Goal: Task Accomplishment & Management: Manage account settings

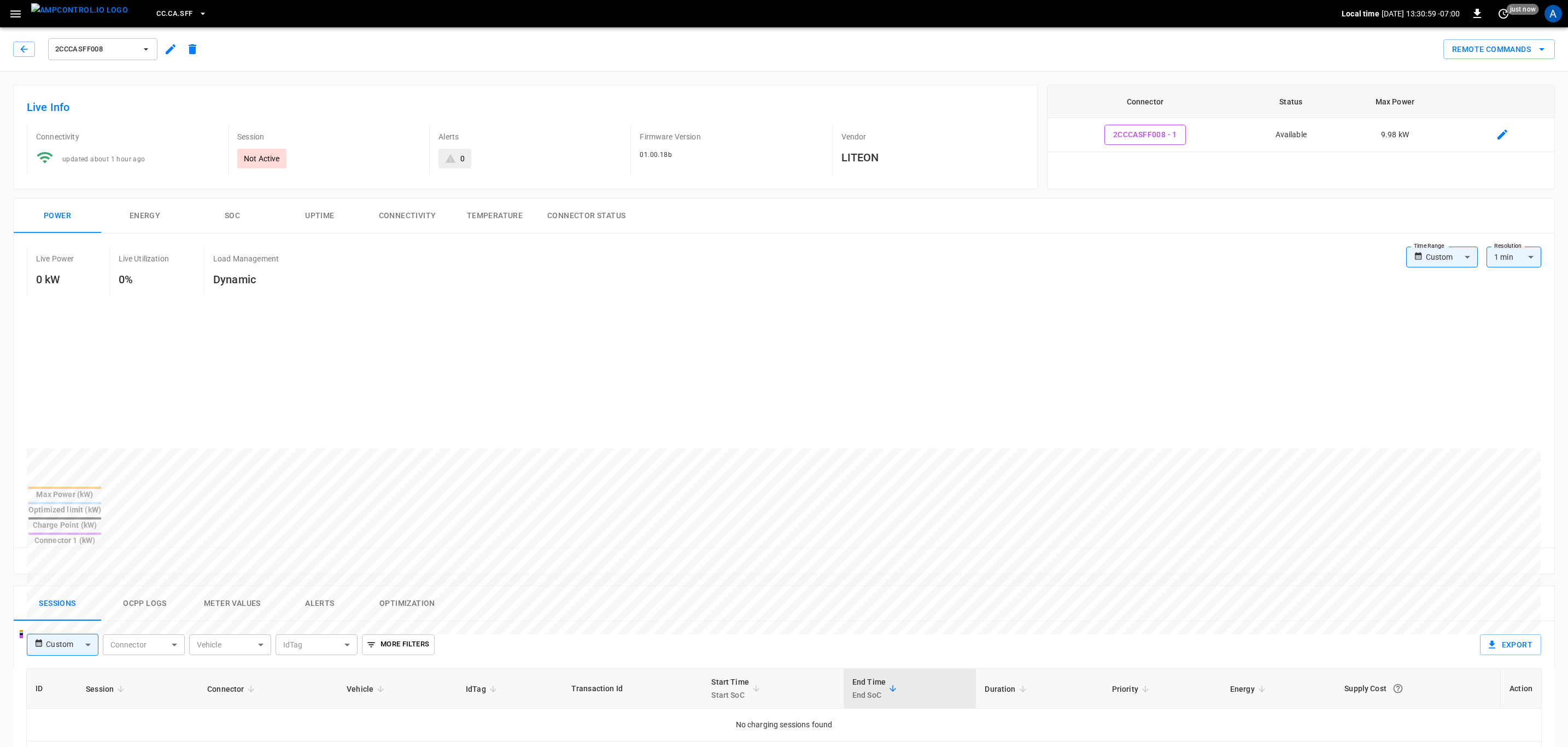
click at [156, 9] on span "CC.CA.SFF" at bounding box center [174, 14] width 36 height 13
click at [164, 148] on p "Catch-all" at bounding box center [156, 149] width 31 height 11
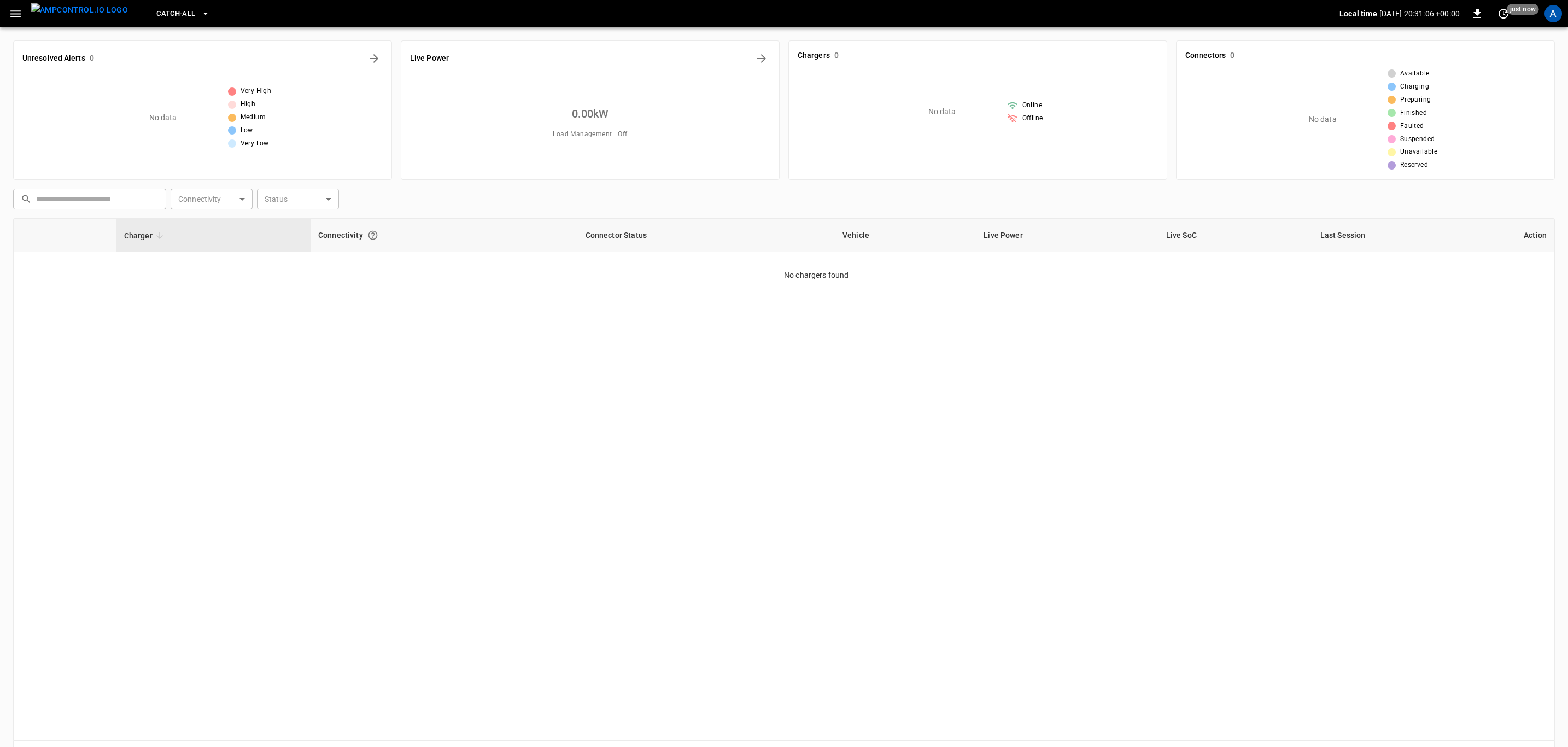
click at [715, 299] on div "Charger Connectivity Connector Status Vehicle Live Power Live SoC Last Session …" at bounding box center [784, 479] width 1542 height 523
click at [177, 20] on button "Catch-all" at bounding box center [183, 13] width 62 height 21
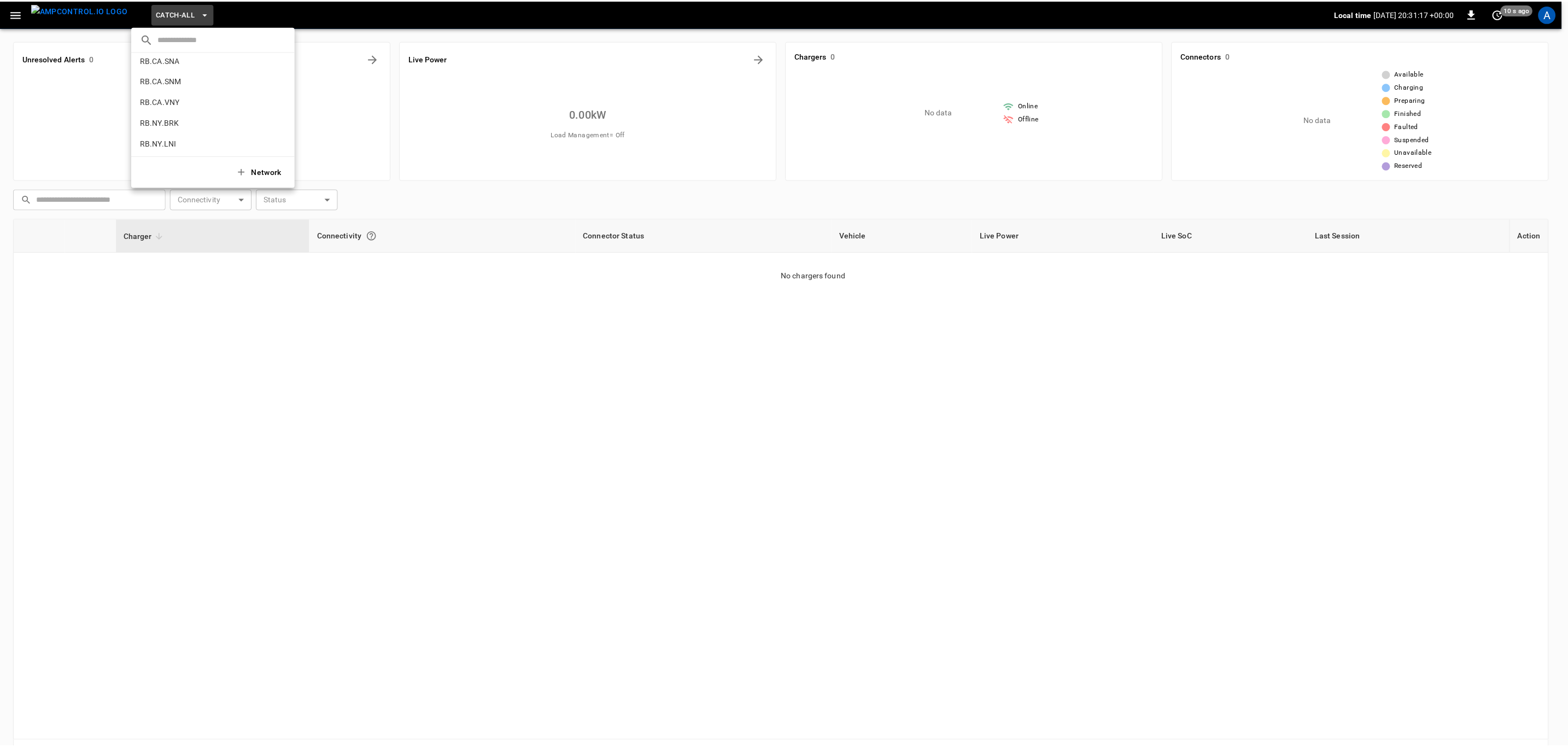
scroll to position [653, 0]
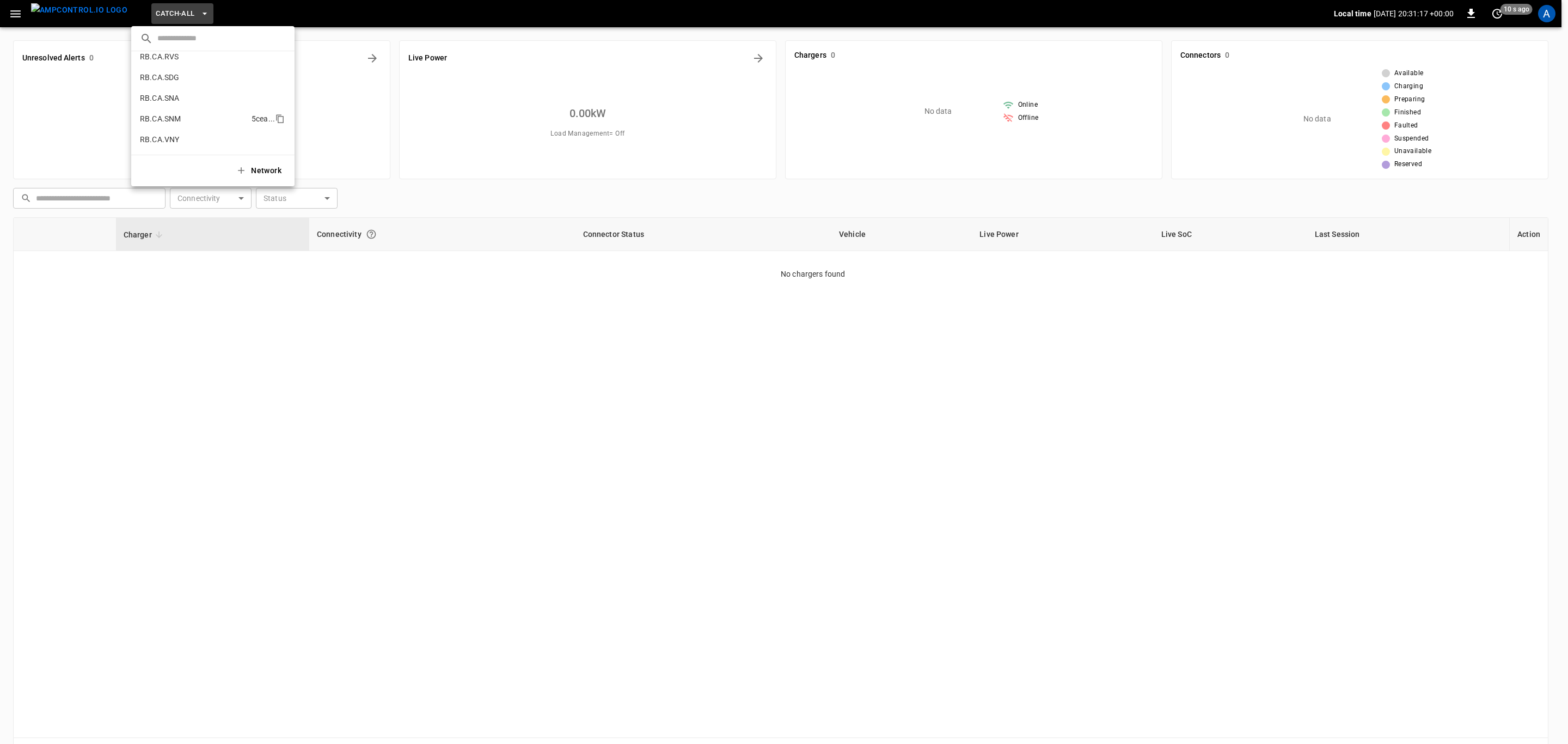
click at [181, 111] on li "RB.CA.SNM 5cea ..." at bounding box center [213, 119] width 163 height 21
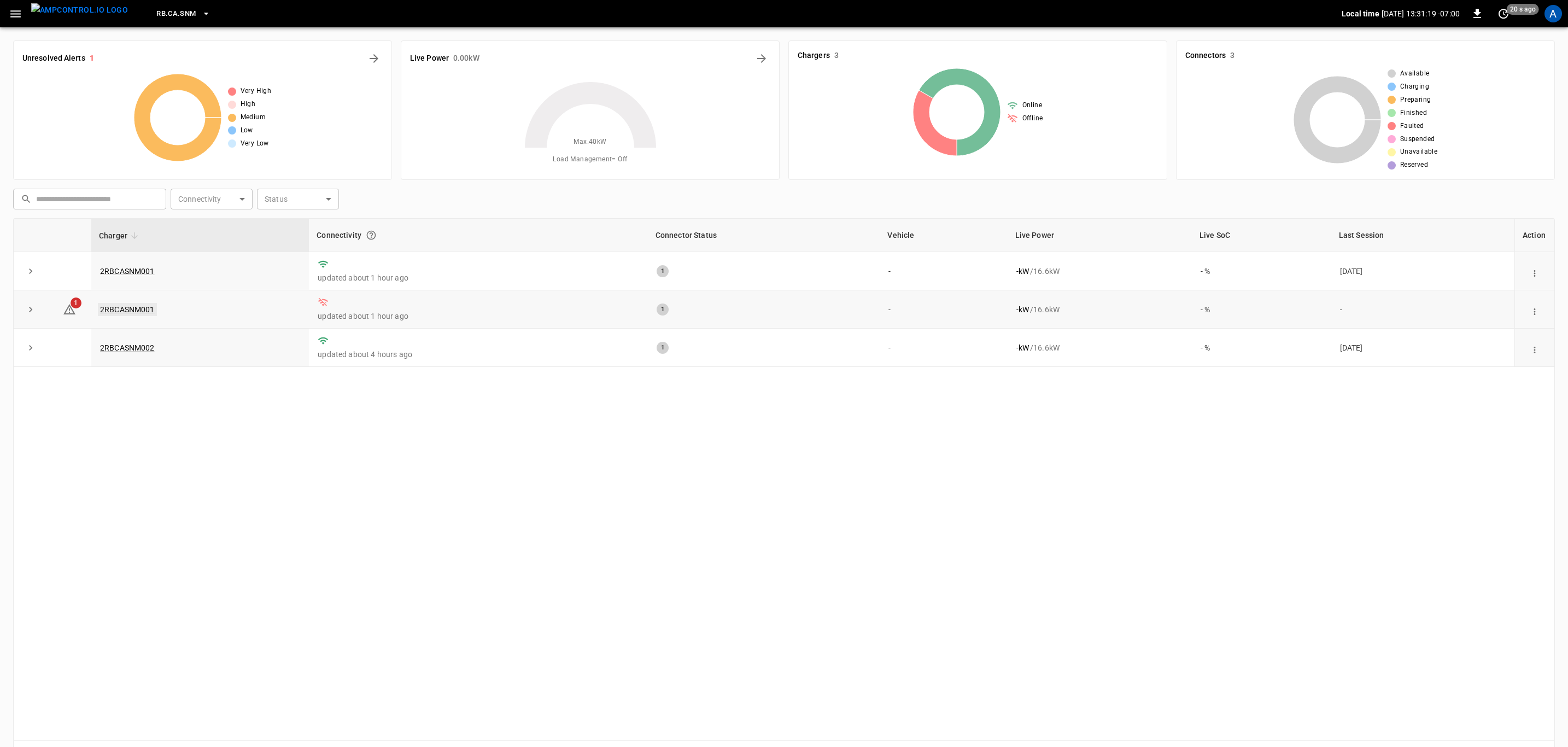
click at [144, 311] on link "2RBCASNM001" at bounding box center [127, 309] width 59 height 13
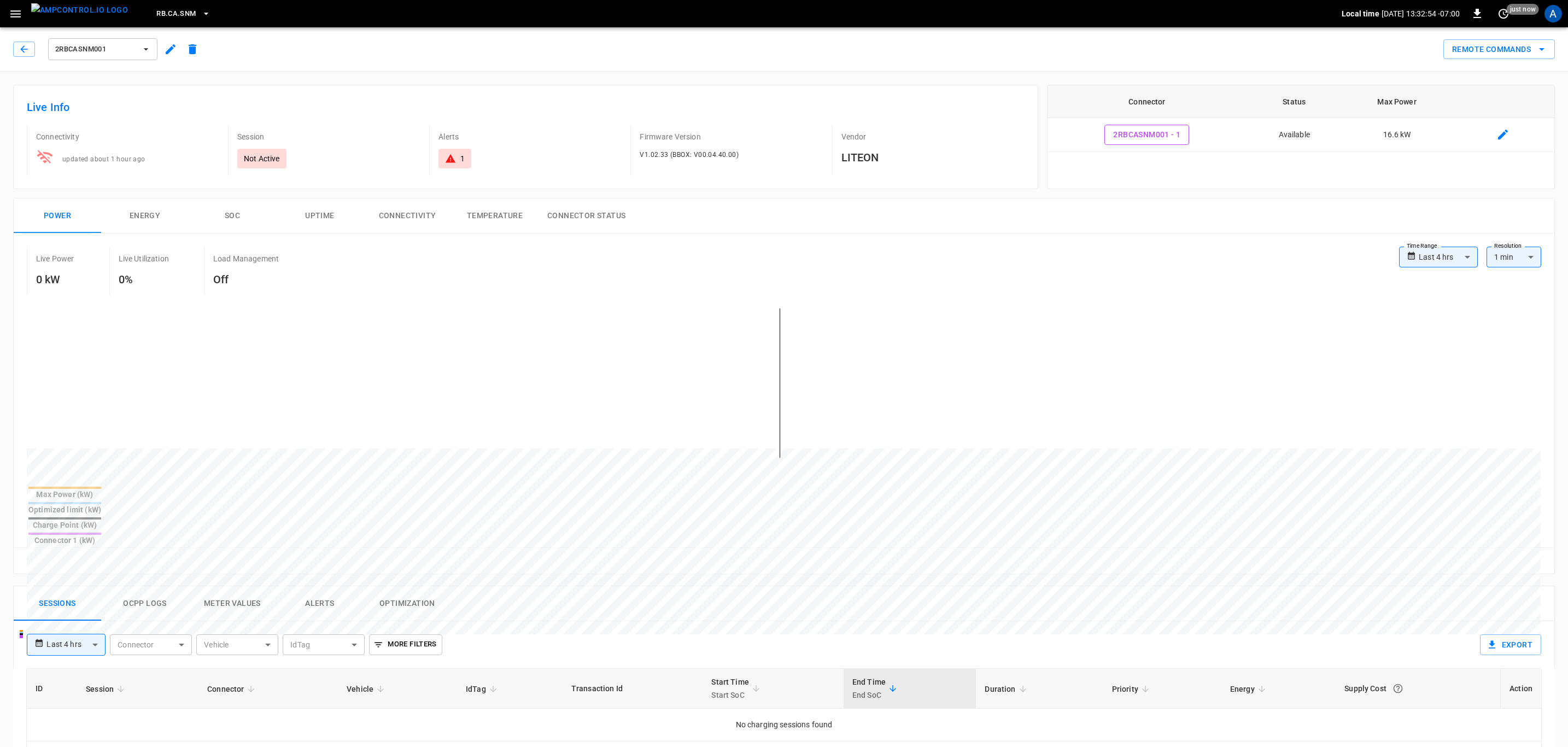
click at [110, 53] on span "2RBCASNM001" at bounding box center [95, 50] width 81 height 13
click at [238, 73] on div at bounding box center [787, 373] width 1575 height 747
click at [13, 43] on button "button" at bounding box center [24, 49] width 22 height 15
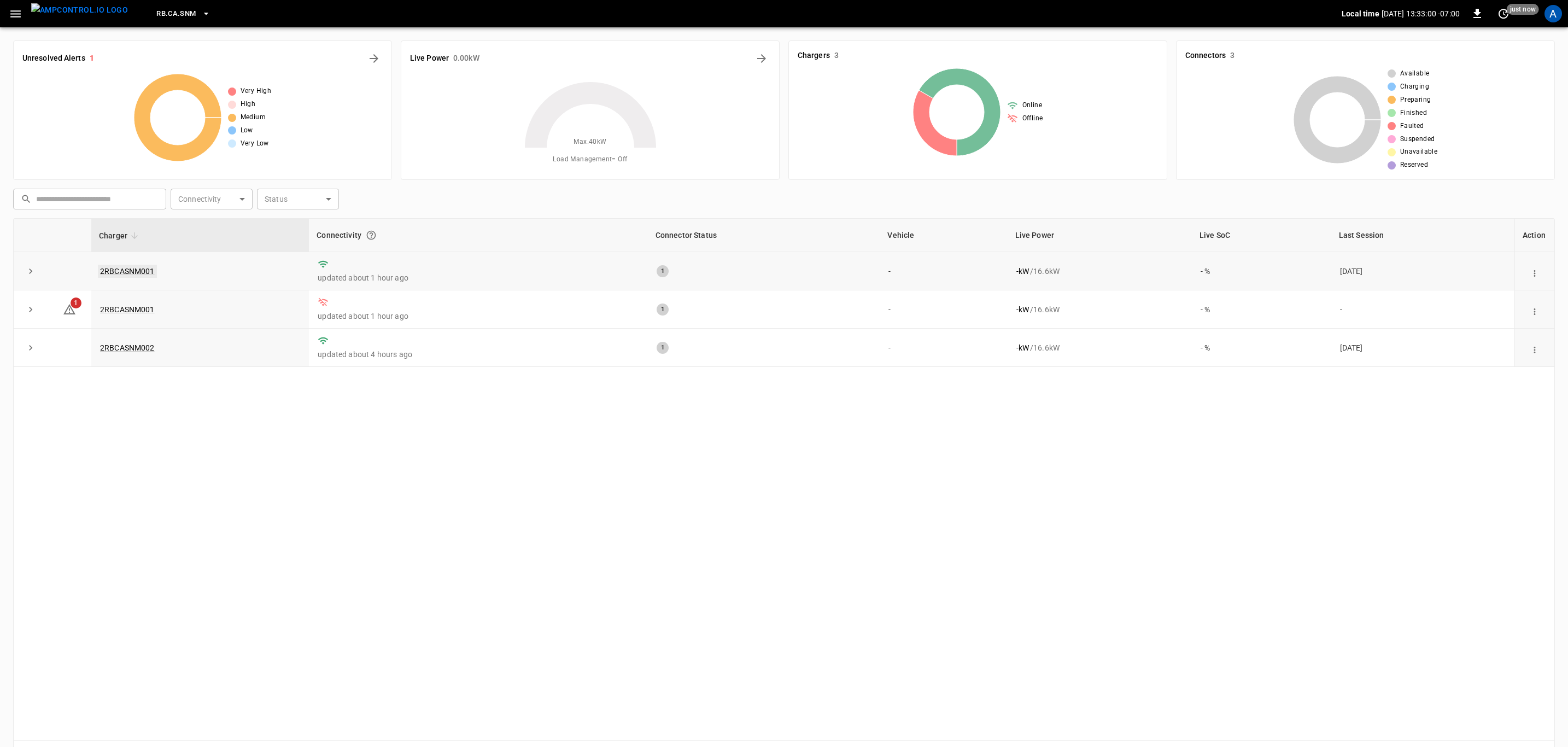
click at [140, 269] on link "2RBCASNM001" at bounding box center [127, 271] width 59 height 13
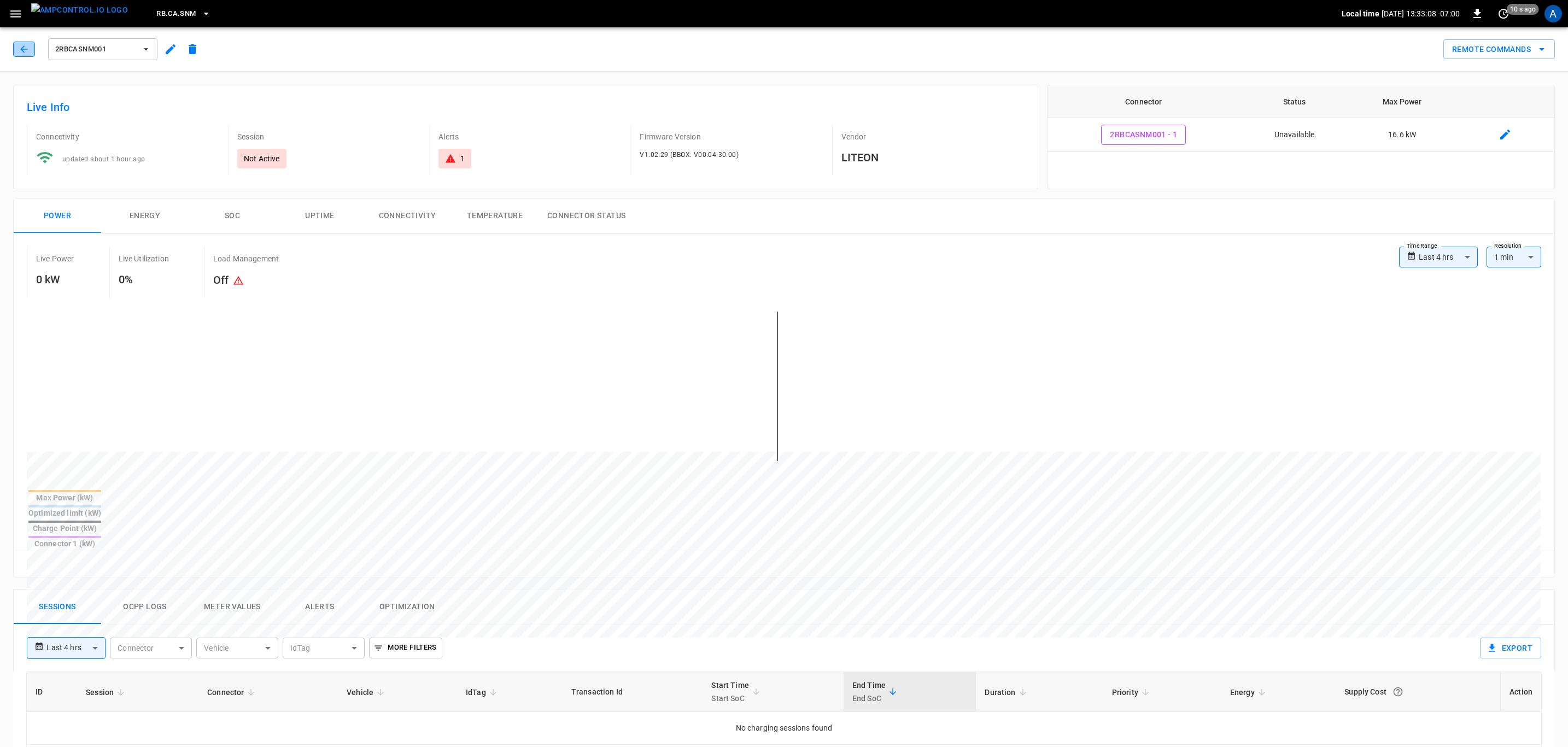
click at [23, 49] on icon "button" at bounding box center [24, 49] width 7 height 7
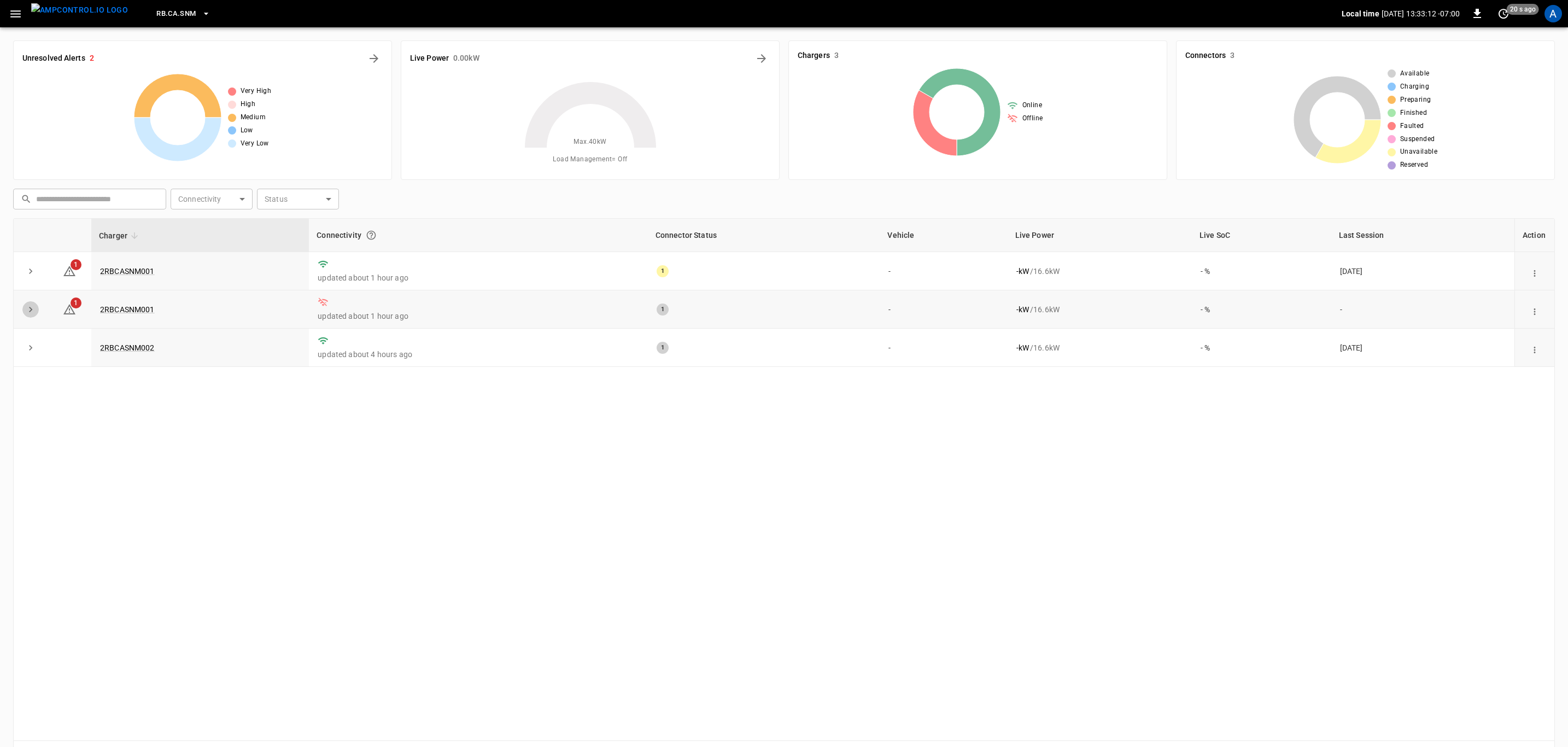
click at [28, 312] on icon "expand row" at bounding box center [31, 309] width 11 height 11
click at [140, 315] on td "2RBCASNM001" at bounding box center [200, 309] width 218 height 39
click at [141, 311] on link "2RBCASNM001" at bounding box center [127, 309] width 59 height 13
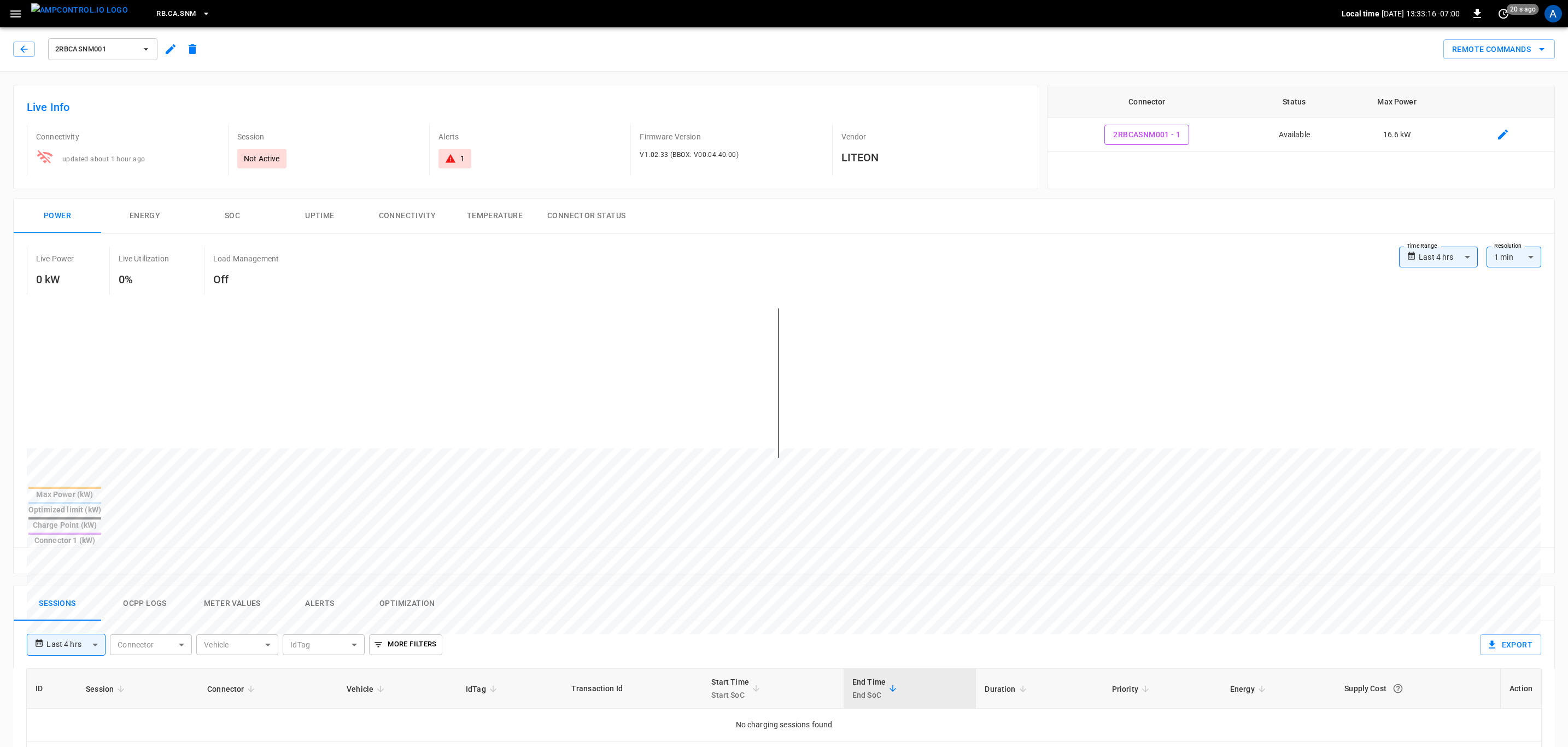
click at [161, 53] on button "button" at bounding box center [171, 49] width 22 height 20
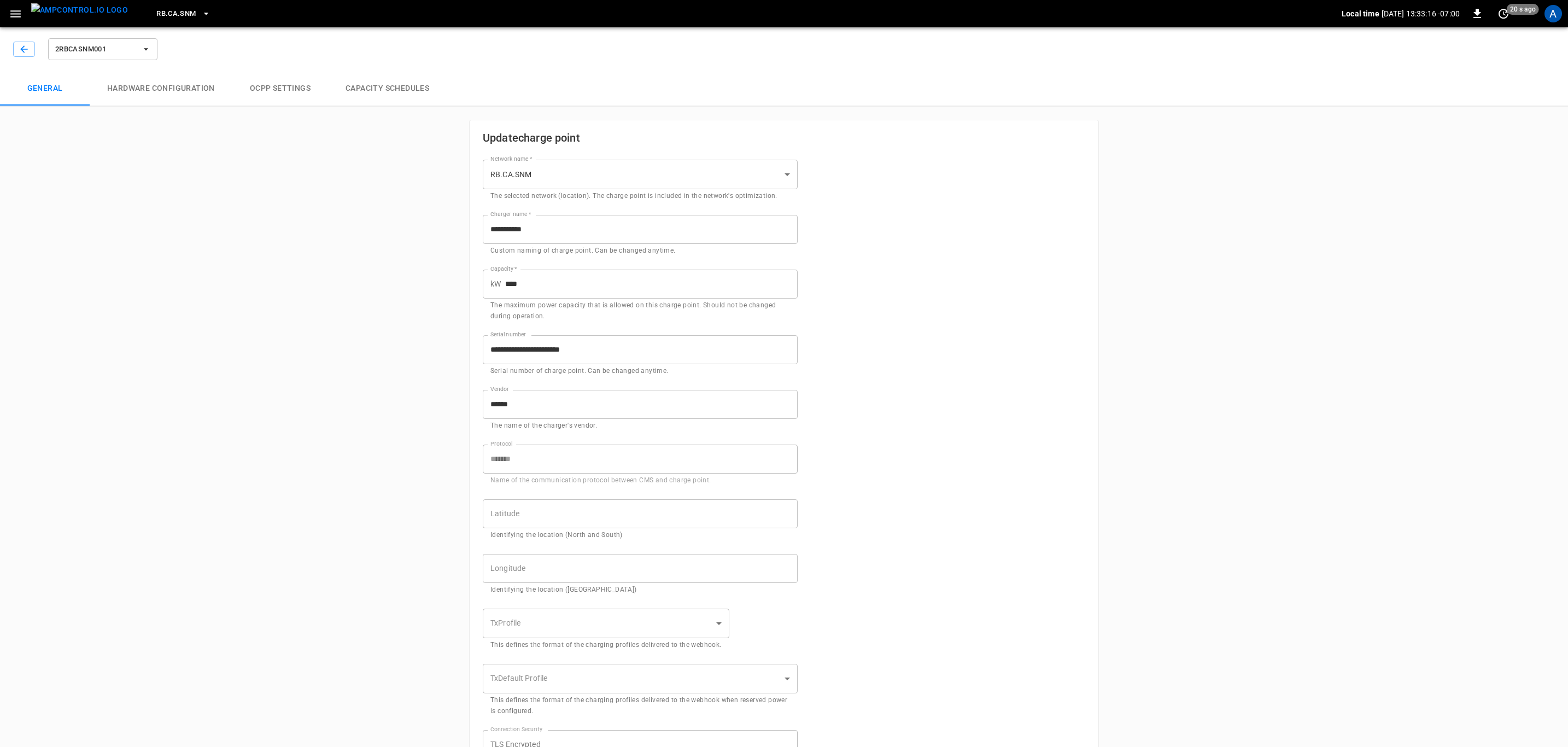
type input "**********"
click at [17, 48] on button "button" at bounding box center [24, 49] width 22 height 15
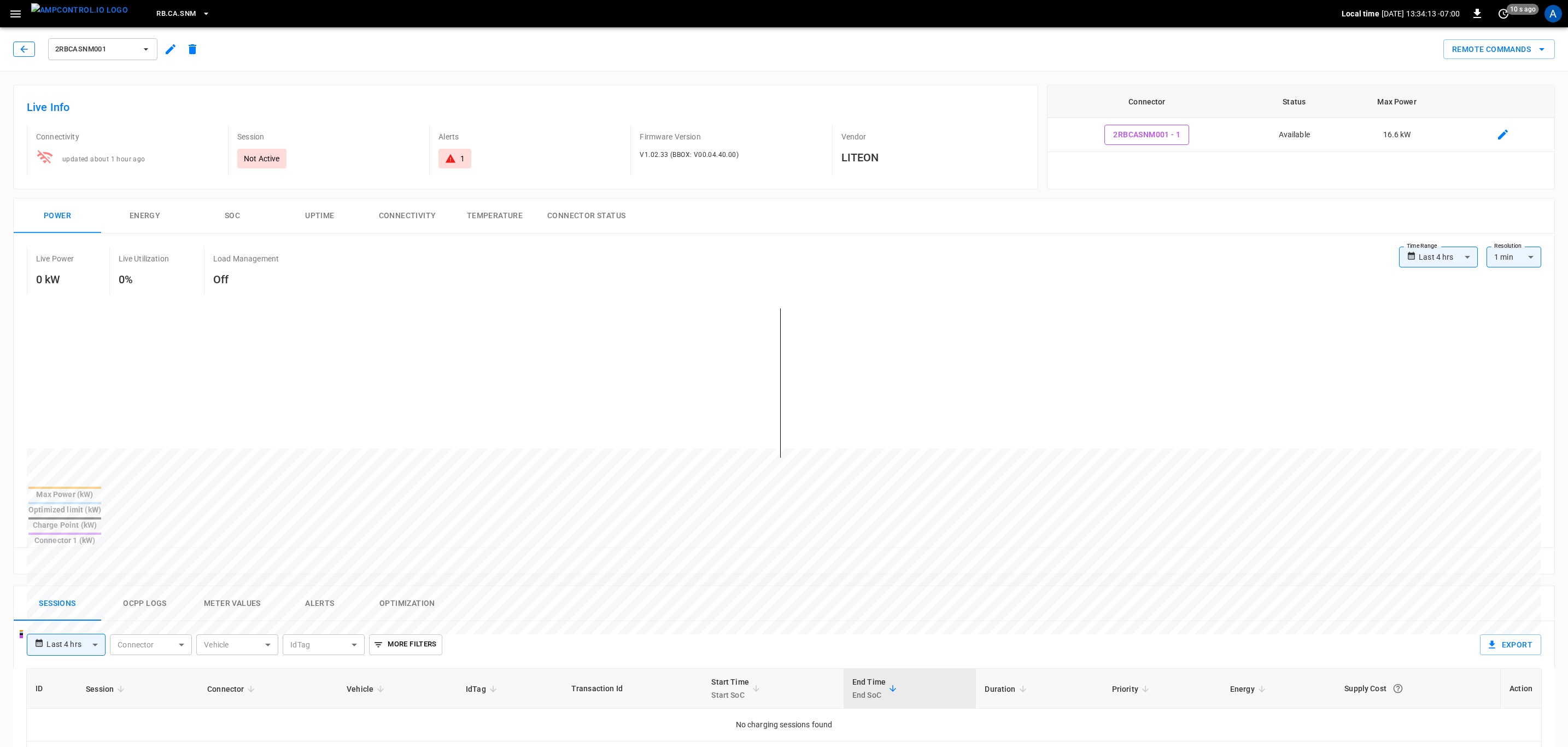
click at [17, 48] on button "button" at bounding box center [24, 49] width 22 height 15
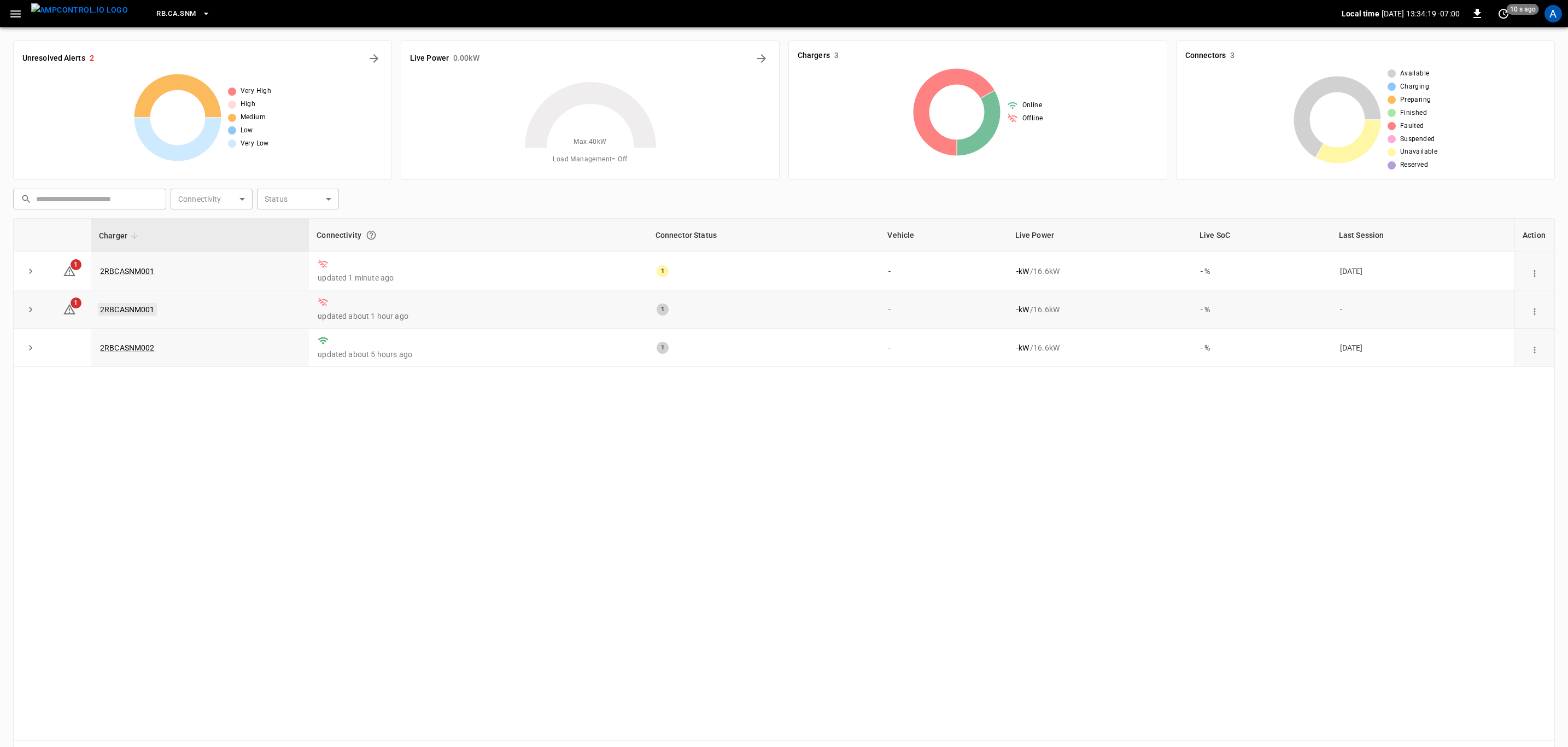
click at [137, 314] on link "2RBCASNM001" at bounding box center [127, 309] width 59 height 13
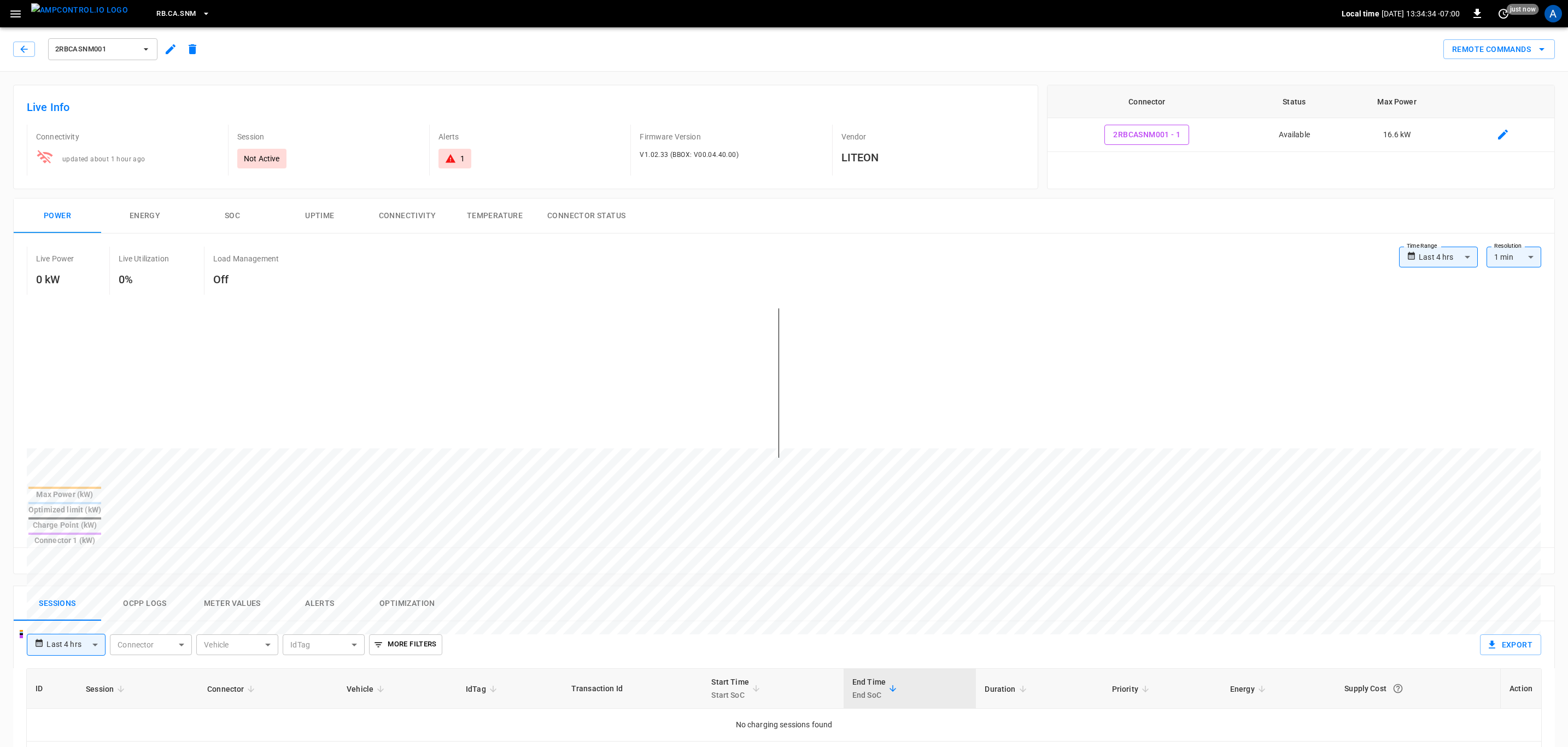
drag, startPoint x: 23, startPoint y: 48, endPoint x: 289, endPoint y: 160, distance: 288.6
click at [23, 48] on icon "button" at bounding box center [24, 50] width 11 height 11
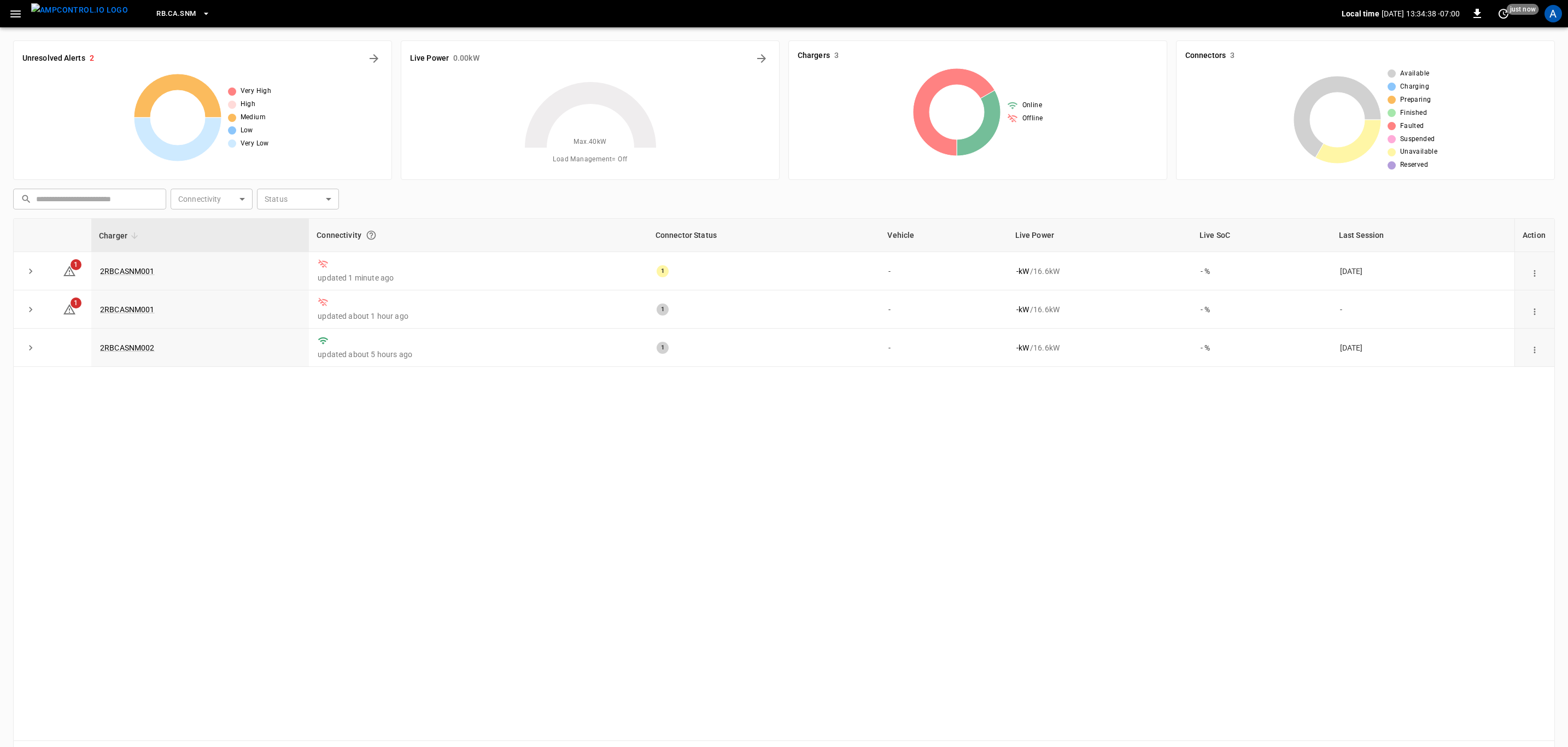
click at [874, 403] on div "Charger Connectivity Connector Status Vehicle Live Power Live SoC Last Session …" at bounding box center [784, 479] width 1542 height 523
drag, startPoint x: 697, startPoint y: 278, endPoint x: 645, endPoint y: 281, distance: 52.1
click at [648, 281] on td "1" at bounding box center [764, 271] width 232 height 39
click at [737, 465] on div "Charger Connectivity Connector Status Vehicle Live Power Live SoC Last Session …" at bounding box center [784, 479] width 1542 height 523
click at [594, 515] on div "Charger Connectivity Connector Status Vehicle Live Power Live SoC Last Session …" at bounding box center [784, 479] width 1542 height 523
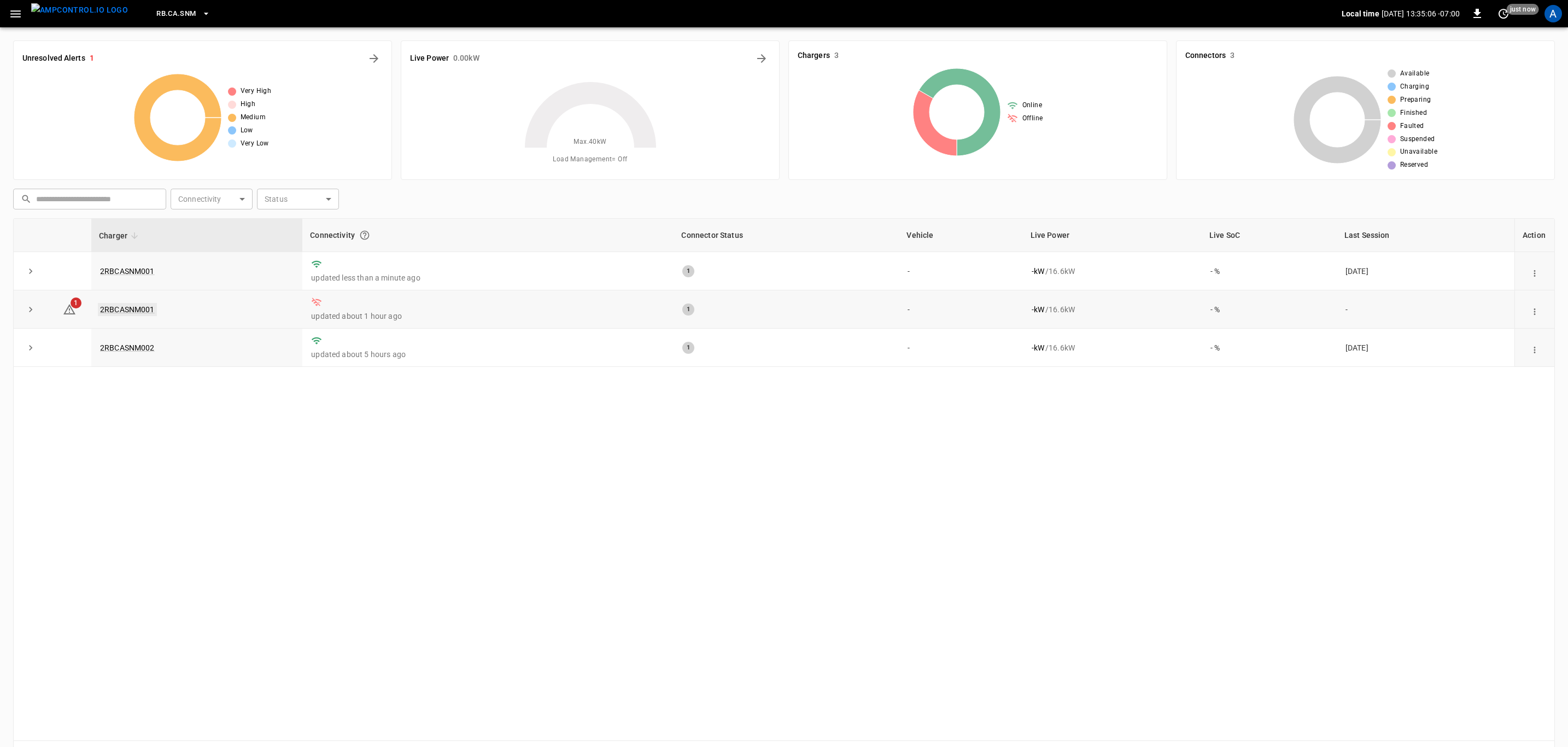
click at [117, 311] on link "2RBCASNM001" at bounding box center [127, 309] width 59 height 13
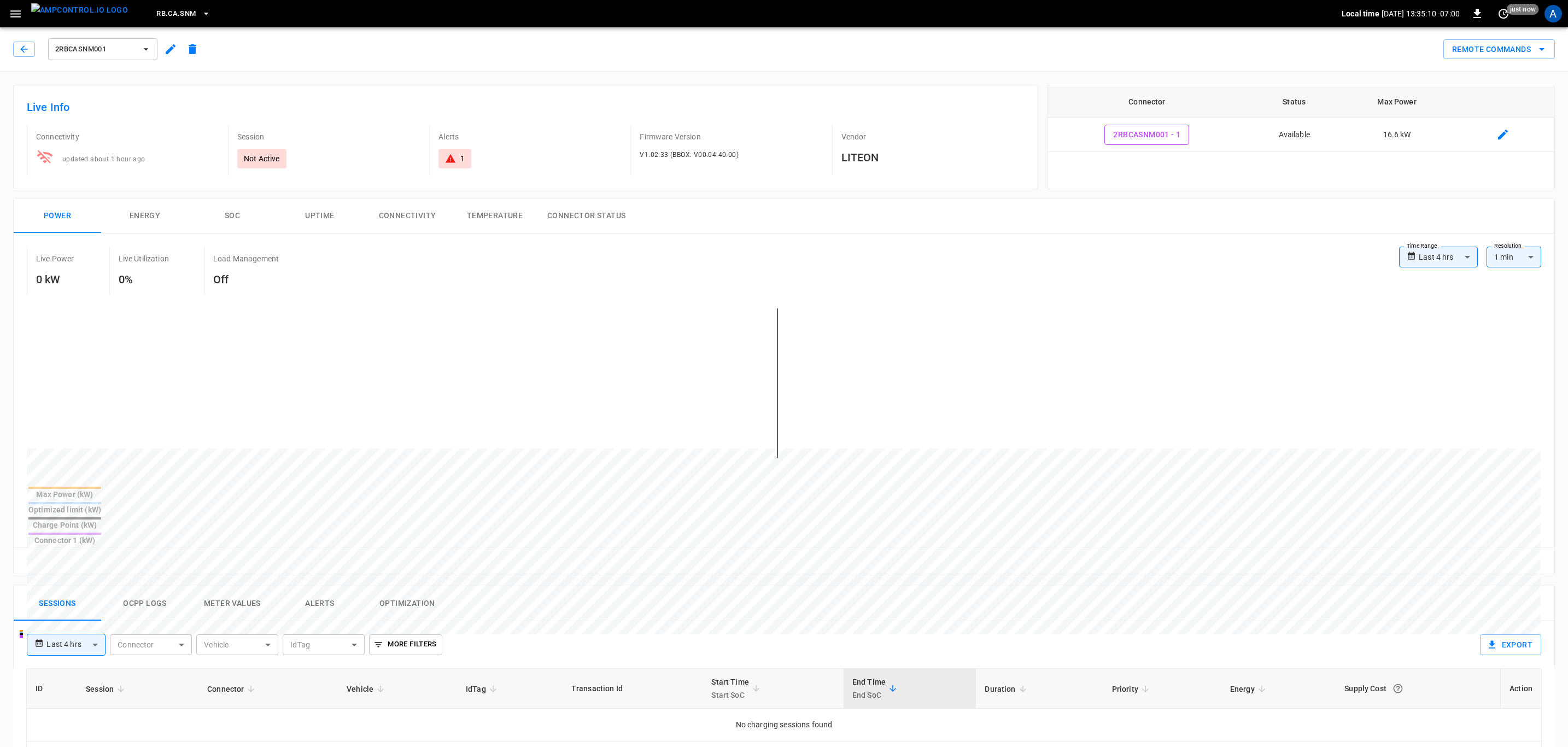
click at [111, 53] on span "2RBCASNM001" at bounding box center [95, 50] width 81 height 13
click at [502, 99] on div at bounding box center [787, 373] width 1575 height 747
click at [30, 48] on button "button" at bounding box center [24, 49] width 22 height 15
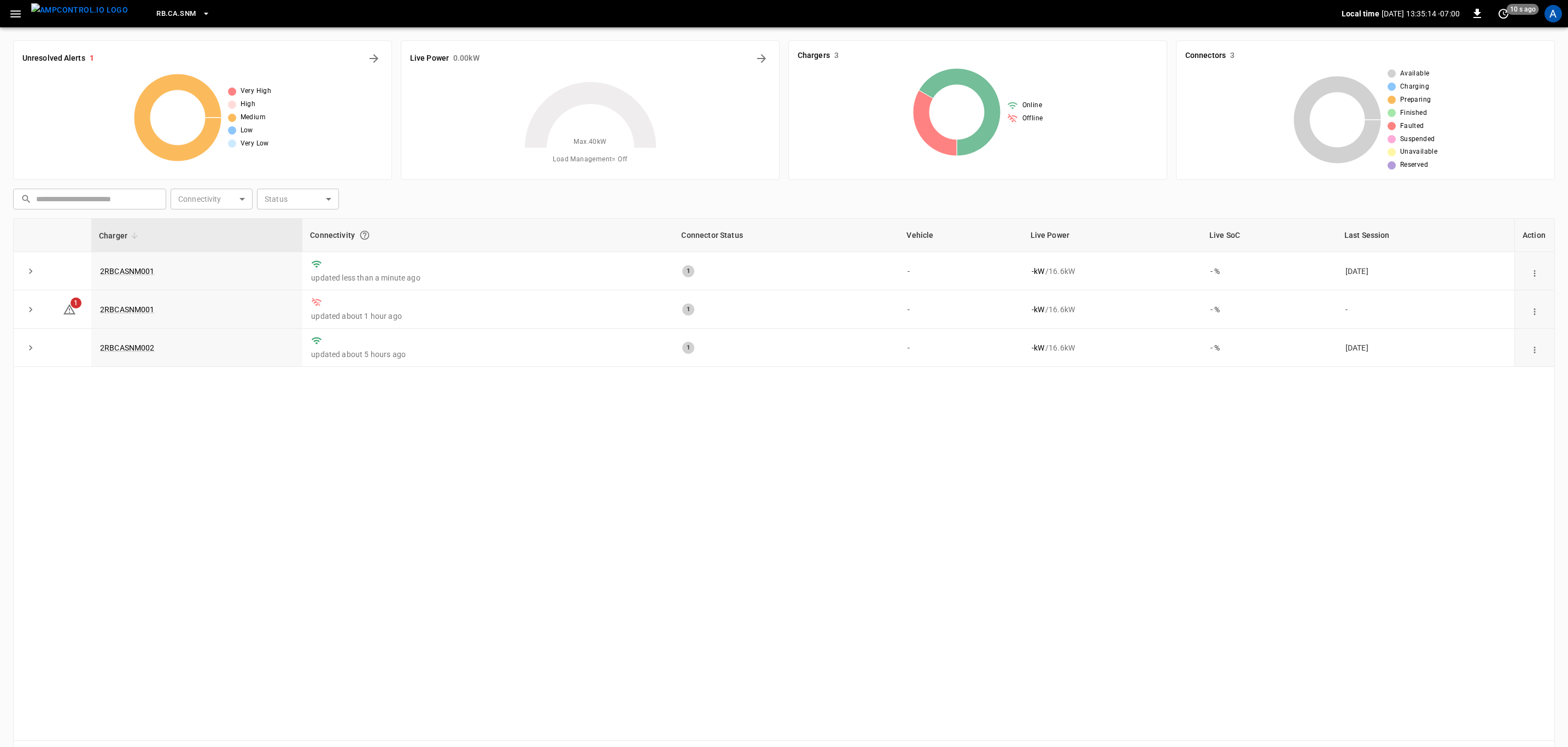
click at [1001, 505] on div "Charger Connectivity Connector Status Vehicle Live Power Live SoC Last Session …" at bounding box center [784, 479] width 1542 height 523
click at [142, 274] on link "2RBCASNM001" at bounding box center [127, 271] width 59 height 13
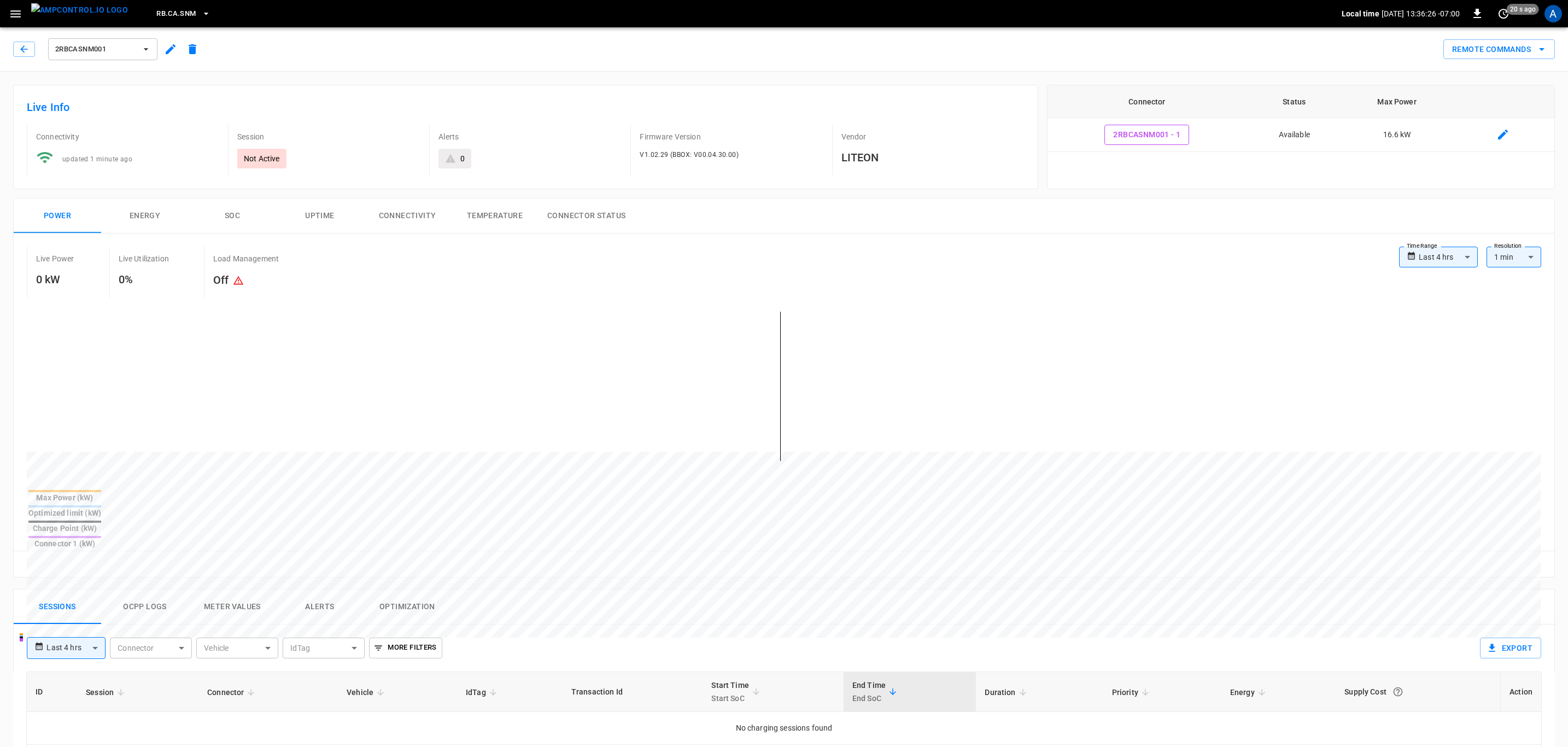
drag, startPoint x: 23, startPoint y: 46, endPoint x: 293, endPoint y: 202, distance: 311.8
click at [23, 46] on icon "button" at bounding box center [24, 50] width 11 height 11
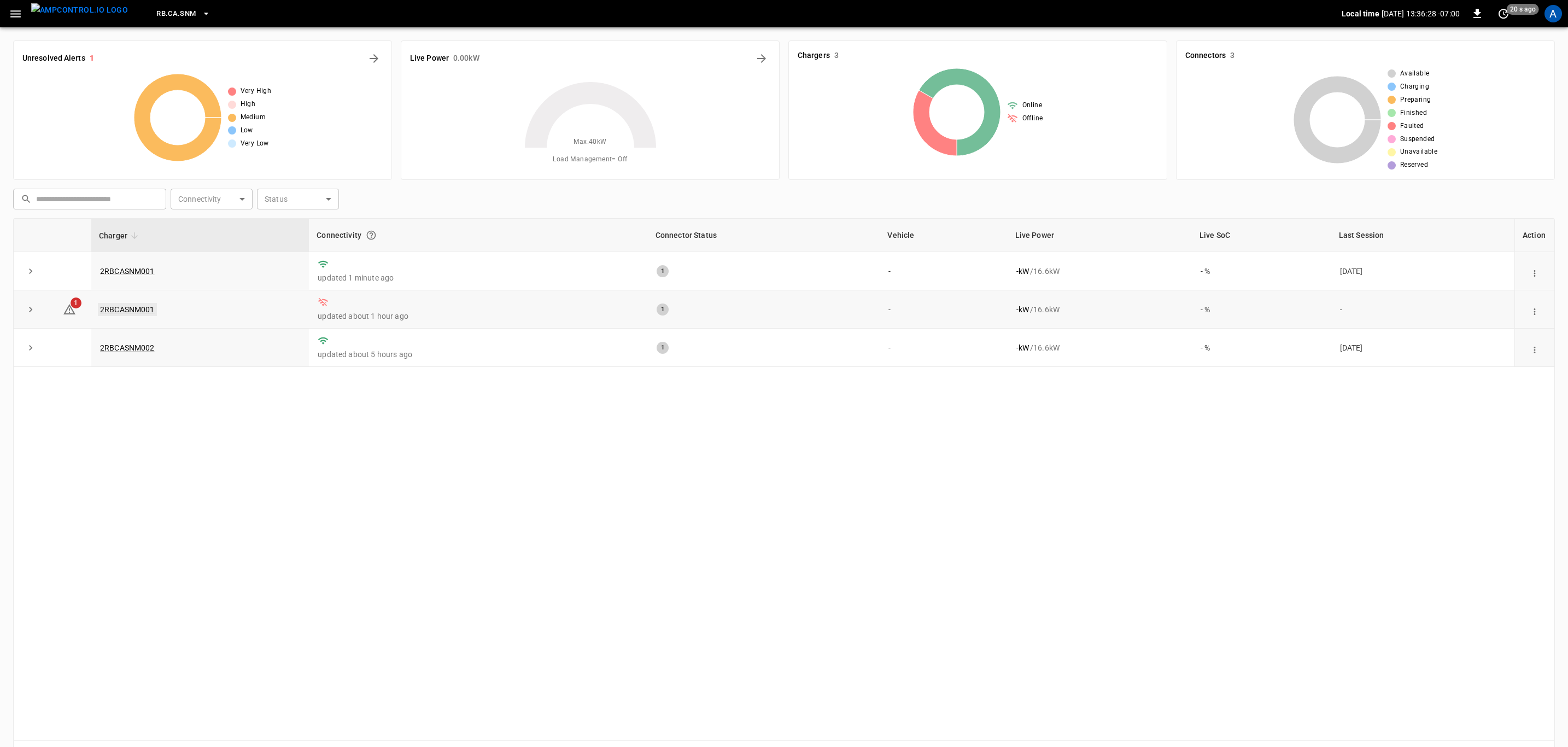
click at [123, 307] on link "2RBCASNM001" at bounding box center [127, 309] width 59 height 13
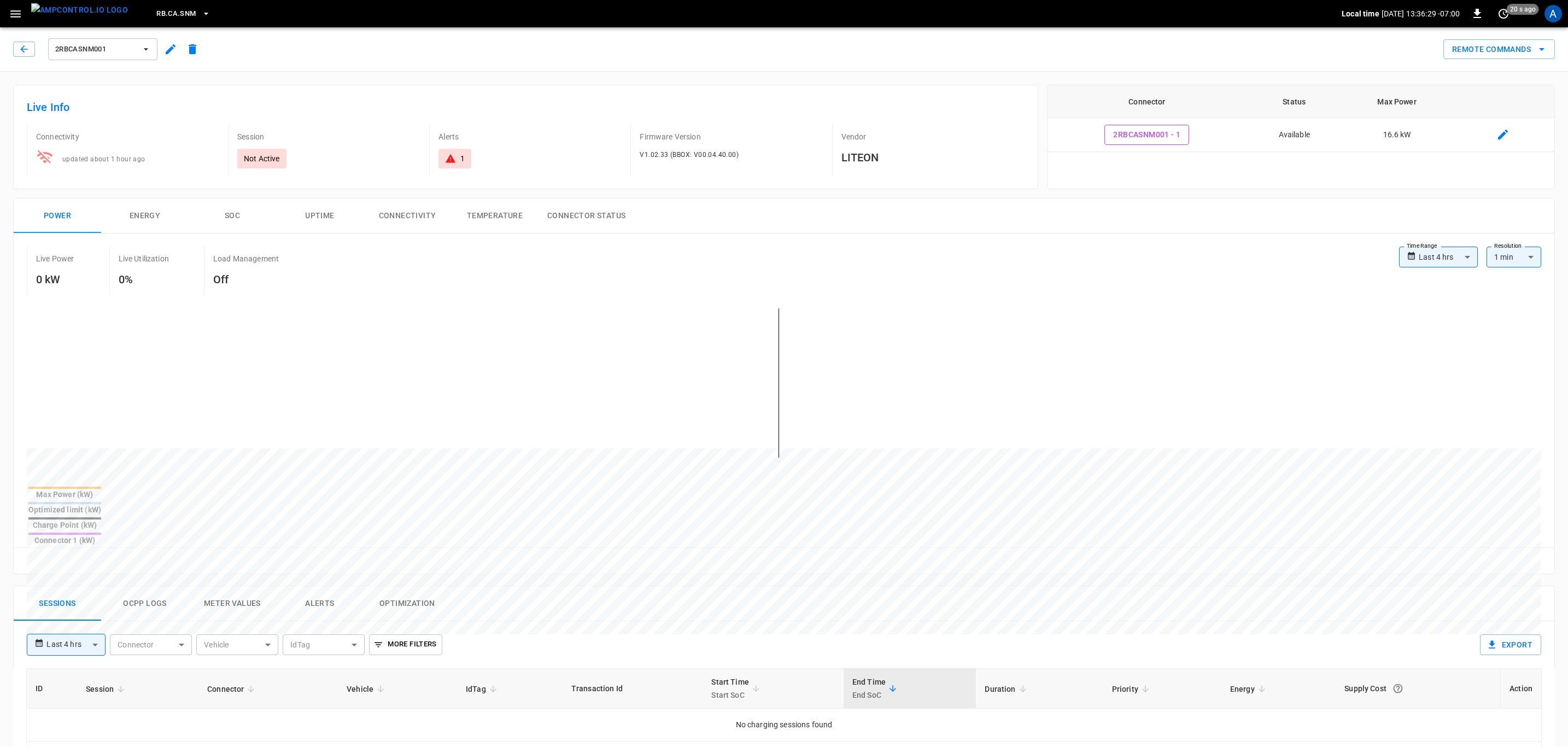
click at [173, 51] on icon "button" at bounding box center [170, 49] width 13 height 13
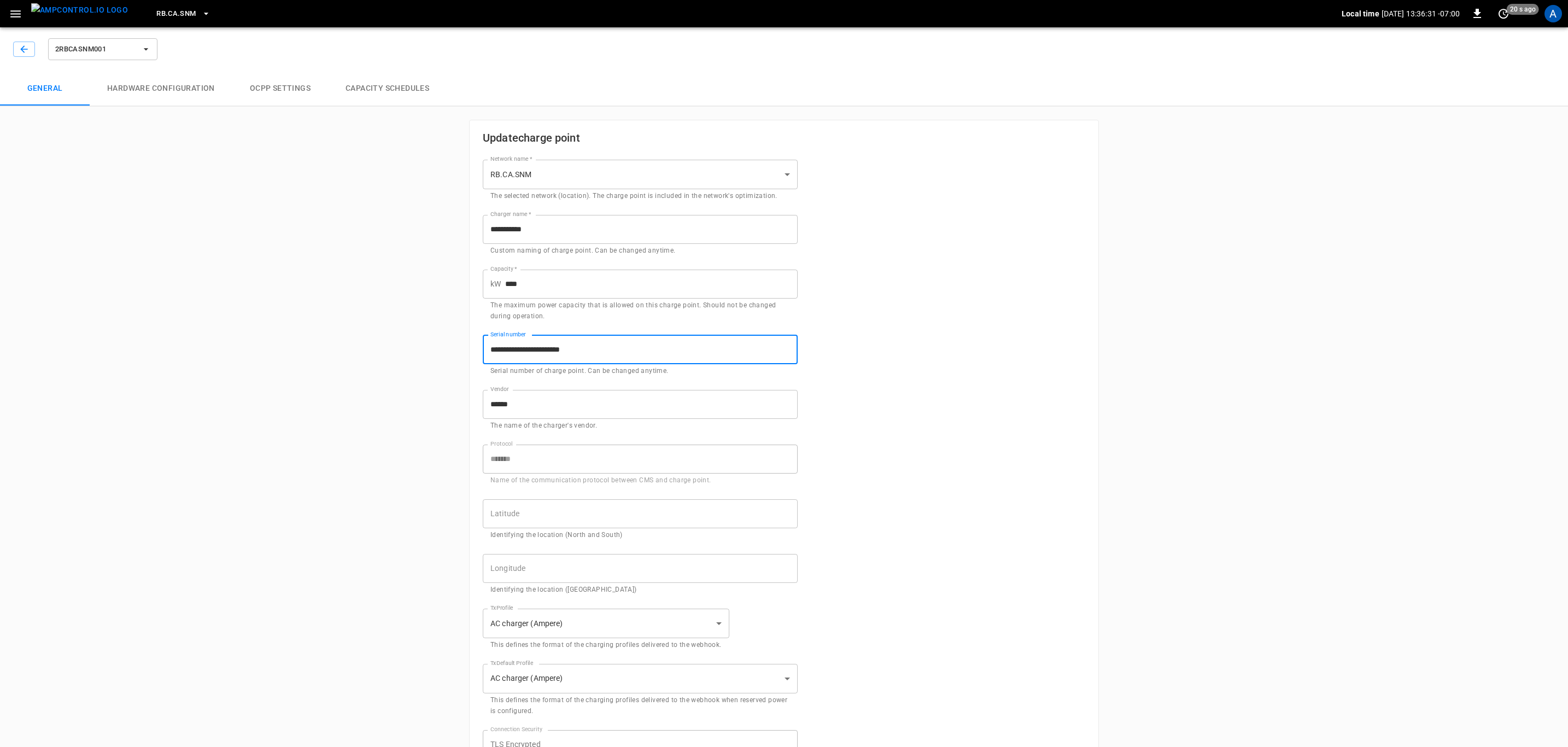
drag, startPoint x: 640, startPoint y: 359, endPoint x: 479, endPoint y: 361, distance: 161.0
click at [479, 361] on div "**********" at bounding box center [633, 349] width 328 height 54
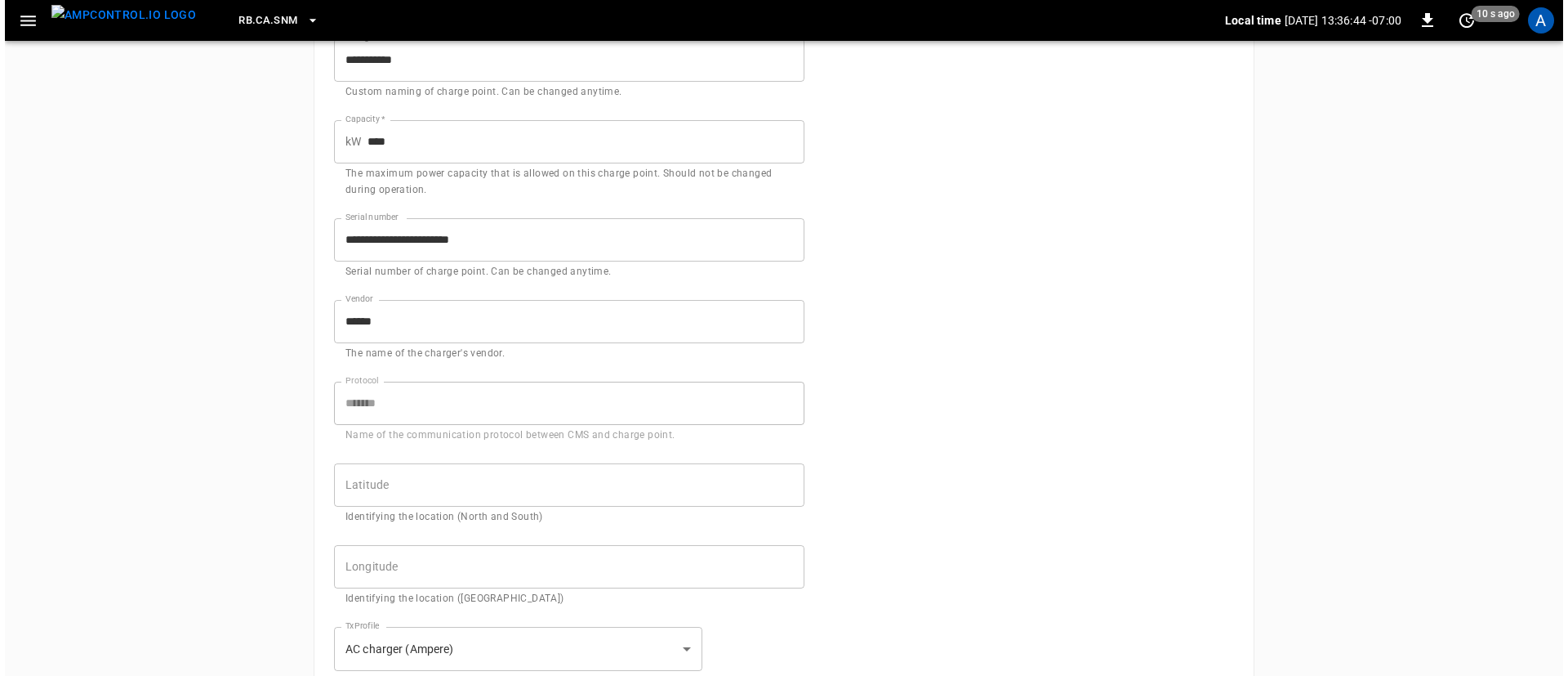
scroll to position [245, 0]
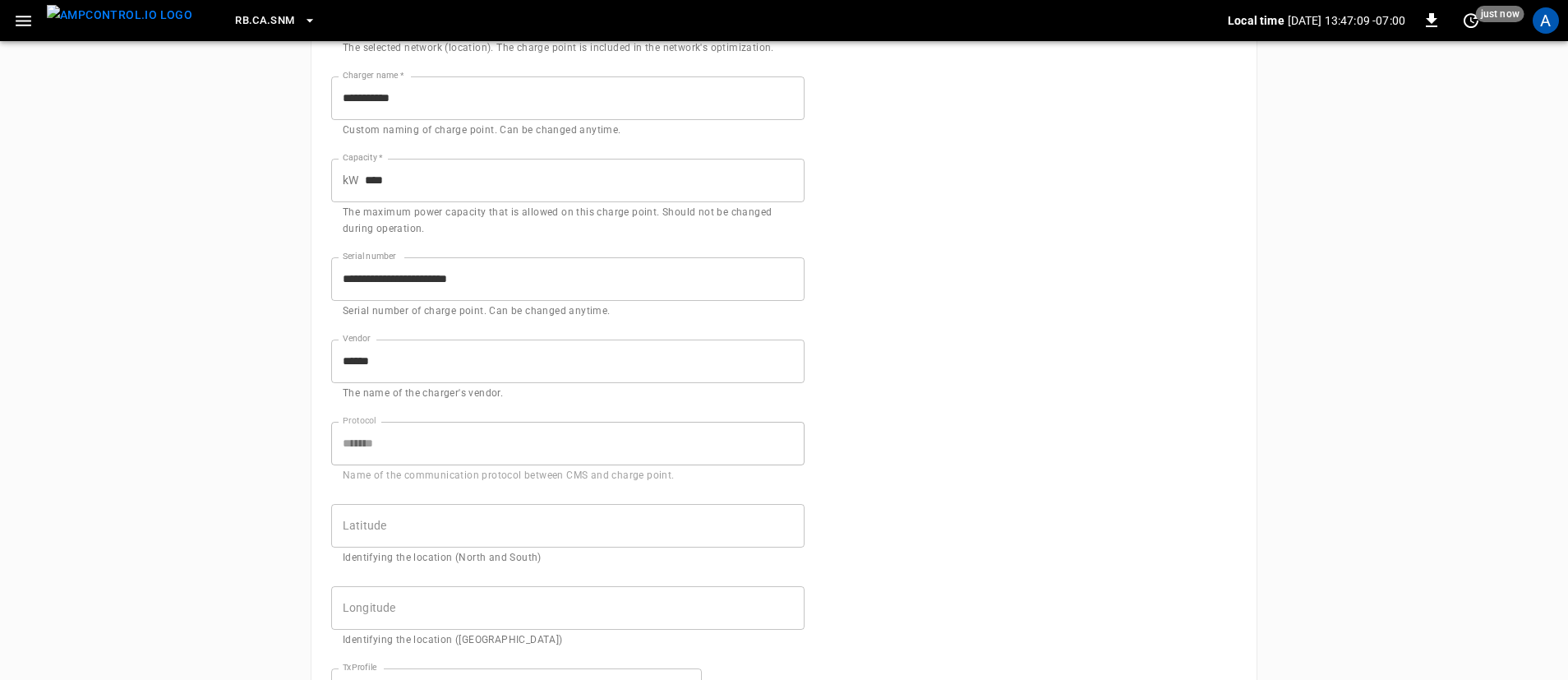
click at [235, 19] on span "RB.CA.SNM" at bounding box center [265, 21] width 59 height 19
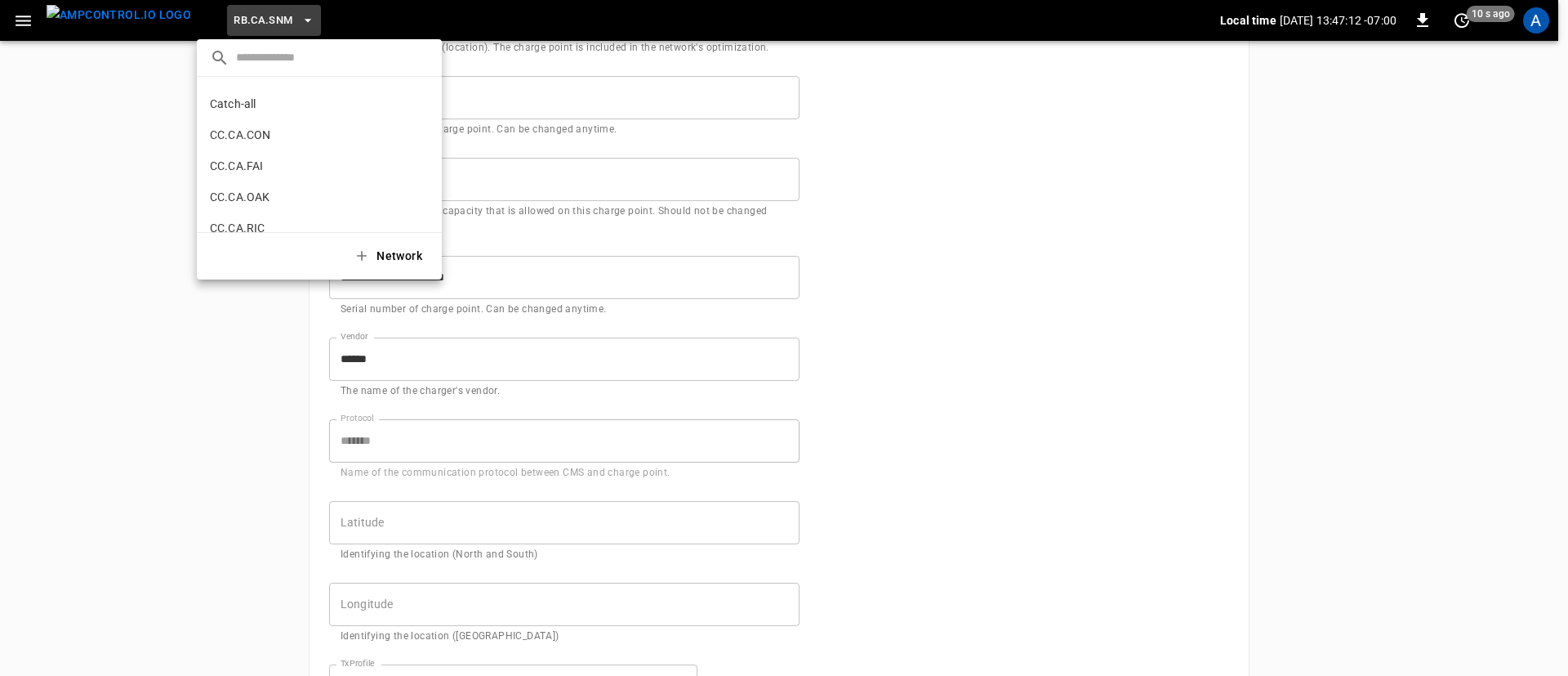
scroll to position [0, 0]
click at [269, 215] on li "Catch-all 5aaa ..." at bounding box center [320, 223] width 245 height 31
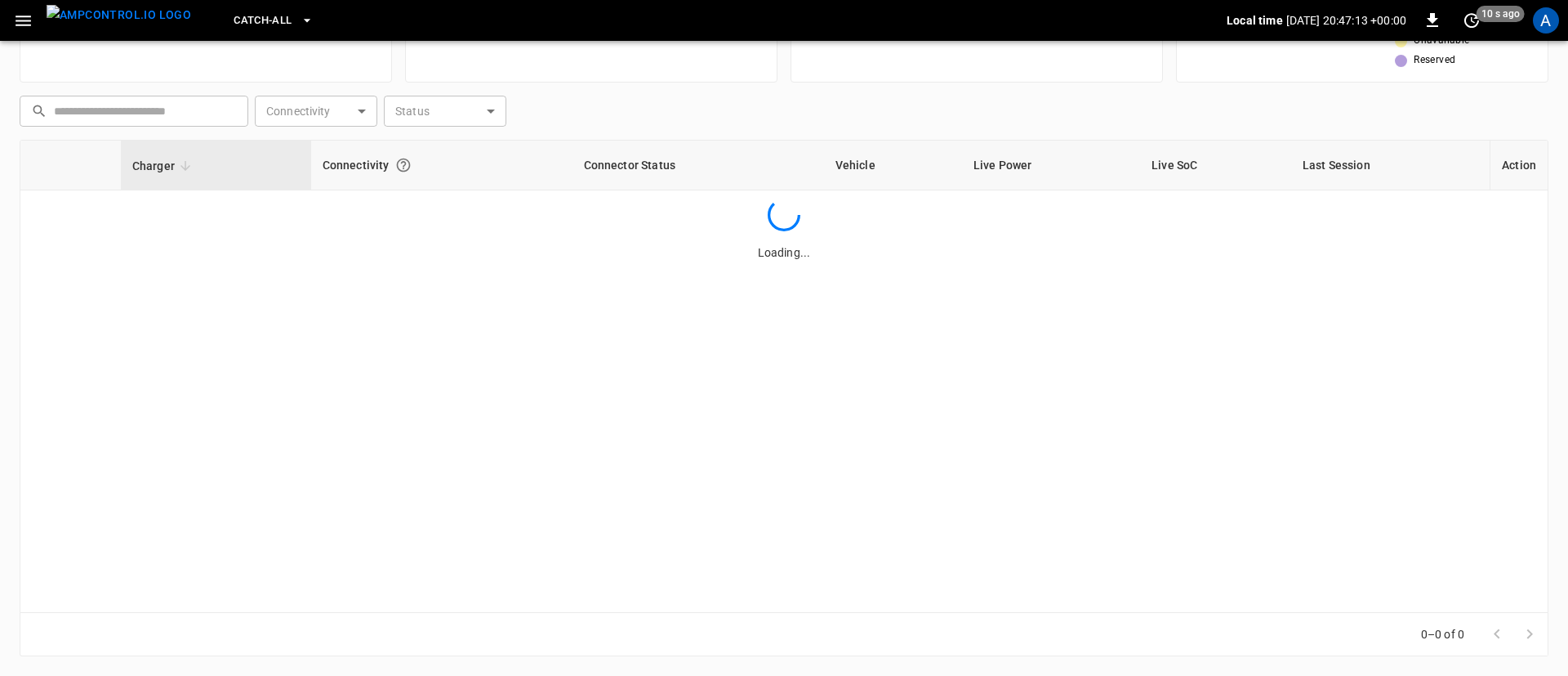
scroll to position [186, 0]
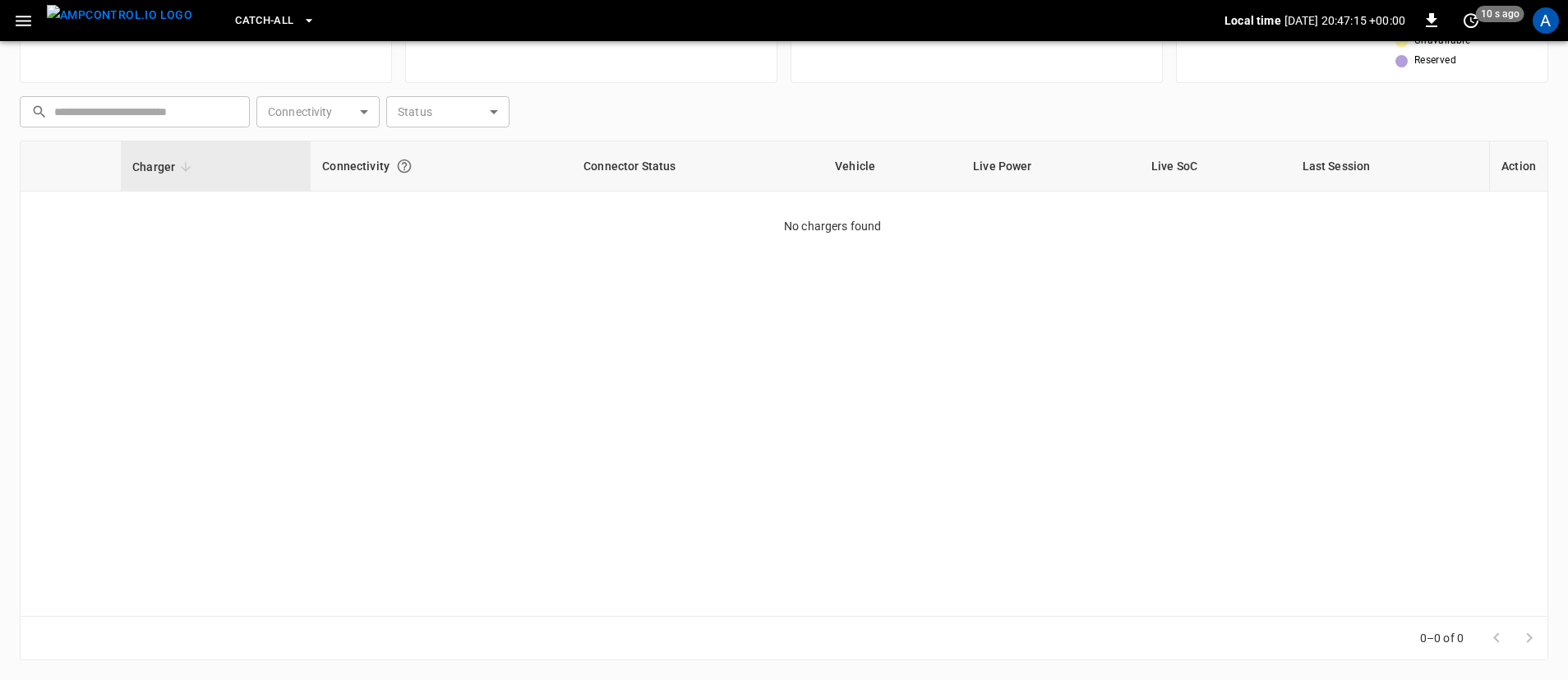
click at [254, 24] on span "Catch-all" at bounding box center [265, 21] width 59 height 19
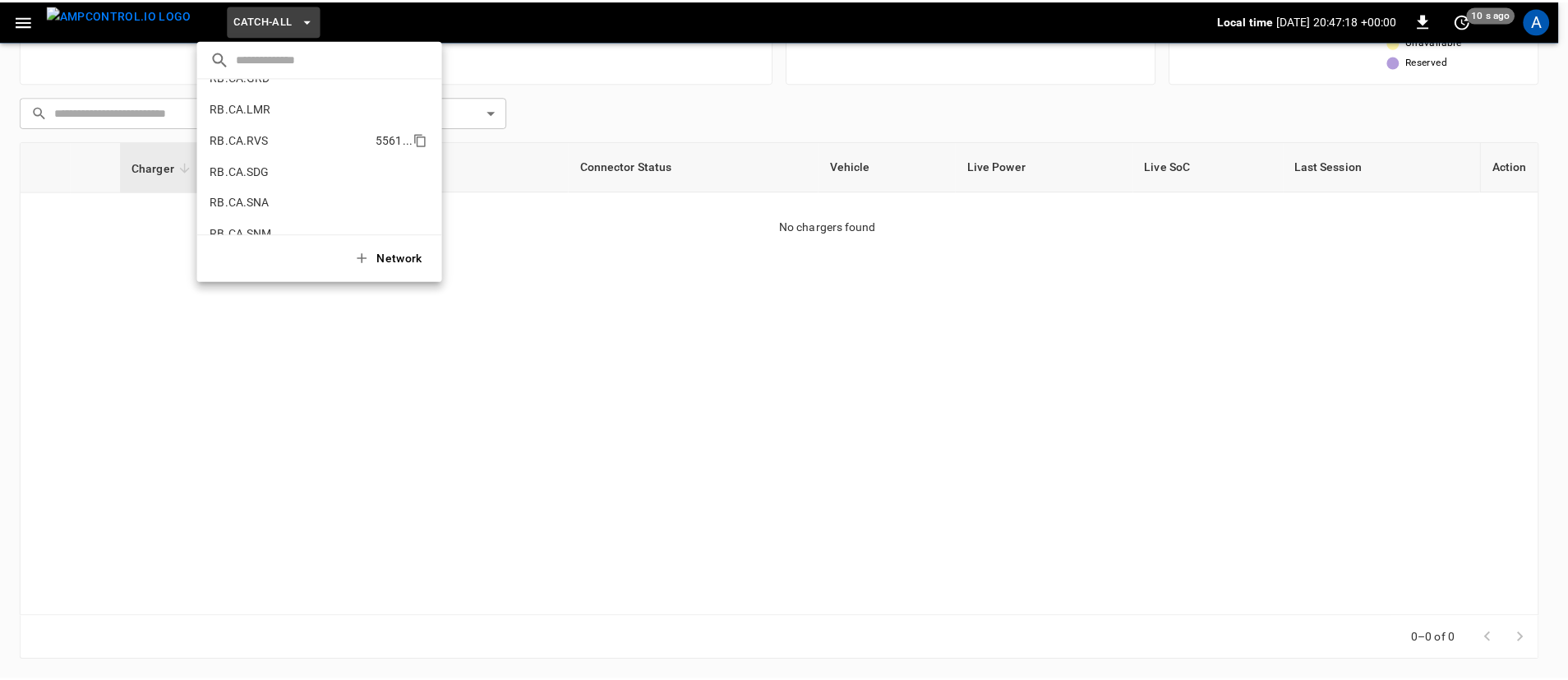
scroll to position [983, 0]
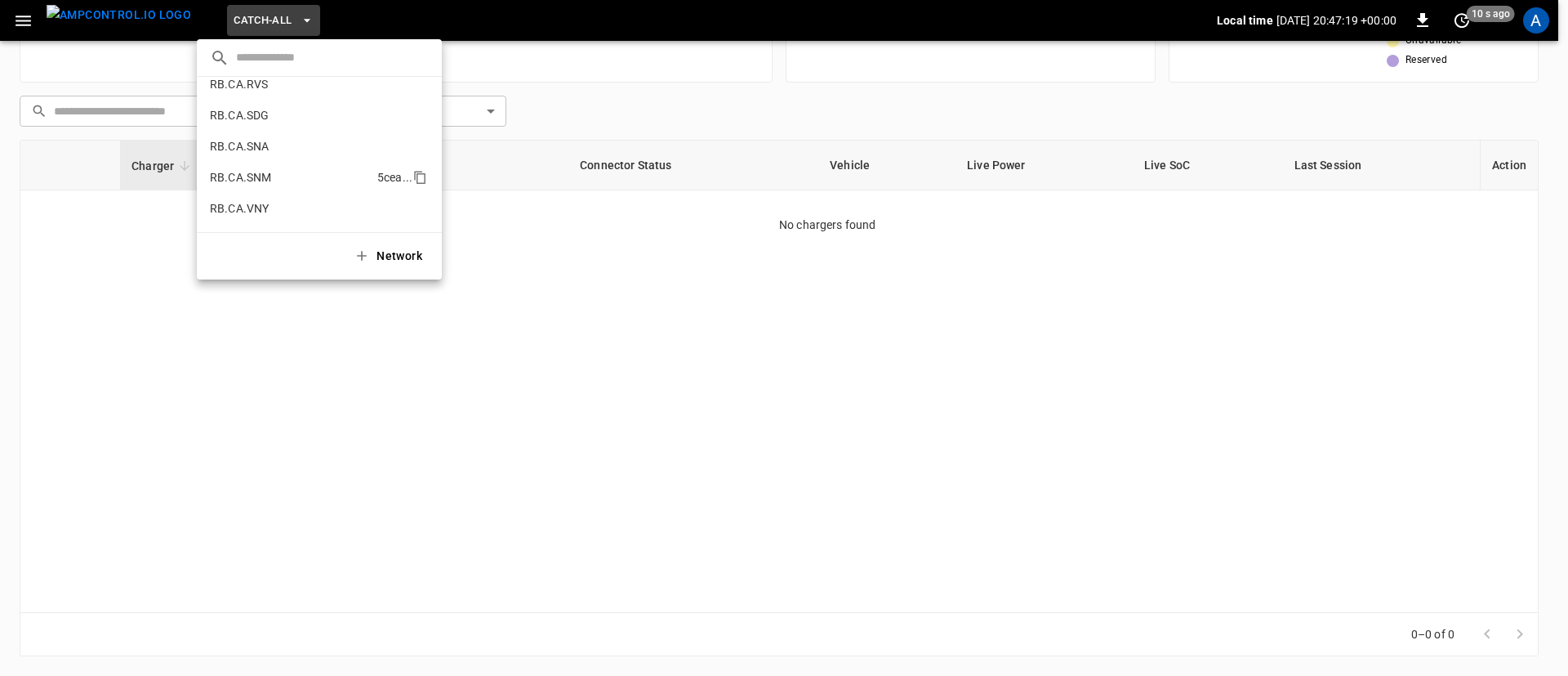
click at [287, 172] on li "RB.CA.SNM 5cea ..." at bounding box center [320, 177] width 245 height 31
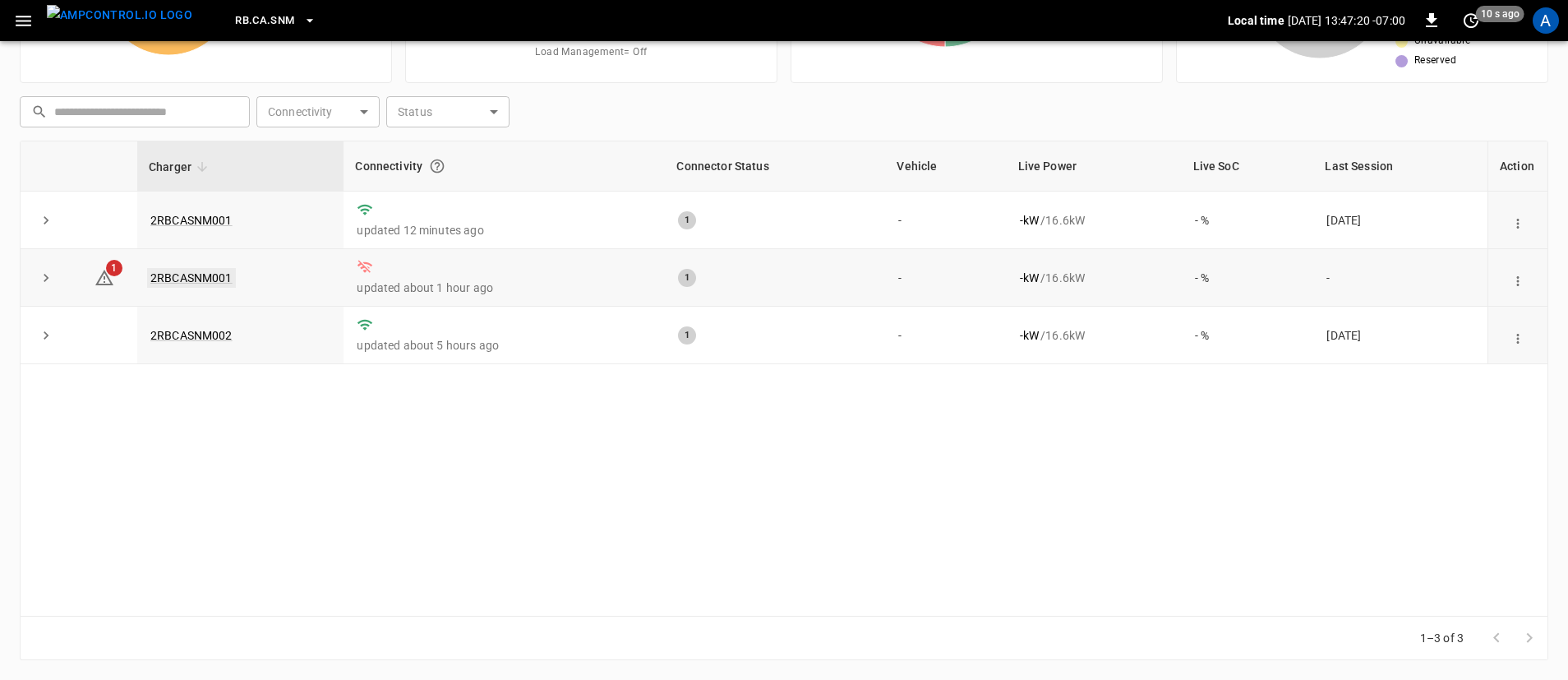
click at [193, 277] on link "2RBCASNM001" at bounding box center [191, 278] width 89 height 19
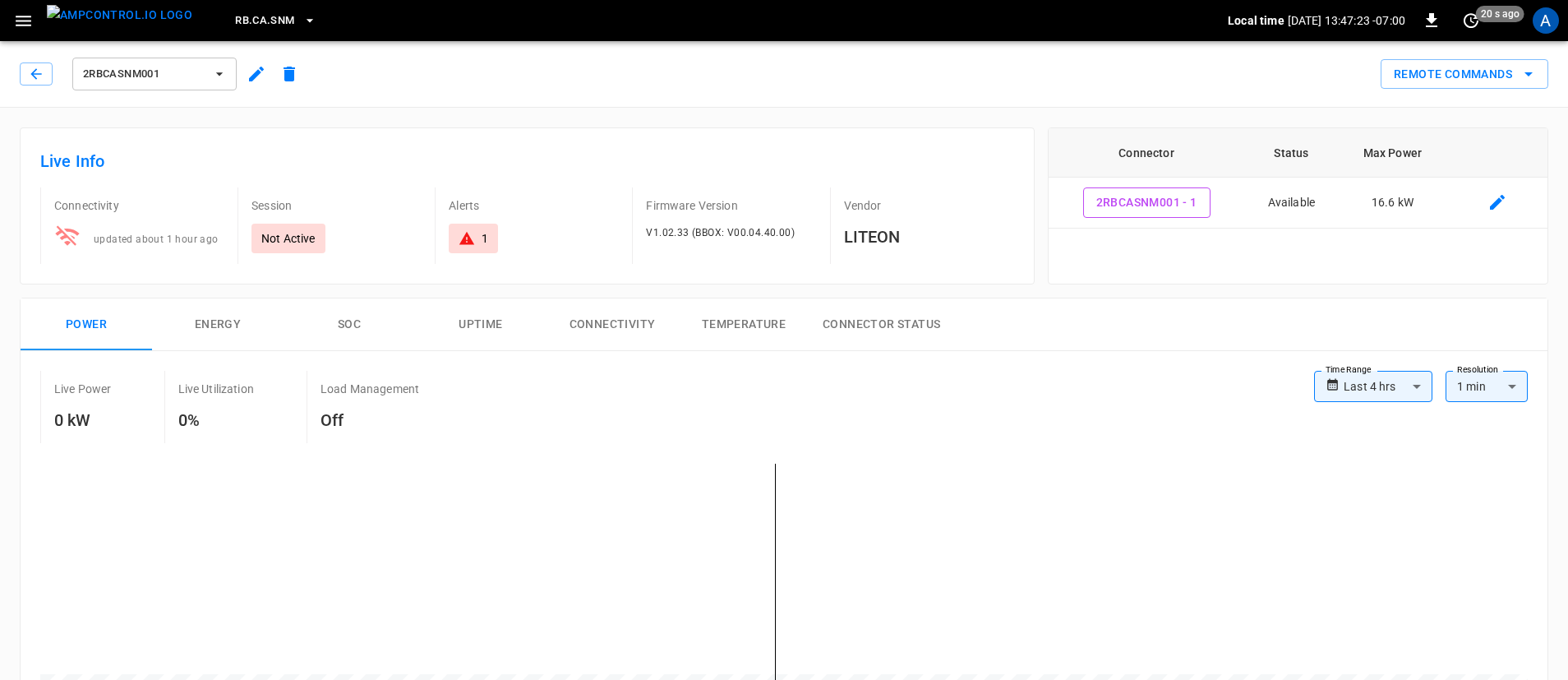
click at [257, 68] on icon "button" at bounding box center [255, 74] width 19 height 19
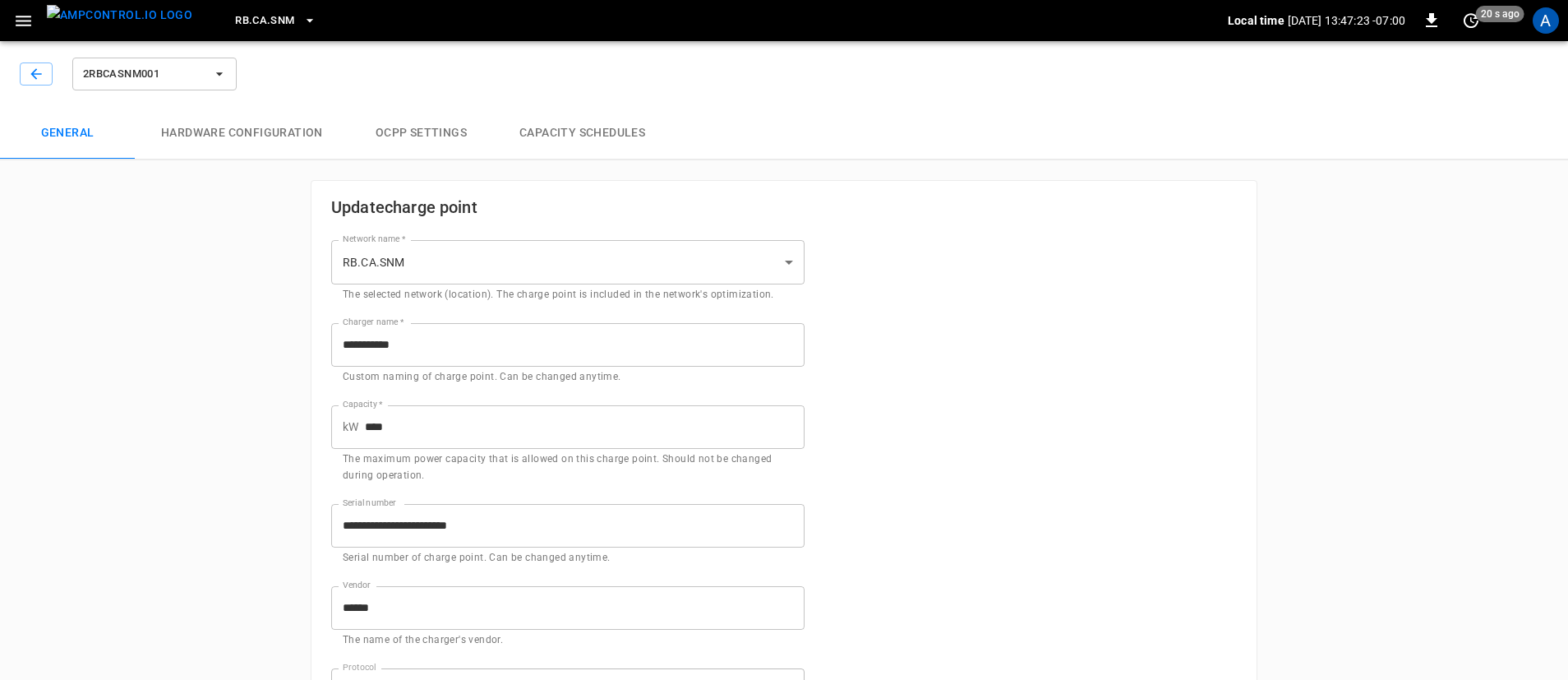
type input "**********"
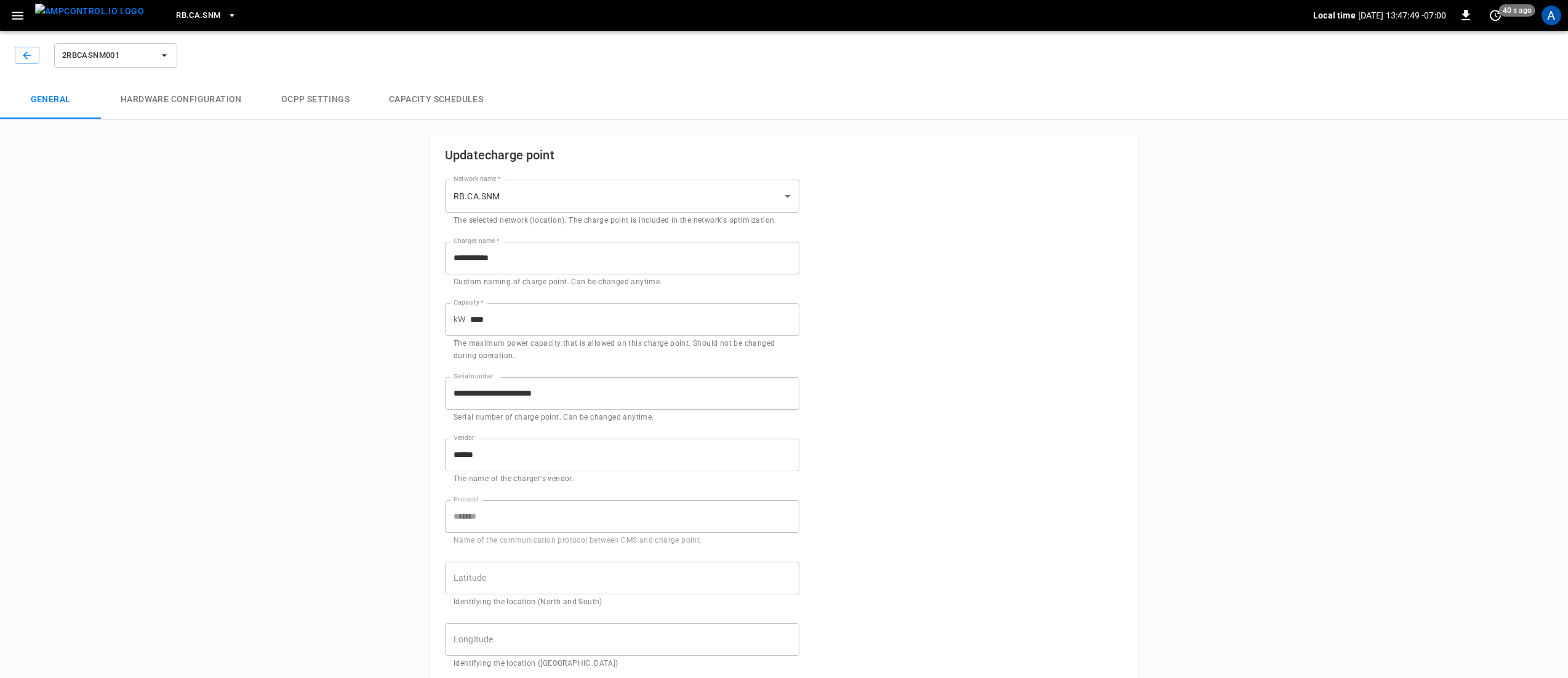
drag, startPoint x: 1121, startPoint y: 259, endPoint x: 1104, endPoint y: 259, distance: 17.0
click at [1121, 259] on div "**********" at bounding box center [784, 607] width 708 height 944
click at [1064, 263] on div "**********" at bounding box center [784, 607] width 708 height 944
drag, startPoint x: 589, startPoint y: 403, endPoint x: 409, endPoint y: 378, distance: 181.7
click at [409, 378] on div "**********" at bounding box center [784, 582] width 1568 height 1111
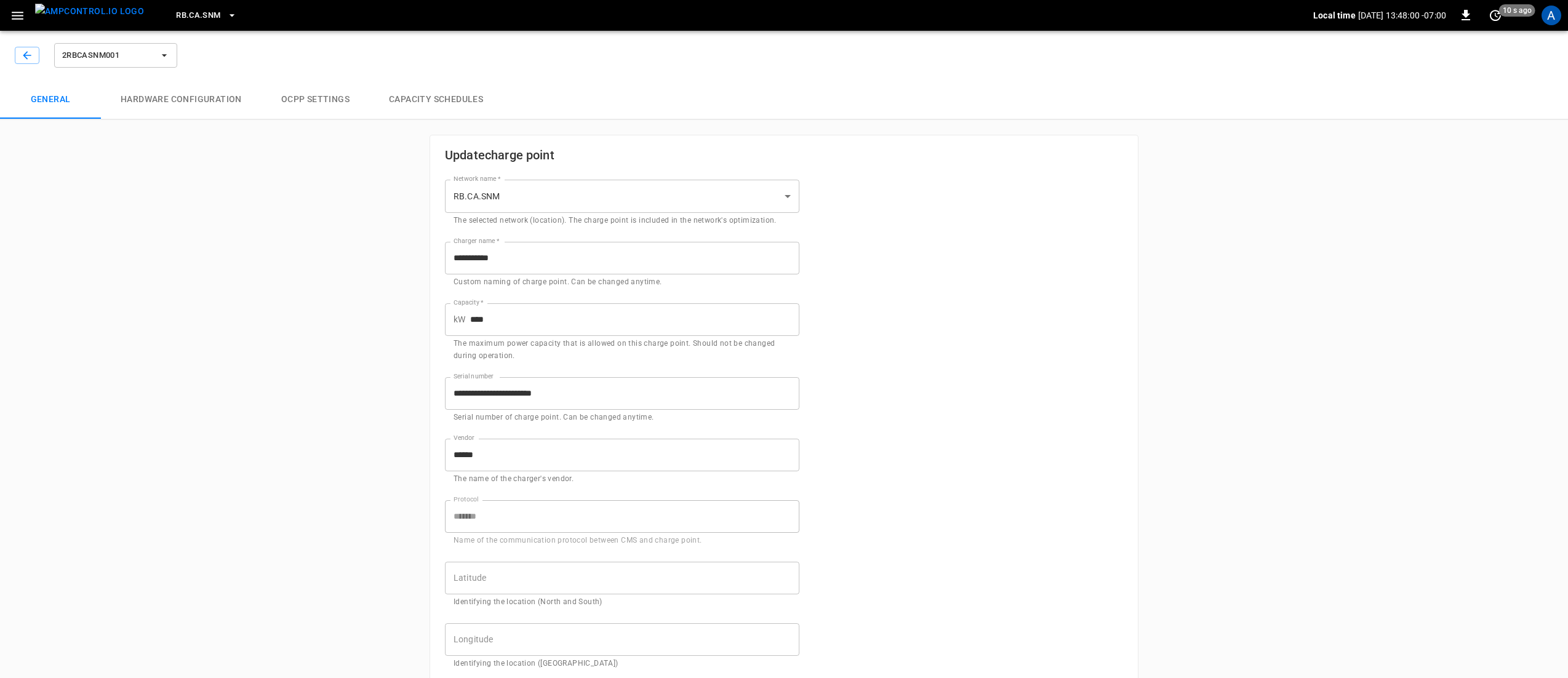
click at [1080, 358] on div "**********" at bounding box center [784, 607] width 708 height 944
drag, startPoint x: 563, startPoint y: 265, endPoint x: 427, endPoint y: 270, distance: 136.1
click at [427, 270] on div "**********" at bounding box center [784, 628] width 738 height 1017
click at [895, 302] on div "**********" at bounding box center [784, 607] width 708 height 944
click at [203, 23] on button "RB.CA.SNM" at bounding box center [206, 15] width 70 height 24
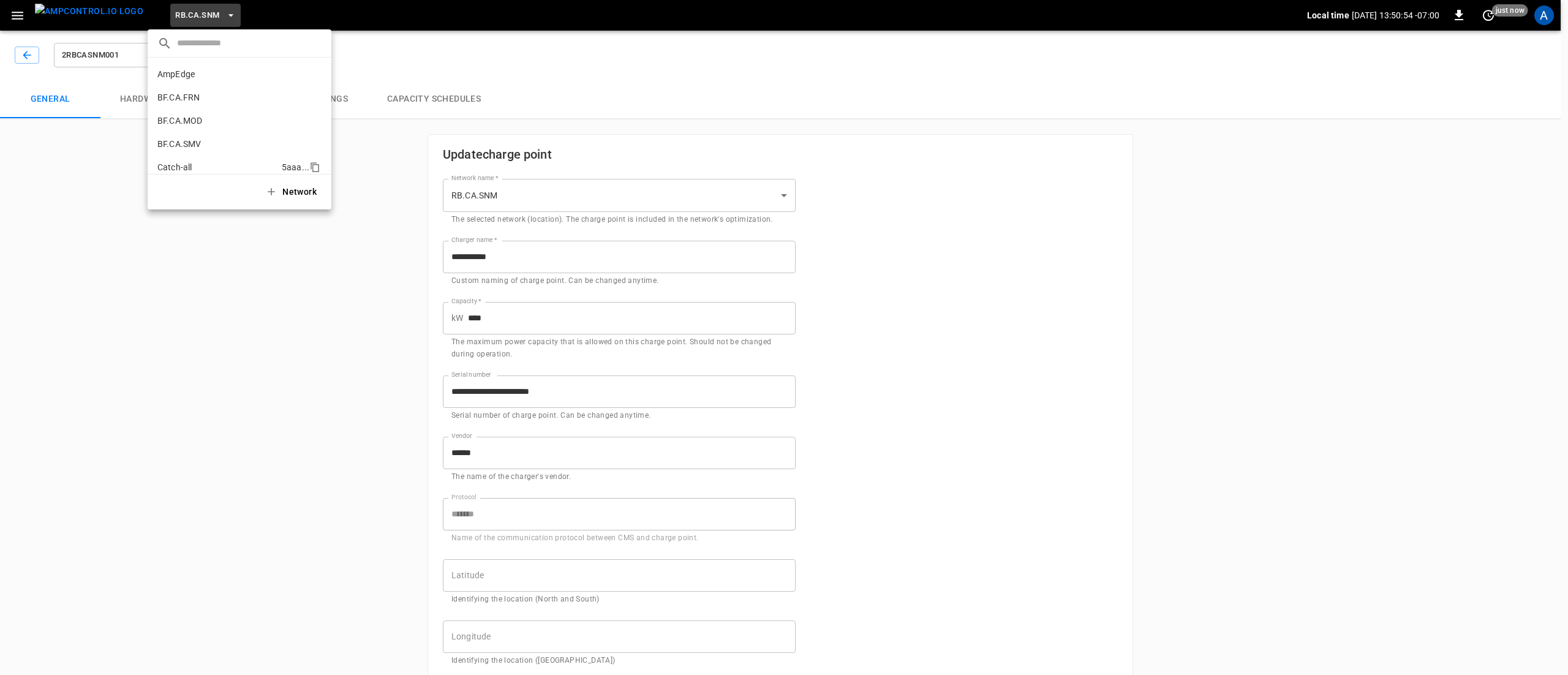
click at [218, 158] on li "Catch-all 5aaa ..." at bounding box center [240, 167] width 184 height 23
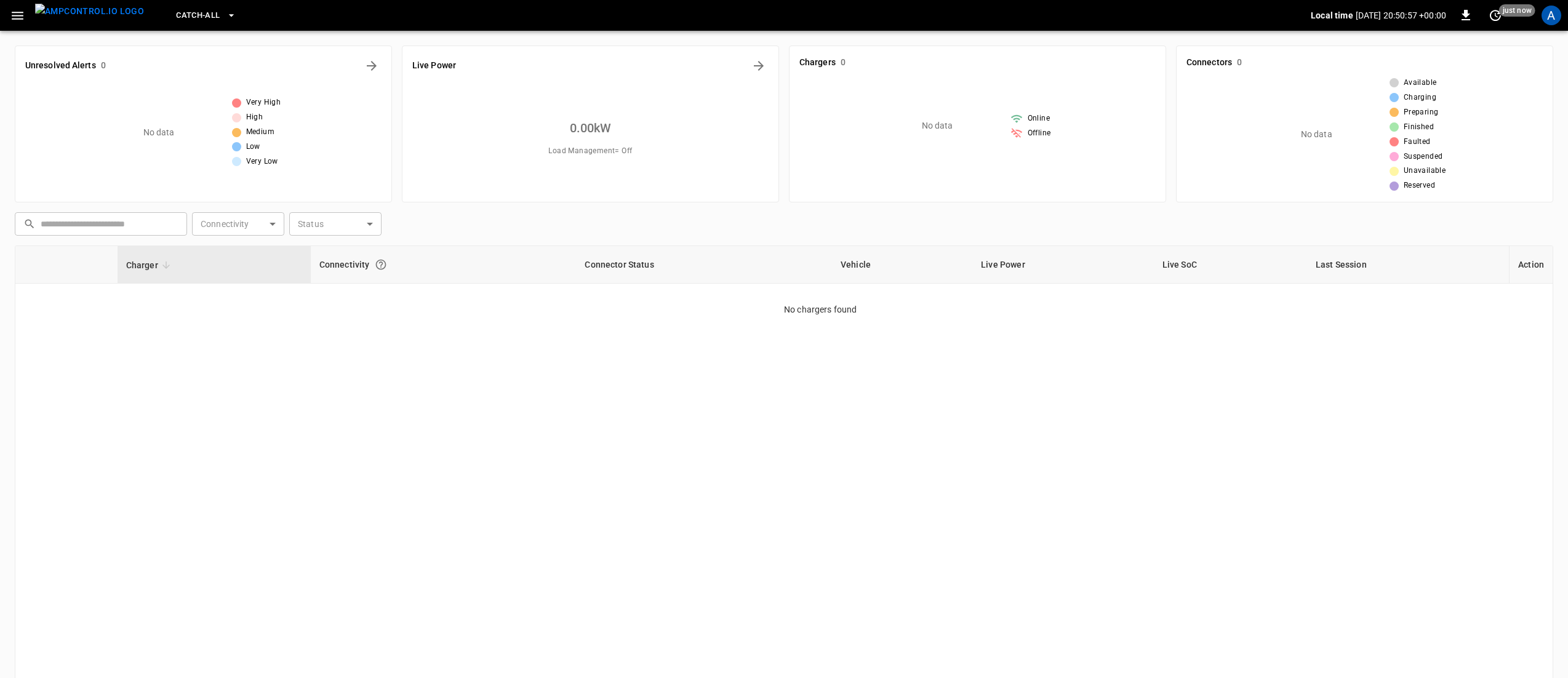
click at [488, 335] on div "Charger Connectivity Connector Status Vehicle Live Power Live SoC Last Session …" at bounding box center [784, 483] width 1538 height 474
click at [181, 12] on span "Catch-all" at bounding box center [198, 16] width 44 height 14
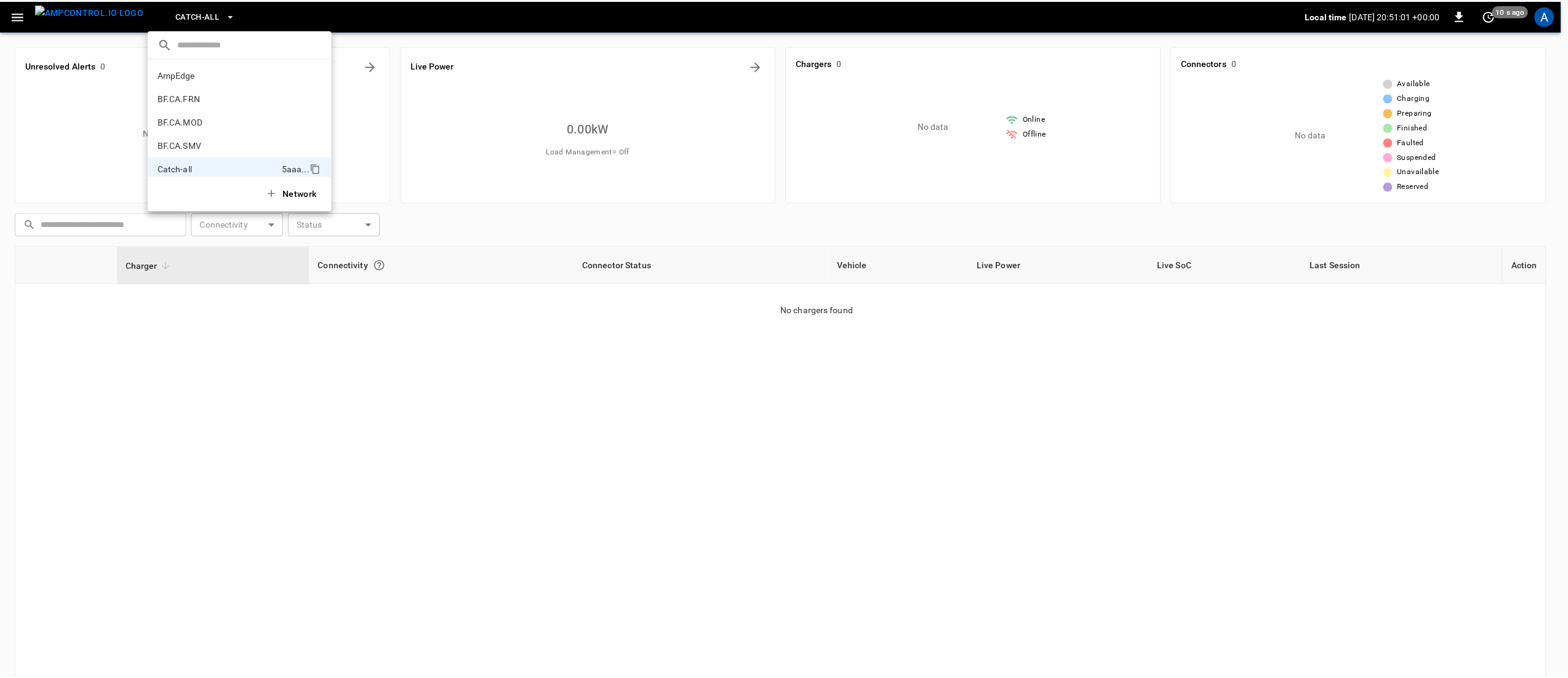
scroll to position [90, 0]
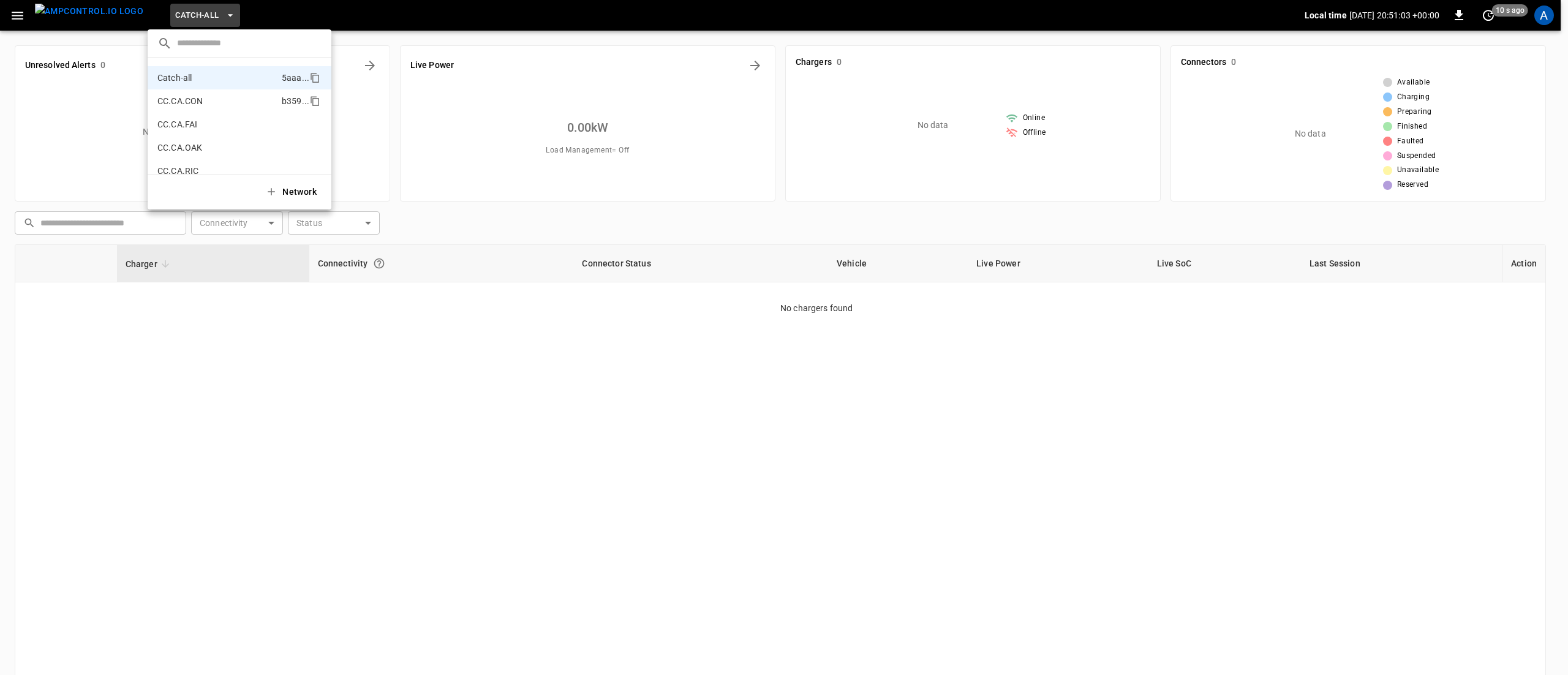
click at [219, 97] on li "CC.CA.CON b359 ..." at bounding box center [240, 101] width 184 height 23
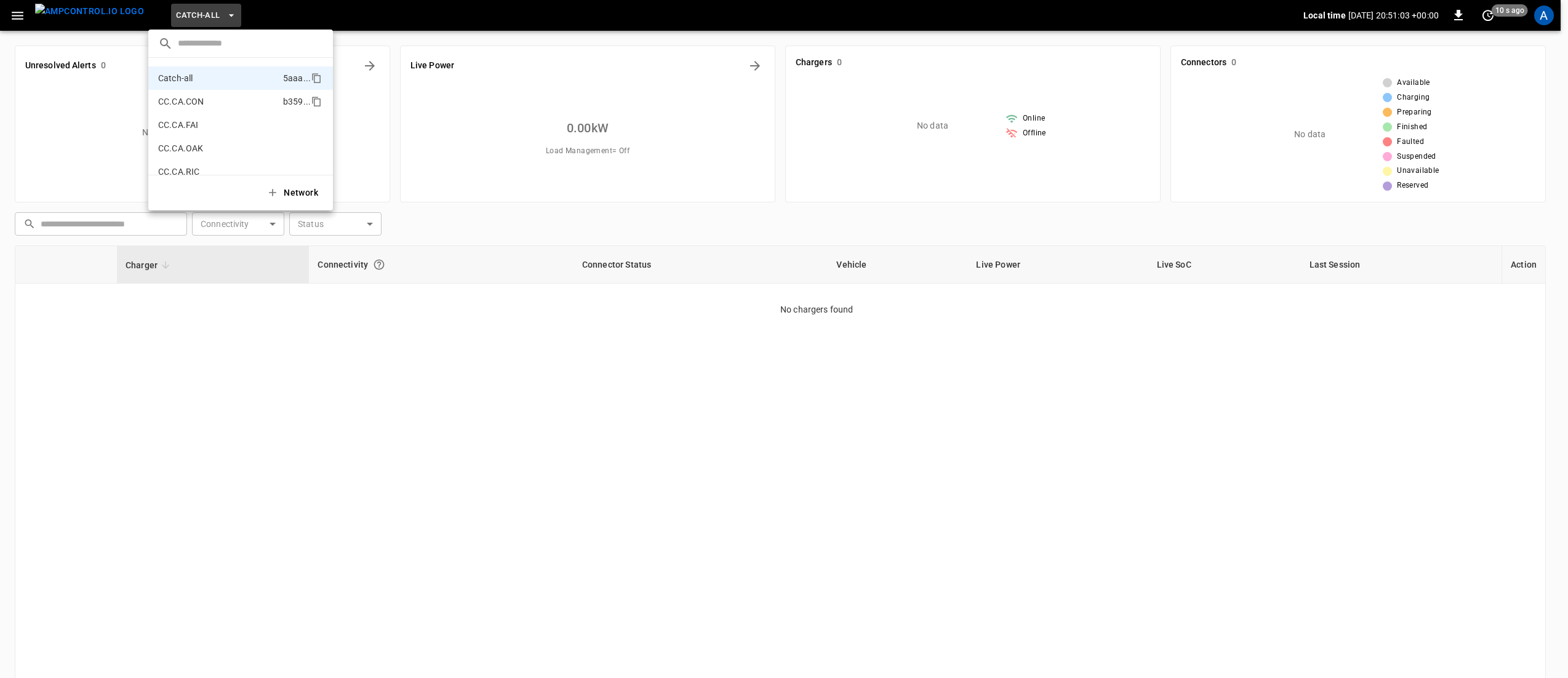
click at [220, 97] on li "CC.CA.CON b359 ..." at bounding box center [241, 102] width 184 height 23
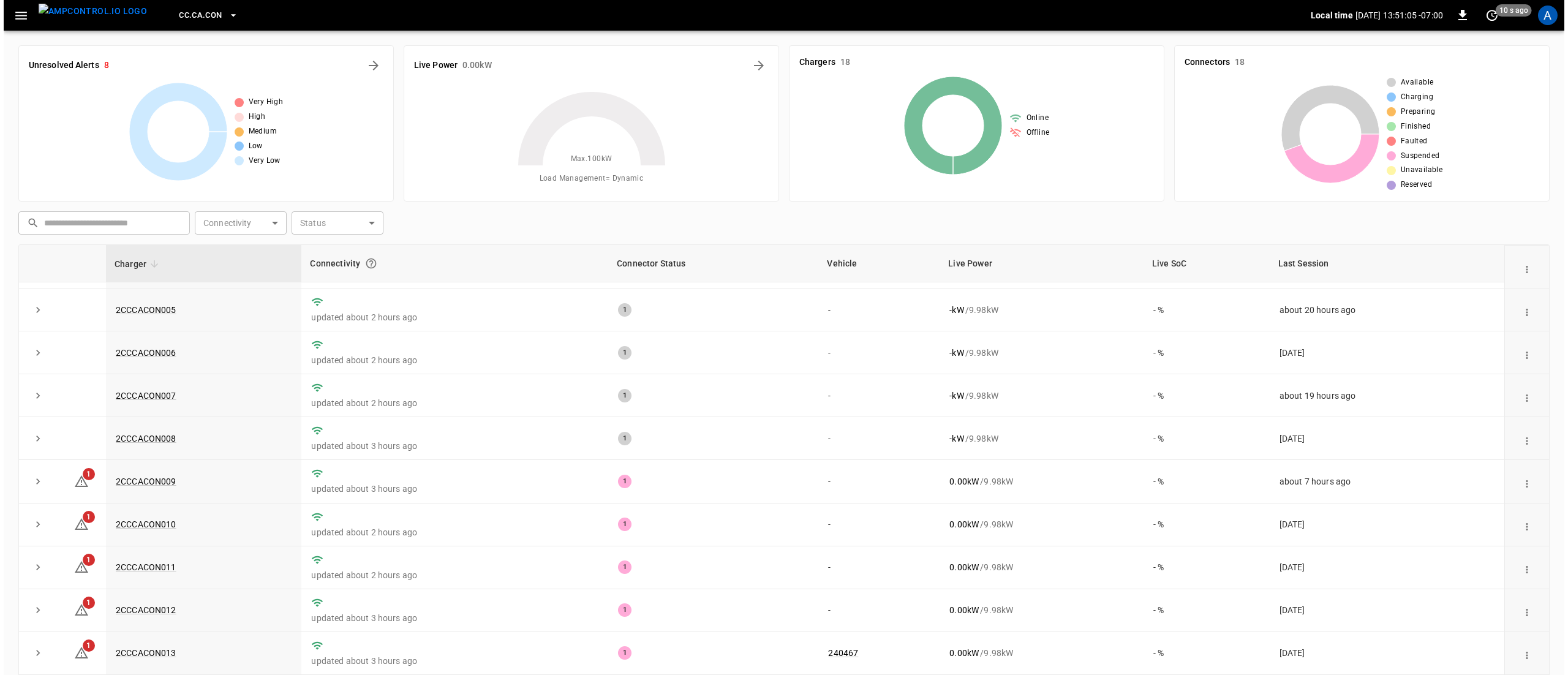
scroll to position [345, 0]
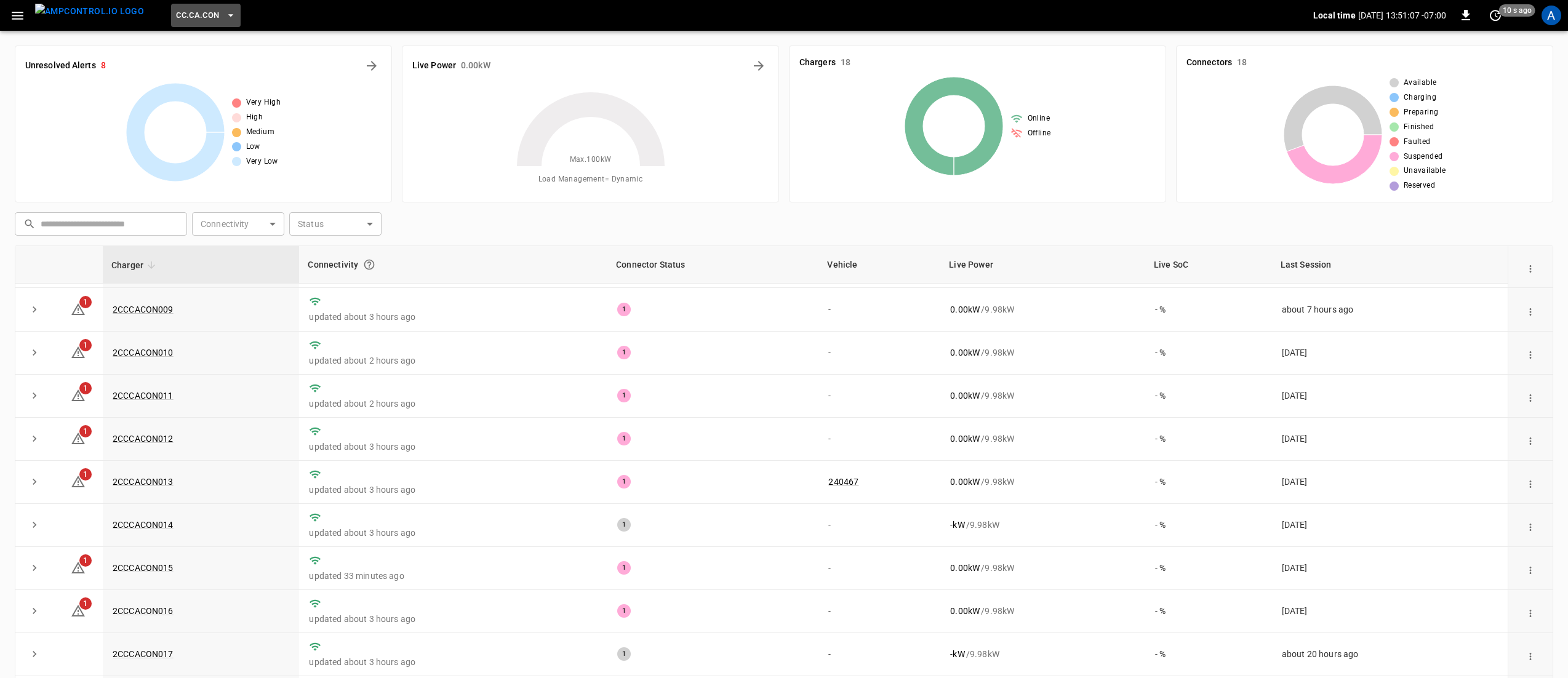
click at [185, 9] on span "CC.CA.CON" at bounding box center [197, 16] width 43 height 14
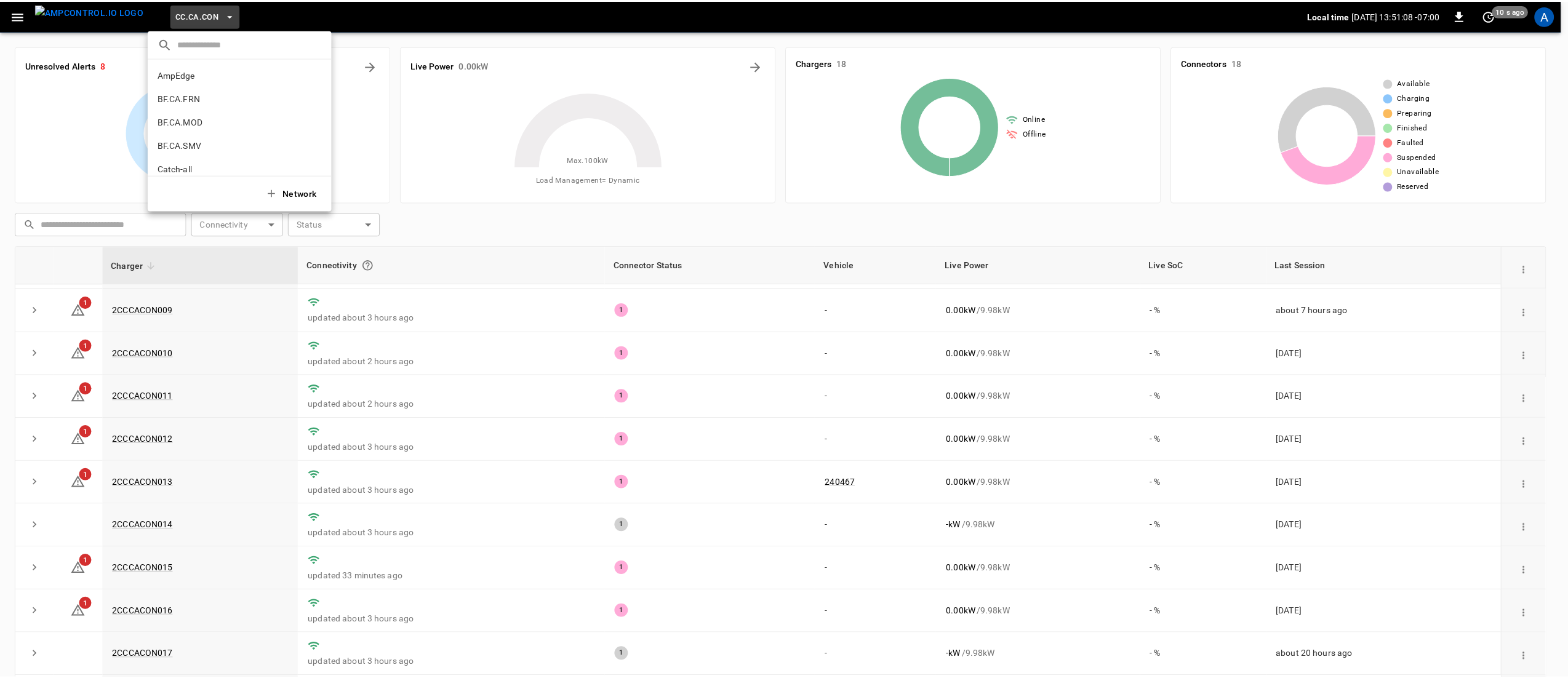
scroll to position [113, 0]
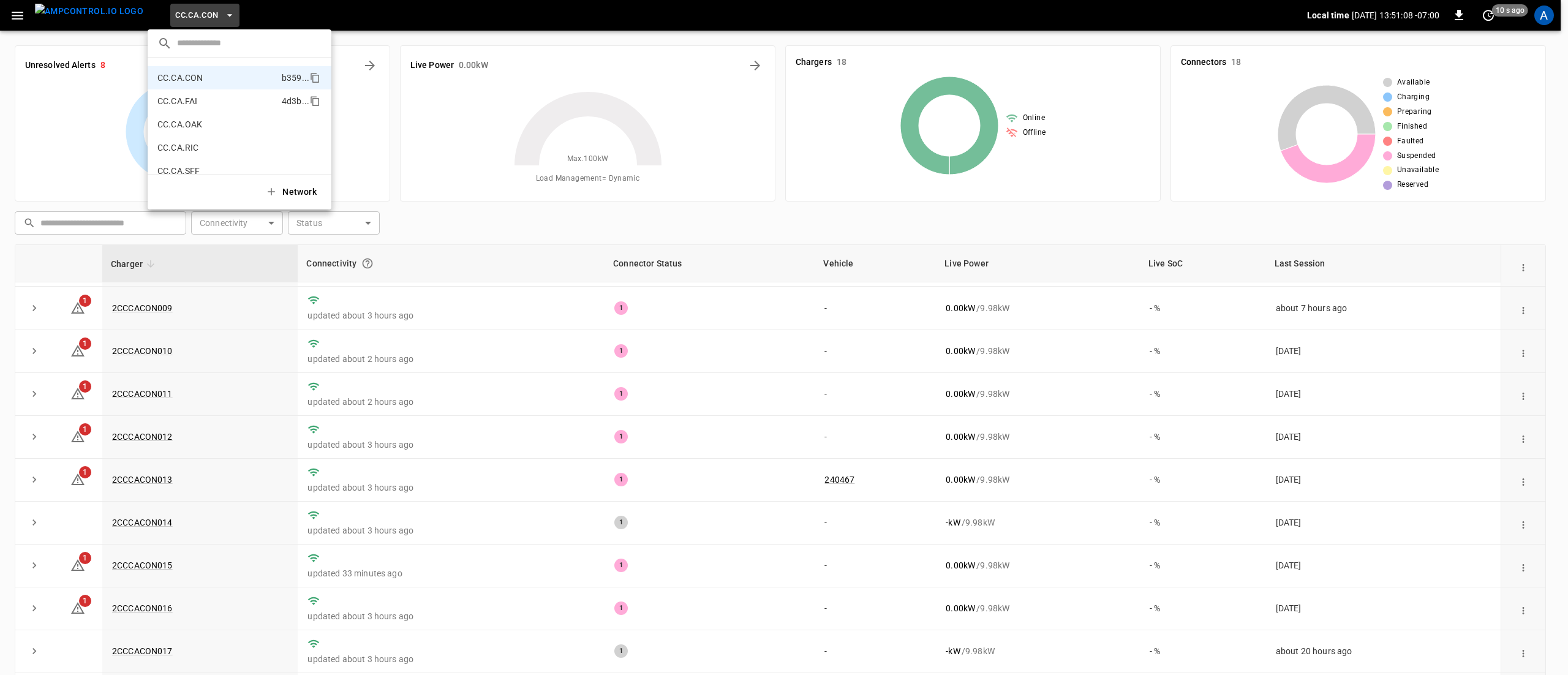
click at [212, 107] on li "CC.CA.FAI 4d3b ..." at bounding box center [240, 101] width 184 height 23
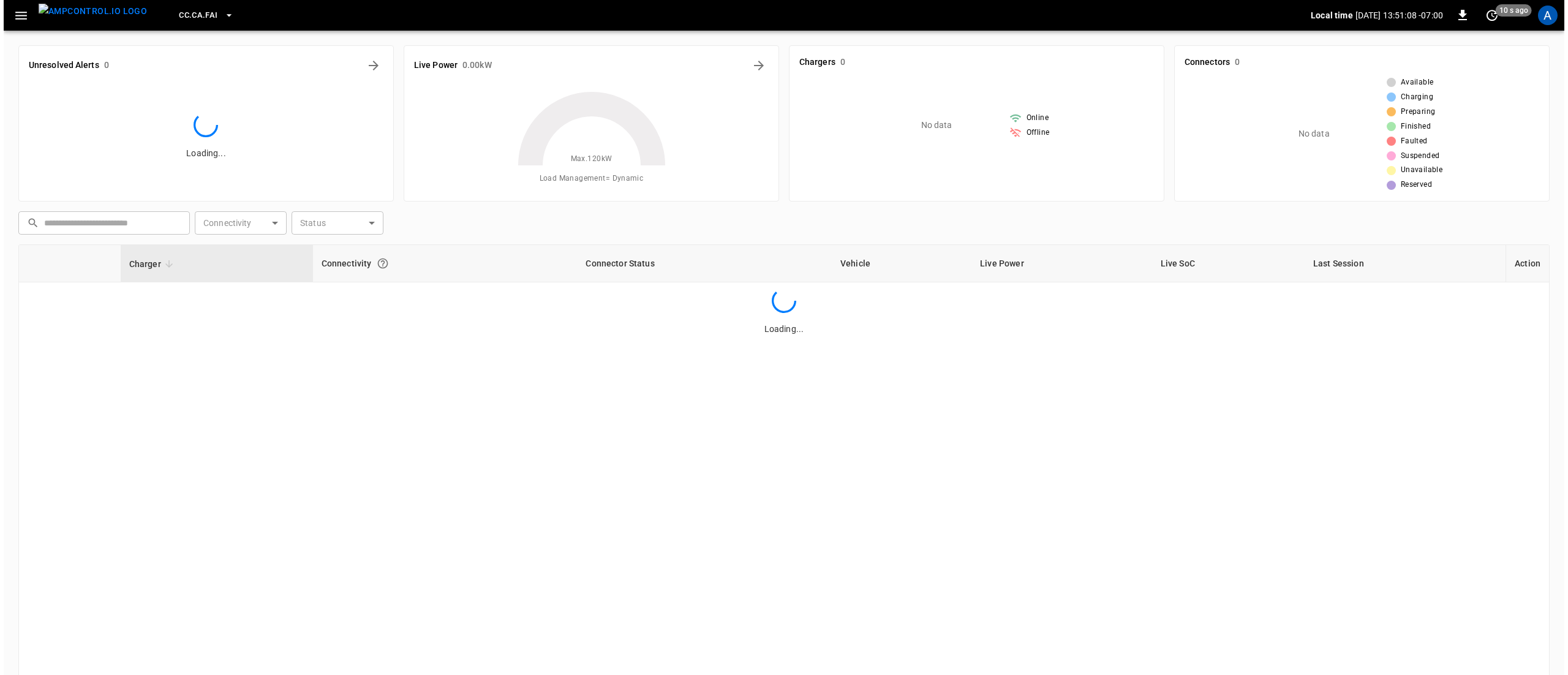
scroll to position [0, 0]
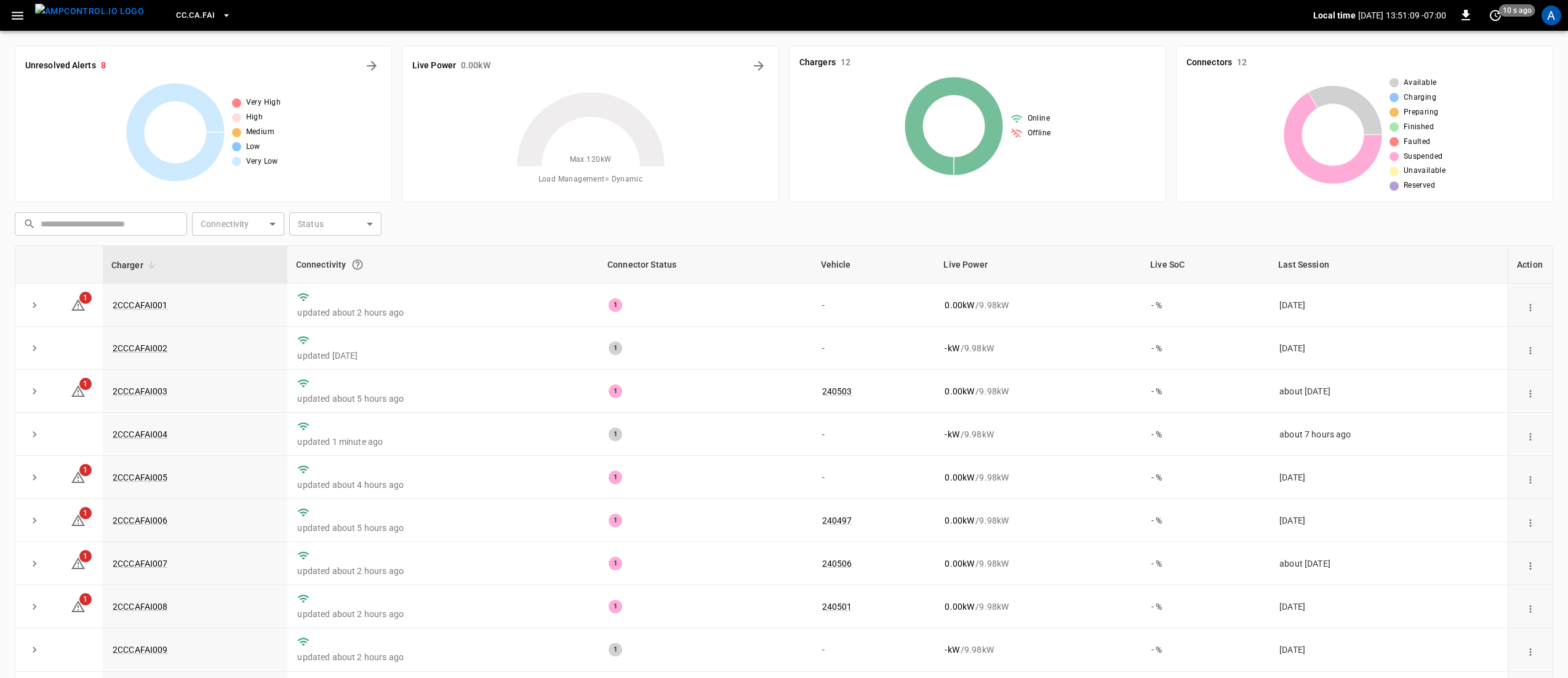
click at [176, 14] on span "CC.CA.FAI" at bounding box center [195, 16] width 39 height 14
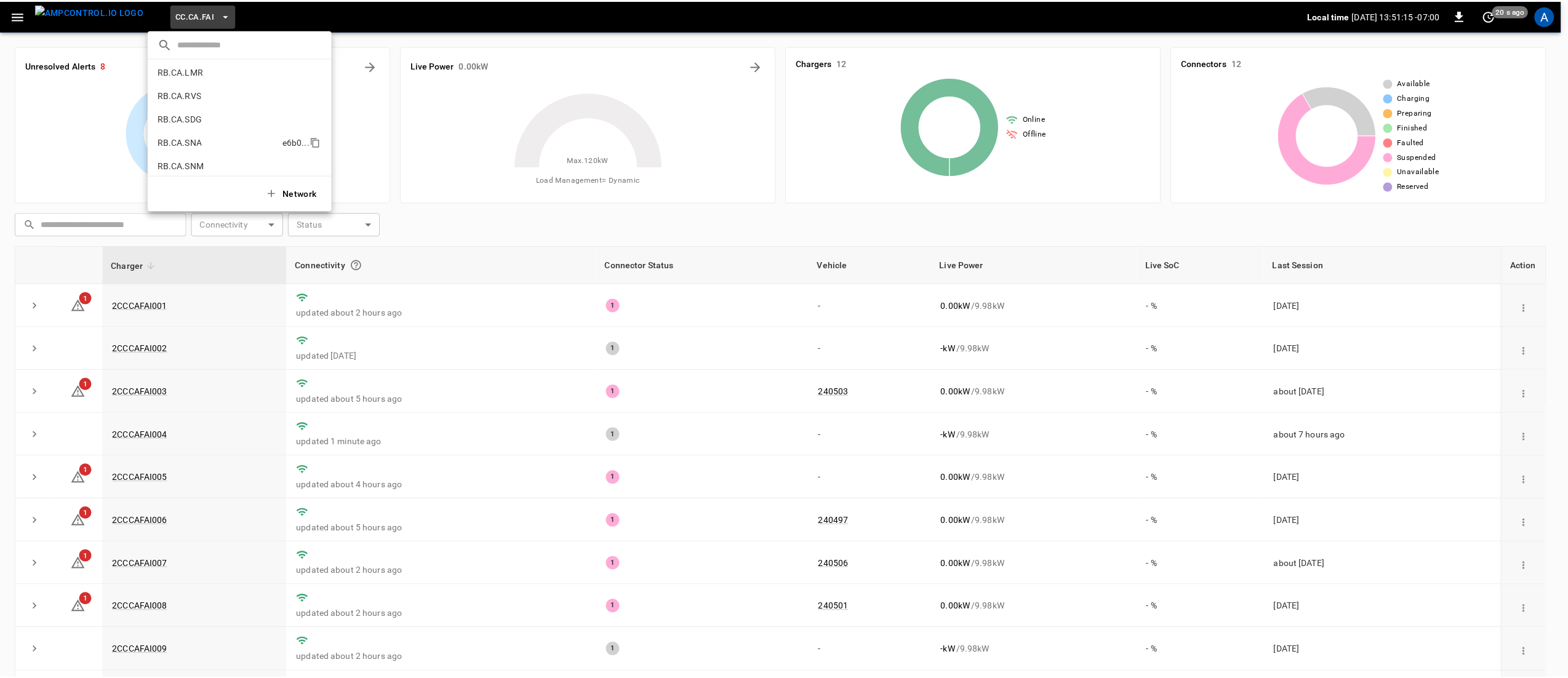
scroll to position [581, 0]
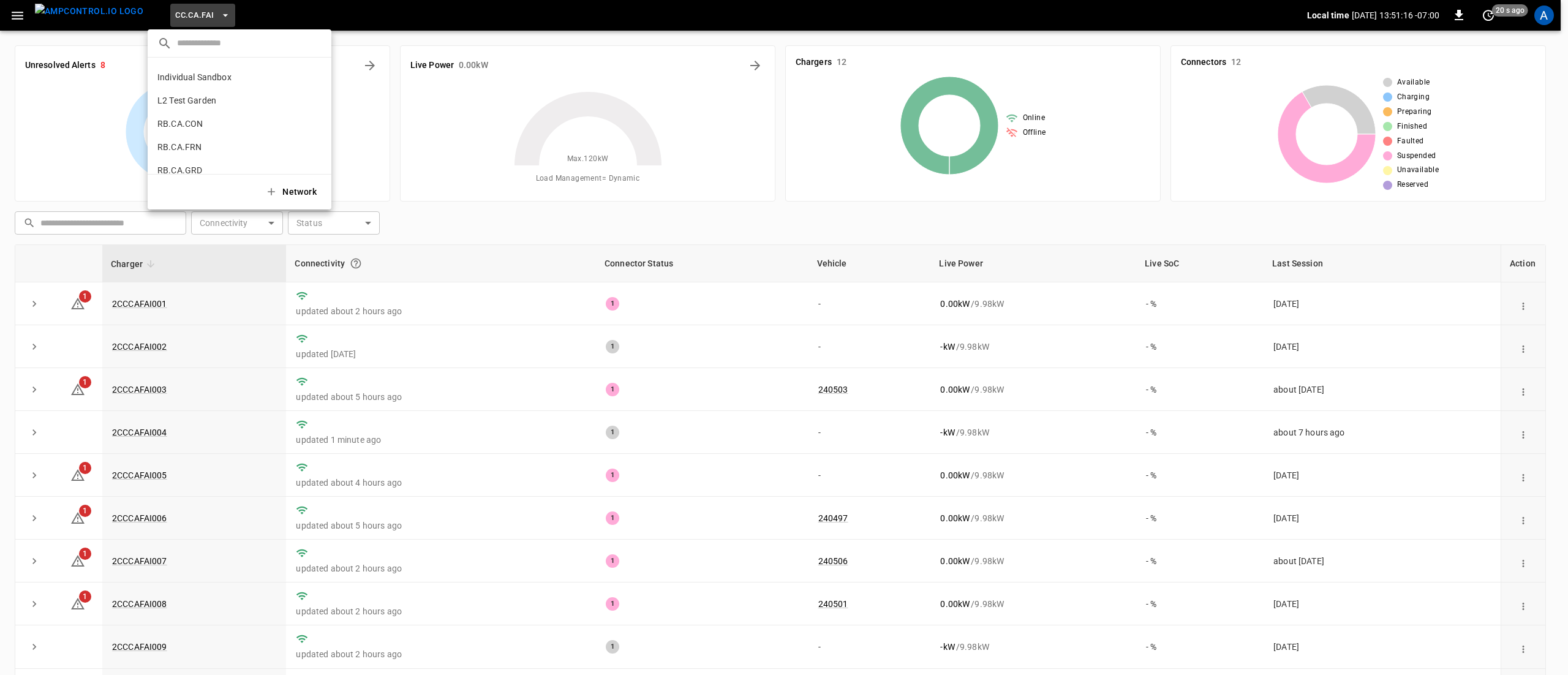
click at [208, 147] on li "RB.CA.FRN fd04 ..." at bounding box center [240, 147] width 184 height 23
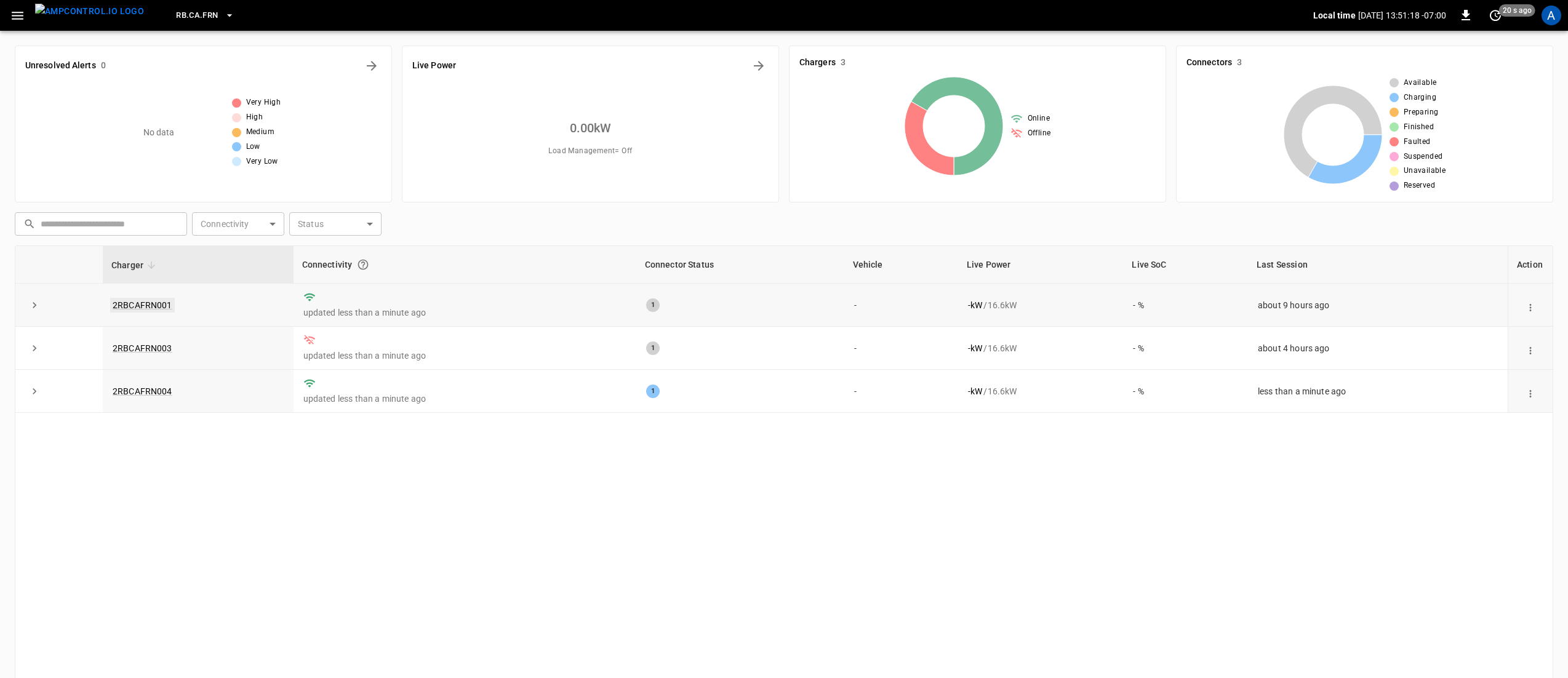
click at [129, 301] on link "2RBCAFRN001" at bounding box center [142, 305] width 65 height 14
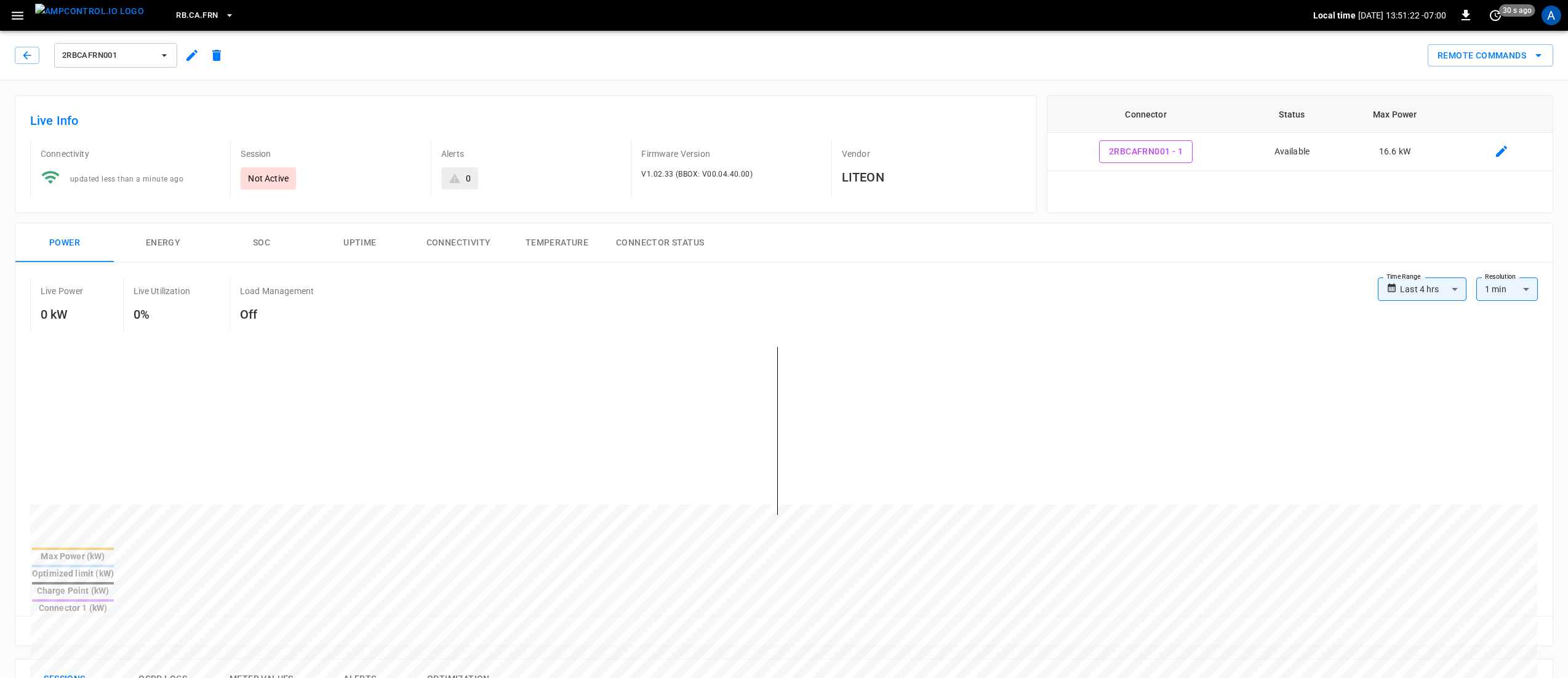
click at [112, 61] on span "2RBCAFRN001" at bounding box center [107, 56] width 91 height 14
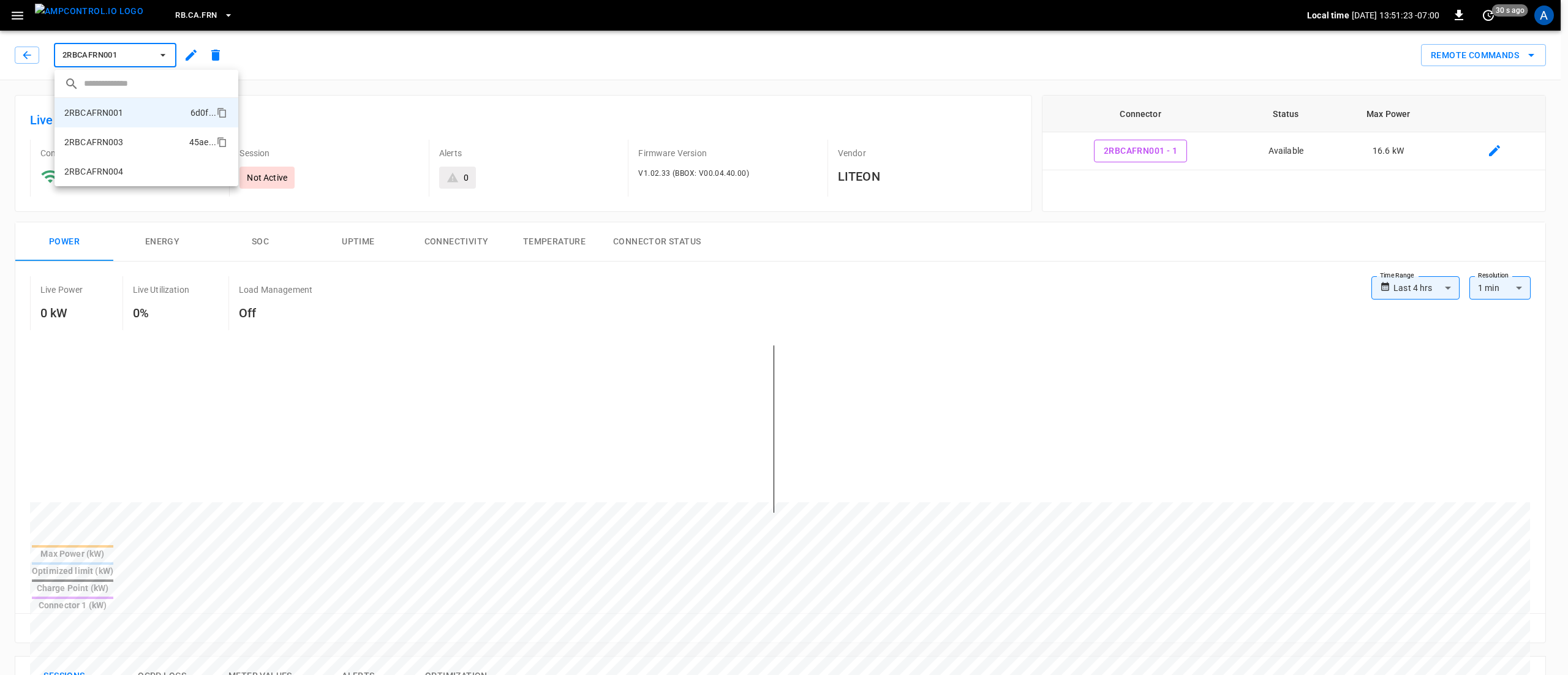
click at [144, 148] on li "2RBCAFRN003 45ae ..." at bounding box center [147, 142] width 184 height 29
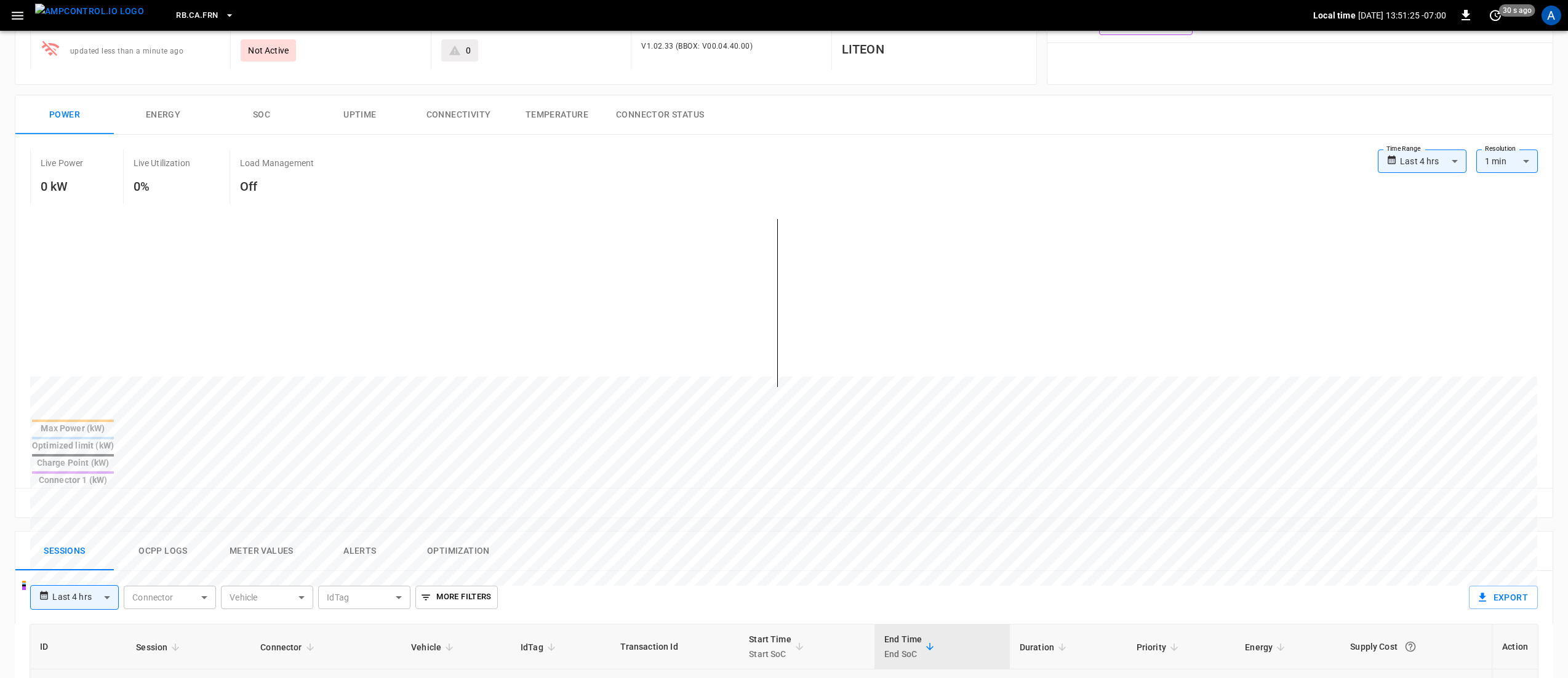
scroll to position [369, 0]
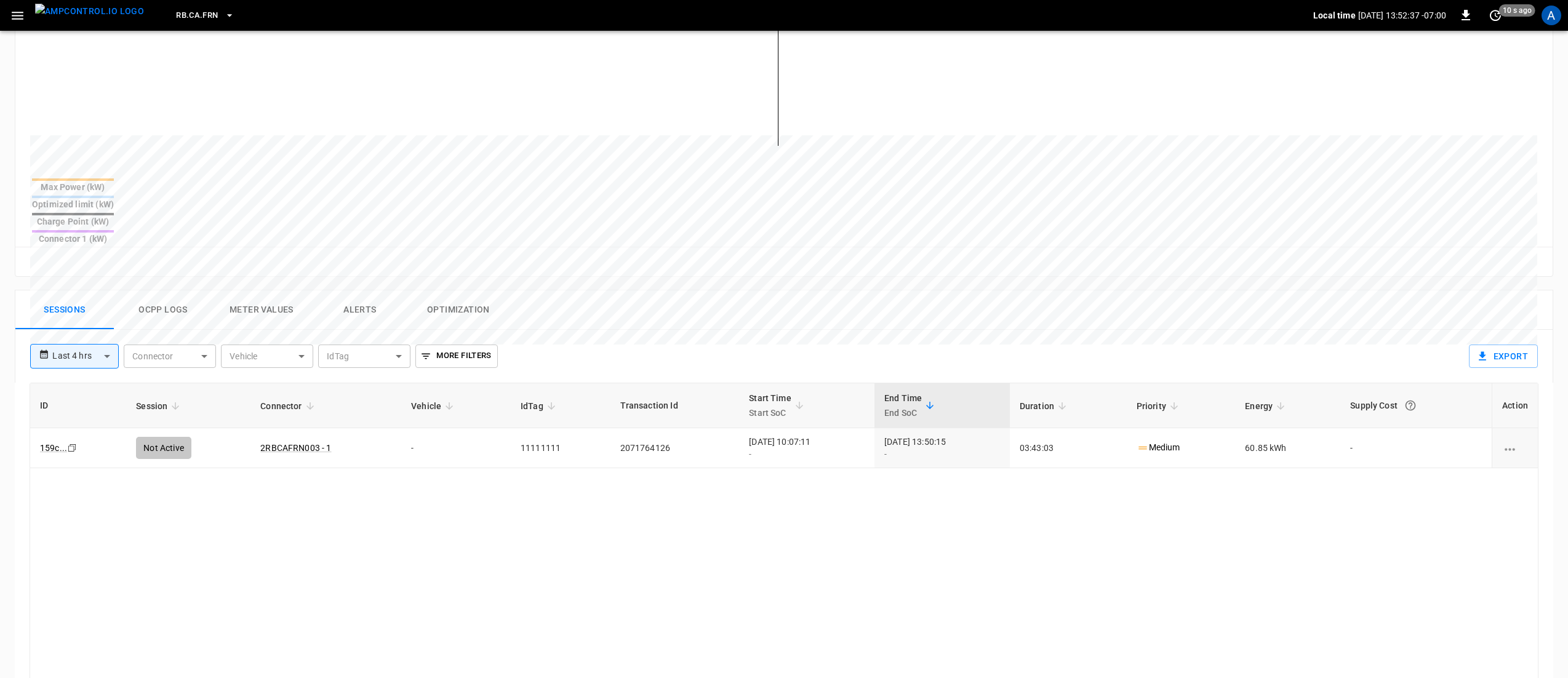
click at [808, 525] on div "ID Session Connector Vehicle IdTag Transaction Id Start Time Start SoC End Time…" at bounding box center [784, 620] width 1509 height 474
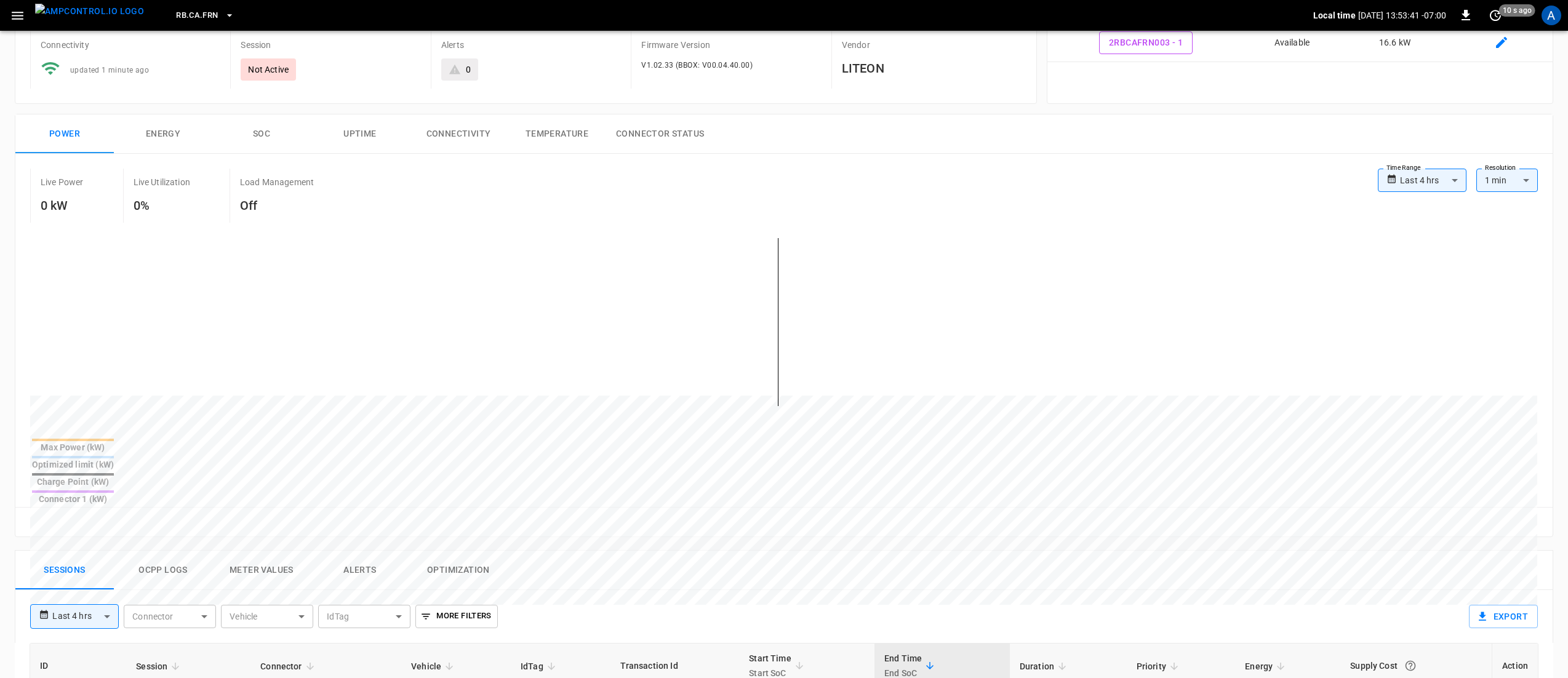
scroll to position [0, 0]
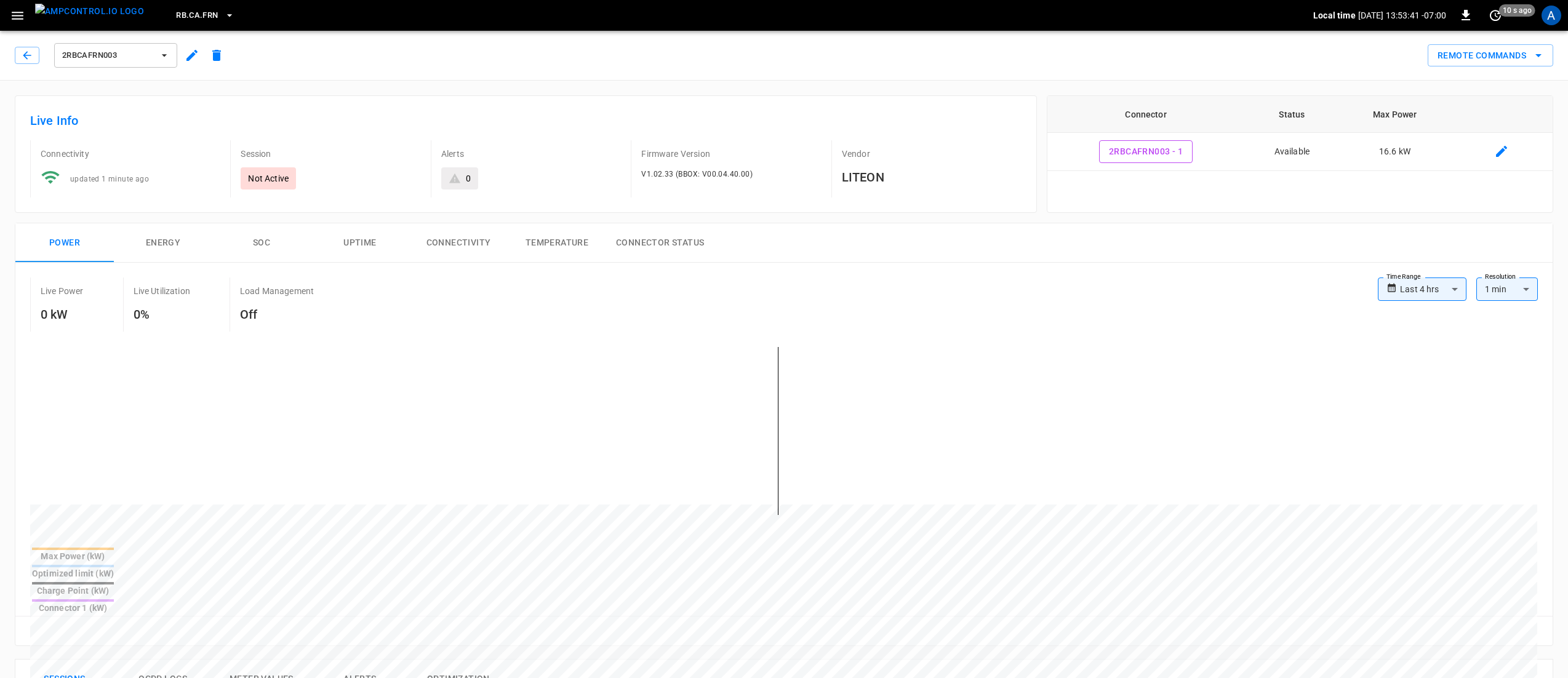
click at [127, 54] on span "2RBCAFRN003" at bounding box center [107, 56] width 91 height 14
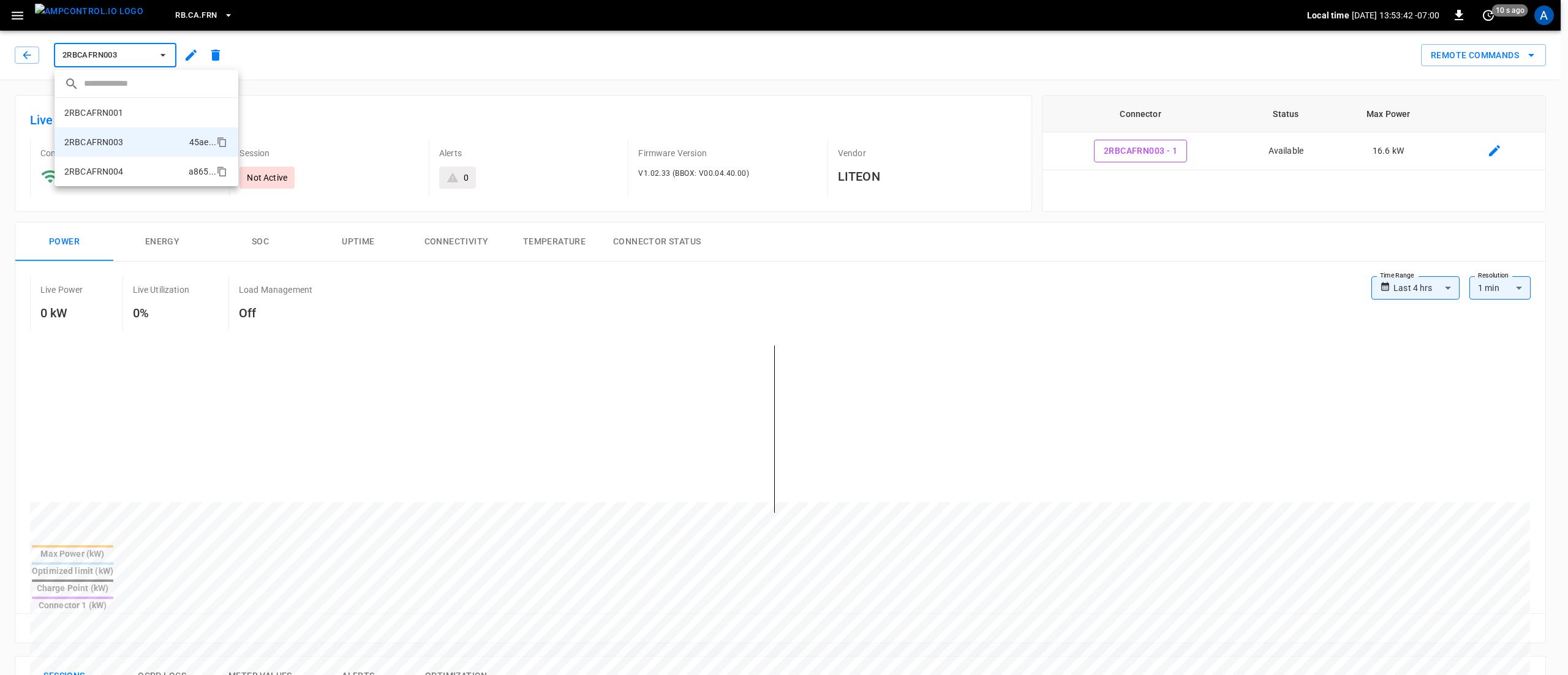
click at [99, 171] on p "2RBCAFRN004" at bounding box center [94, 172] width 60 height 12
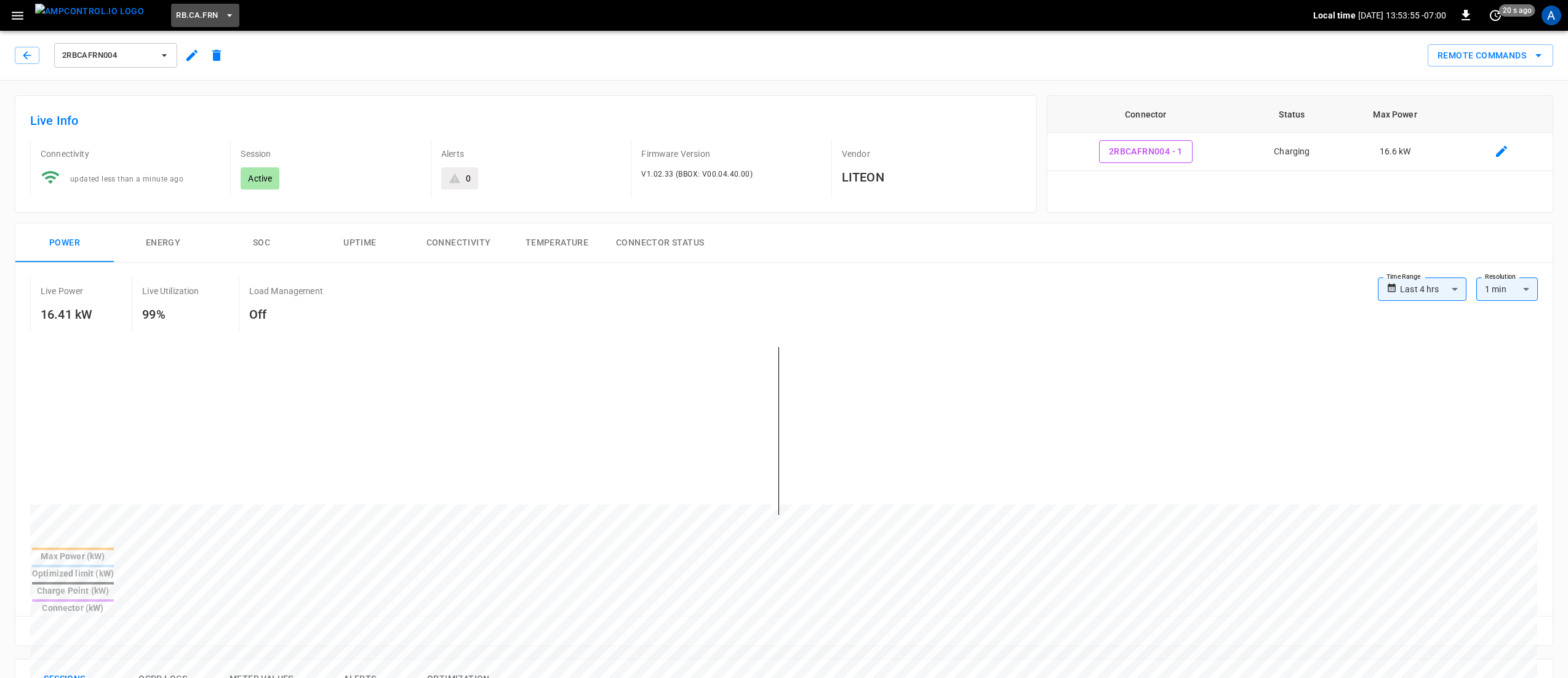
click at [195, 5] on button "RB.CA.FRN" at bounding box center [205, 15] width 67 height 24
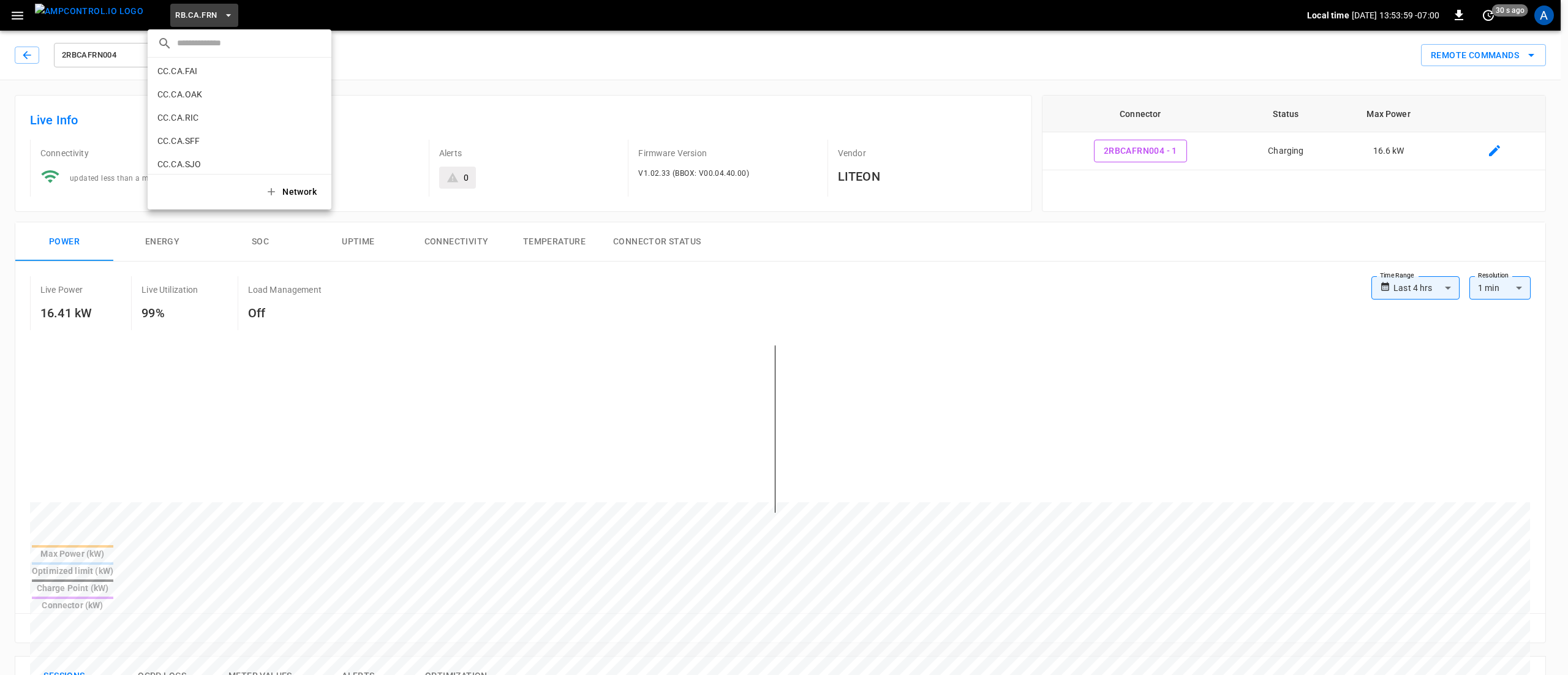
scroll to position [89, 0]
click at [223, 76] on li "Catch-all 5aaa ..." at bounding box center [240, 78] width 184 height 23
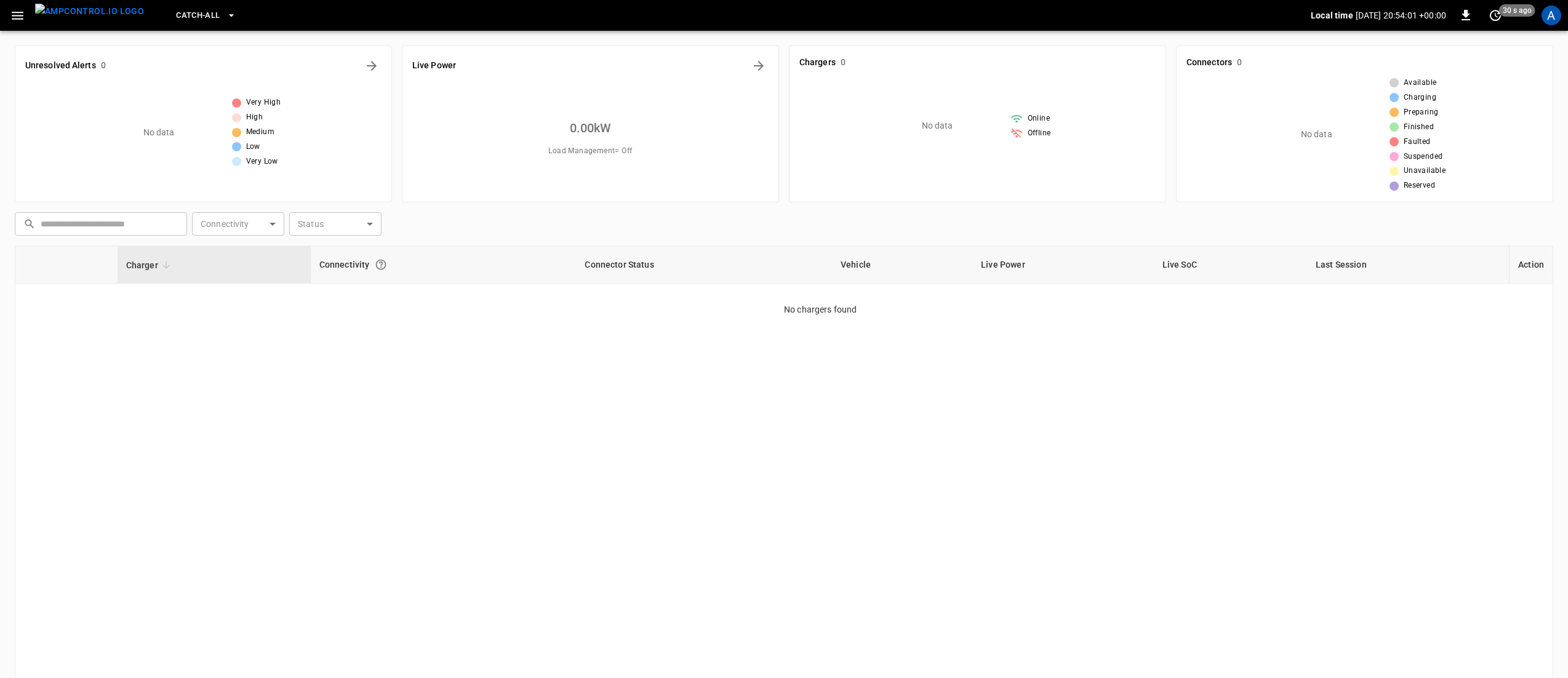
click at [522, 331] on div "Charger Connectivity Connector Status Vehicle Live Power Live SoC Last Session …" at bounding box center [784, 483] width 1538 height 474
click at [176, 17] on span "Catch-all" at bounding box center [198, 16] width 44 height 14
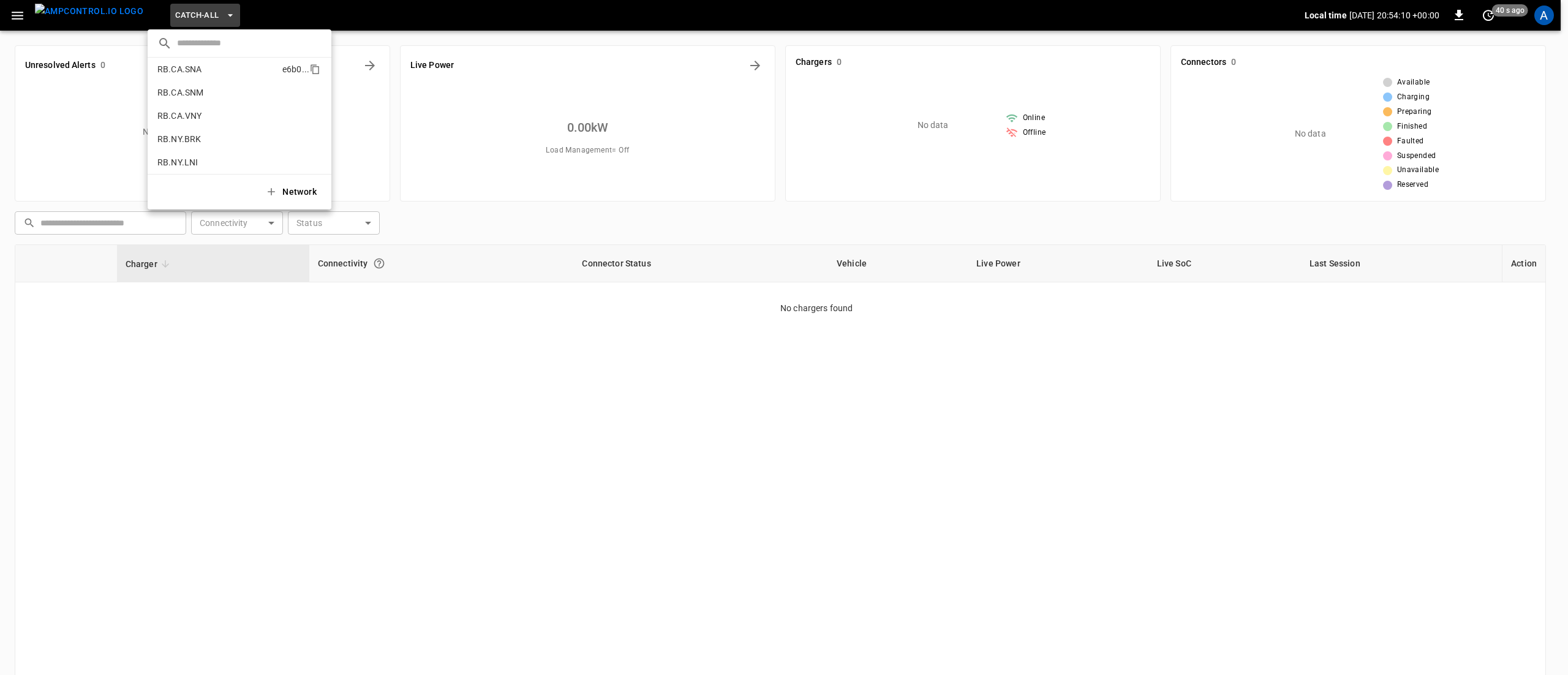
scroll to position [824, 0]
click at [199, 110] on li "RB.NY.LNI 07ab ..." at bounding box center [240, 112] width 184 height 23
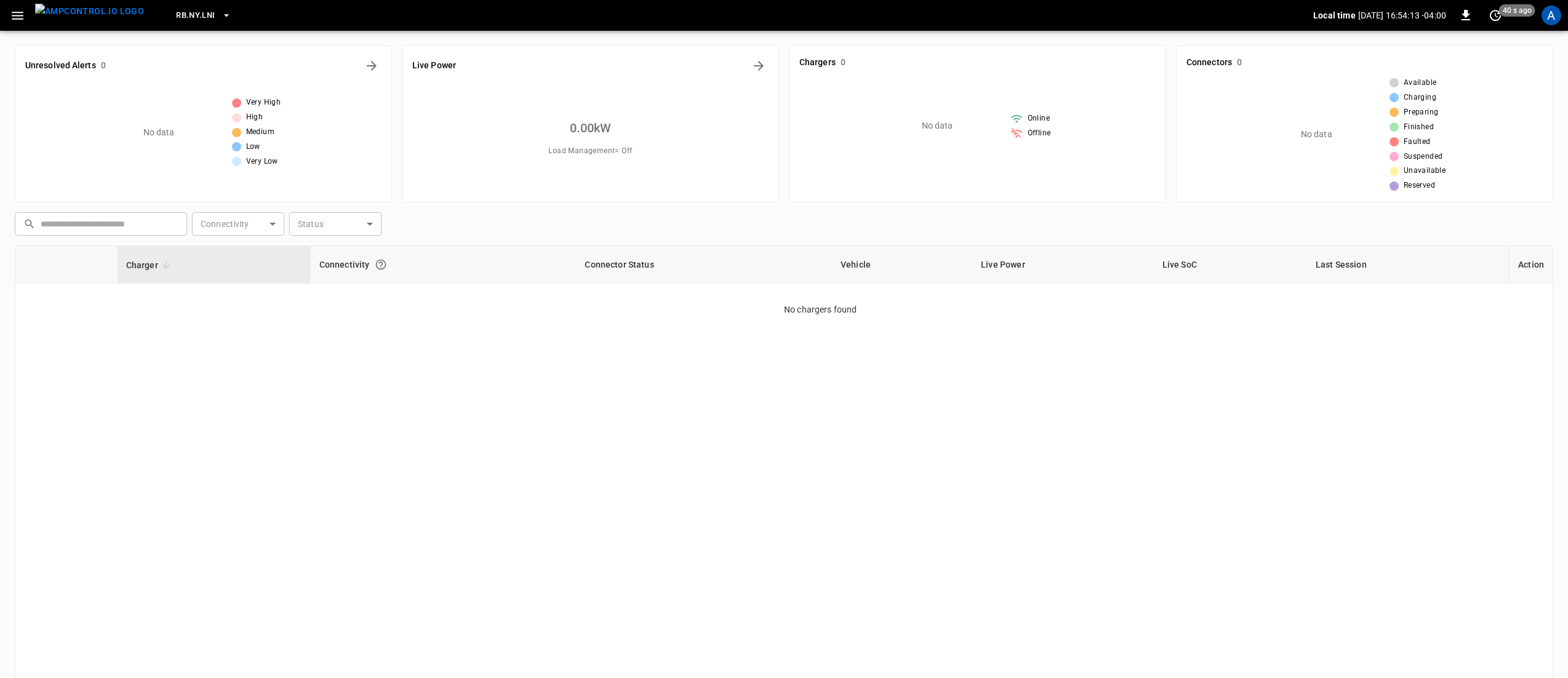
click at [176, 20] on span "RB.NY.LNI" at bounding box center [195, 16] width 39 height 14
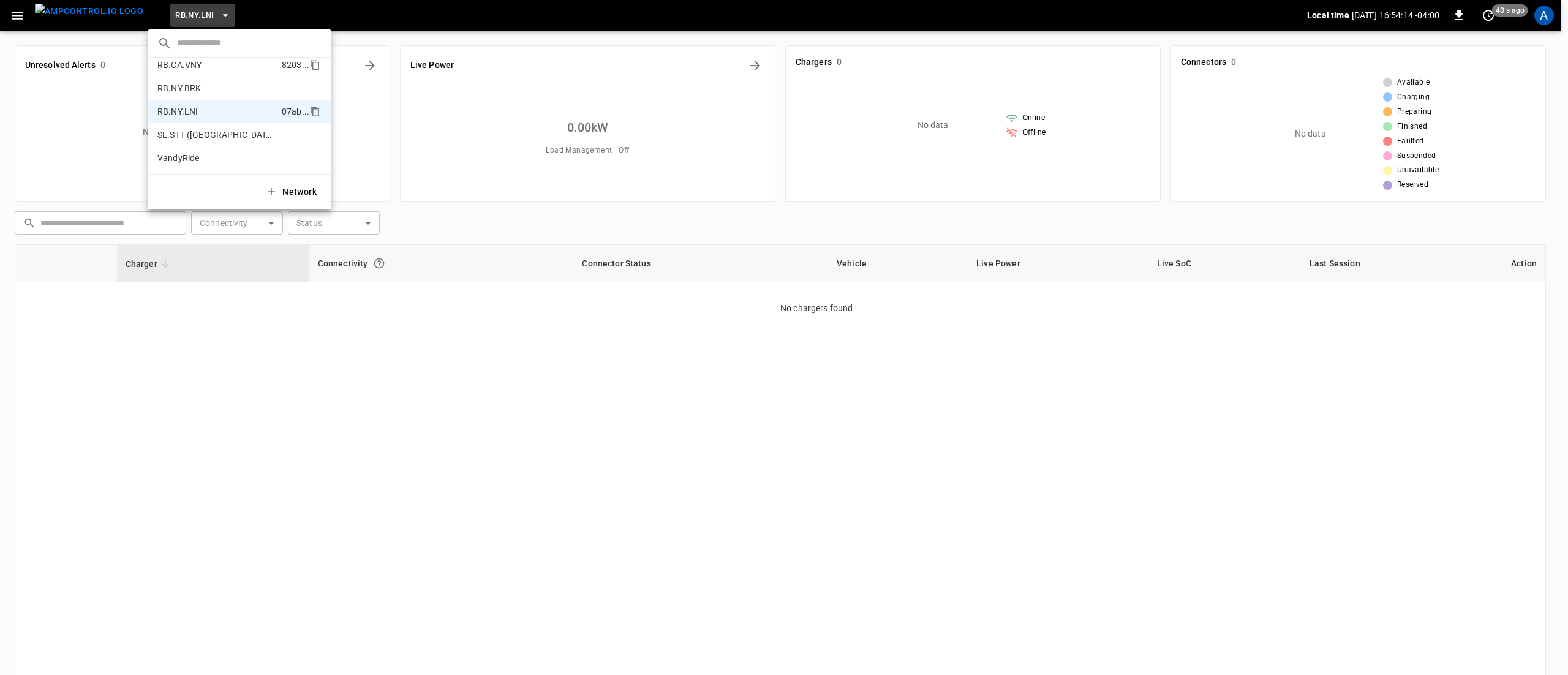
click at [188, 75] on li "RB.CA.VNY 8203 ..." at bounding box center [240, 65] width 184 height 23
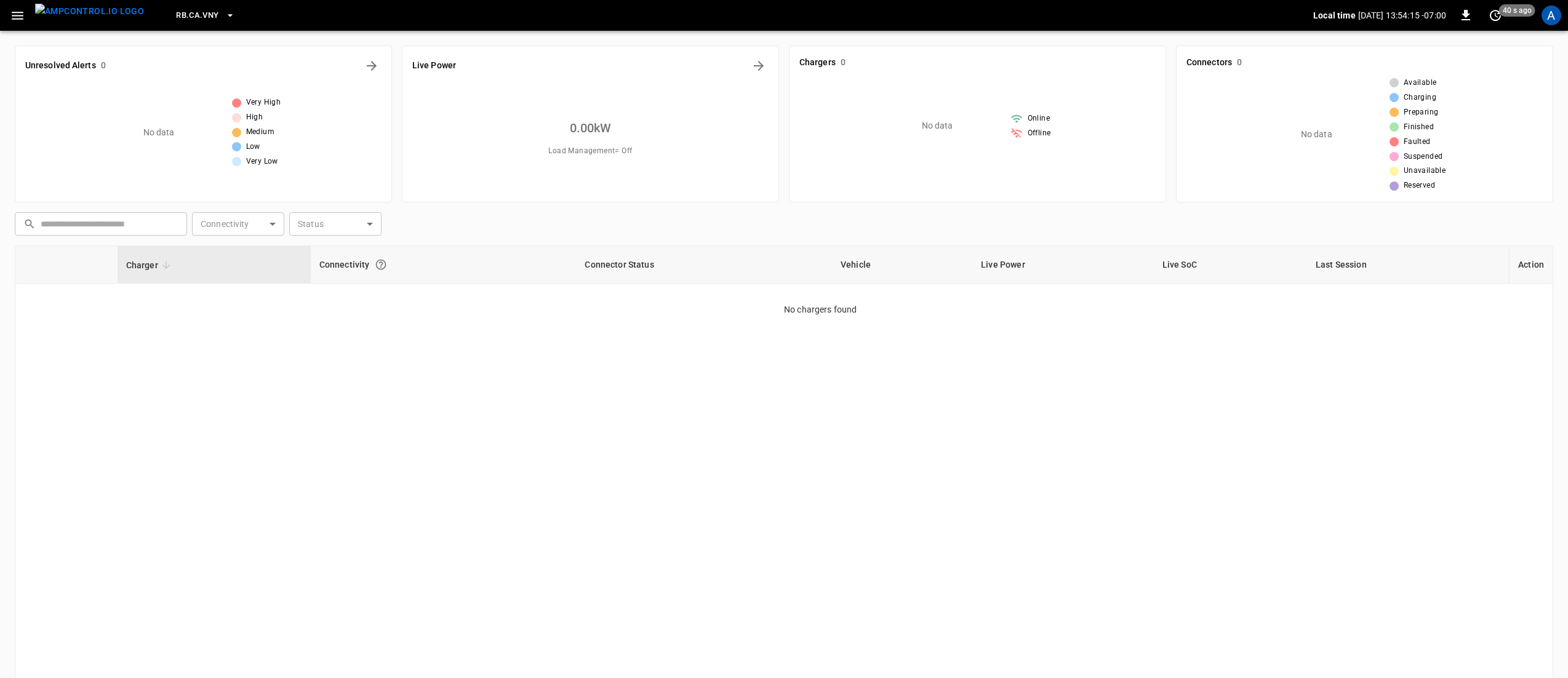
click at [176, 19] on span "RB.CA.VNY" at bounding box center [197, 16] width 43 height 14
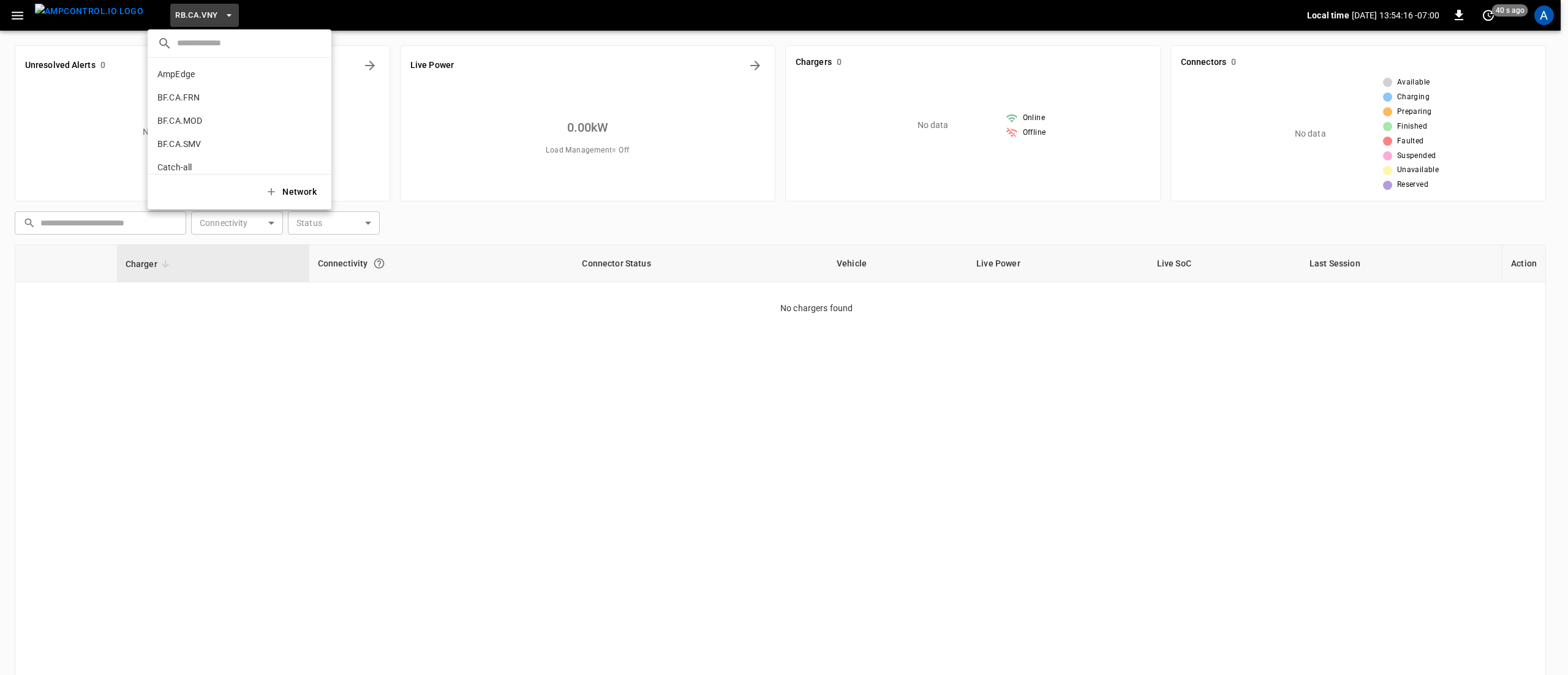
scroll to position [811, 0]
click at [209, 96] on li "RB.NY.BRK e929 ..." at bounding box center [240, 101] width 184 height 23
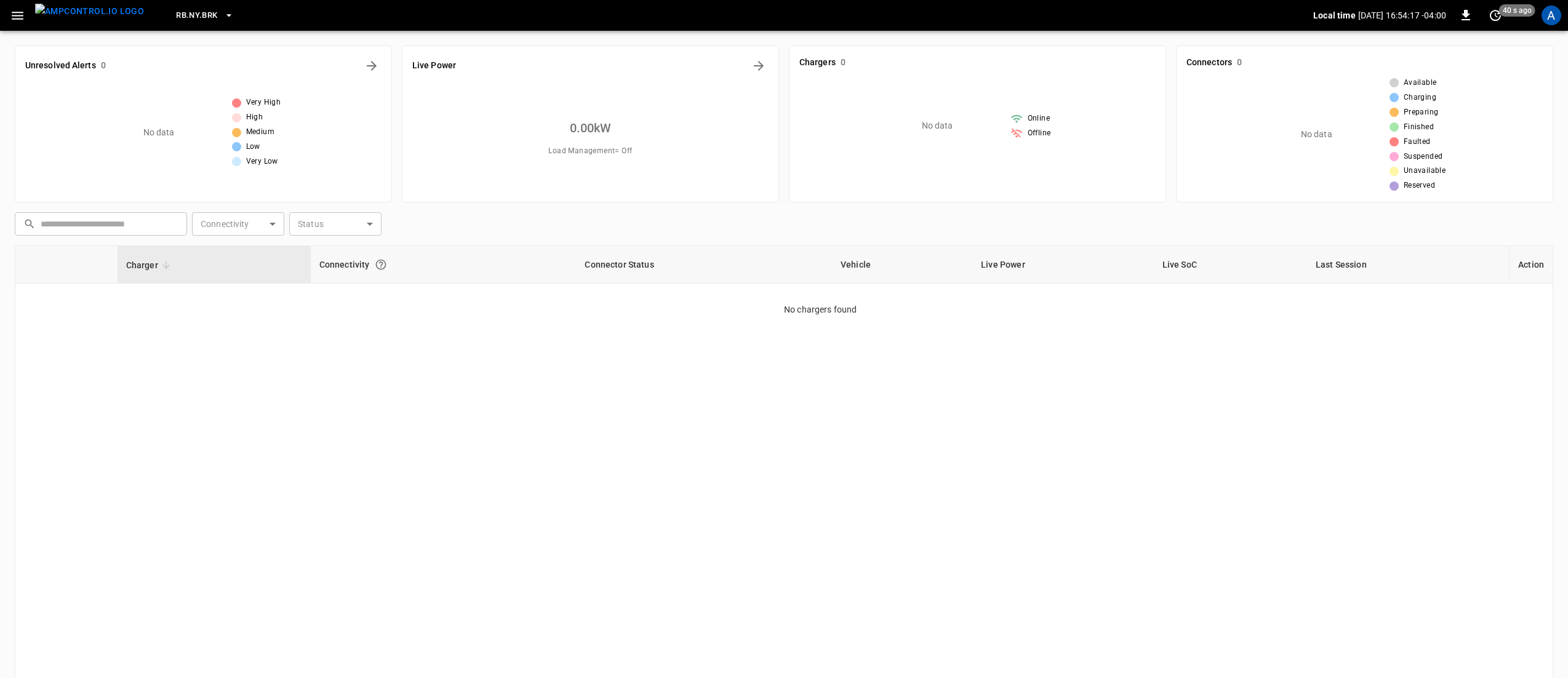
click at [180, 19] on span "RB.NY.BRK" at bounding box center [197, 16] width 41 height 14
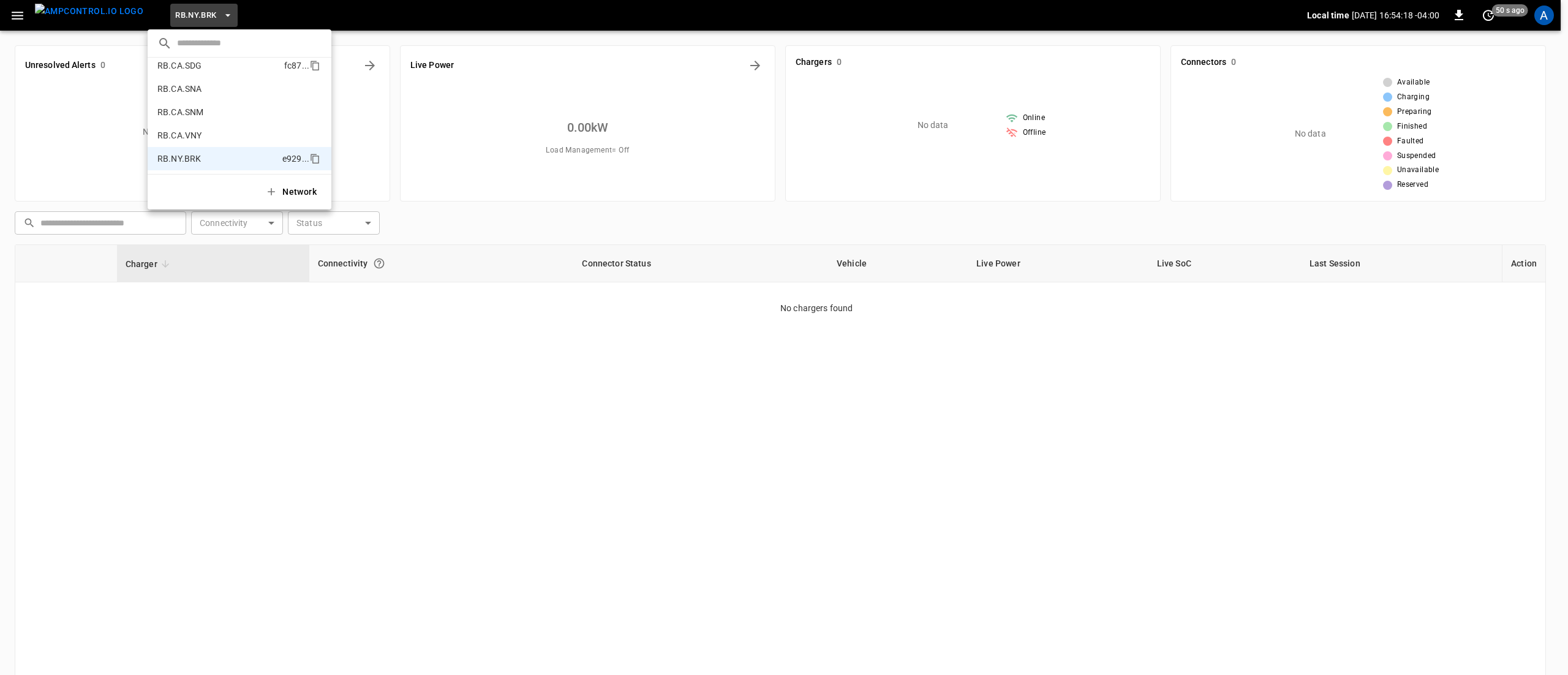
scroll to position [701, 0]
click at [218, 161] on li "RB.CA.SNM 5cea ..." at bounding box center [240, 164] width 184 height 23
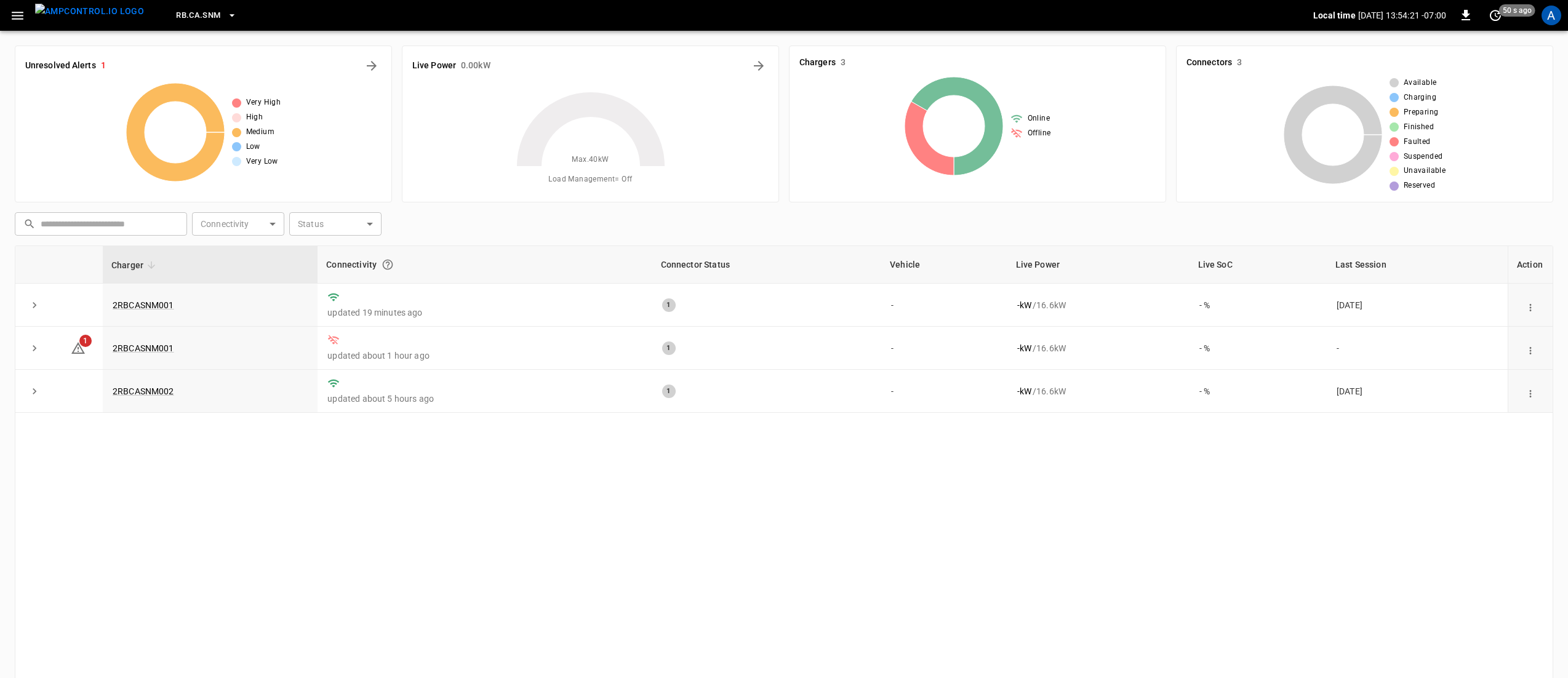
click at [178, 19] on span "RB.CA.SNM" at bounding box center [198, 16] width 44 height 14
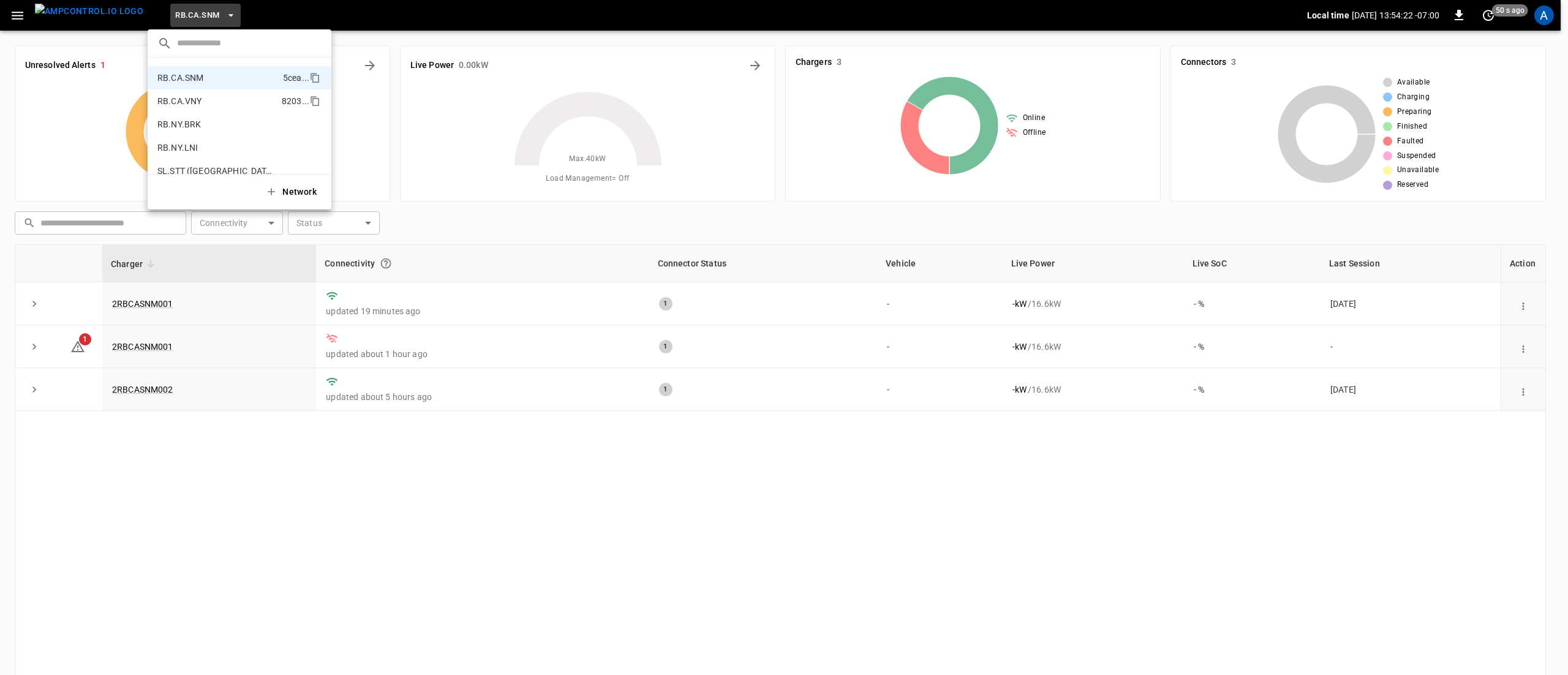
scroll to position [665, 0]
click at [199, 152] on p "RB.CA.SDG" at bounding box center [179, 154] width 44 height 12
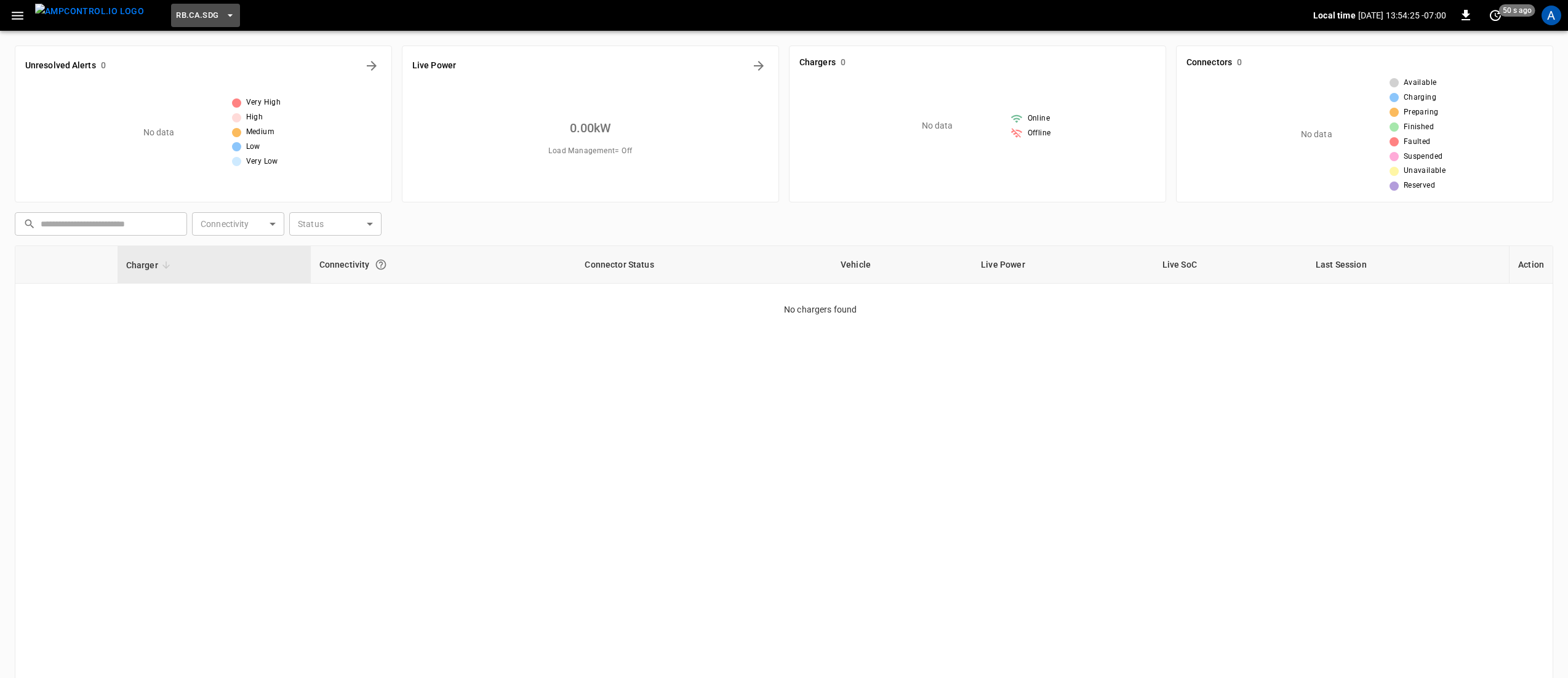
click at [180, 14] on span "RB.CA.SDG" at bounding box center [197, 16] width 43 height 14
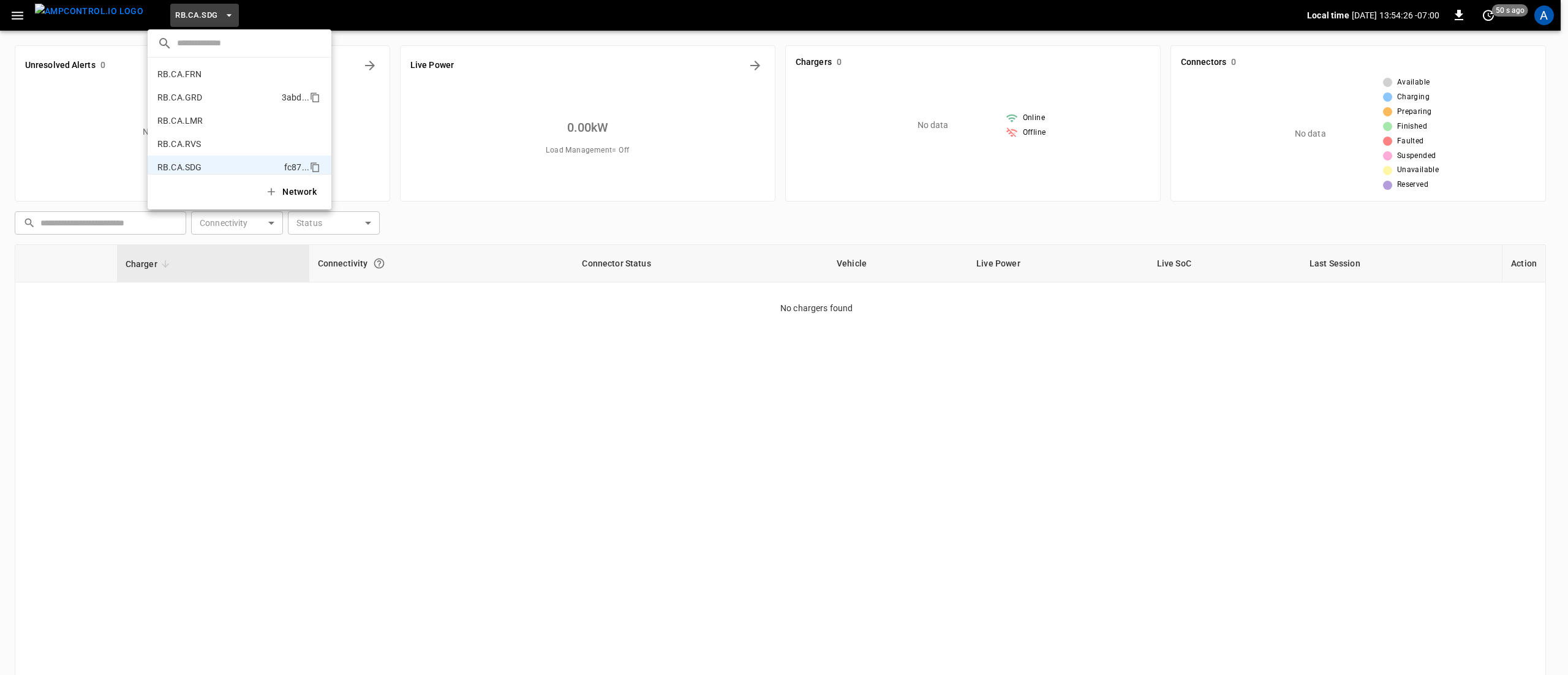
scroll to position [618, 0]
click at [218, 156] on li "RB.CA.LMR c051 ..." at bounding box center [240, 154] width 184 height 23
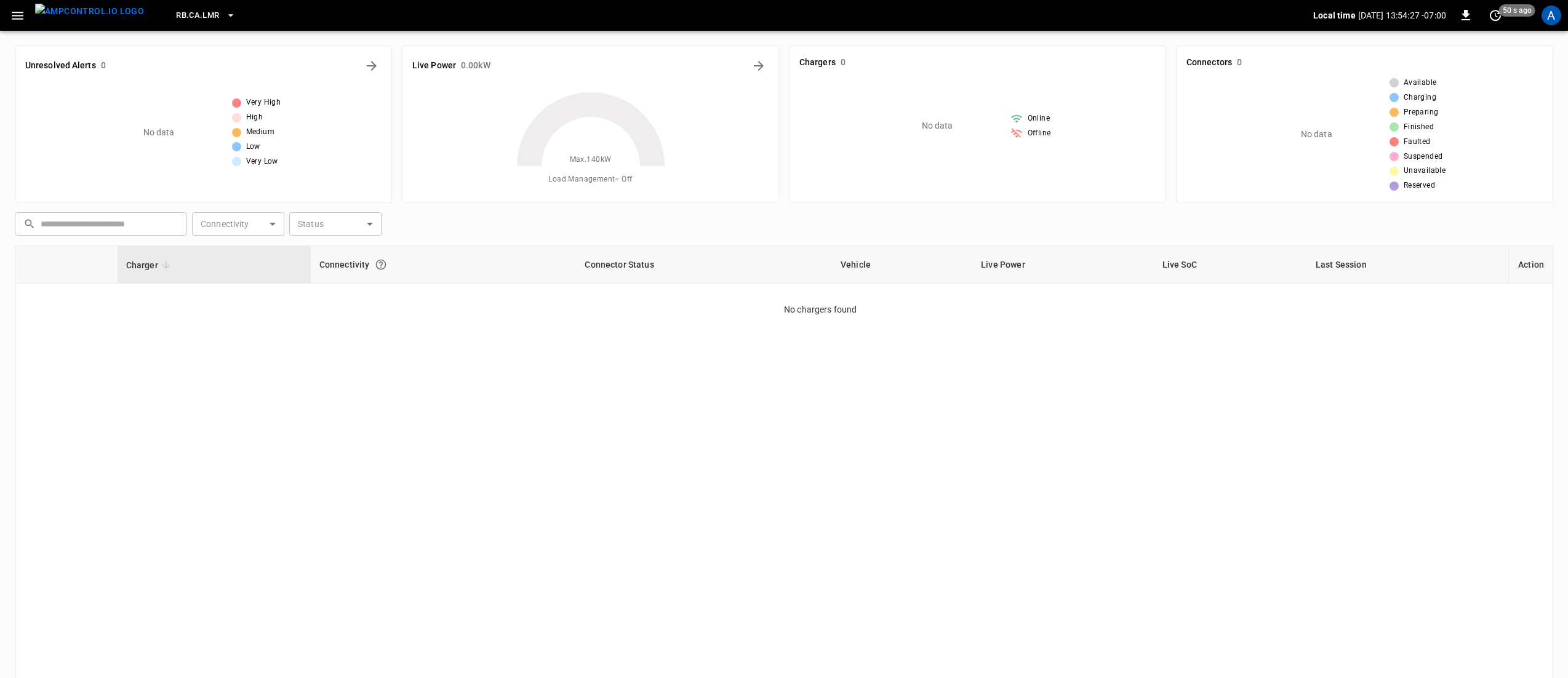
click at [180, 10] on span "RB.CA.LMR" at bounding box center [197, 16] width 43 height 14
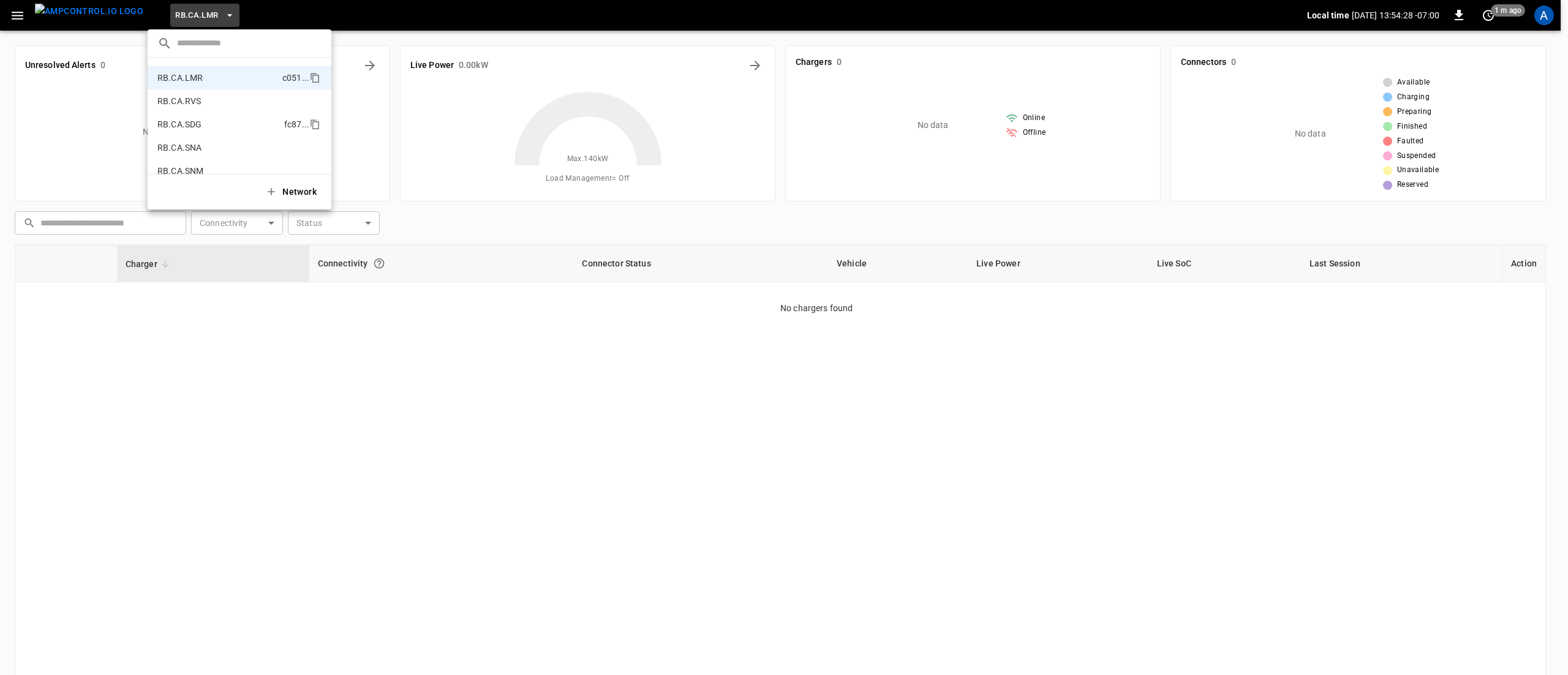
scroll to position [572, 0]
click at [210, 152] on li "RB.CA.FRN fd04 ..." at bounding box center [240, 154] width 184 height 23
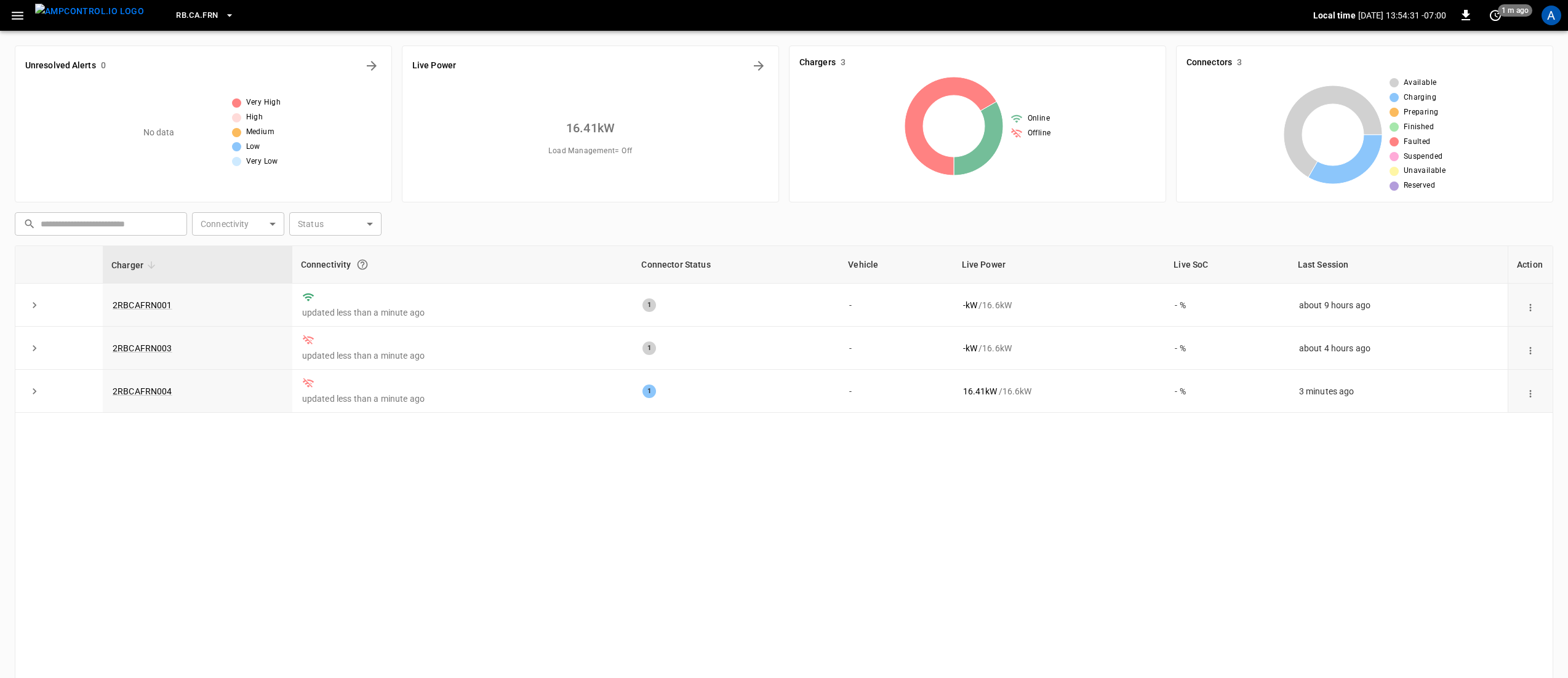
click at [318, 477] on div "Charger Connectivity Connector Status Vehicle Live Power Live SoC Last Session …" at bounding box center [784, 483] width 1538 height 474
click at [224, 12] on icon "button" at bounding box center [230, 15] width 12 height 12
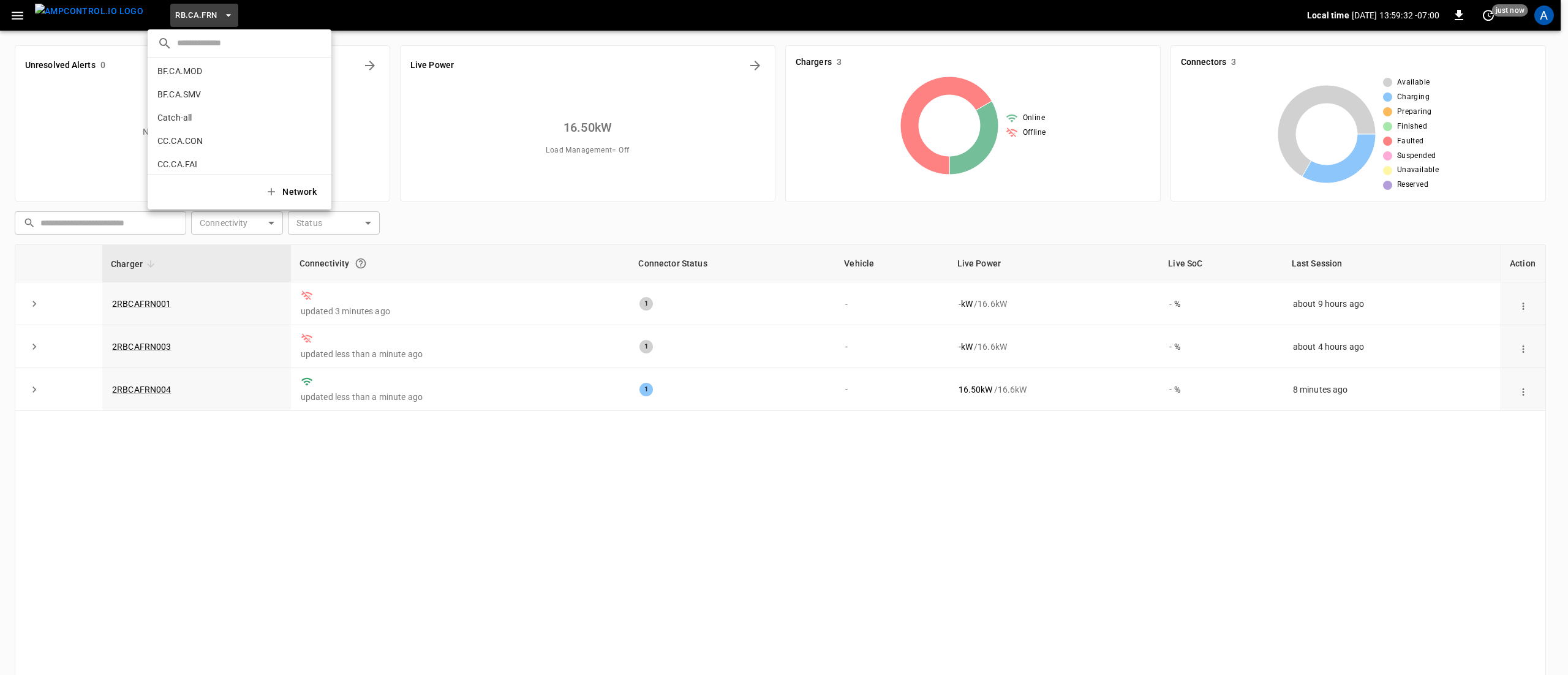
scroll to position [0, 0]
click at [220, 168] on li "Catch-all 5aaa ..." at bounding box center [240, 167] width 184 height 23
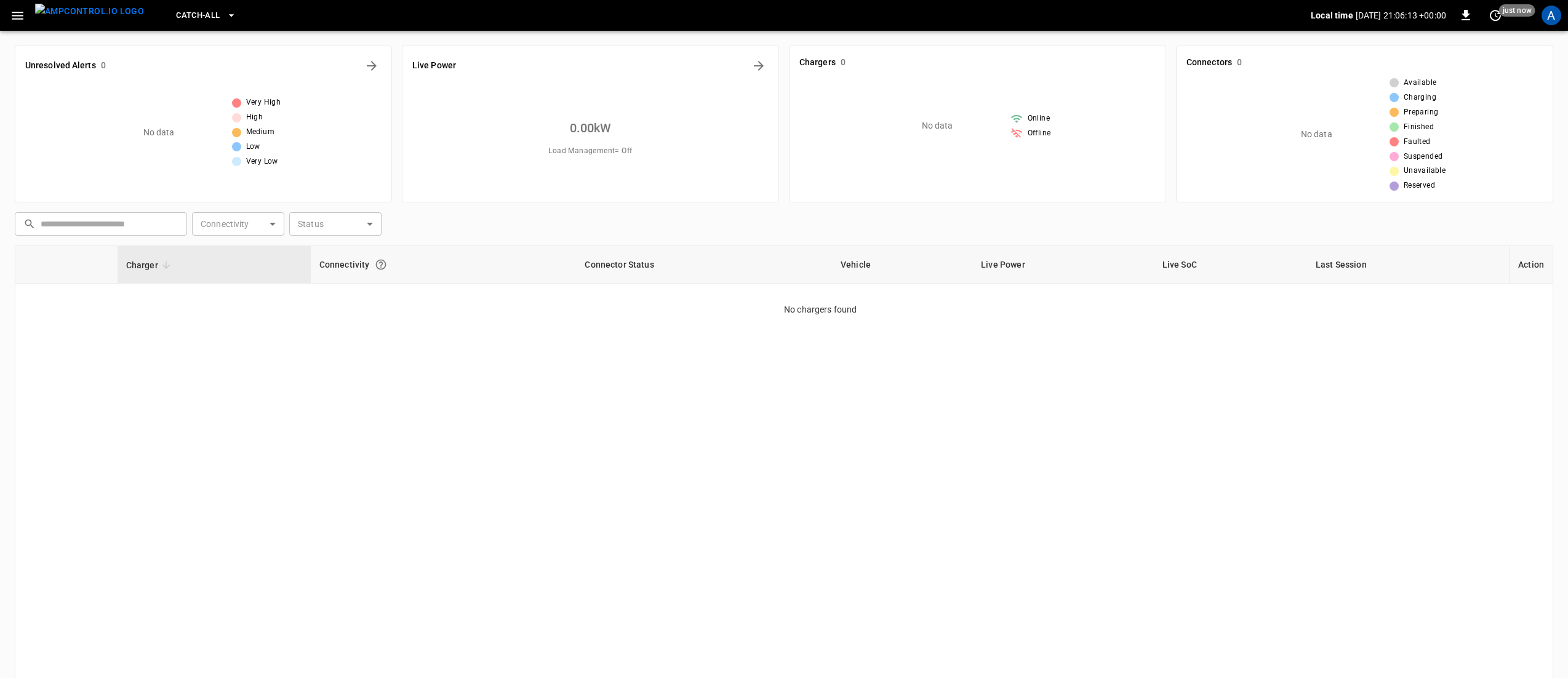
click at [198, 14] on button "Catch-all" at bounding box center [206, 15] width 69 height 24
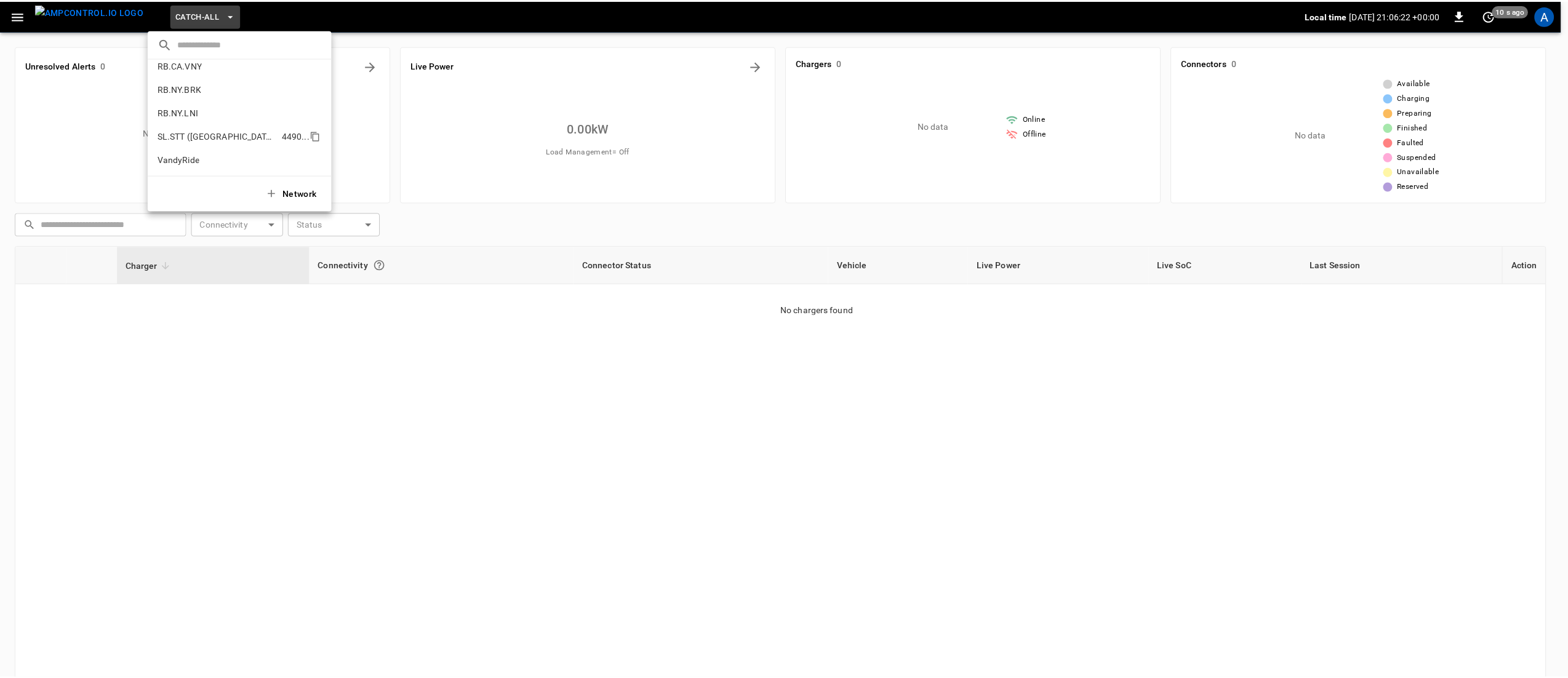
scroll to position [705, 0]
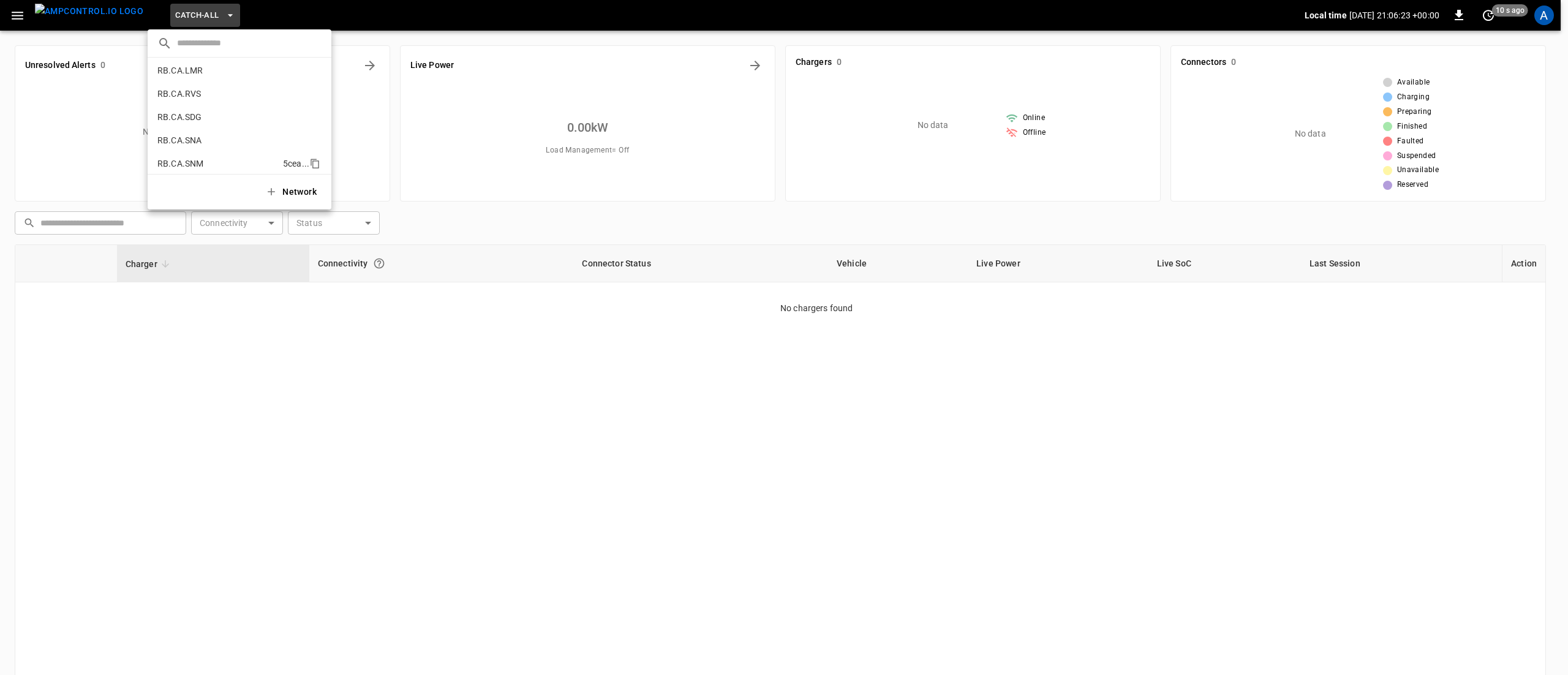
click at [221, 162] on li "RB.CA.SNM 5cea ..." at bounding box center [240, 164] width 184 height 23
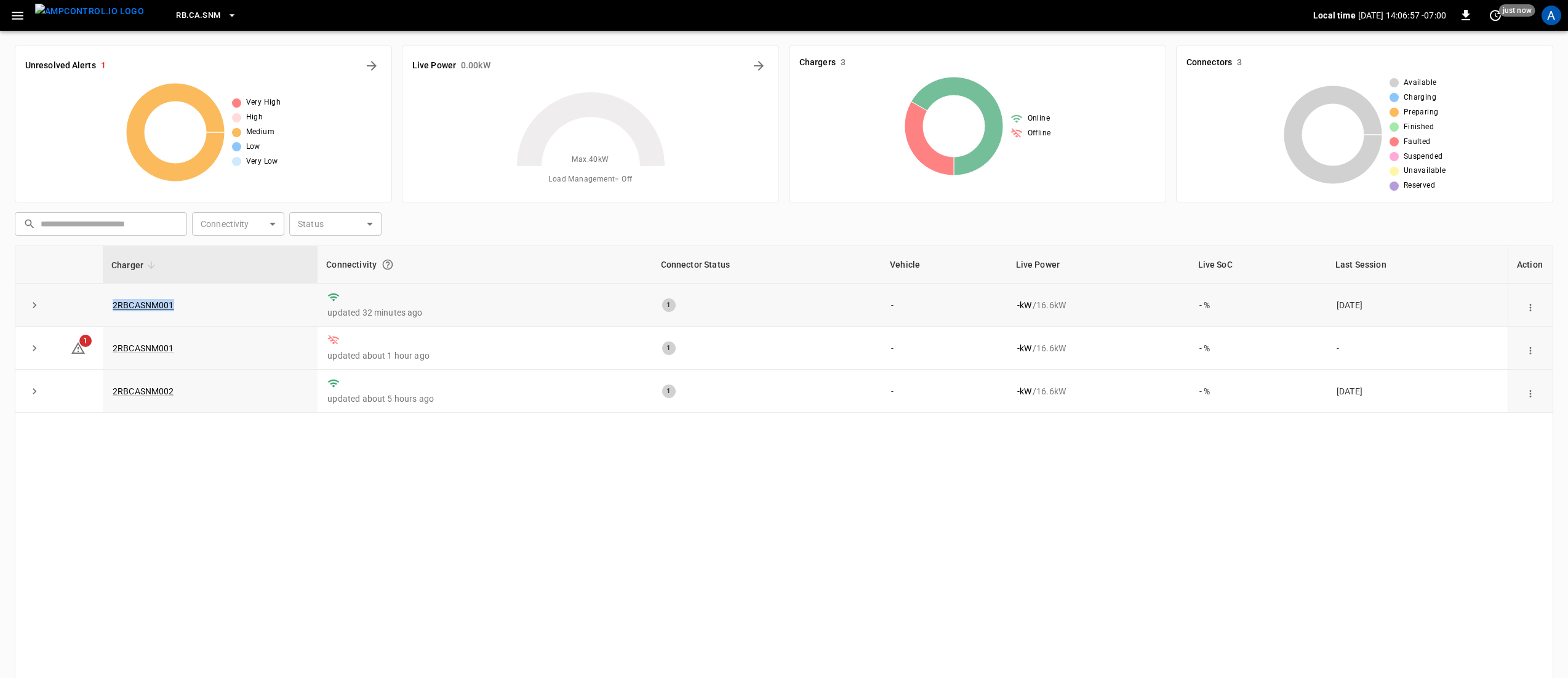
drag, startPoint x: 98, startPoint y: 305, endPoint x: 197, endPoint y: 305, distance: 99.0
click at [197, 305] on tr "2RBCASNM001 updated 32 minutes ago 1 - - kW / 16.6 kW - % [DATE]" at bounding box center [784, 305] width 1537 height 43
drag, startPoint x: 218, startPoint y: 352, endPoint x: 102, endPoint y: 356, distance: 116.1
click at [102, 356] on tr "1 2RBCASNM001 updated about 1 hour ago 1 - - kW / 16.6 kW - % -" at bounding box center [784, 348] width 1537 height 43
click at [404, 602] on div "Charger Connectivity Connector Status Vehicle Live Power Live SoC Last Session …" at bounding box center [784, 483] width 1538 height 474
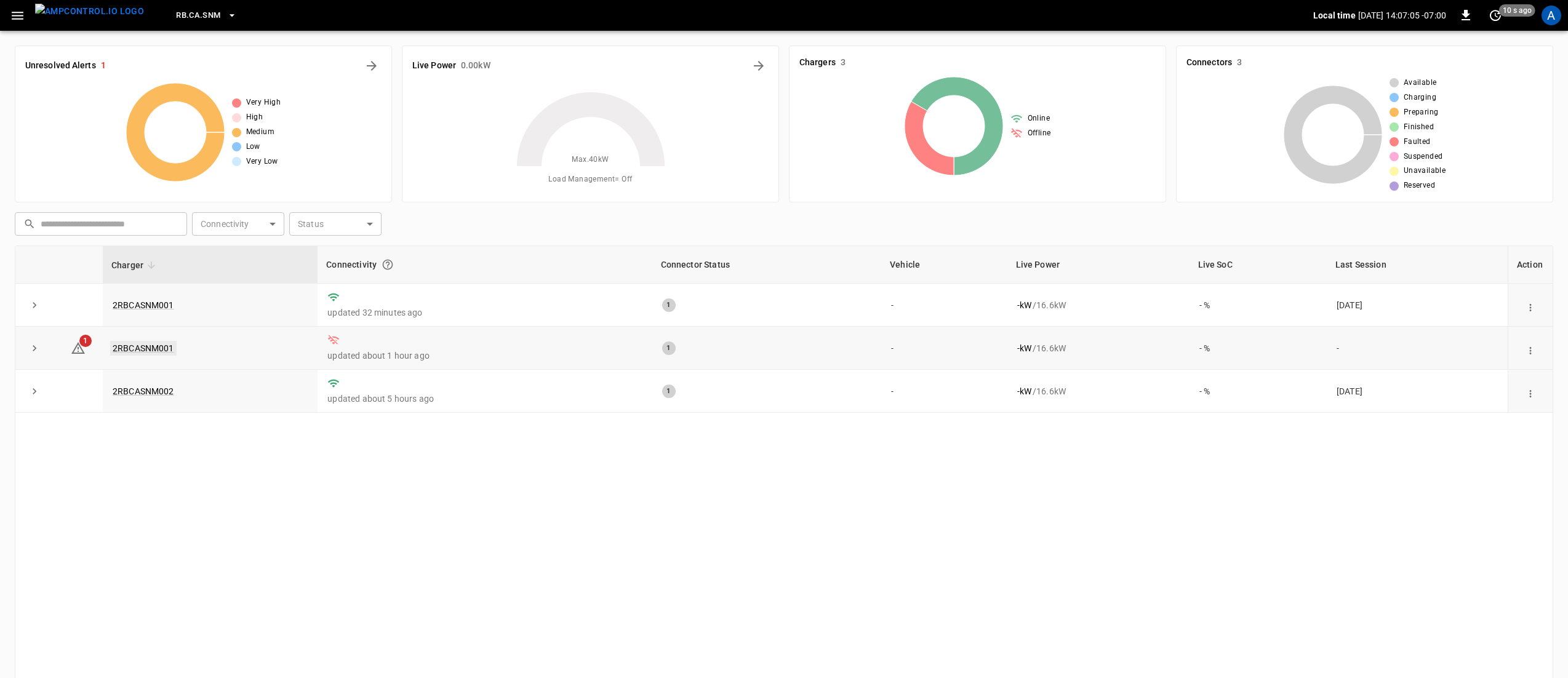
click at [154, 351] on link "2RBCASNM001" at bounding box center [143, 348] width 67 height 14
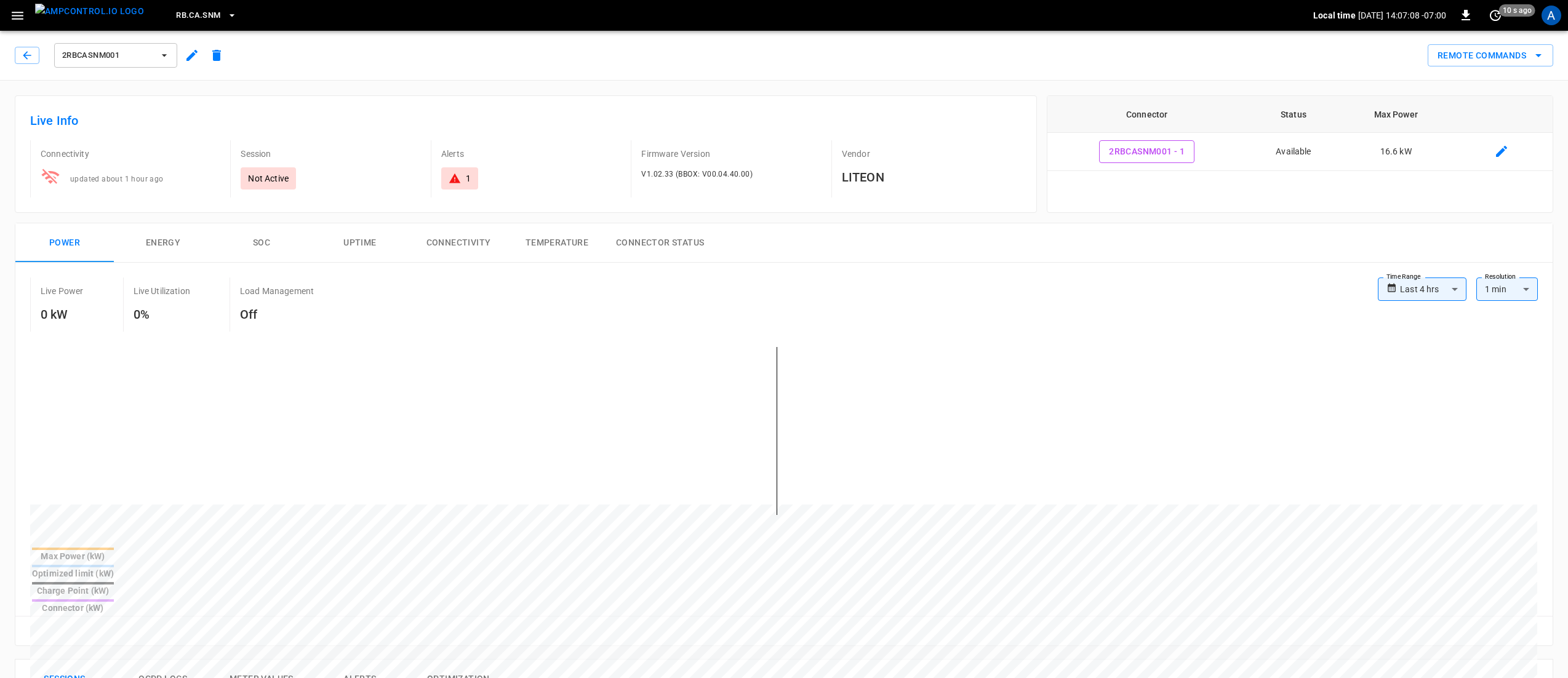
click at [191, 61] on icon "button" at bounding box center [191, 55] width 14 height 14
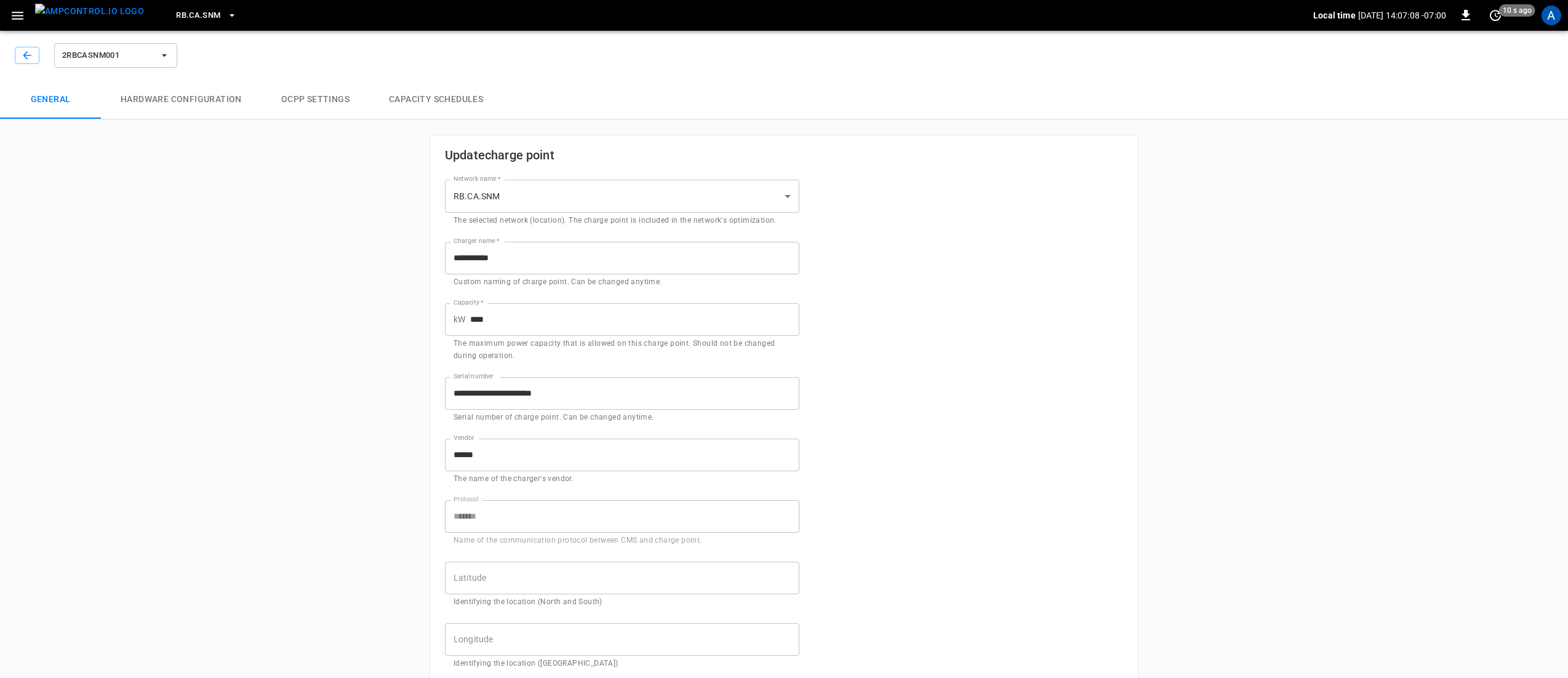
type input "**********"
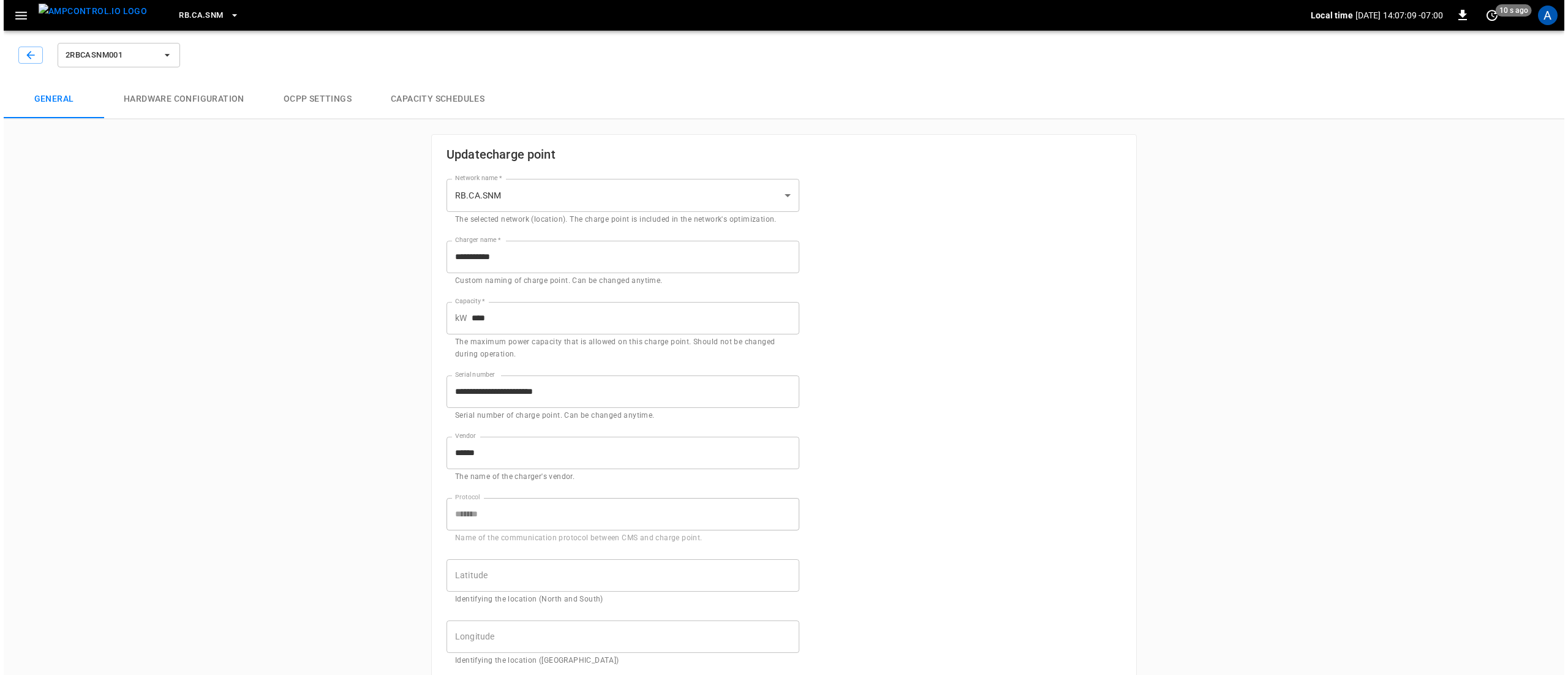
scroll to position [123, 0]
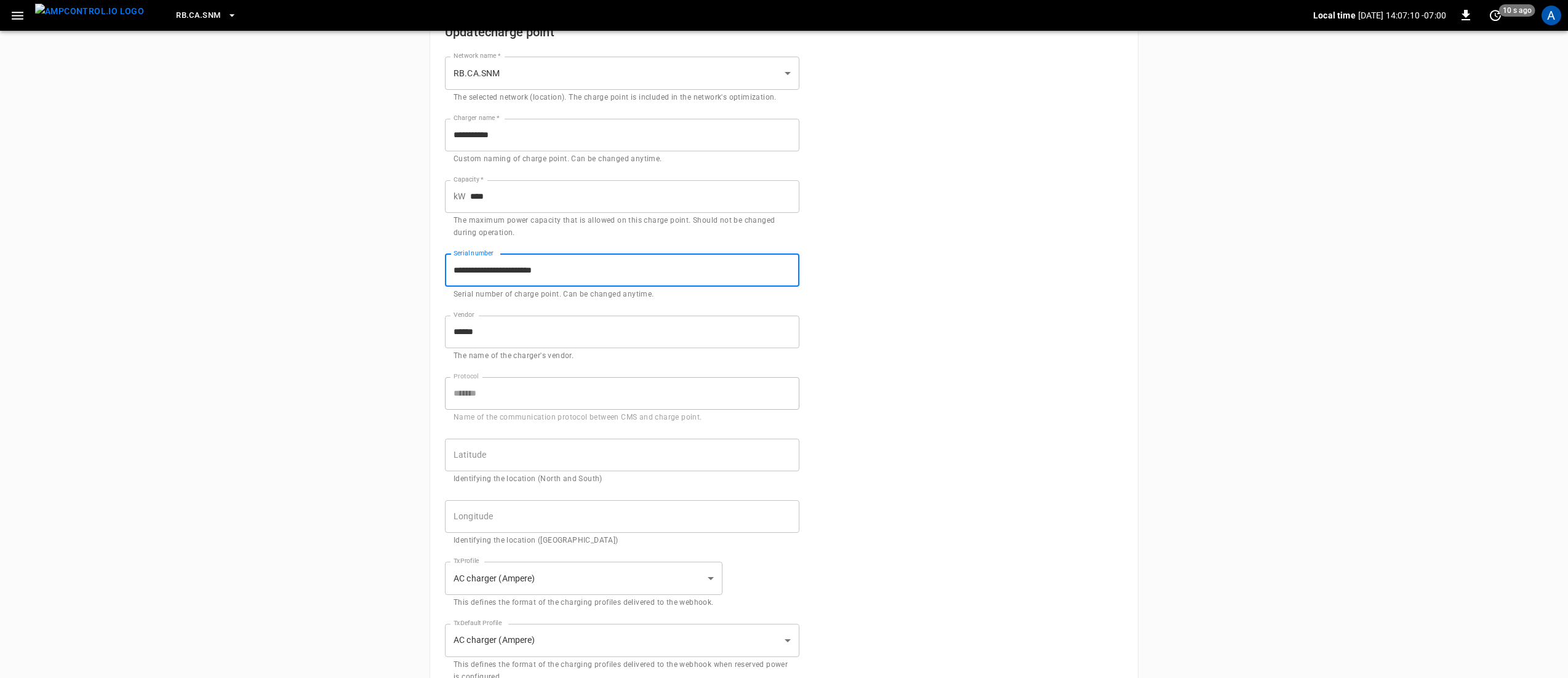
drag, startPoint x: 604, startPoint y: 280, endPoint x: 443, endPoint y: 273, distance: 161.2
click at [443, 273] on div "**********" at bounding box center [614, 270] width 369 height 61
click at [226, 20] on icon "button" at bounding box center [232, 15] width 12 height 12
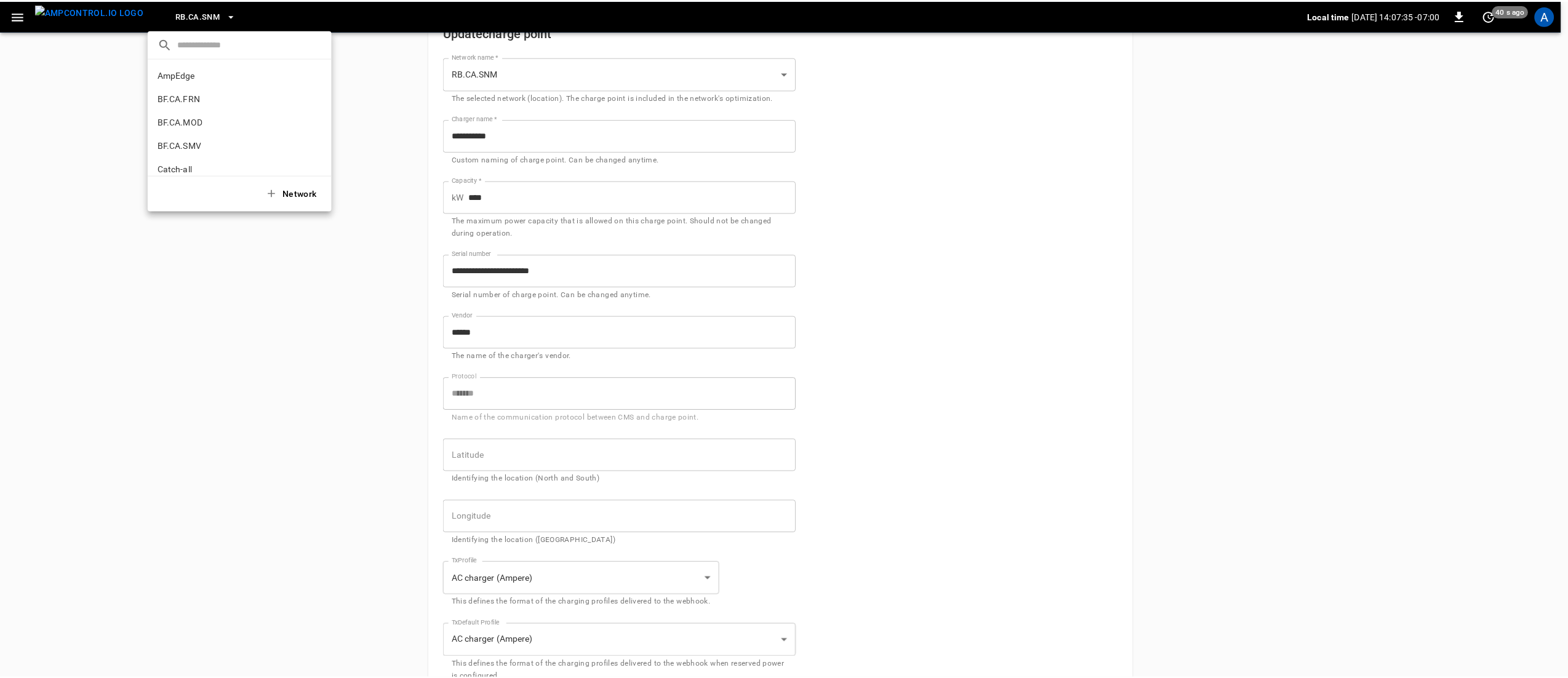
scroll to position [791, 0]
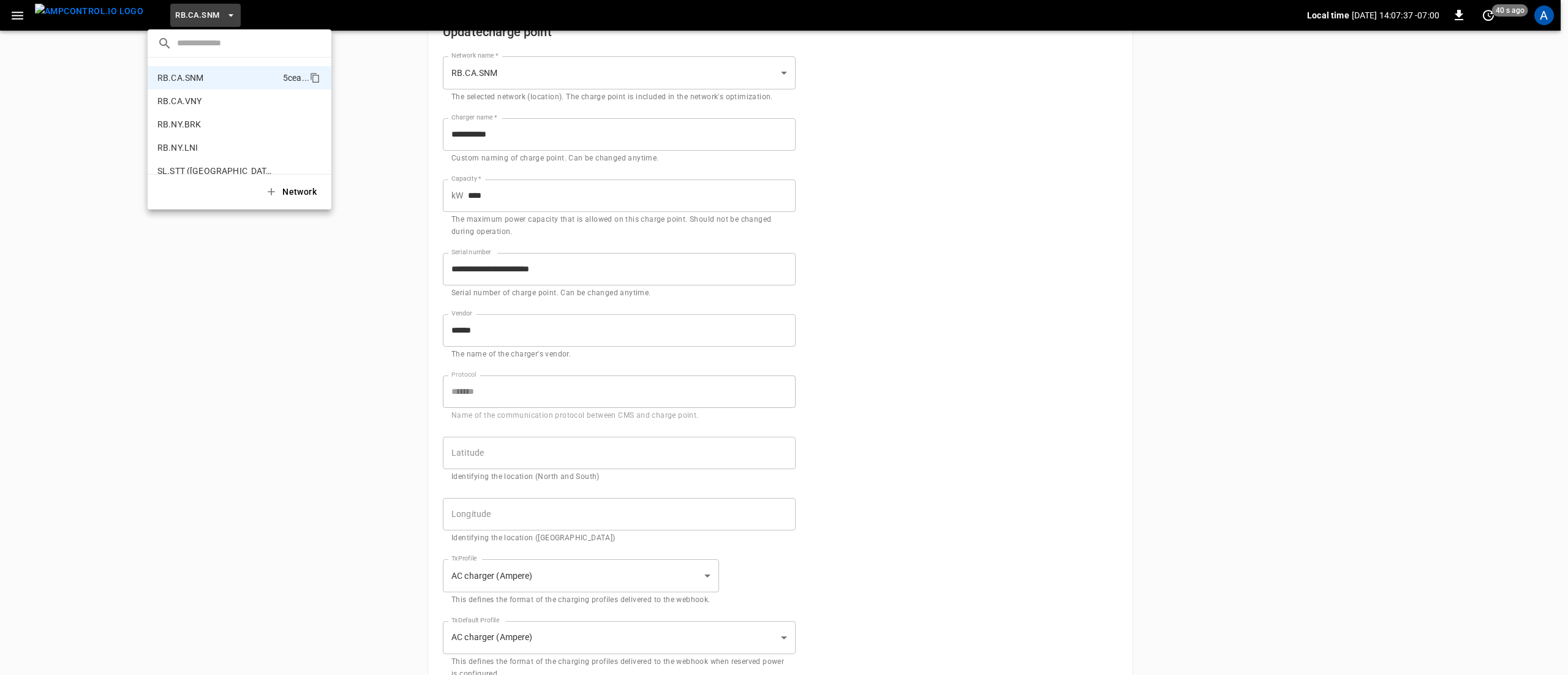
click at [938, 242] on div at bounding box center [784, 338] width 1568 height 675
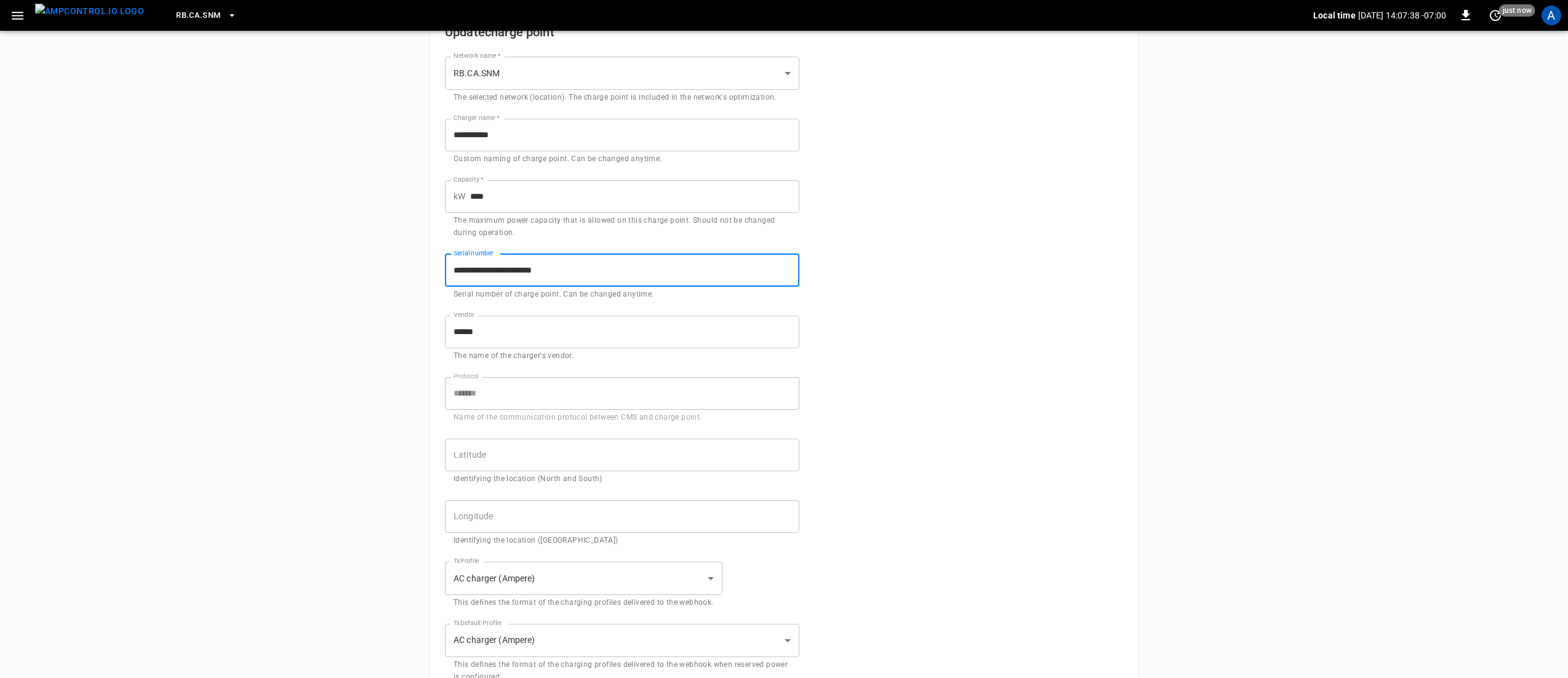
drag, startPoint x: 581, startPoint y: 270, endPoint x: 395, endPoint y: 271, distance: 186.0
click at [395, 271] on div "**********" at bounding box center [784, 459] width 1568 height 1111
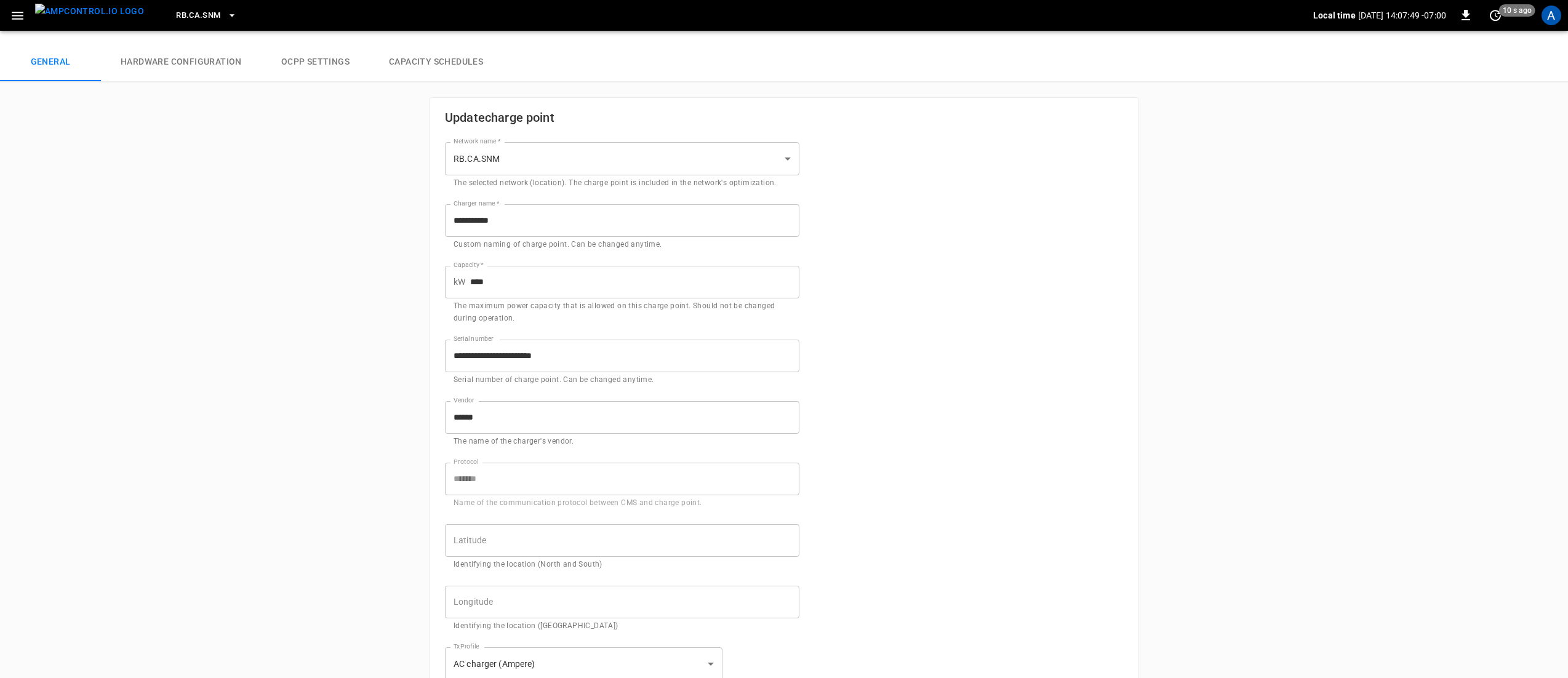
scroll to position [0, 0]
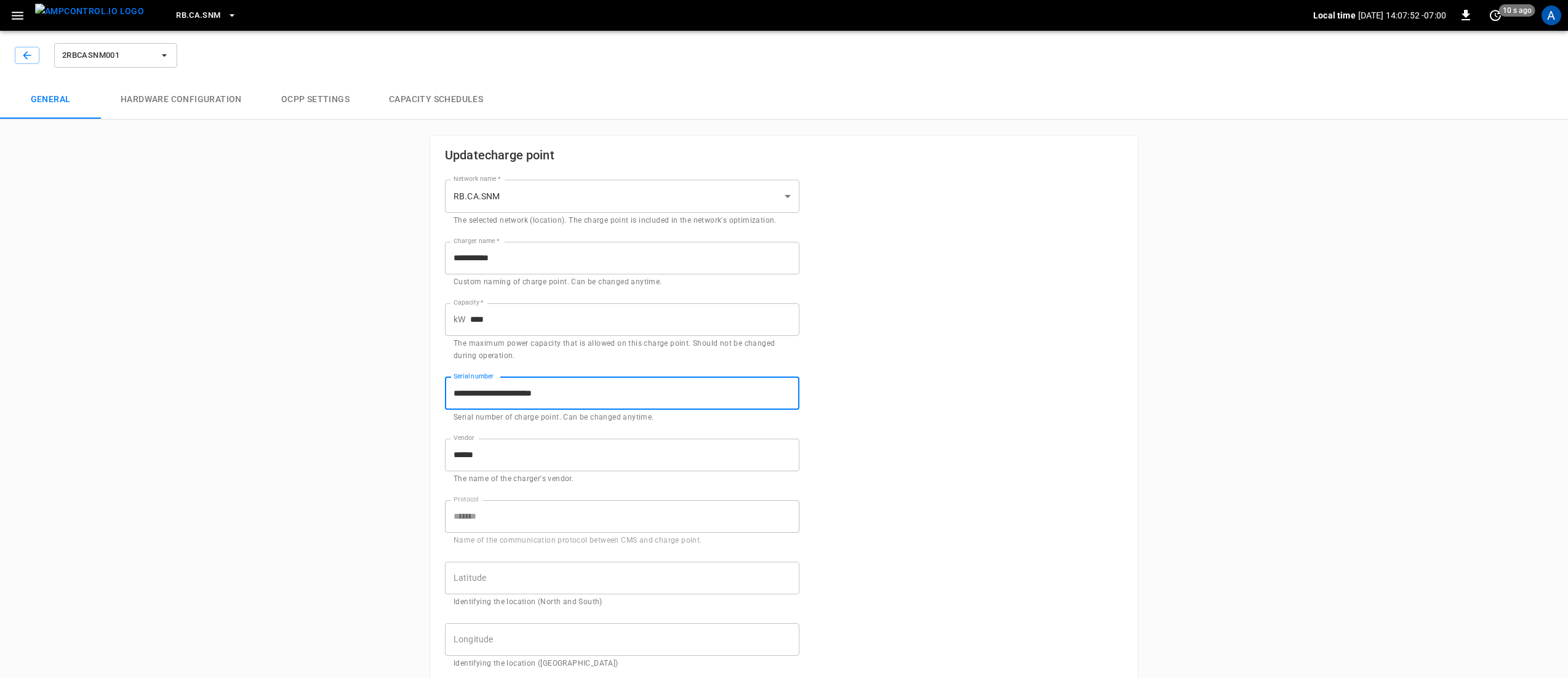
drag, startPoint x: 577, startPoint y: 399, endPoint x: 412, endPoint y: 391, distance: 165.2
click at [412, 391] on div "**********" at bounding box center [784, 582] width 1568 height 1111
click at [917, 417] on div "**********" at bounding box center [784, 607] width 708 height 944
click at [23, 52] on icon "button" at bounding box center [27, 56] width 12 height 12
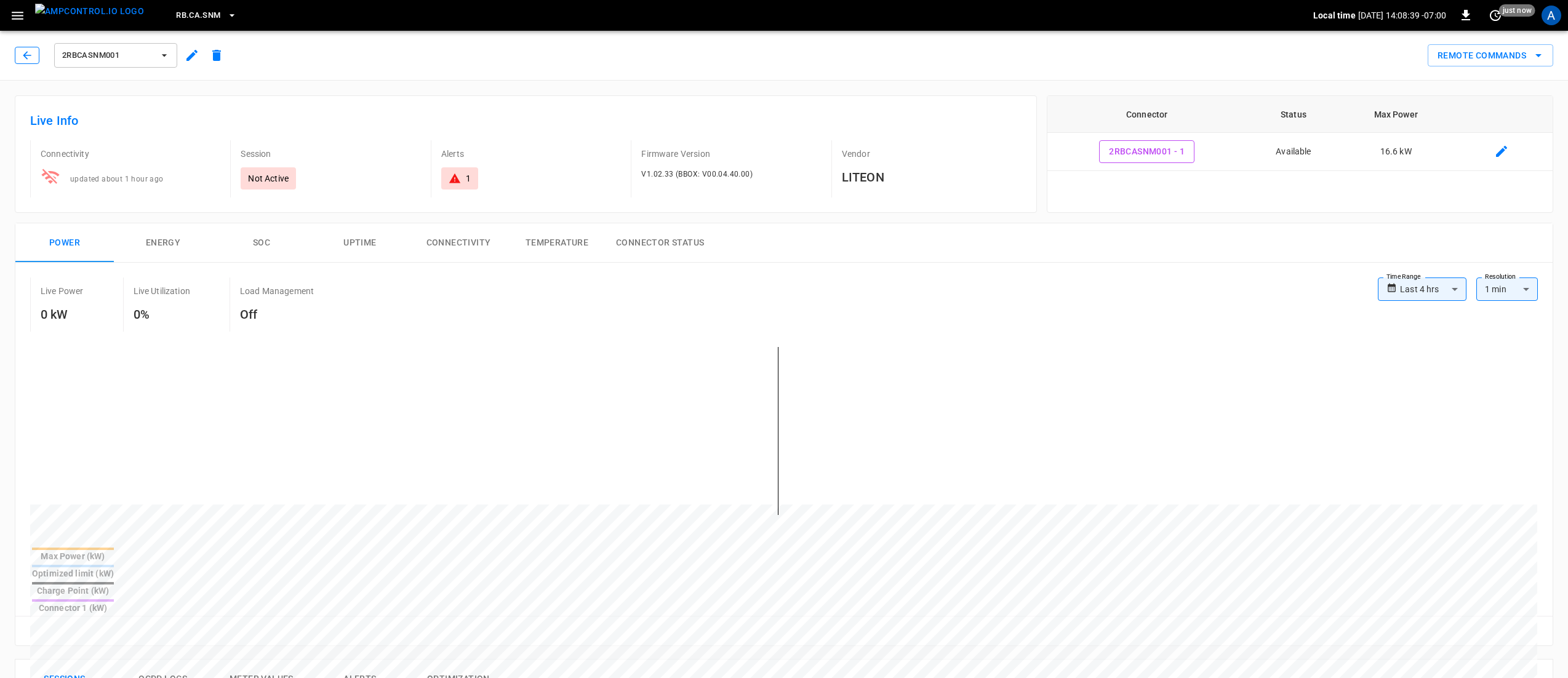
click at [25, 54] on icon "button" at bounding box center [27, 55] width 8 height 8
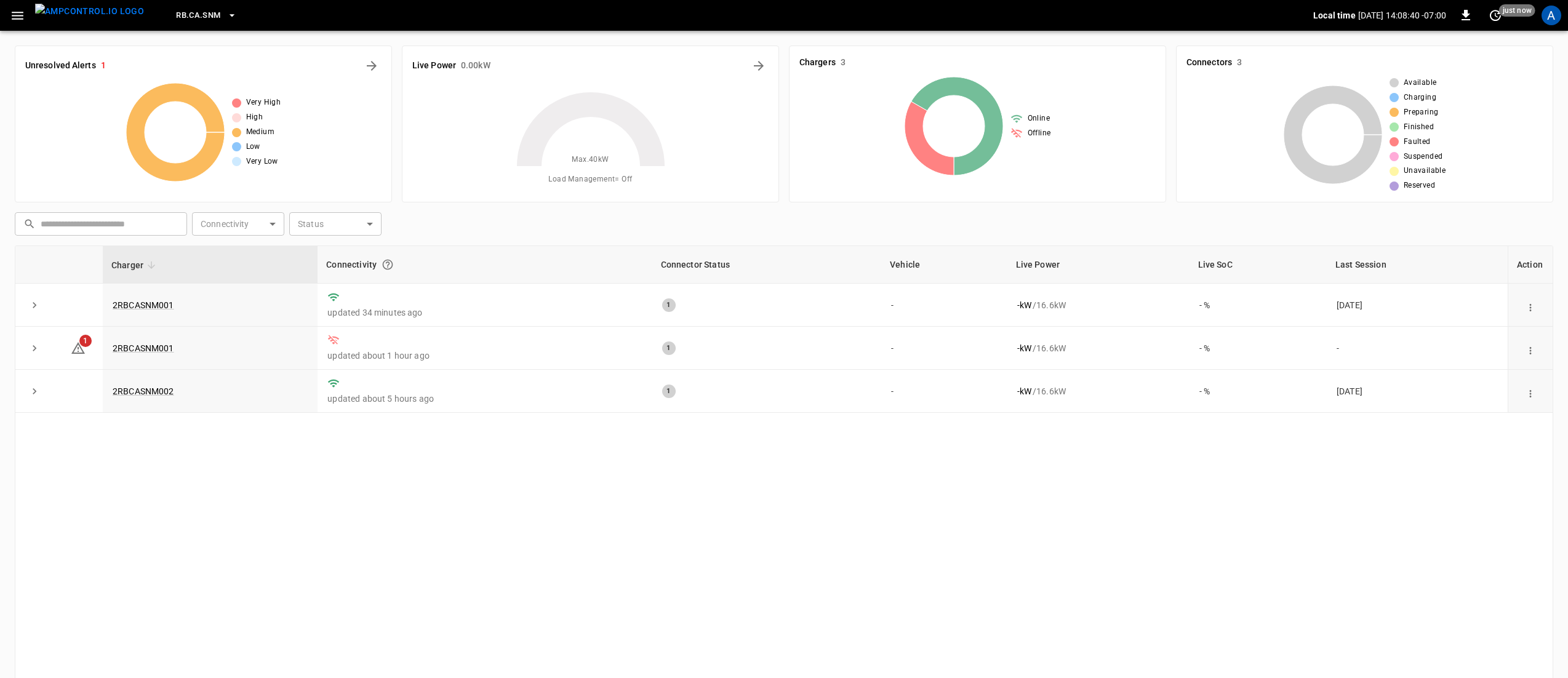
scroll to position [90, 0]
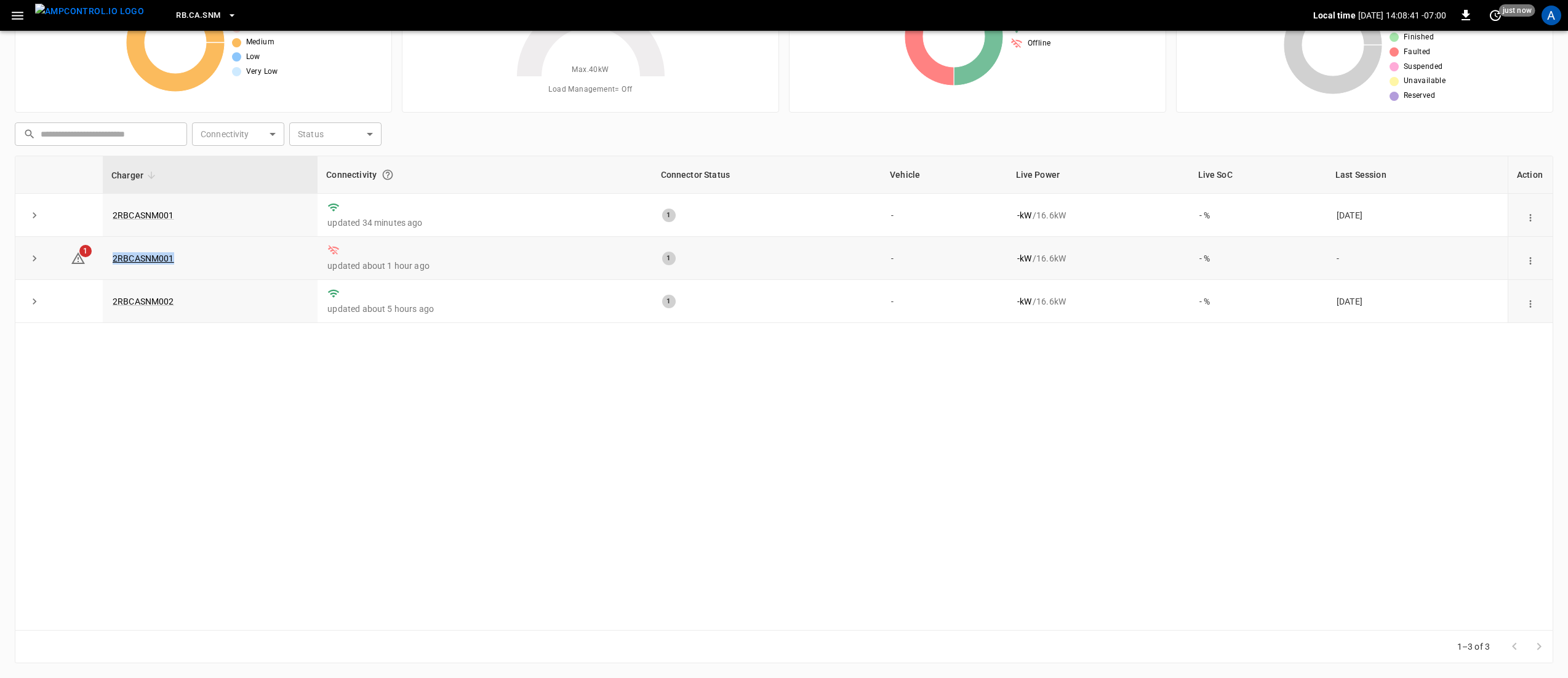
drag, startPoint x: 185, startPoint y: 260, endPoint x: 102, endPoint y: 265, distance: 83.2
click at [103, 265] on td "2RBCASNM001" at bounding box center [210, 258] width 215 height 43
drag, startPoint x: 477, startPoint y: 272, endPoint x: 294, endPoint y: 250, distance: 184.3
click at [294, 250] on tr "1 2RBCASNM001 updated about 1 hour ago 1 - - kW / 16.6 kW - % -" at bounding box center [784, 258] width 1537 height 43
click at [517, 449] on div "Charger Connectivity Connector Status Vehicle Live Power Live SoC Last Session …" at bounding box center [784, 393] width 1538 height 474
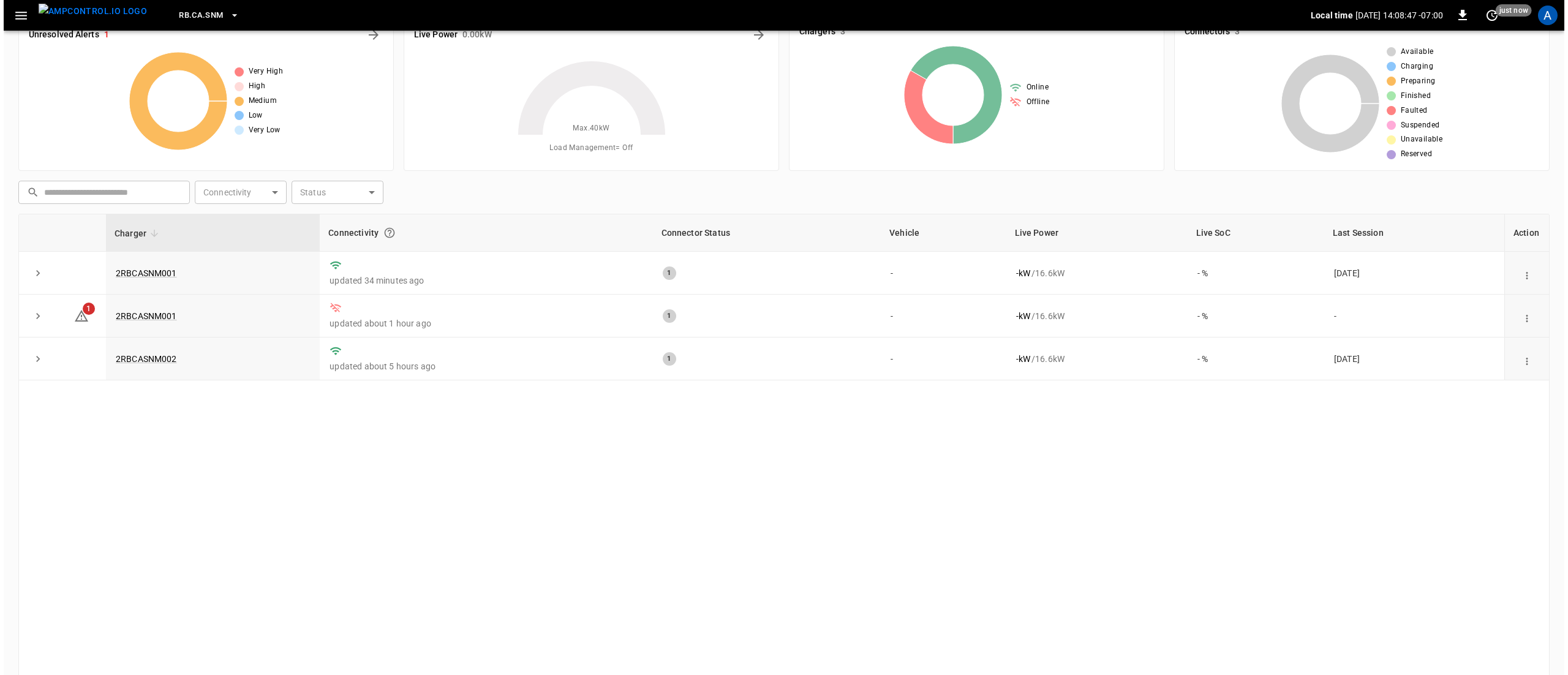
scroll to position [0, 0]
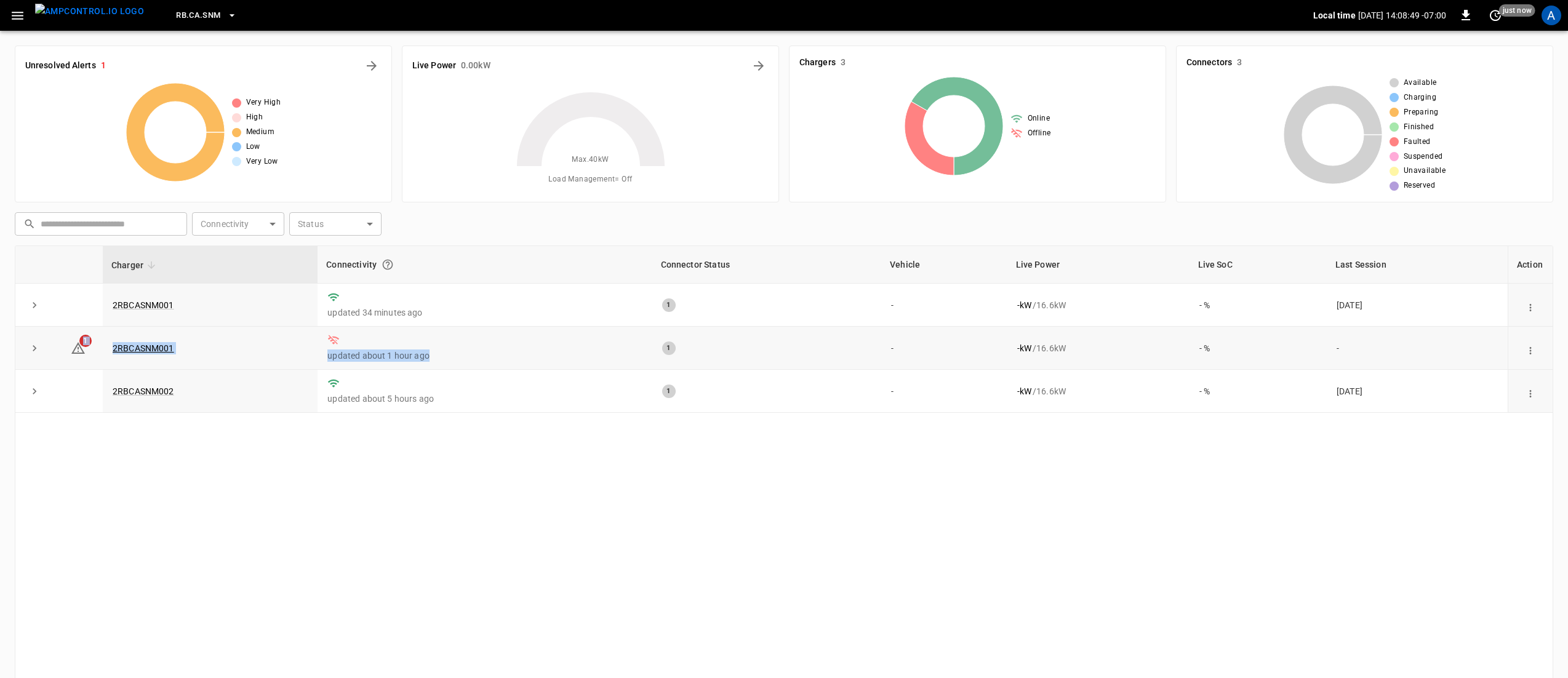
drag, startPoint x: 365, startPoint y: 359, endPoint x: 77, endPoint y: 339, distance: 288.7
click at [77, 339] on tr "1 2RBCASNM001 updated about 1 hour ago 1 - - kW / 16.6 kW - % -" at bounding box center [784, 348] width 1537 height 43
click at [534, 472] on div "Charger Connectivity Connector Status Vehicle Live Power Live SoC Last Session …" at bounding box center [784, 483] width 1538 height 474
drag, startPoint x: 1527, startPoint y: 343, endPoint x: 83, endPoint y: 353, distance: 1444.0
click at [83, 353] on tr "1 2RBCASNM001 updated about 2 hours ago 1 - - kW / 16.6 kW - % -" at bounding box center [784, 348] width 1537 height 43
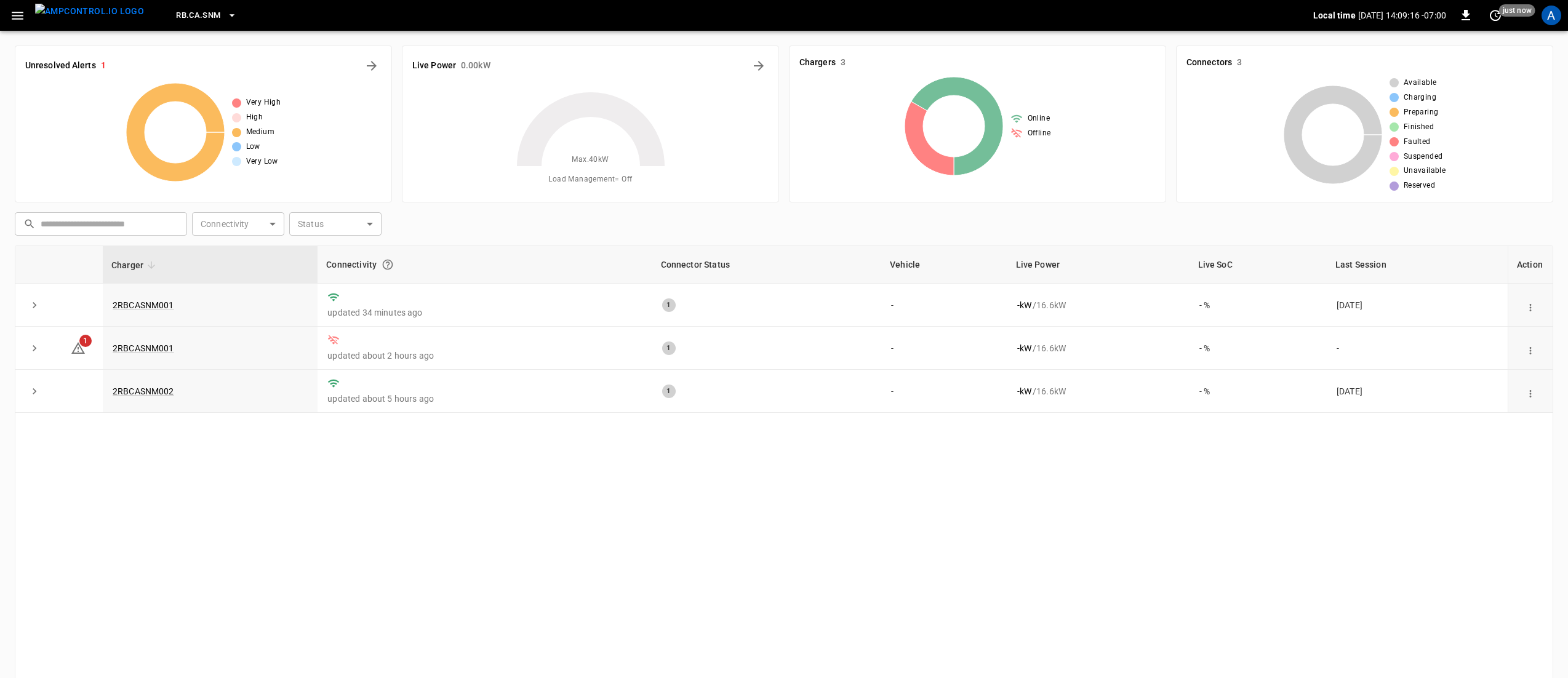
click at [562, 546] on div "Charger Connectivity Connector Status Vehicle Live Power Live SoC Last Session …" at bounding box center [784, 483] width 1538 height 474
click at [38, 349] on icon "expand row" at bounding box center [34, 348] width 12 height 12
click at [738, 585] on div "Charger Connectivity Connector Status Vehicle Live Power Live SoC Last Session …" at bounding box center [784, 483] width 1538 height 474
click at [151, 347] on link "2RBCASNM001" at bounding box center [143, 348] width 67 height 14
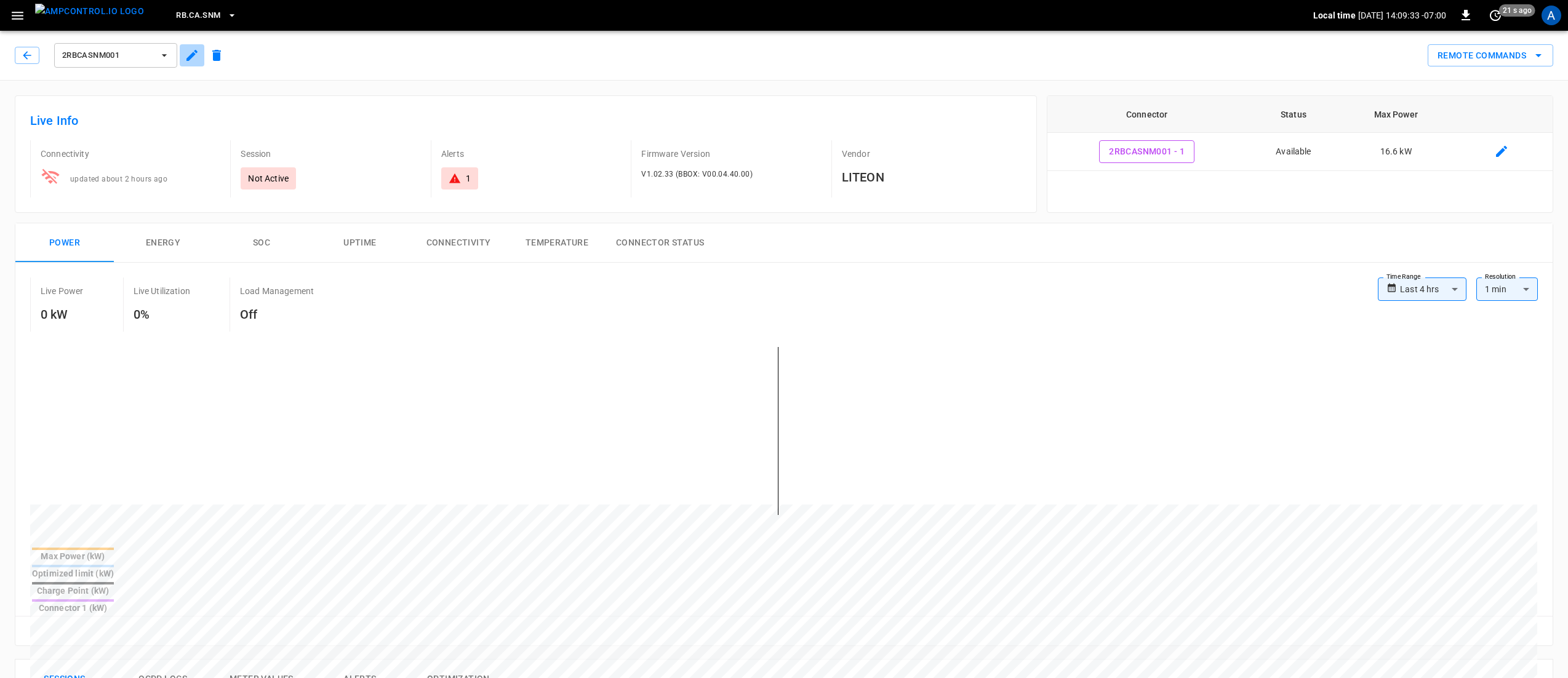
click at [195, 54] on icon "button" at bounding box center [191, 55] width 14 height 14
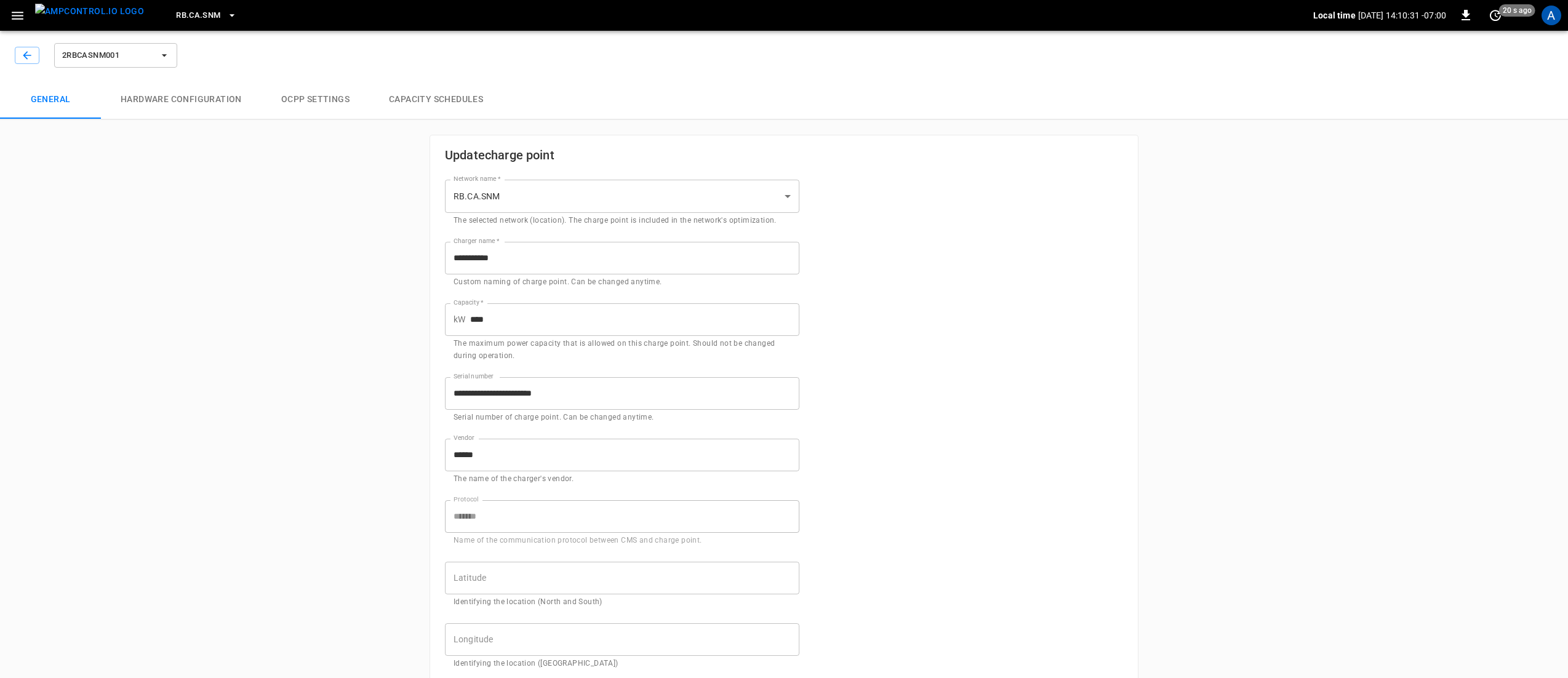
click at [30, 17] on button "menu" at bounding box center [89, 15] width 119 height 31
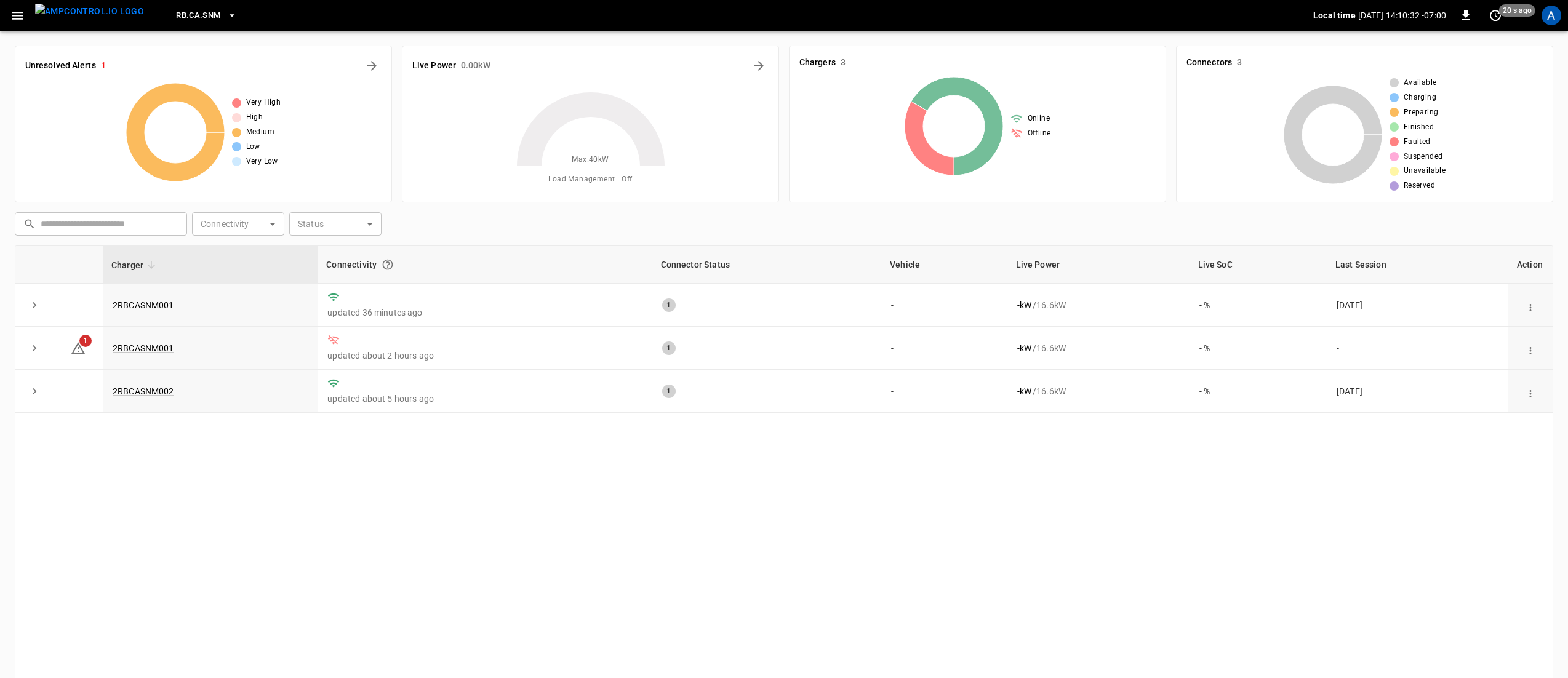
click at [21, 16] on icon "button" at bounding box center [17, 16] width 12 height 8
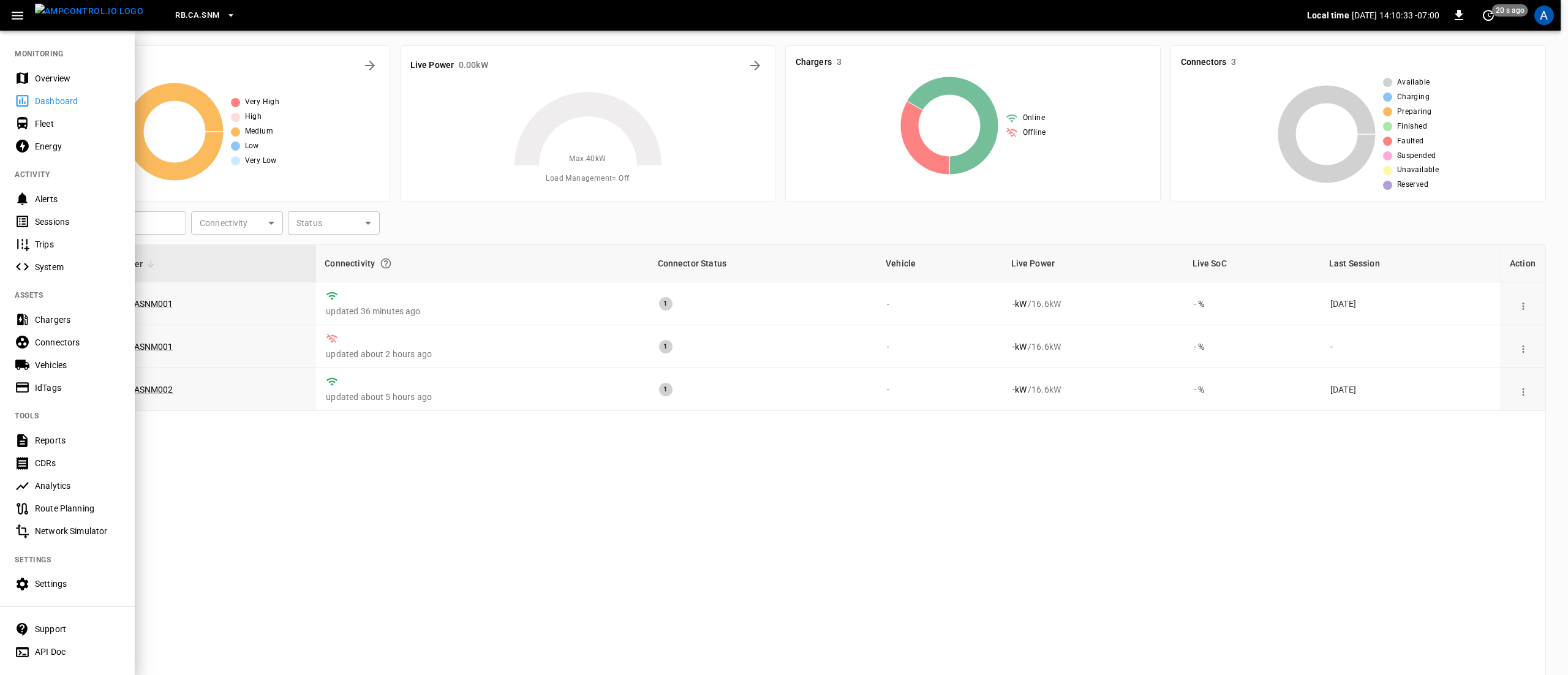
drag, startPoint x: 33, startPoint y: 73, endPoint x: 40, endPoint y: 77, distance: 8.1
click at [33, 73] on div "Overview" at bounding box center [67, 77] width 135 height 23
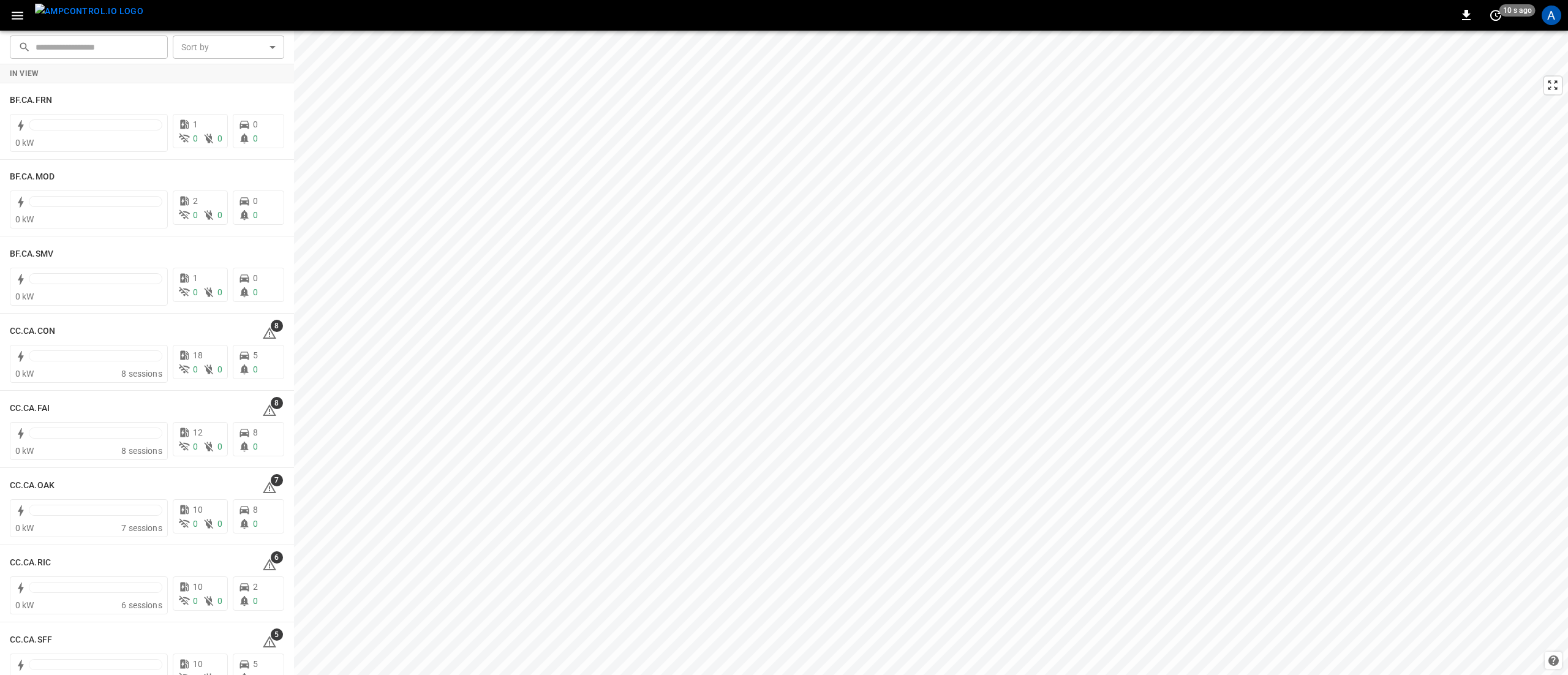
click at [105, 45] on input "text" at bounding box center [97, 47] width 124 height 23
click at [224, 55] on body "0 10 s ago A ​ ​ Sort by ​ Sort by In View BF.CA.FRN 0 kW 1 0 0 0 0 BF.CA.MOD 0…" at bounding box center [784, 338] width 1568 height 675
click at [208, 47] on div at bounding box center [784, 338] width 1568 height 675
click at [20, 12] on icon "button" at bounding box center [17, 16] width 12 height 8
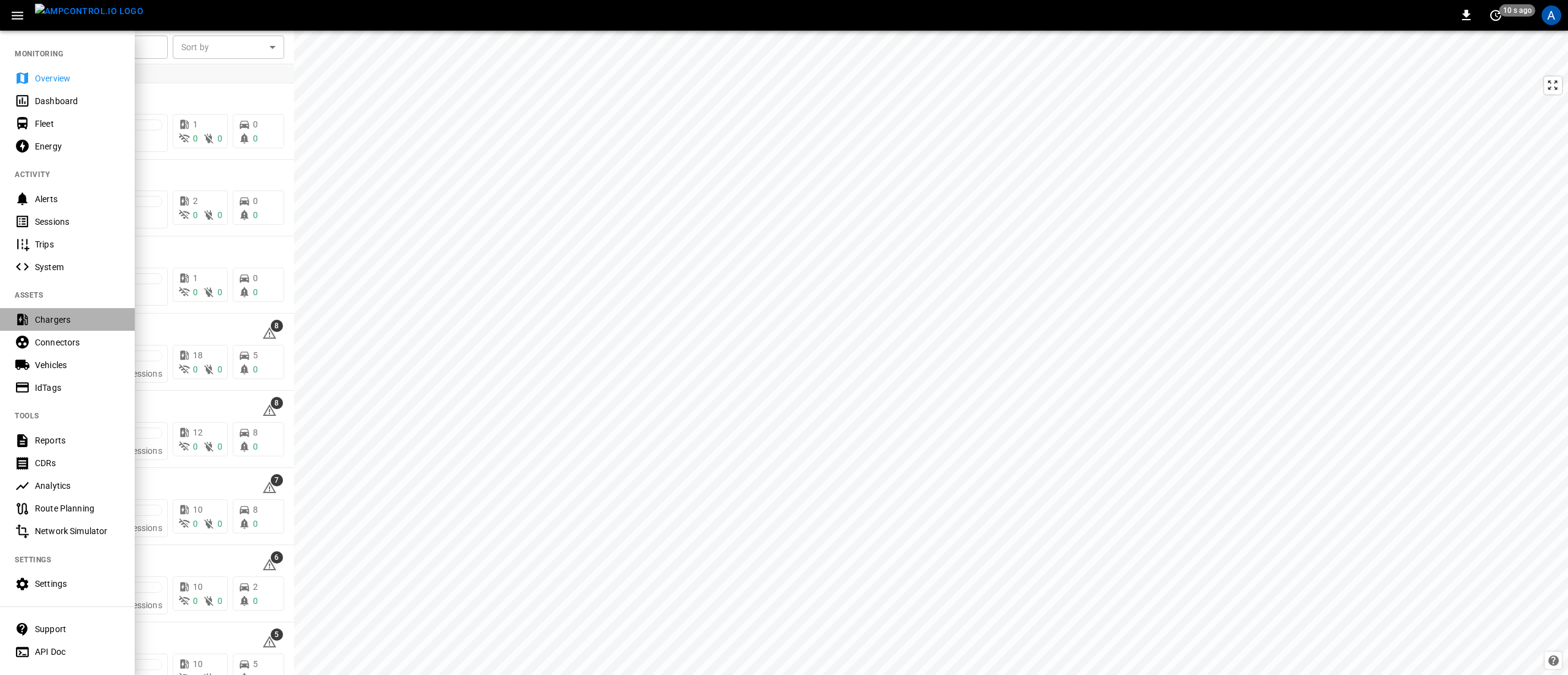
click at [66, 311] on div "Chargers" at bounding box center [67, 319] width 135 height 23
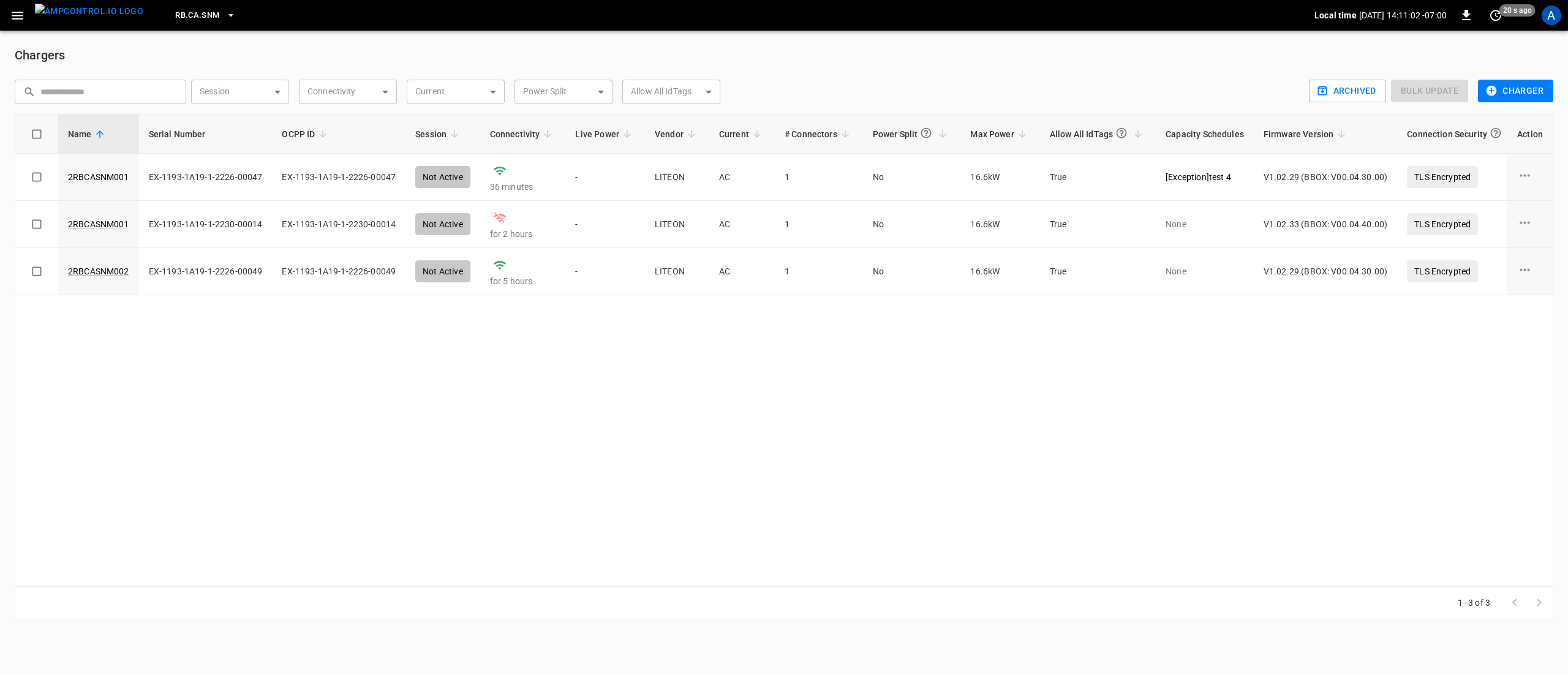
click at [197, 16] on button "RB.CA.SNM" at bounding box center [205, 15] width 70 height 24
click at [209, 100] on li "BF.CA.FRN 61c8 ..." at bounding box center [240, 97] width 184 height 23
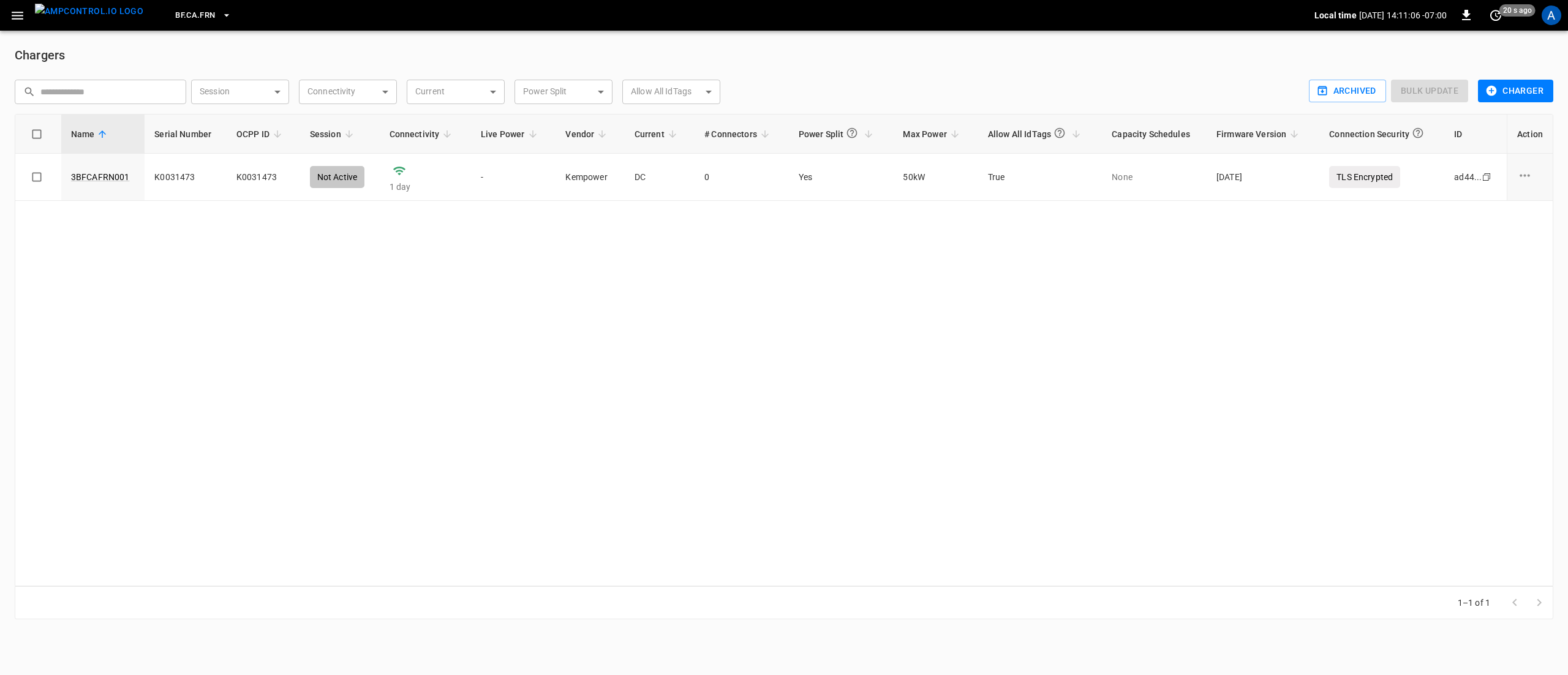
click at [196, 23] on button "BF.CA.FRN" at bounding box center [203, 15] width 66 height 24
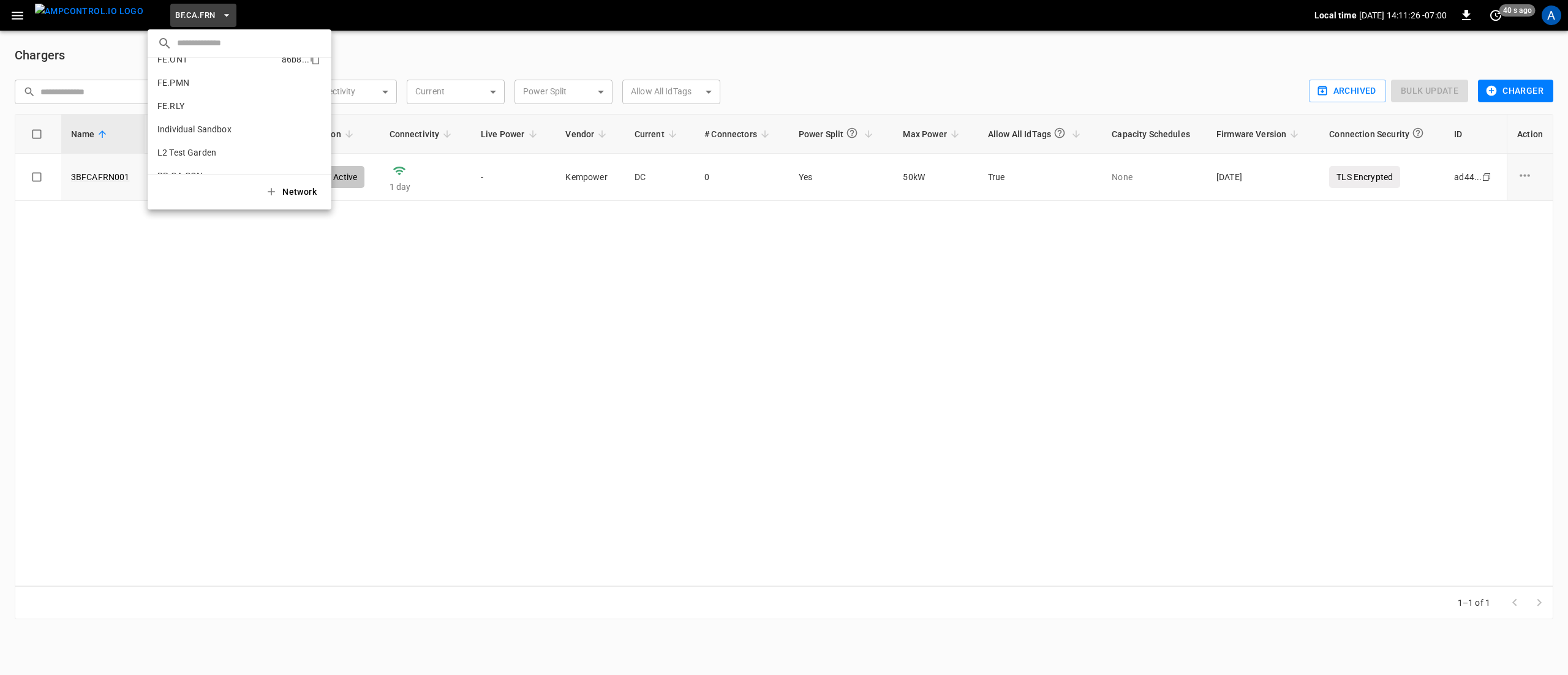
scroll to position [490, 0]
click at [203, 97] on li "FE.ONT a6b8 ..." at bounding box center [240, 96] width 184 height 23
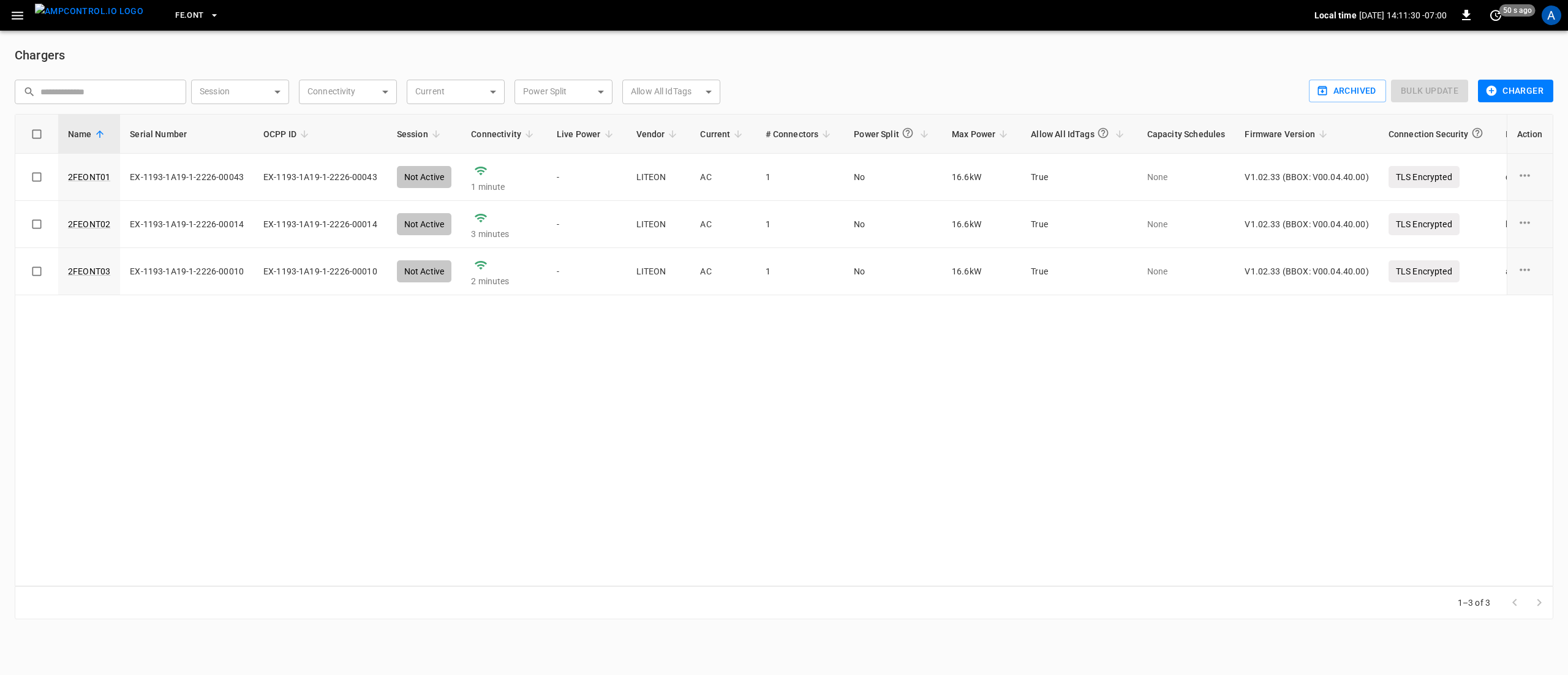
click at [208, 17] on icon "button" at bounding box center [214, 15] width 12 height 12
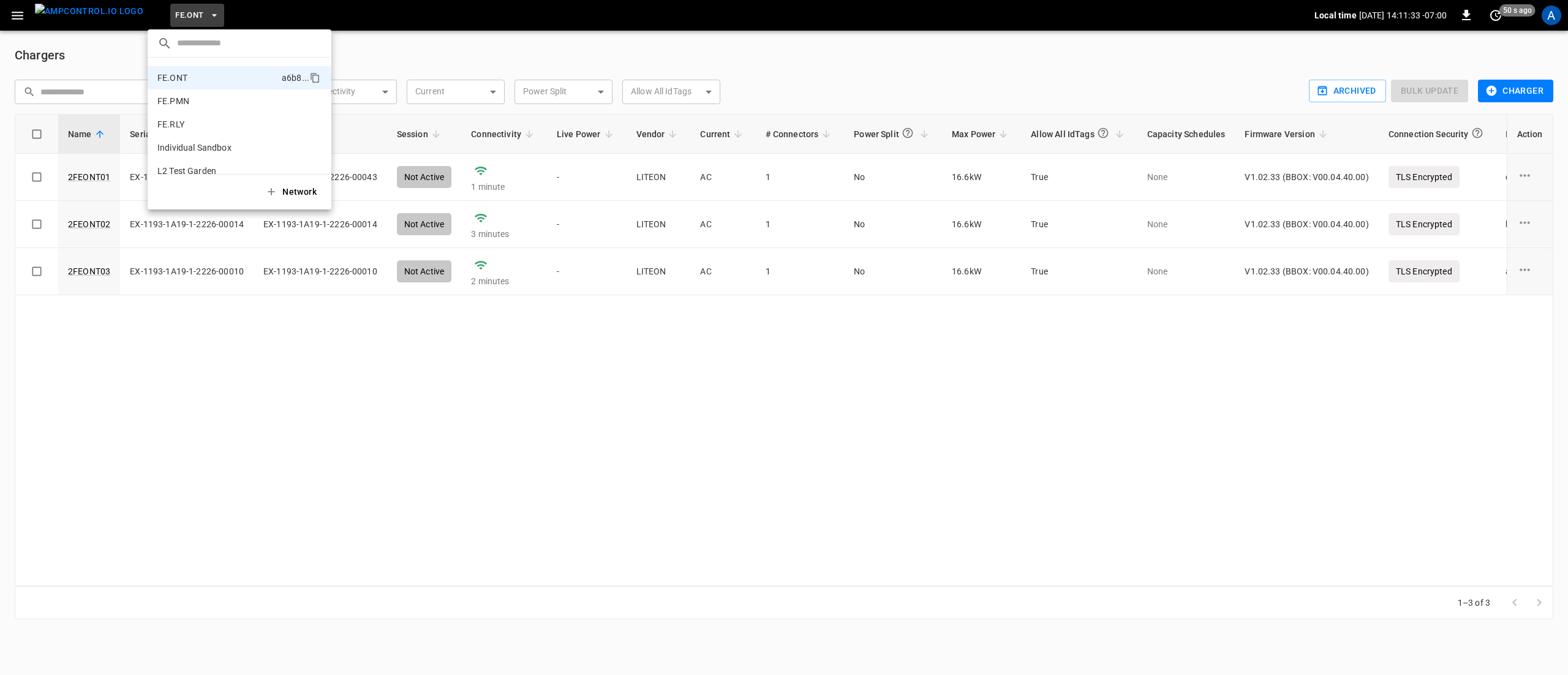
click at [422, 365] on div at bounding box center [784, 338] width 1568 height 675
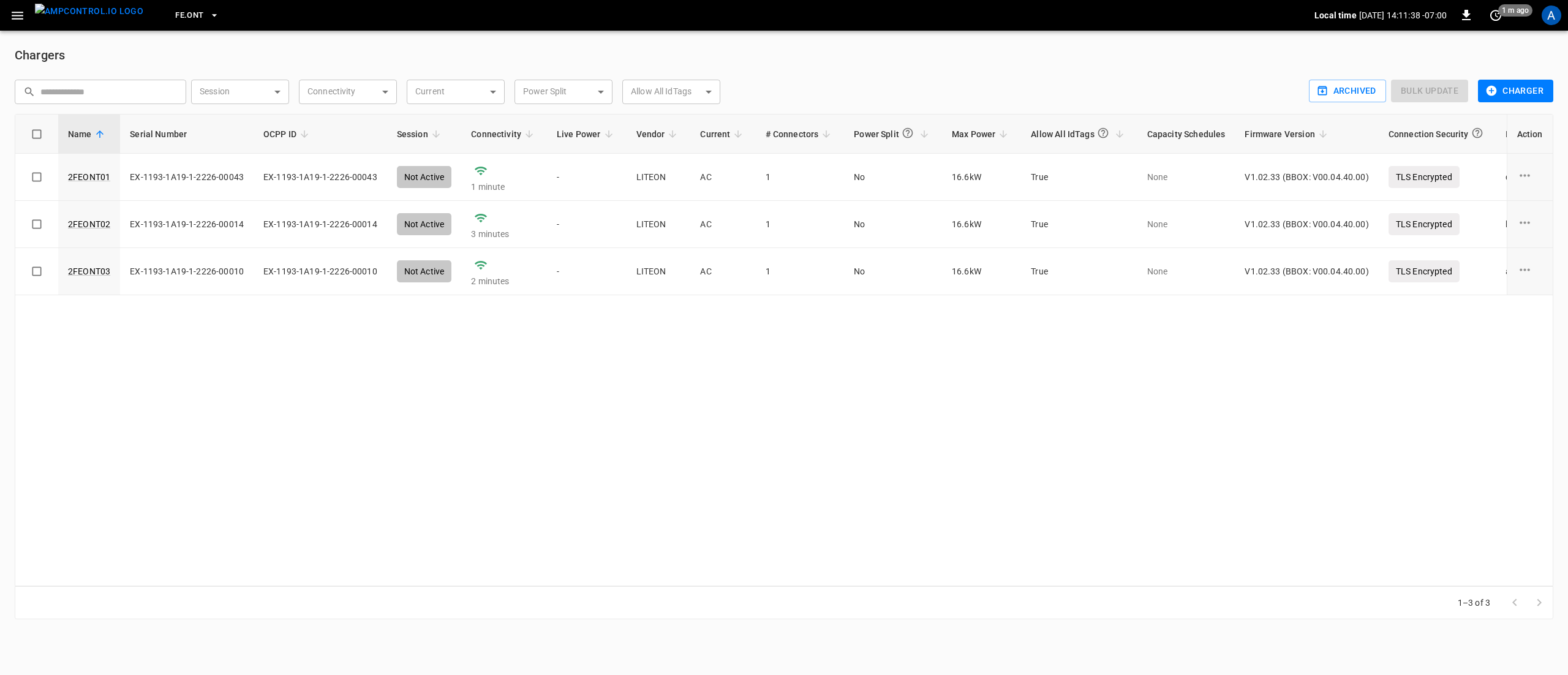
click at [179, 12] on span "FE.ONT" at bounding box center [189, 16] width 28 height 14
click at [207, 160] on li "Catch-all 5aaa ..." at bounding box center [240, 167] width 184 height 23
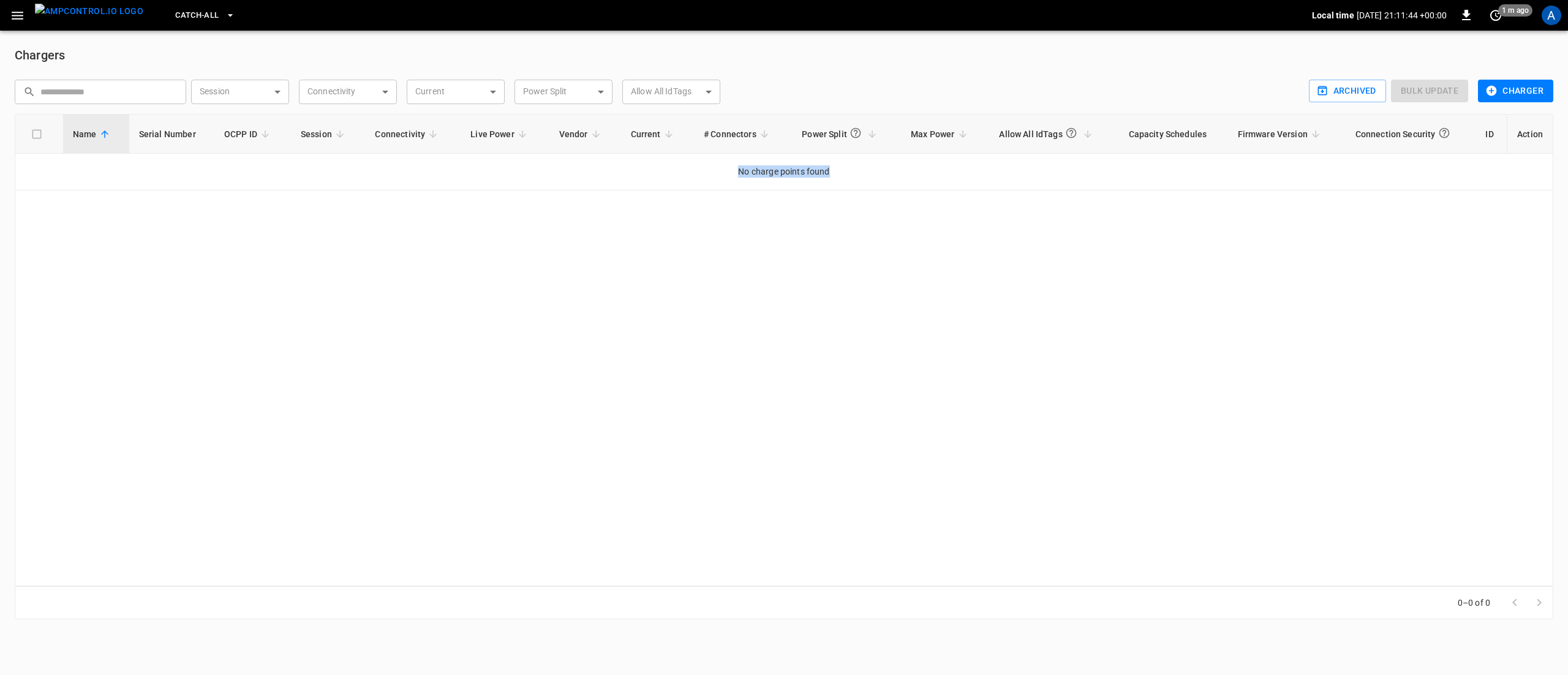
drag, startPoint x: 851, startPoint y: 181, endPoint x: 674, endPoint y: 203, distance: 178.4
click at [713, 164] on td "No charge points found" at bounding box center [783, 173] width 1537 height 37
click at [671, 222] on div "Name Serial Number OCPP ID Session Connectivity Live Power Vendor Current # Con…" at bounding box center [783, 350] width 1539 height 472
drag, startPoint x: 696, startPoint y: 175, endPoint x: 853, endPoint y: 171, distance: 157.1
click at [853, 171] on td "No charge points found" at bounding box center [783, 173] width 1537 height 37
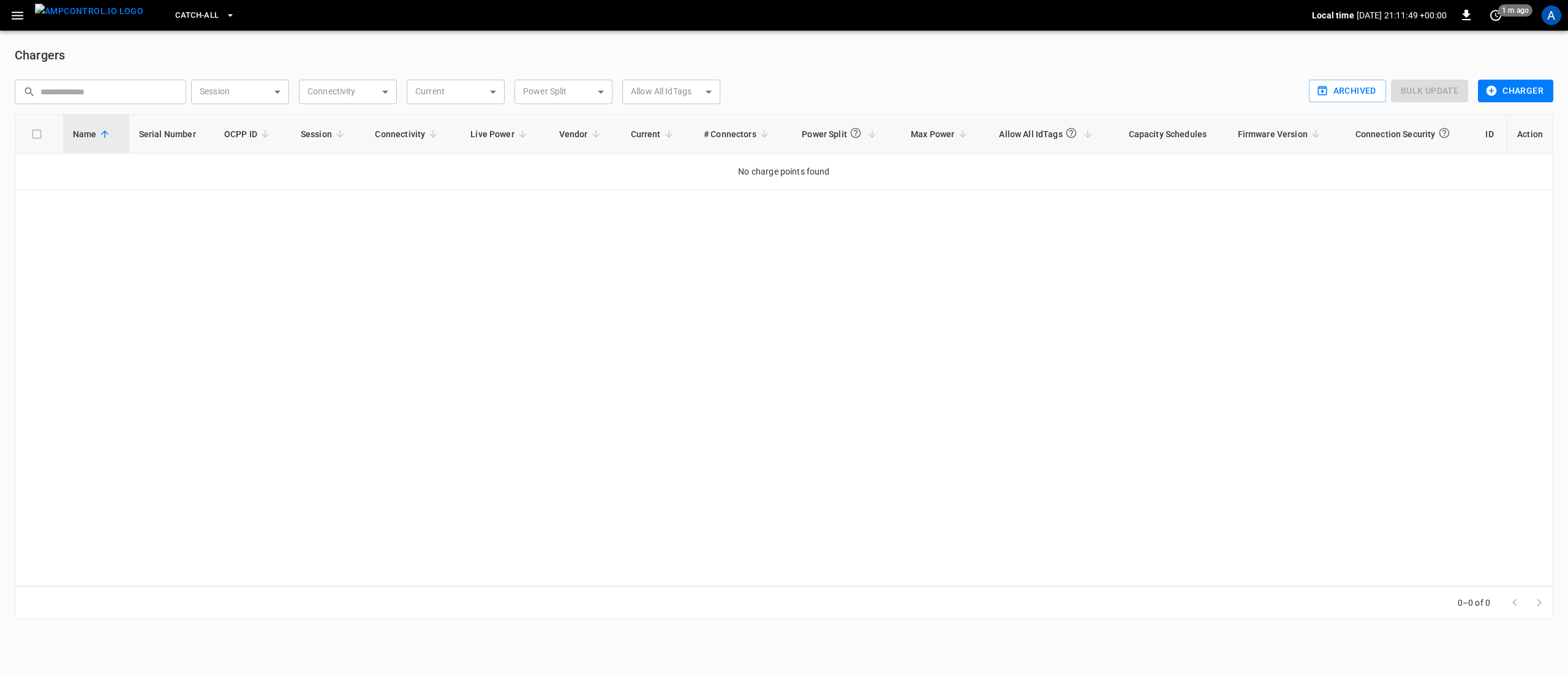
click at [839, 200] on div "Name Serial Number OCPP ID Session Connectivity Live Power Vendor Current # Con…" at bounding box center [783, 350] width 1539 height 472
drag, startPoint x: 840, startPoint y: 171, endPoint x: 729, endPoint y: 181, distance: 111.4
click at [729, 181] on td "No charge points found" at bounding box center [783, 173] width 1537 height 37
click at [711, 207] on div "Name Serial Number OCPP ID Session Connectivity Live Power Vendor Current # Con…" at bounding box center [783, 350] width 1539 height 472
click at [175, 12] on span "Catch-all" at bounding box center [197, 16] width 44 height 14
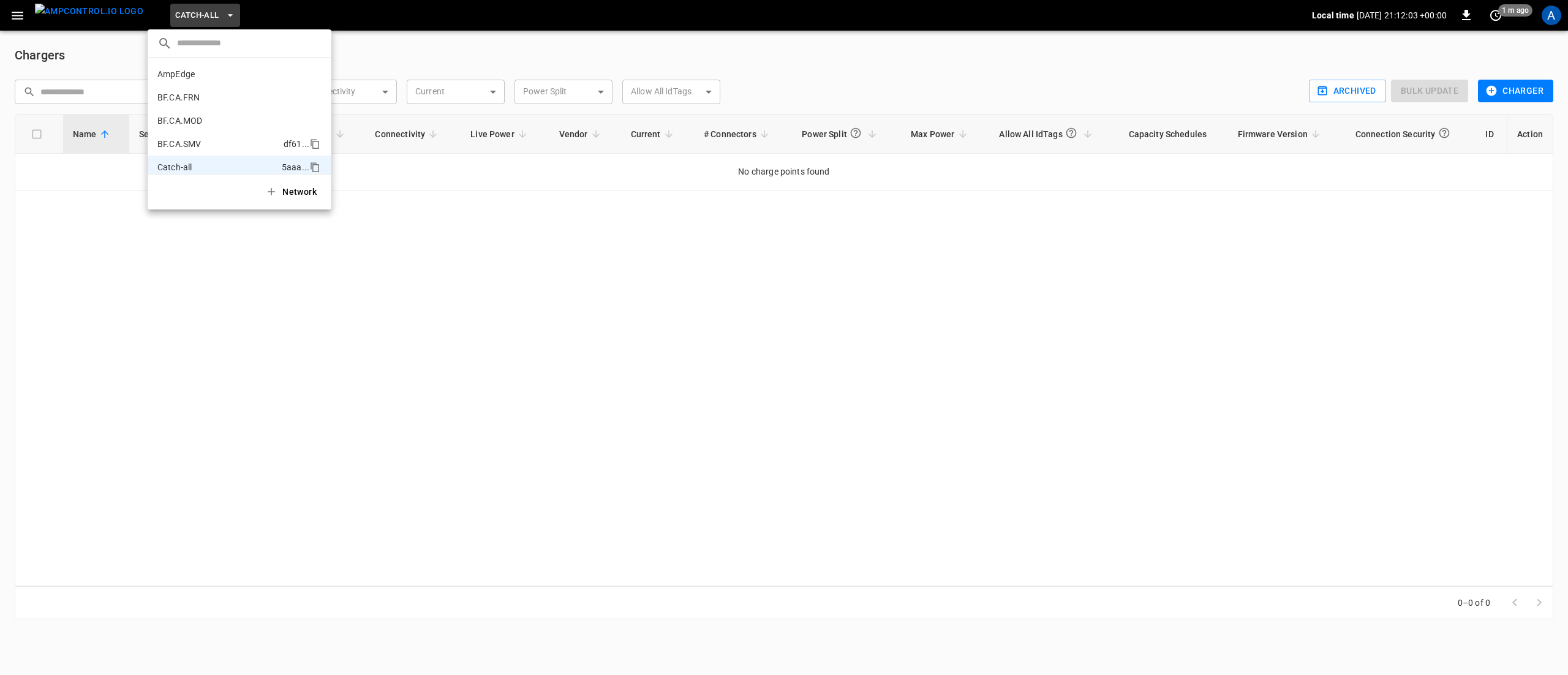
scroll to position [90, 0]
click at [647, 254] on div at bounding box center [784, 338] width 1568 height 675
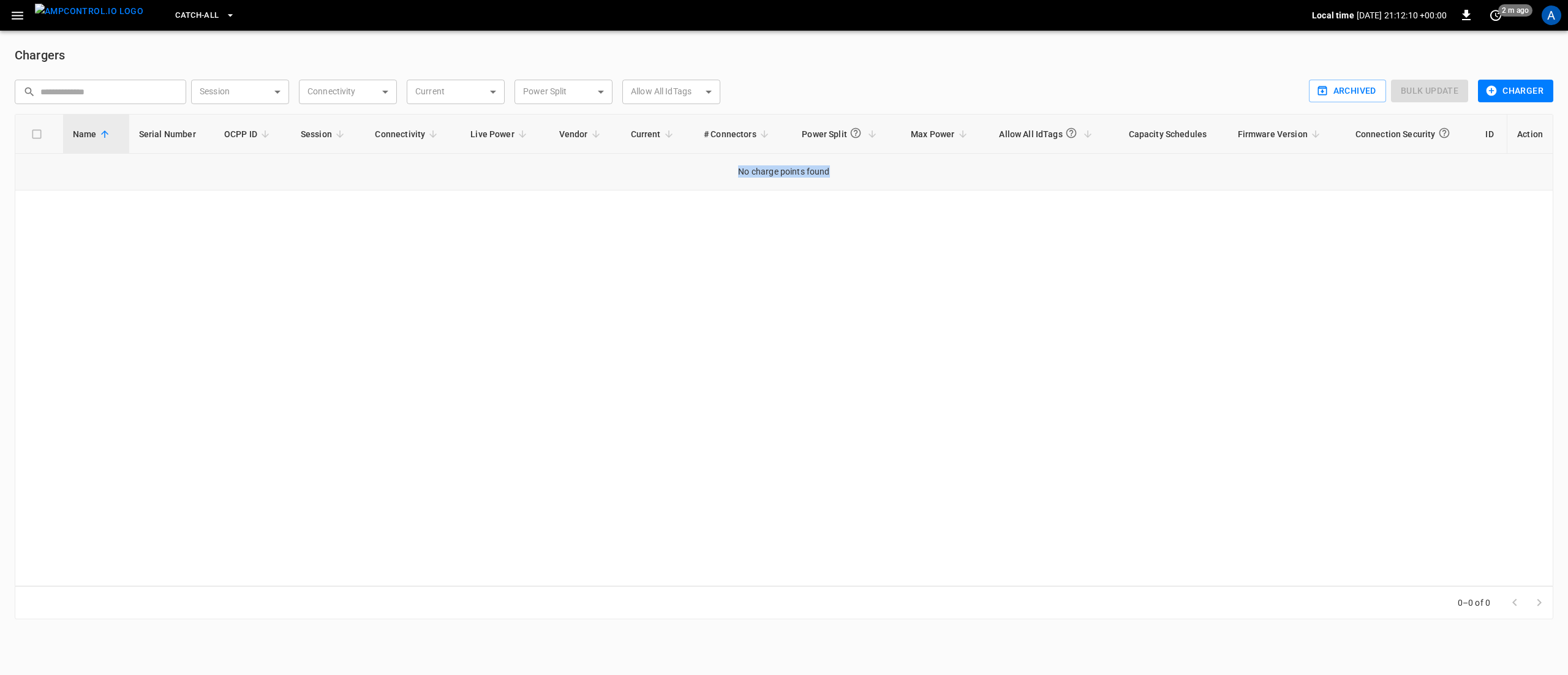
drag, startPoint x: 856, startPoint y: 188, endPoint x: 726, endPoint y: 185, distance: 130.0
click at [726, 185] on td "No charge points found" at bounding box center [783, 173] width 1537 height 37
click at [718, 218] on div "Name Serial Number OCPP ID Session Connectivity Live Power Vendor Current # Con…" at bounding box center [783, 350] width 1539 height 472
click at [175, 18] on span "Catch-all" at bounding box center [197, 16] width 44 height 14
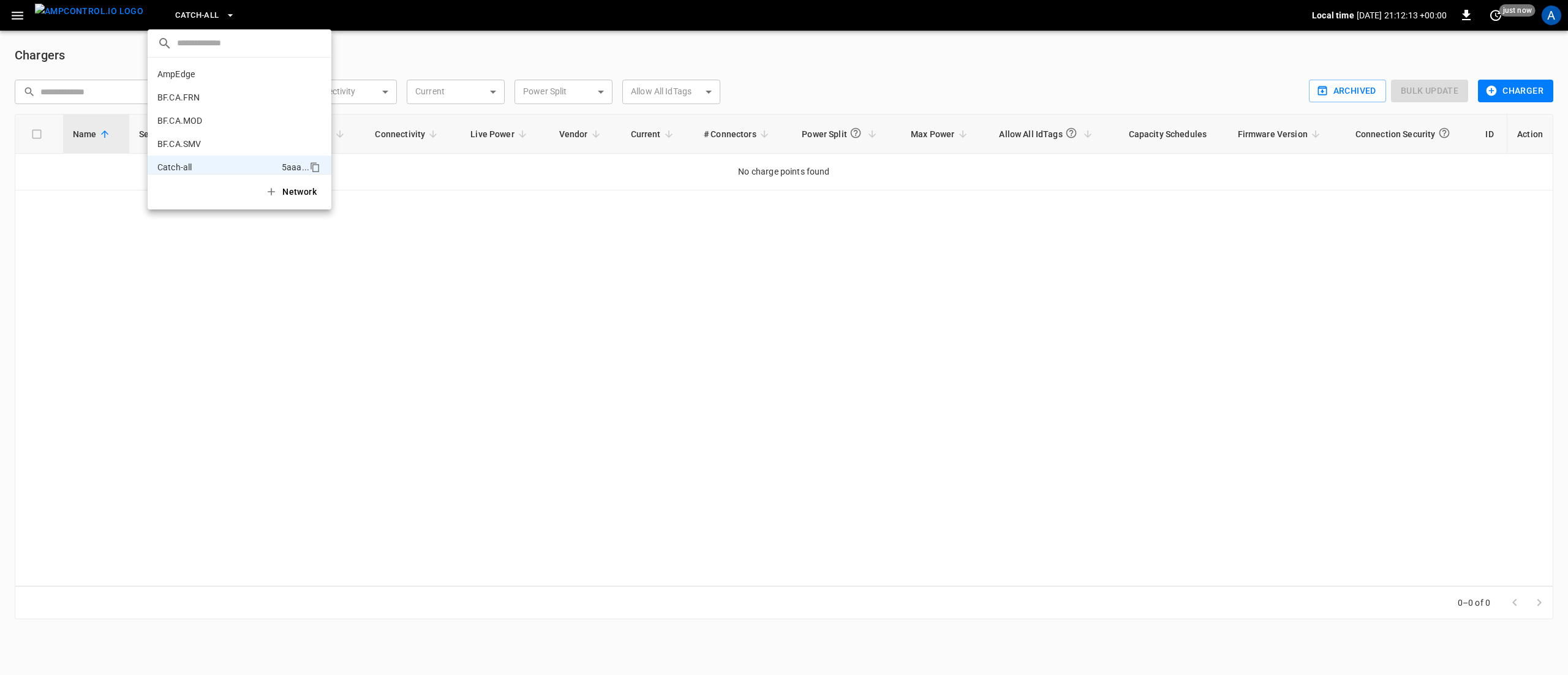
click at [155, 18] on div at bounding box center [784, 338] width 1568 height 675
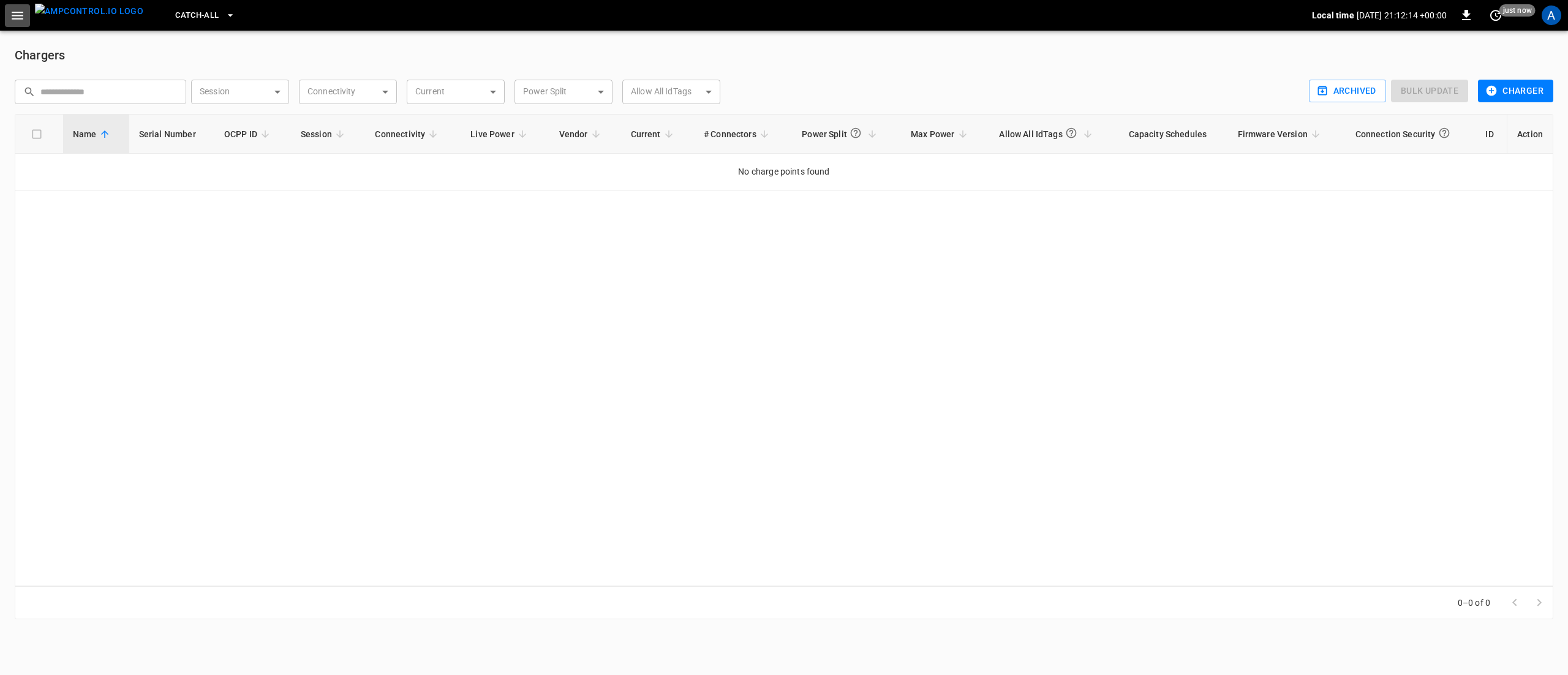
click at [22, 14] on icon "button" at bounding box center [17, 16] width 15 height 15
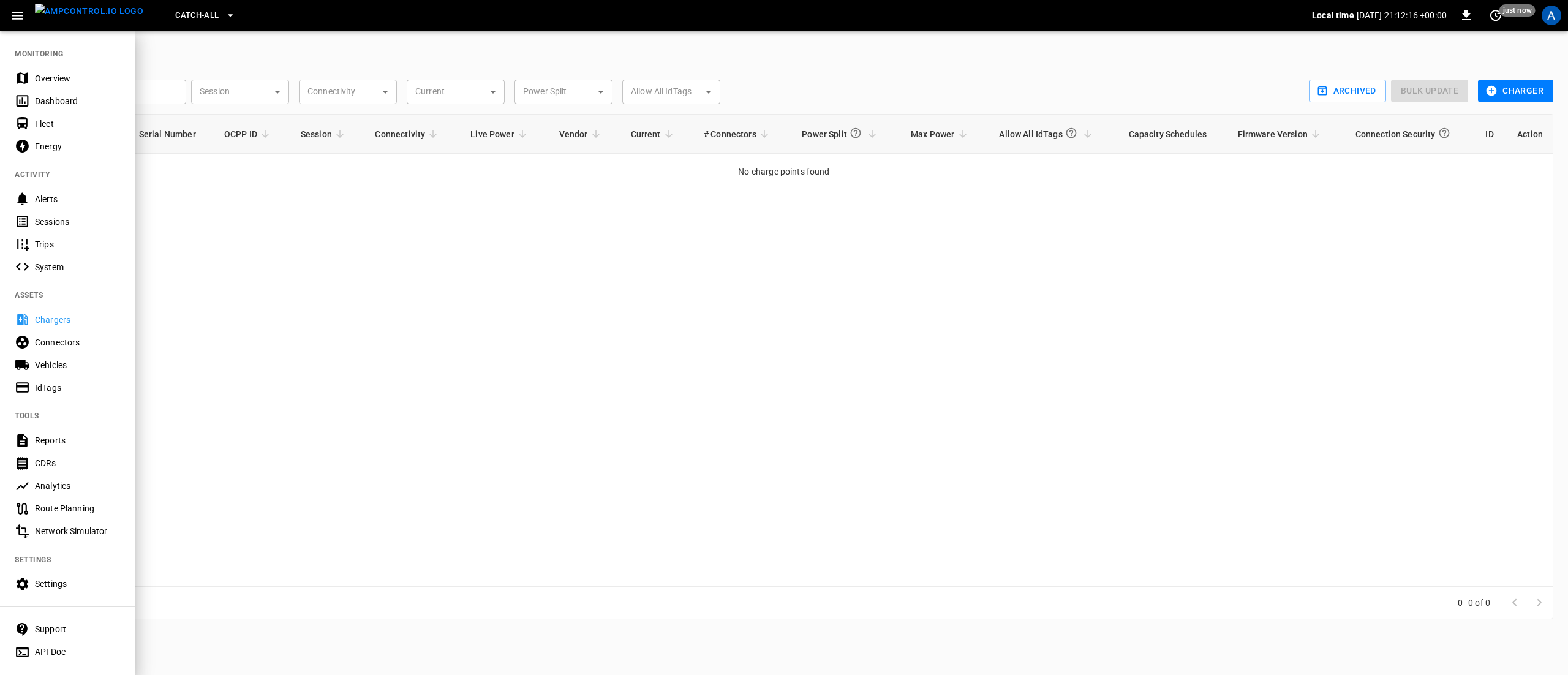
drag, startPoint x: 896, startPoint y: 281, endPoint x: 897, endPoint y: 273, distance: 8.1
click at [897, 276] on div at bounding box center [784, 338] width 1568 height 675
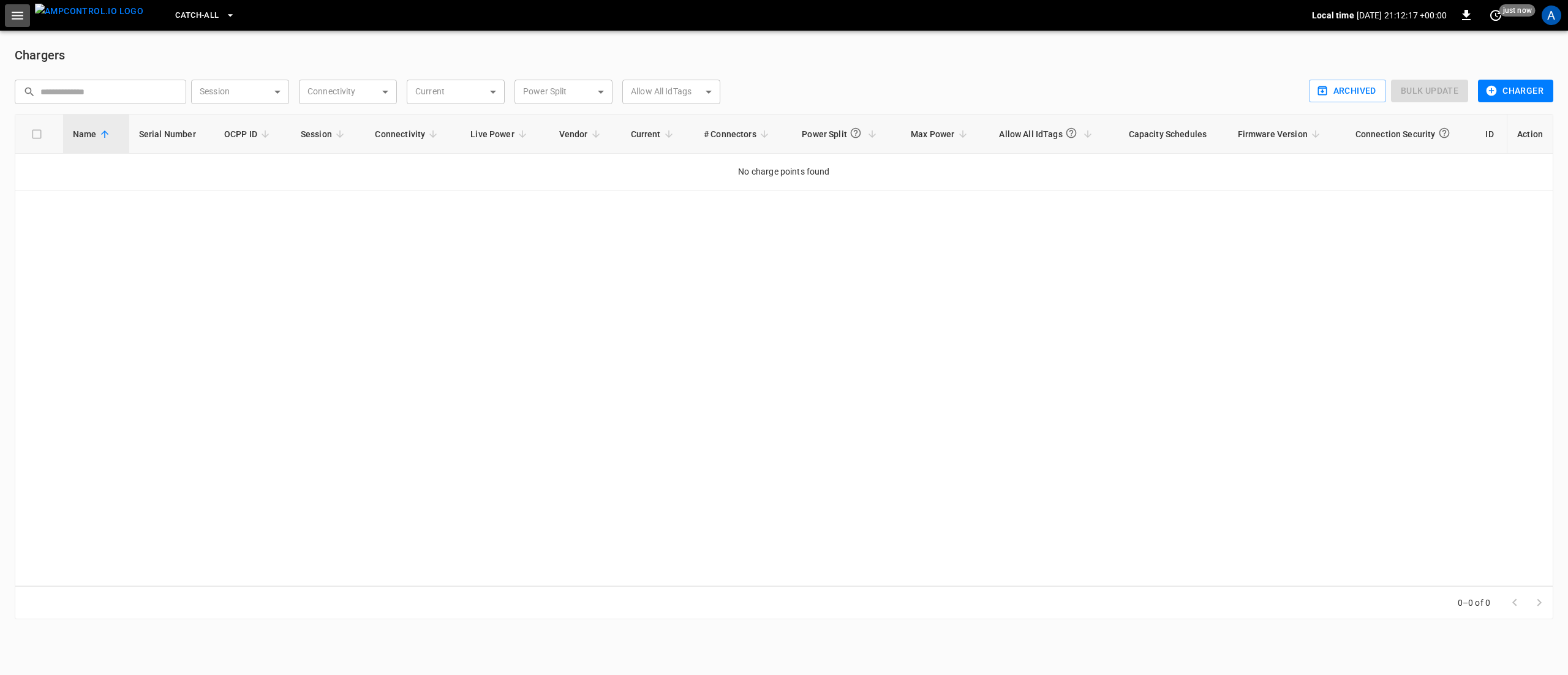
click at [15, 12] on icon "button" at bounding box center [17, 16] width 12 height 8
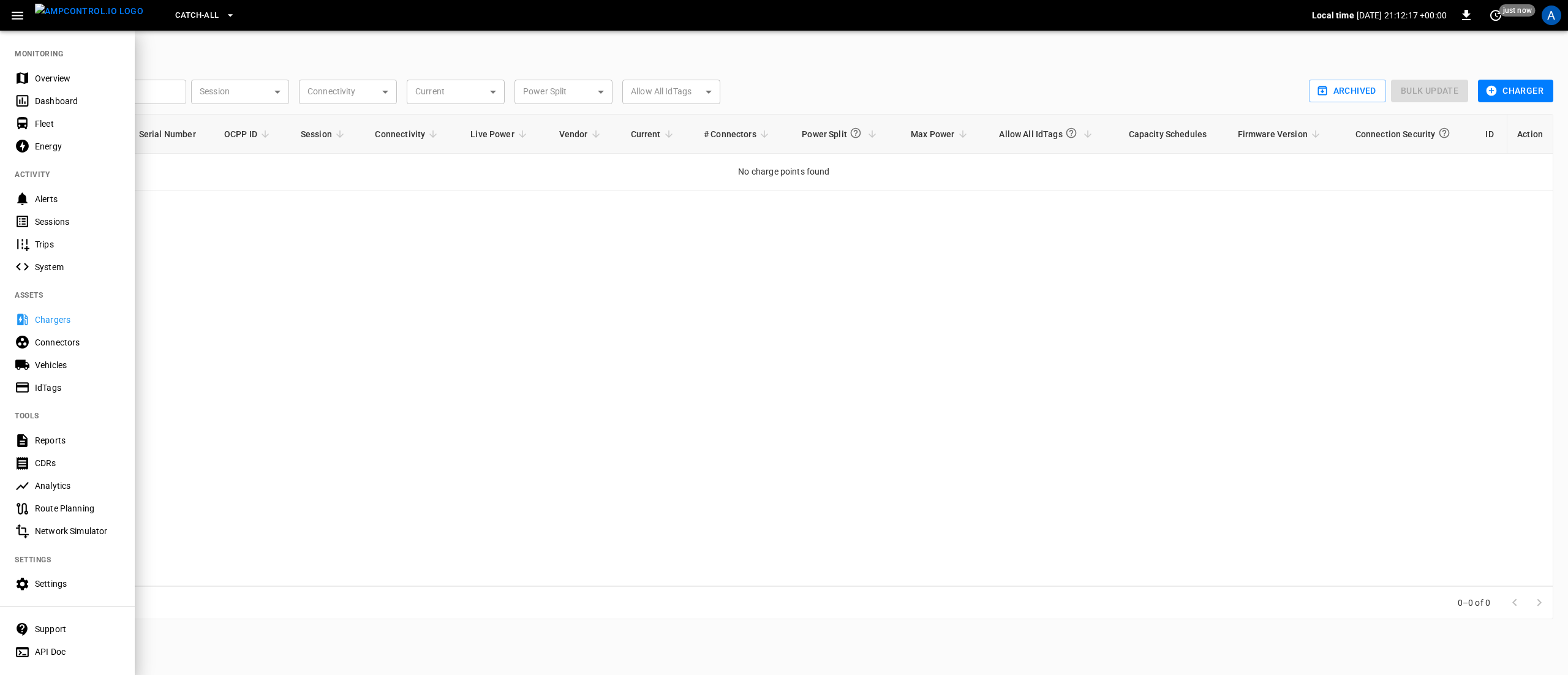
click at [88, 73] on div "Overview" at bounding box center [77, 79] width 85 height 12
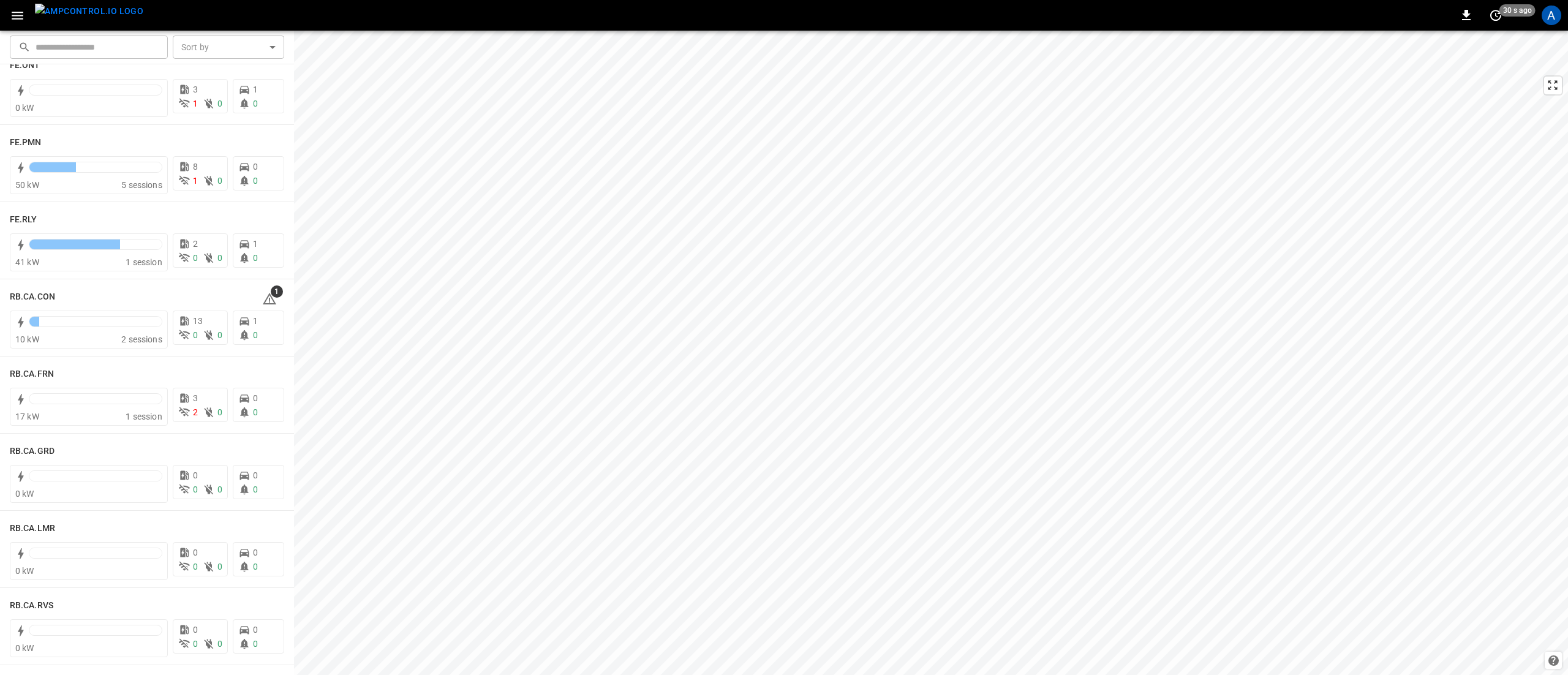
scroll to position [1407, 0]
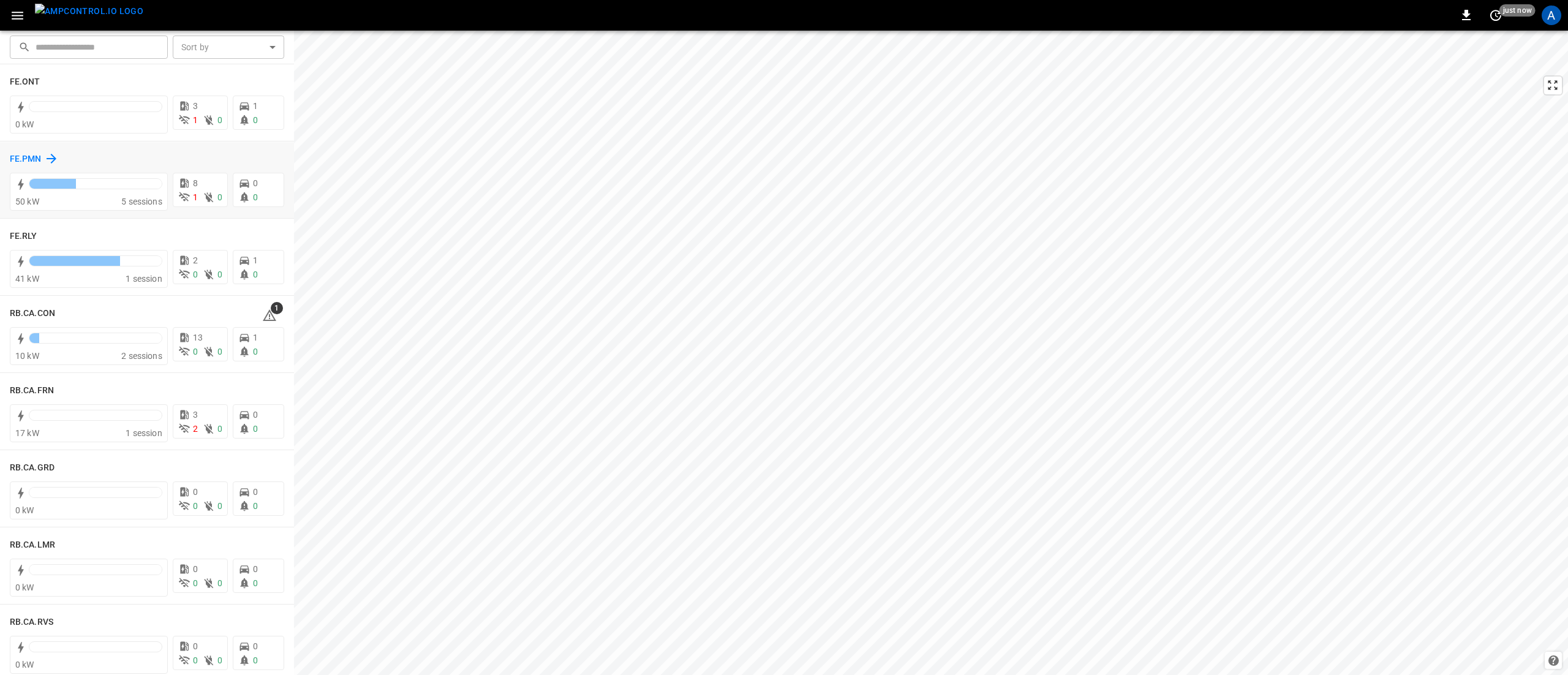
click at [42, 156] on div "FE.PMN" at bounding box center [34, 158] width 49 height 14
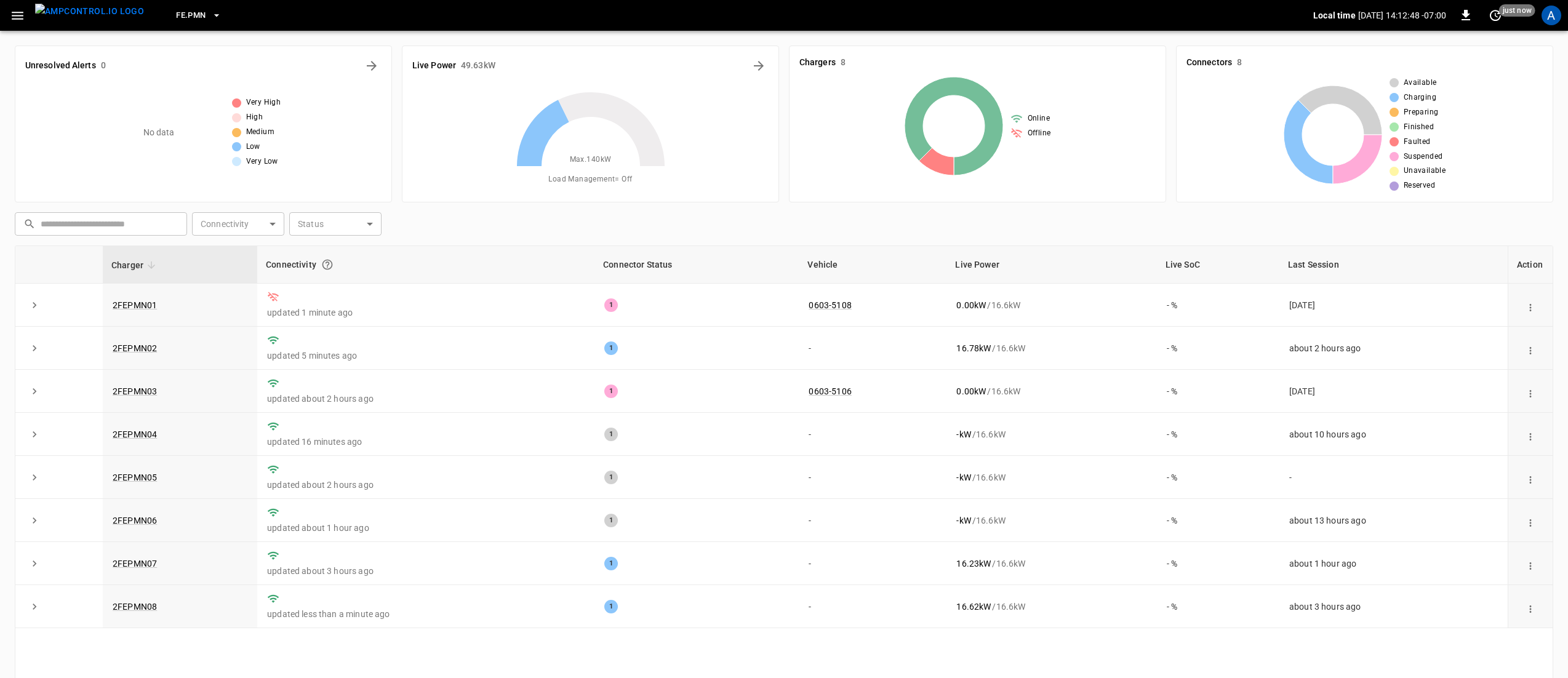
click at [180, 14] on span "FE.PMN" at bounding box center [191, 16] width 30 height 14
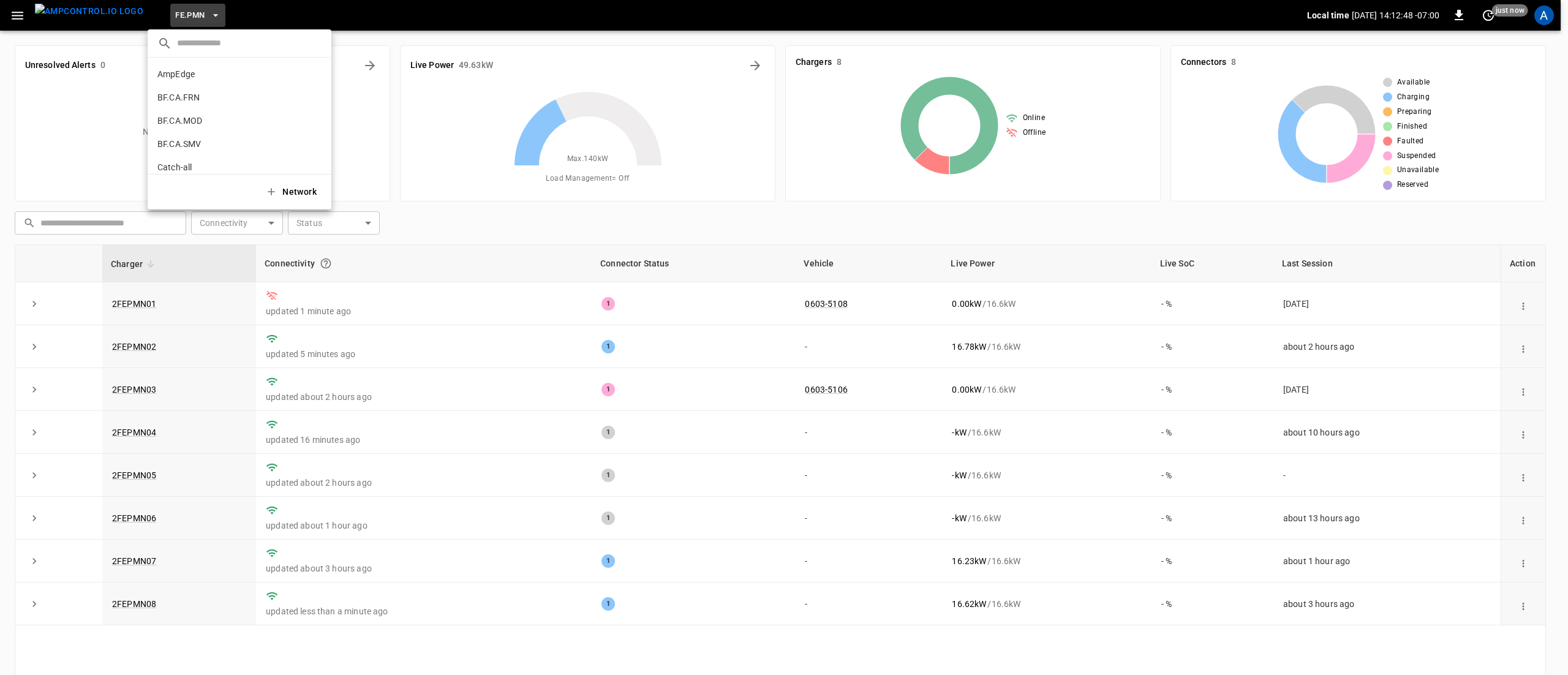
scroll to position [531, 0]
click at [201, 100] on li "FE.RLY 6d68 ..." at bounding box center [240, 101] width 184 height 23
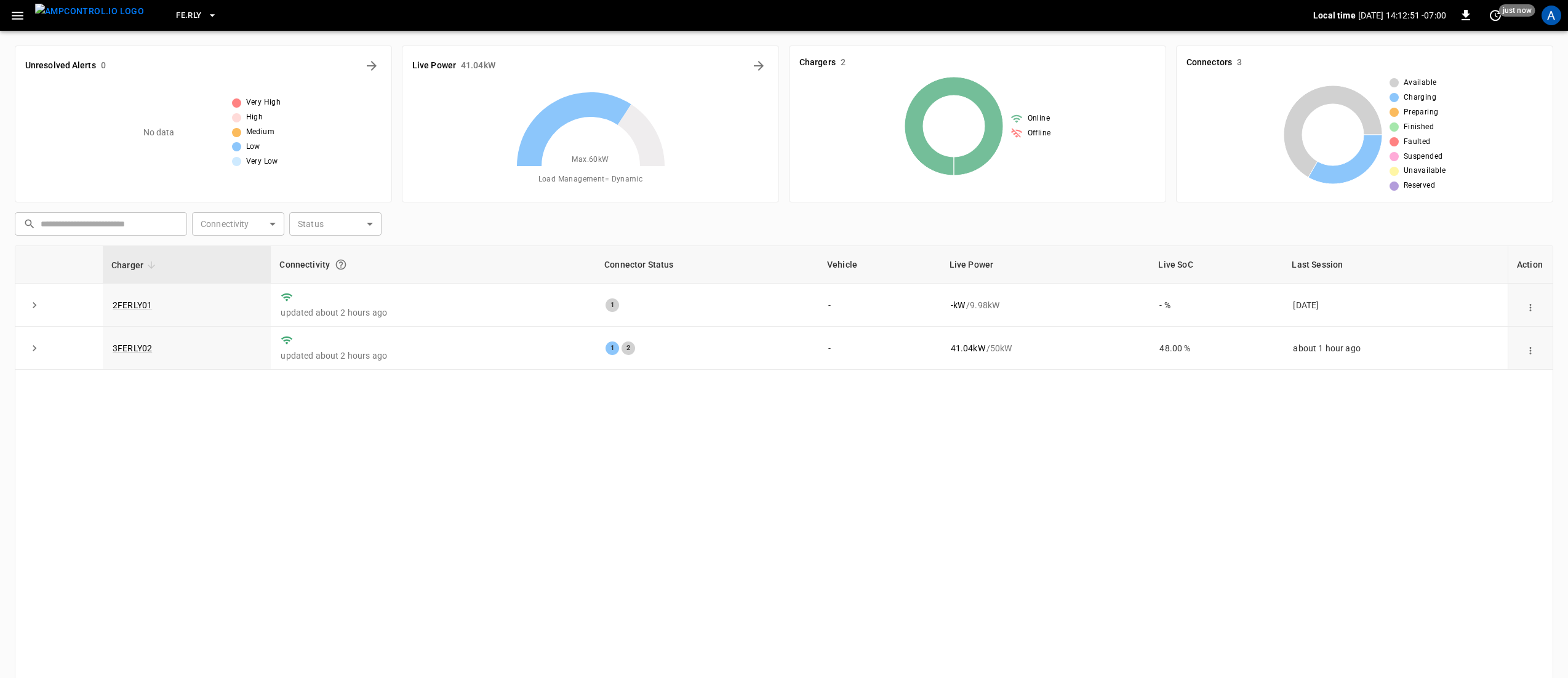
click at [178, 22] on button "FE.RLY" at bounding box center [197, 15] width 51 height 24
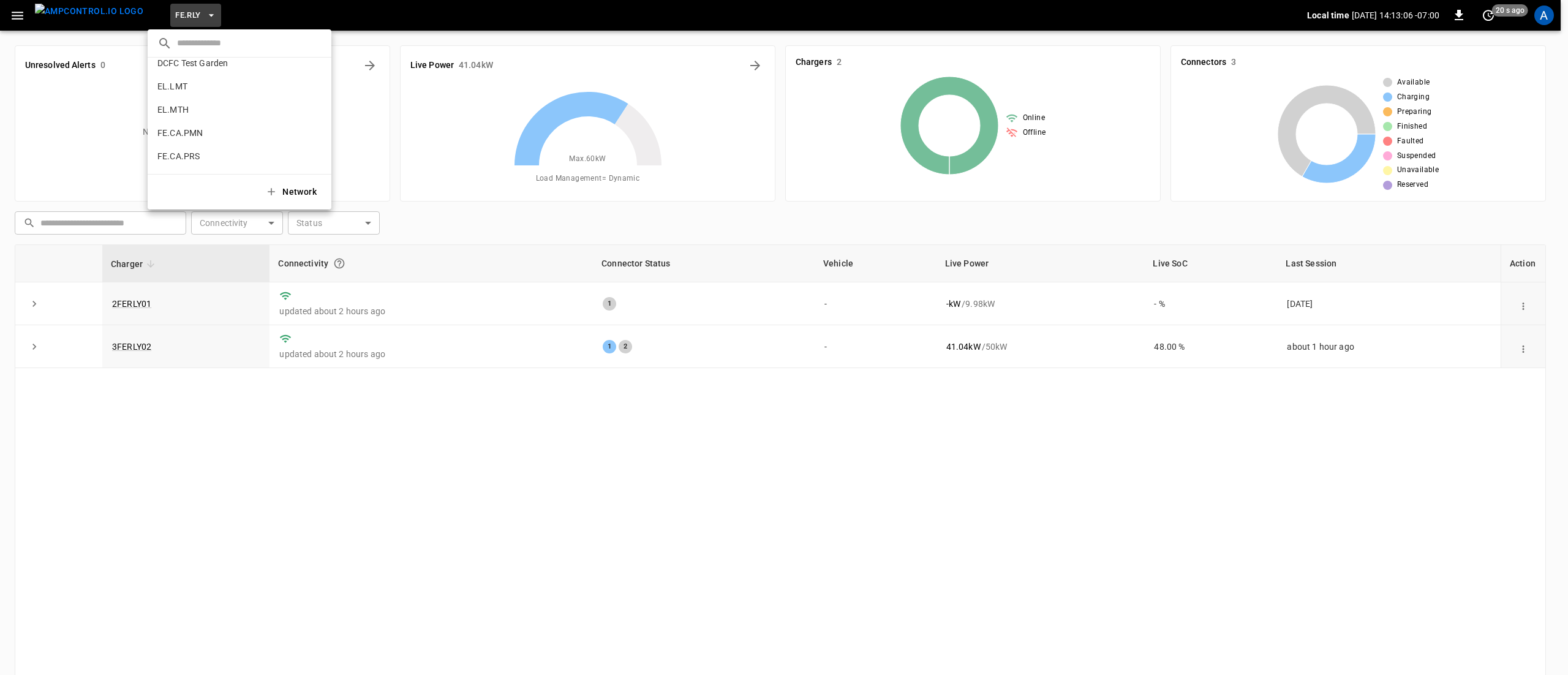
scroll to position [432, 0]
click at [459, 222] on div at bounding box center [784, 338] width 1568 height 675
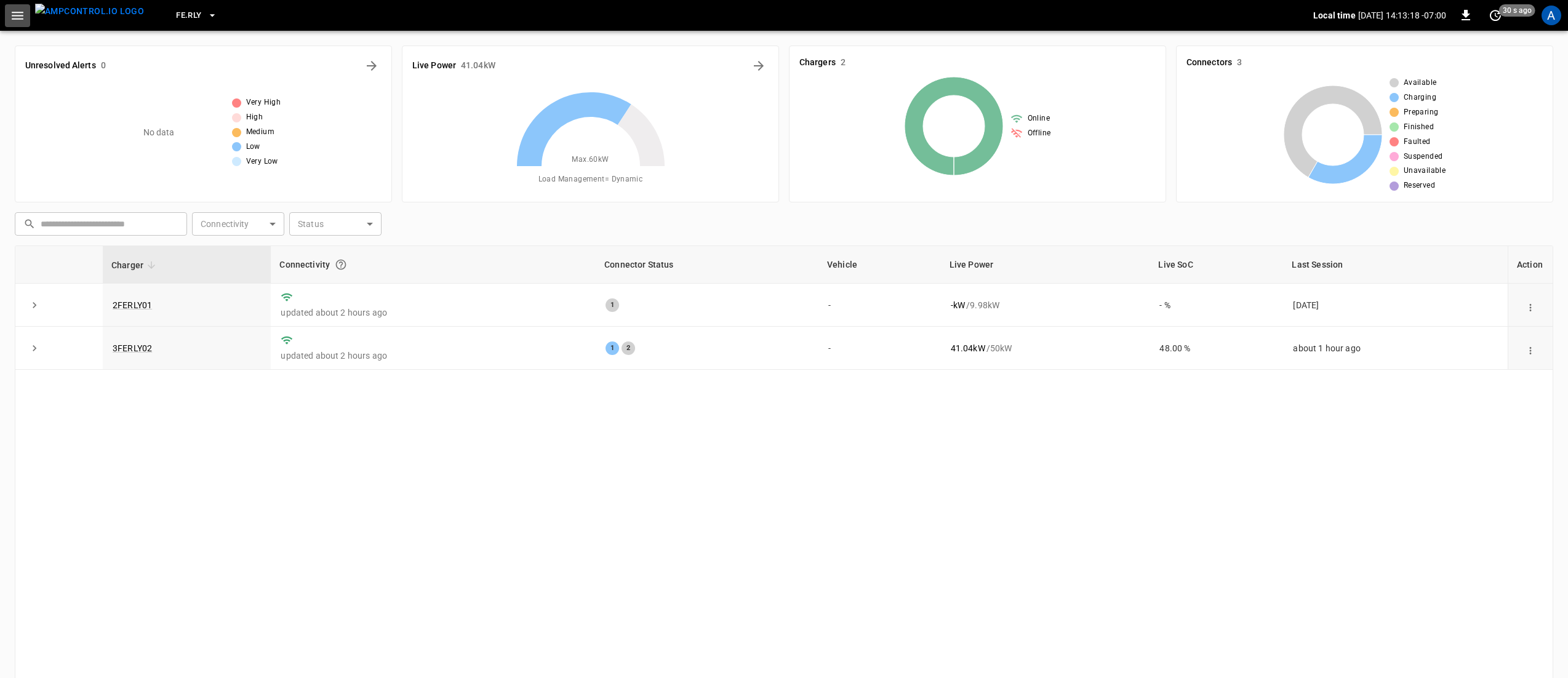
click at [11, 17] on icon "button" at bounding box center [17, 16] width 15 height 15
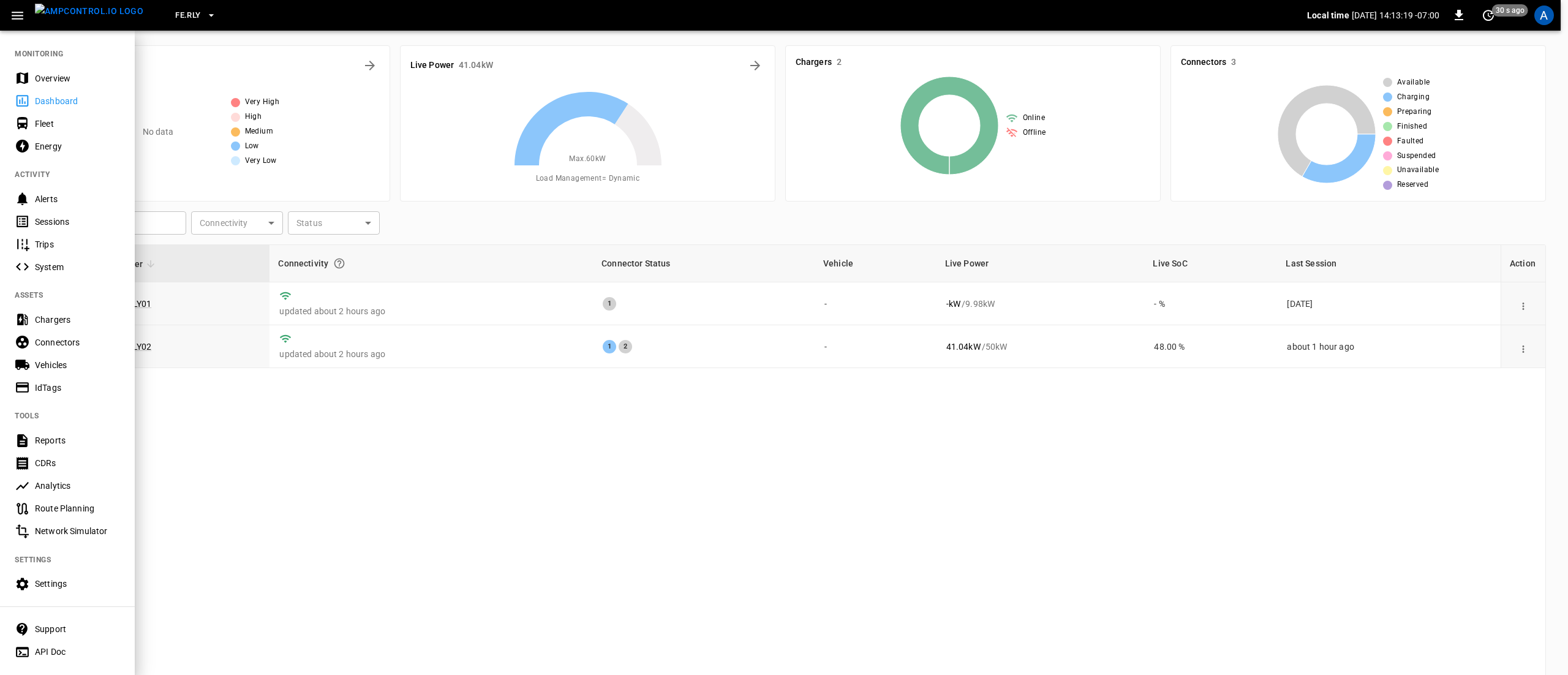
click at [177, 16] on span "FE.RLY" at bounding box center [188, 16] width 25 height 14
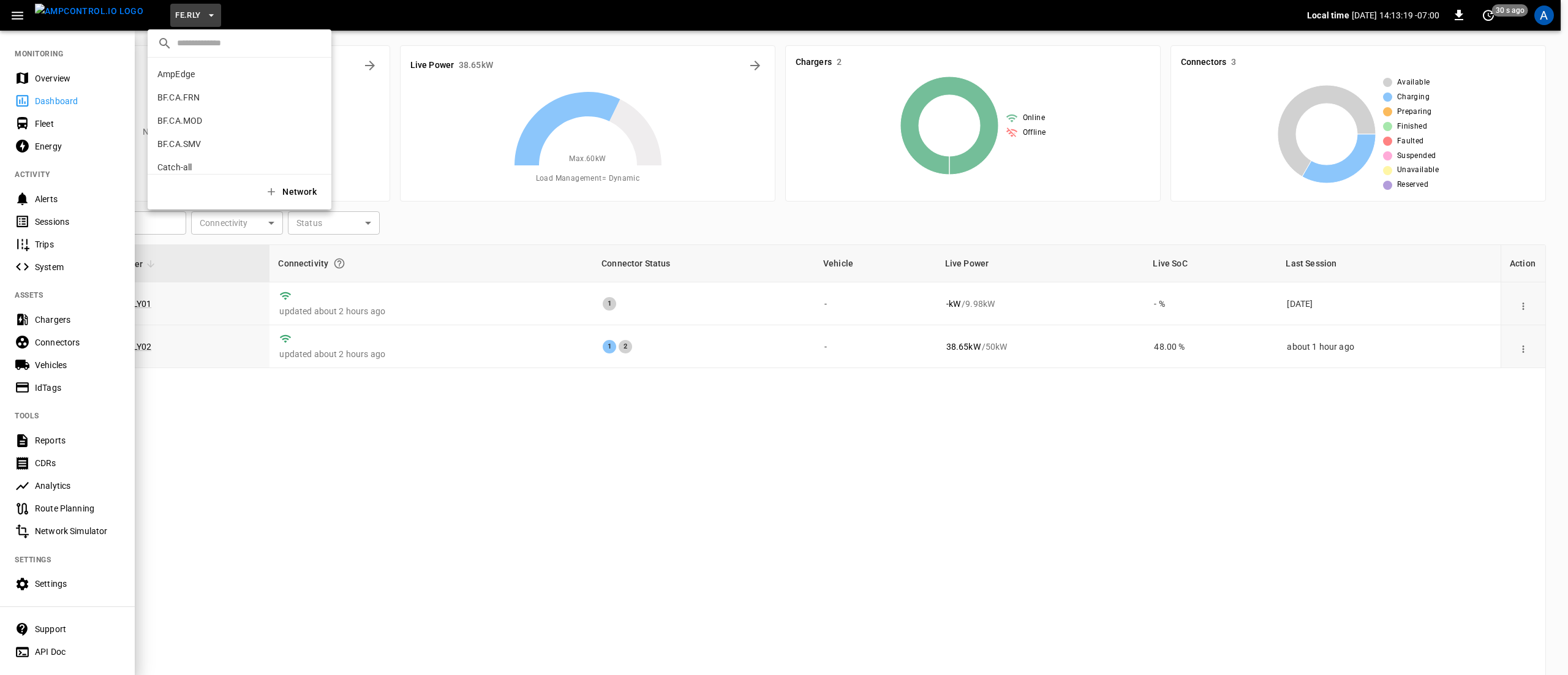
scroll to position [555, 0]
click at [570, 437] on div at bounding box center [784, 338] width 1568 height 675
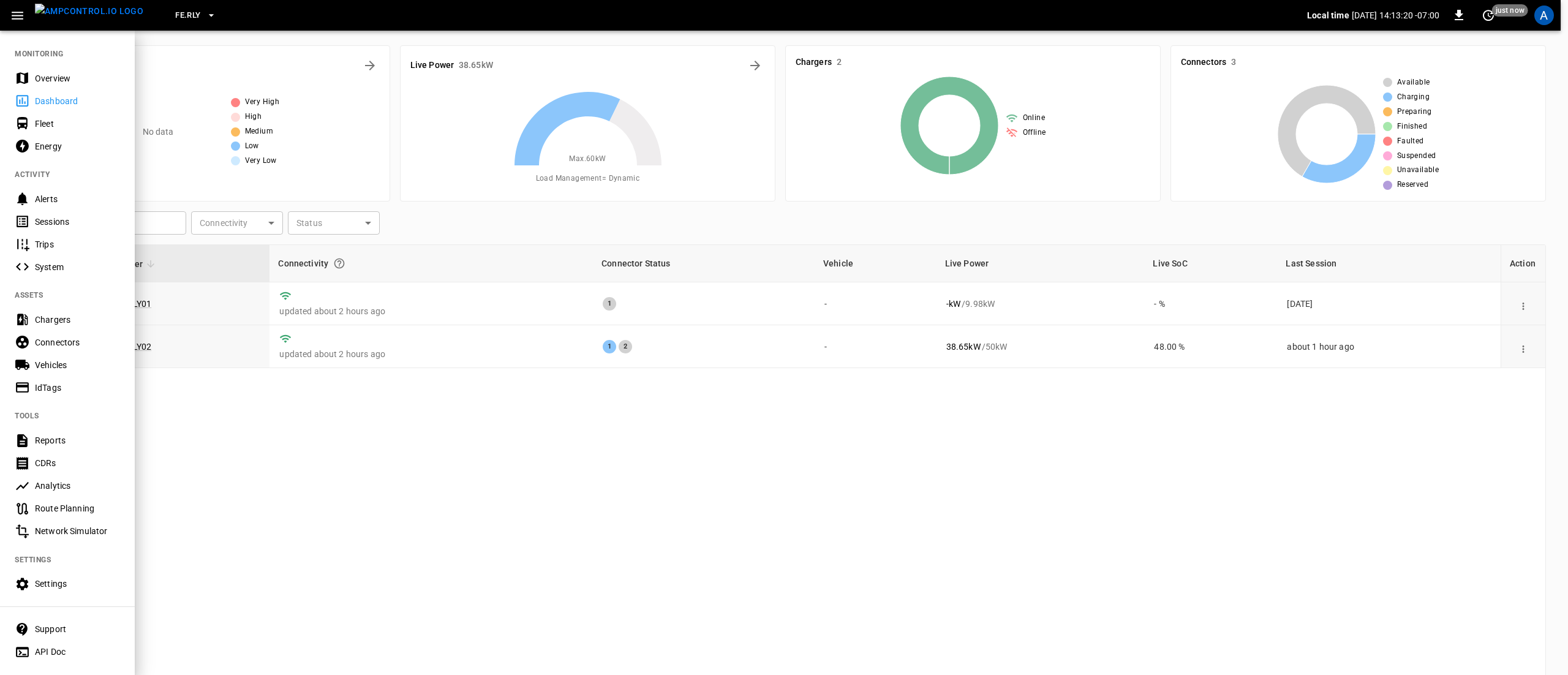
click at [467, 234] on div at bounding box center [784, 338] width 1568 height 675
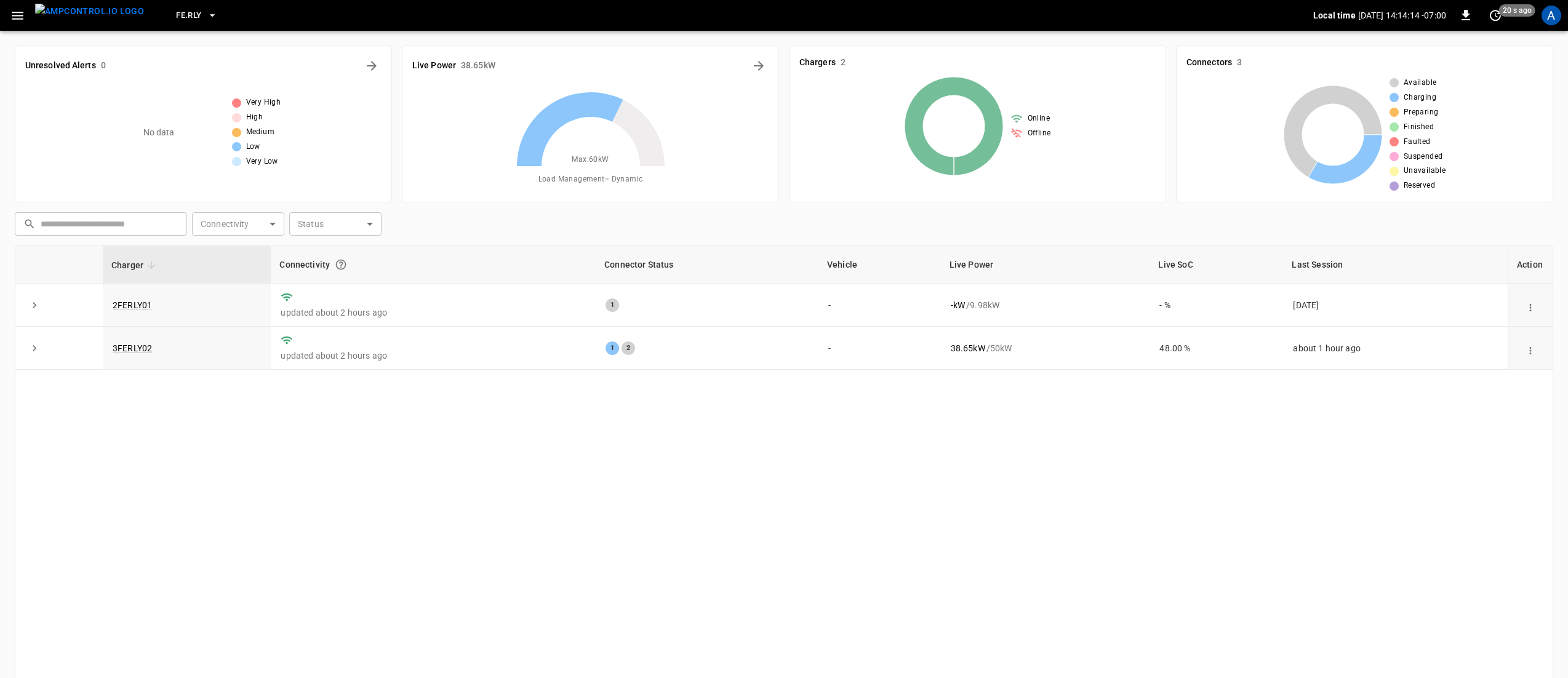
click at [27, 12] on button "button" at bounding box center [17, 15] width 25 height 23
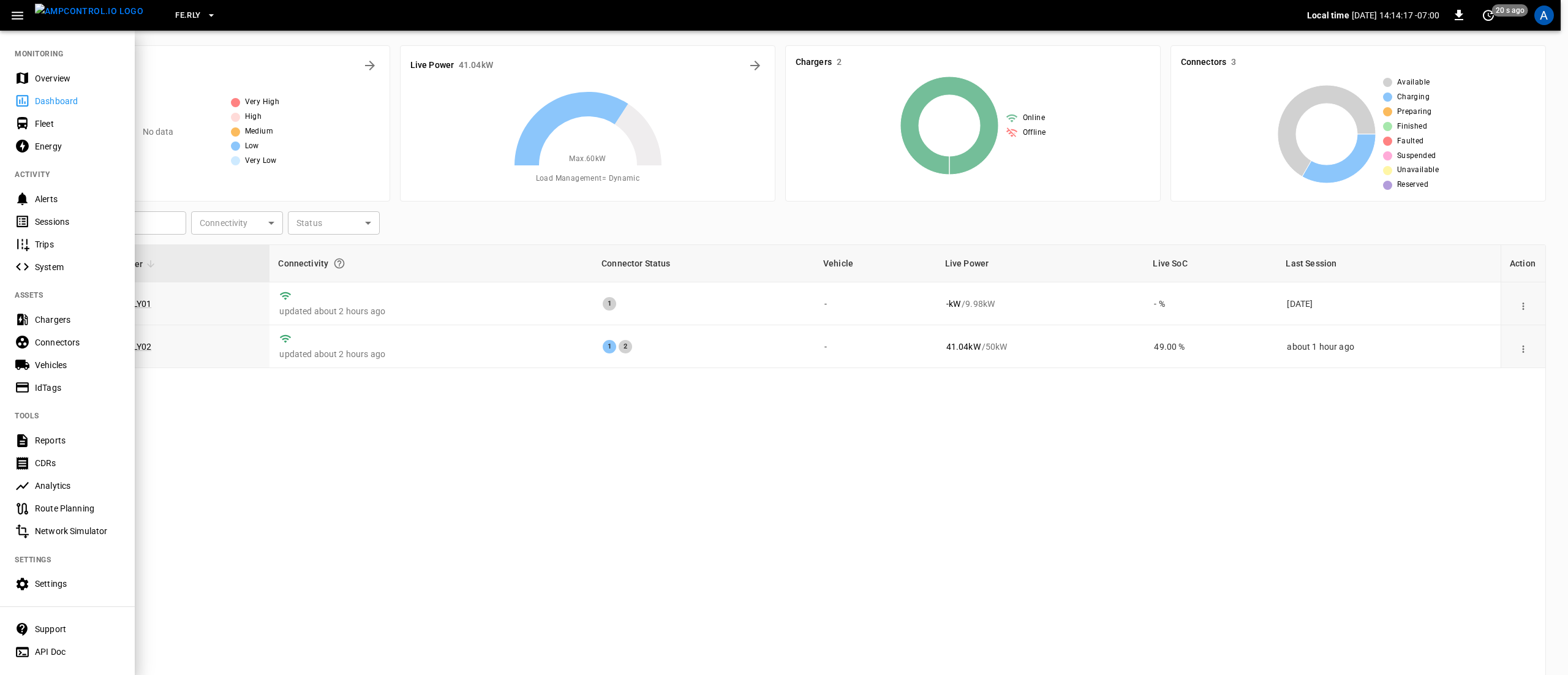
click at [175, 11] on span "FE.RLY" at bounding box center [188, 16] width 25 height 14
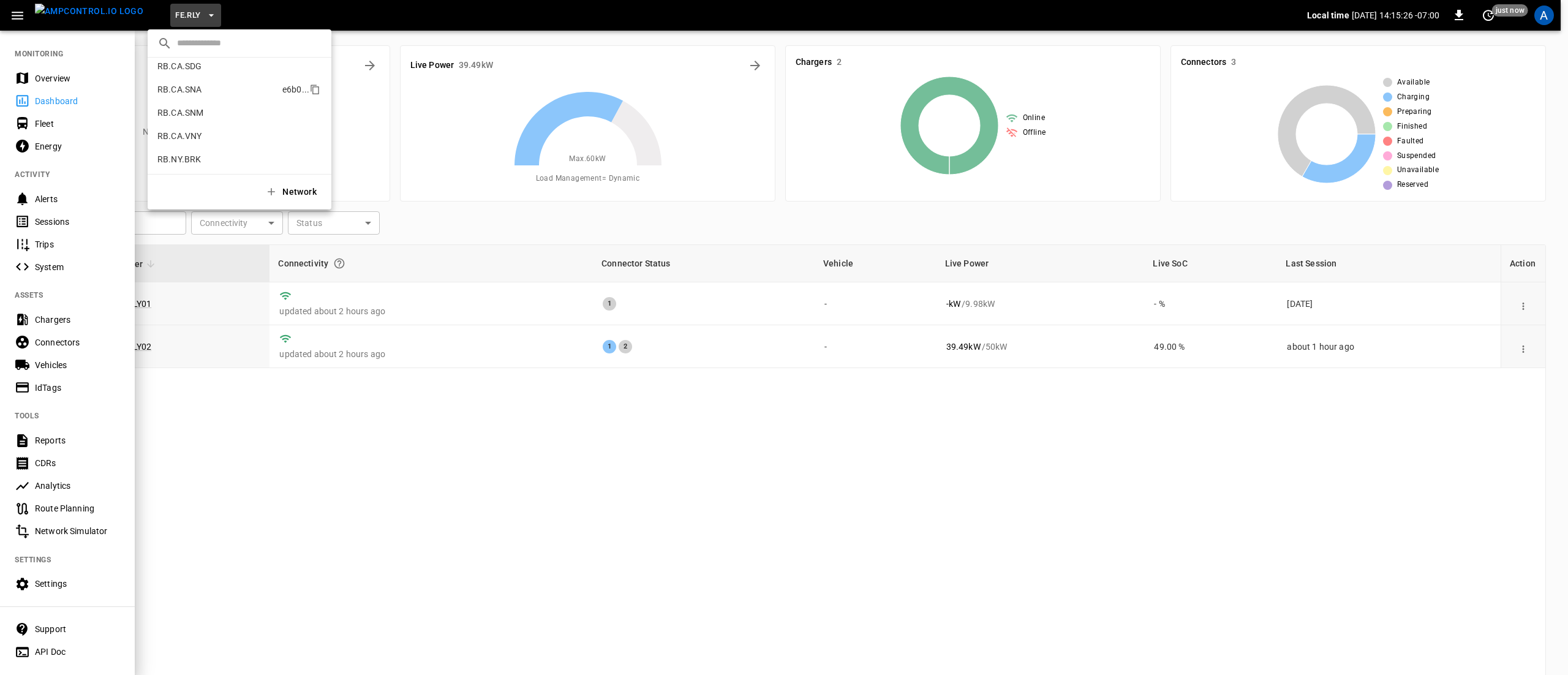
scroll to position [800, 0]
click at [201, 61] on p "RB.CA.SNM" at bounding box center [180, 66] width 46 height 12
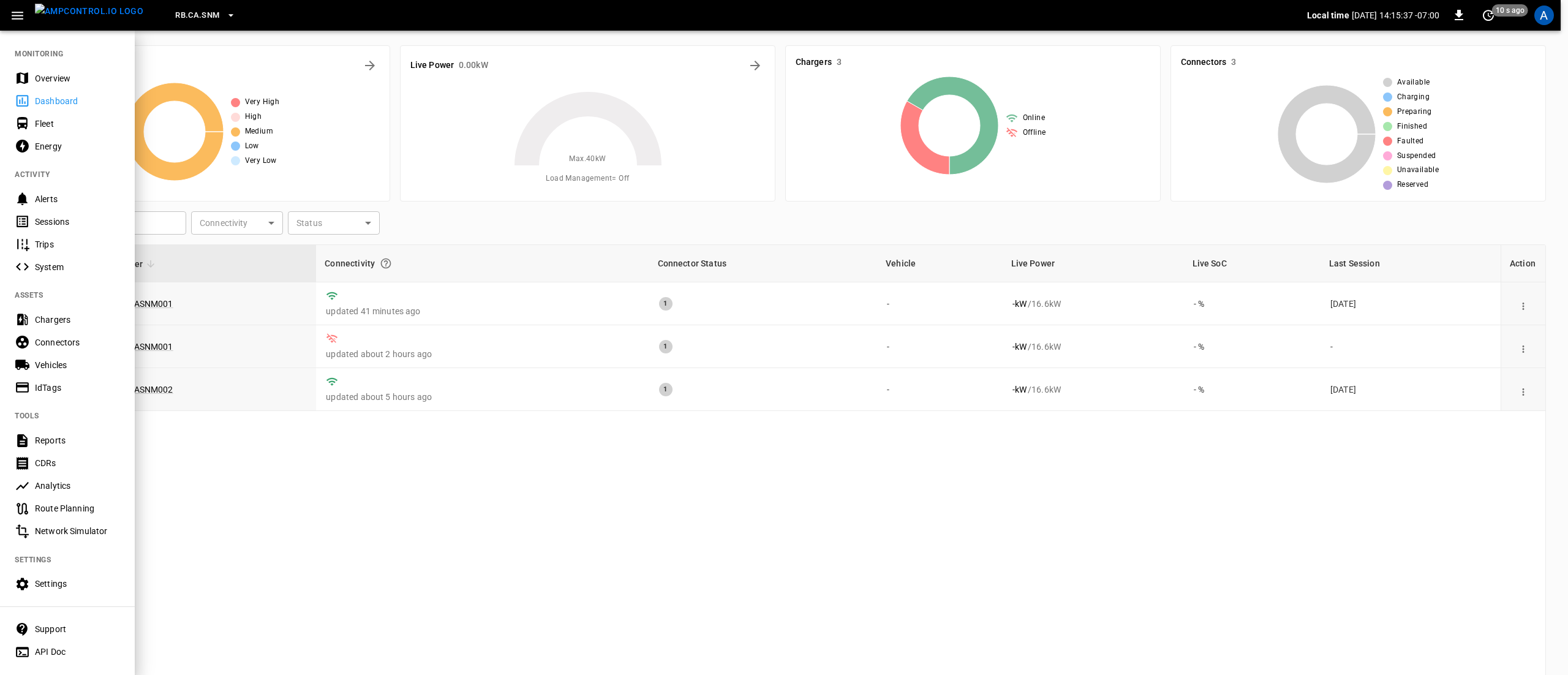
drag, startPoint x: 437, startPoint y: 428, endPoint x: 245, endPoint y: 397, distance: 194.5
click at [437, 428] on div at bounding box center [784, 338] width 1568 height 675
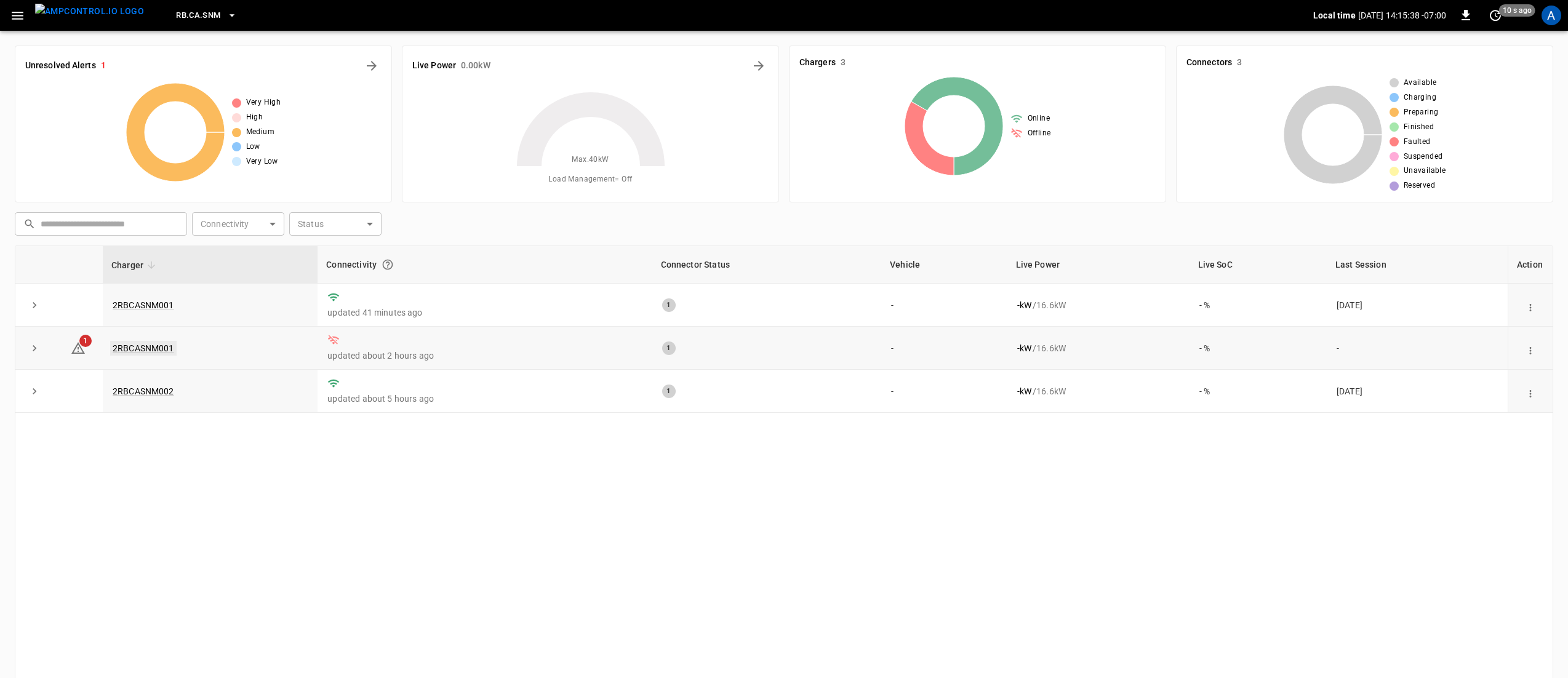
click at [166, 348] on link "2RBCASNM001" at bounding box center [143, 348] width 67 height 14
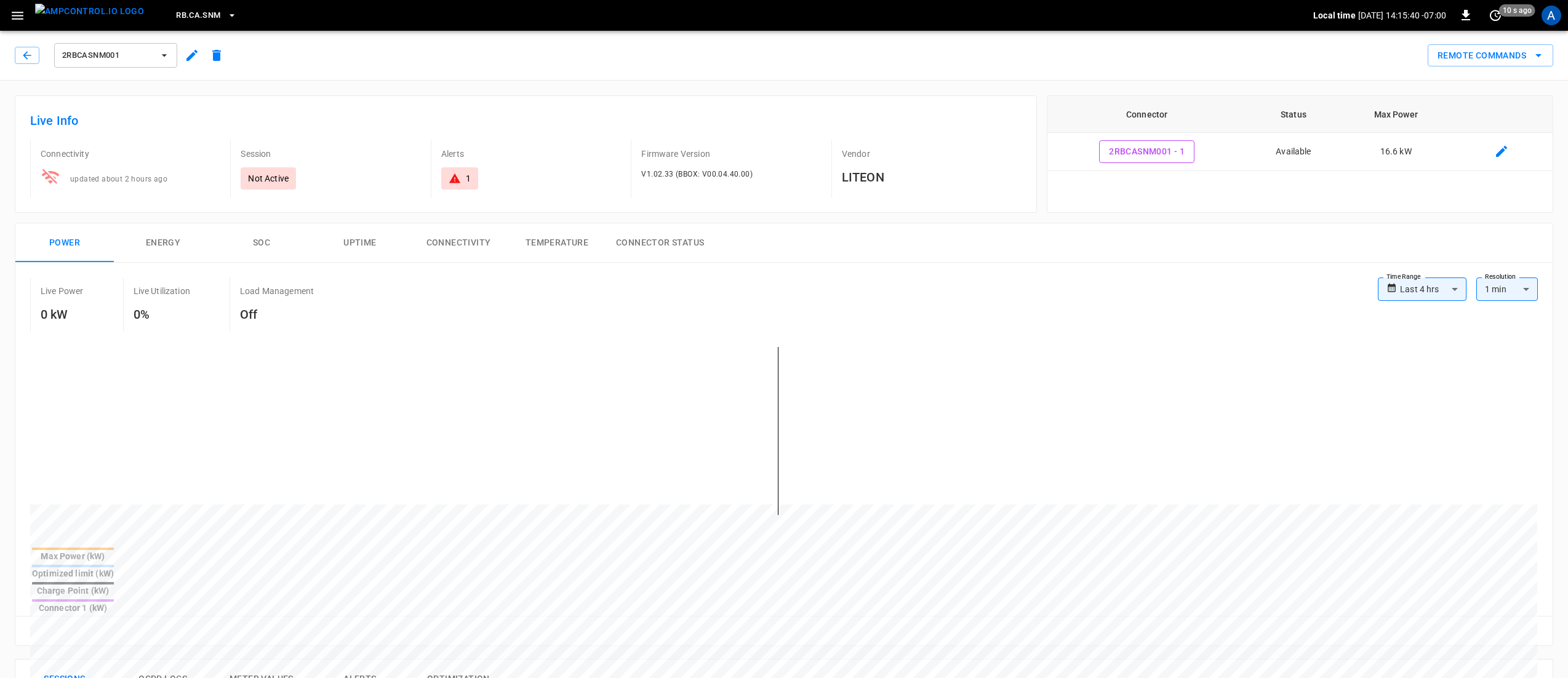
click at [189, 56] on icon "button" at bounding box center [192, 55] width 11 height 11
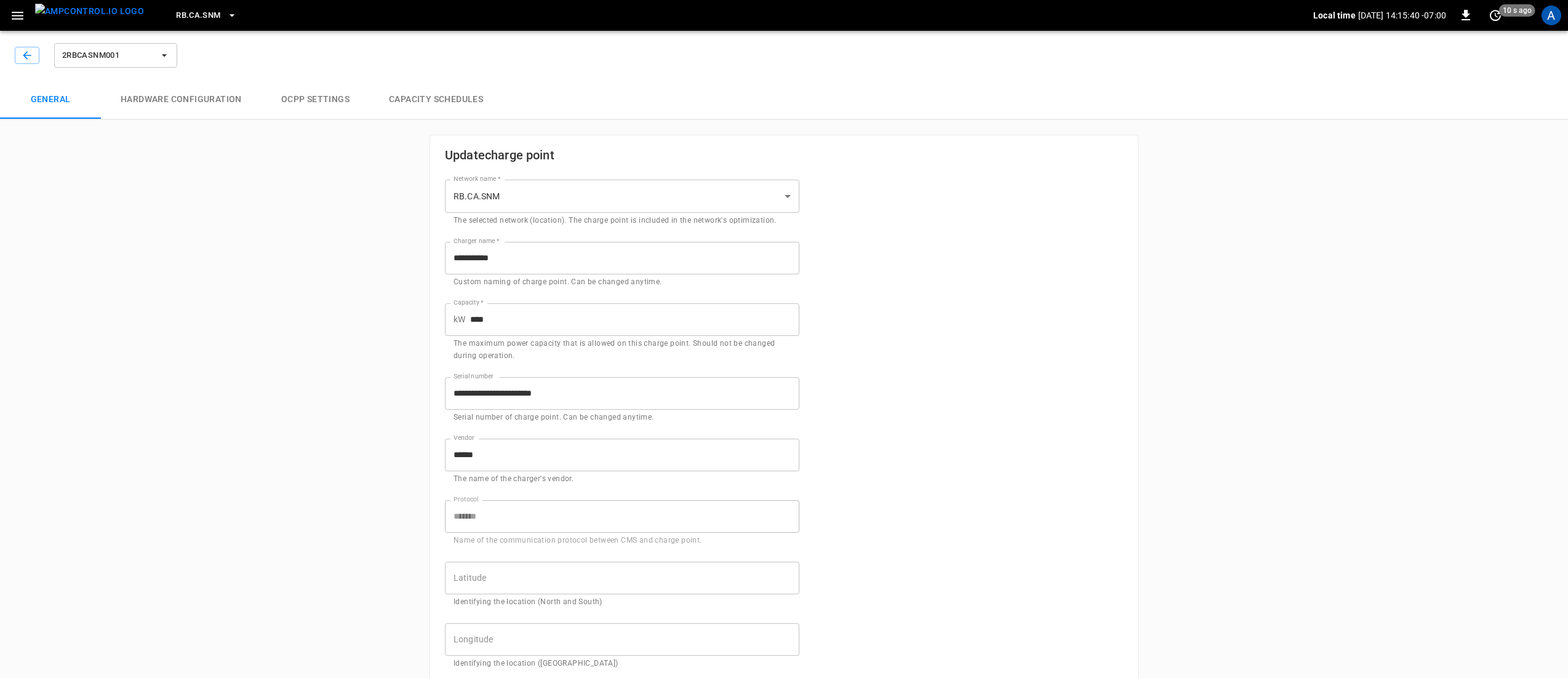
type input "**********"
drag, startPoint x: 590, startPoint y: 411, endPoint x: 546, endPoint y: 415, distance: 44.2
click at [546, 415] on div "**********" at bounding box center [622, 400] width 354 height 47
click at [908, 383] on div "**********" at bounding box center [784, 607] width 708 height 944
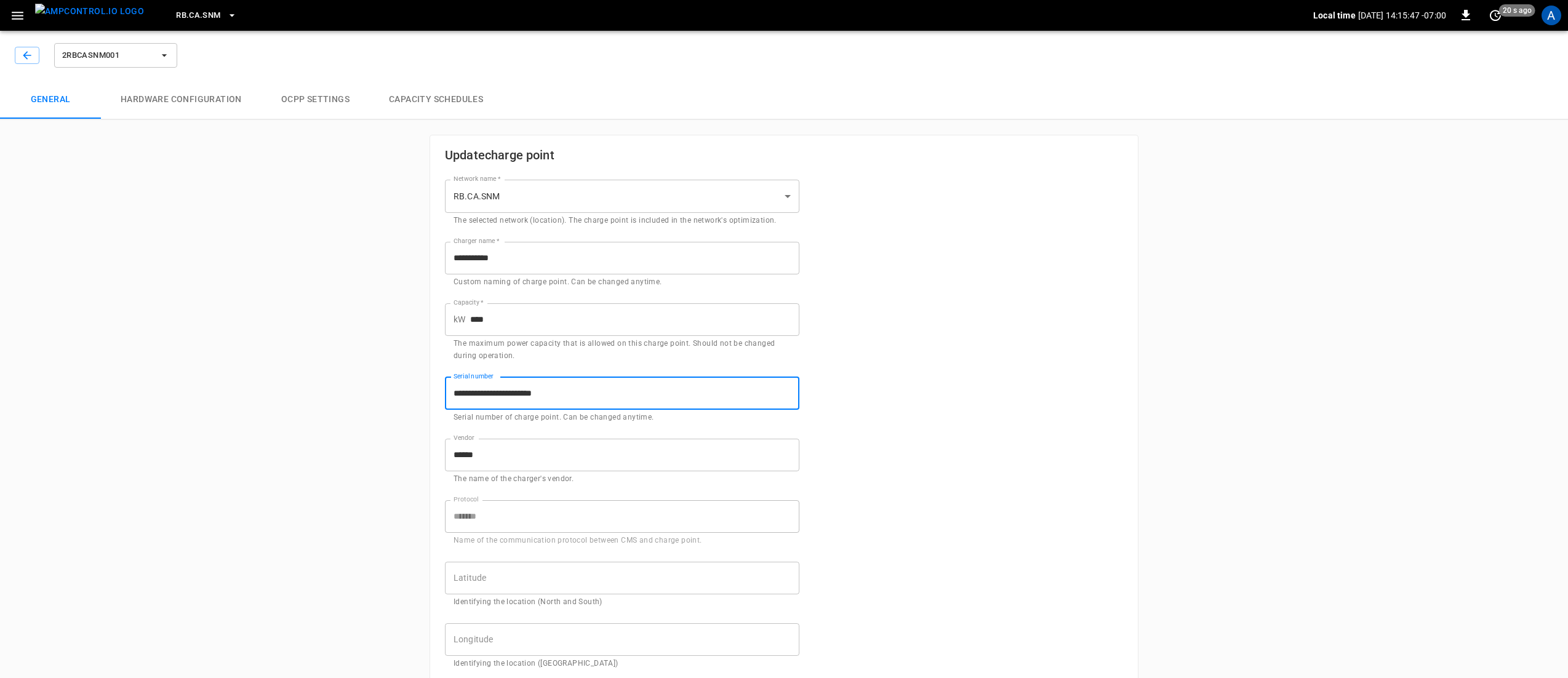
drag, startPoint x: 501, startPoint y: 384, endPoint x: 402, endPoint y: 380, distance: 99.1
click at [402, 380] on div "**********" at bounding box center [784, 582] width 1568 height 1111
click at [870, 386] on div "**********" at bounding box center [784, 607] width 708 height 944
click at [265, 402] on div "**********" at bounding box center [784, 582] width 1568 height 1111
drag, startPoint x: 612, startPoint y: 404, endPoint x: 414, endPoint y: 400, distance: 198.0
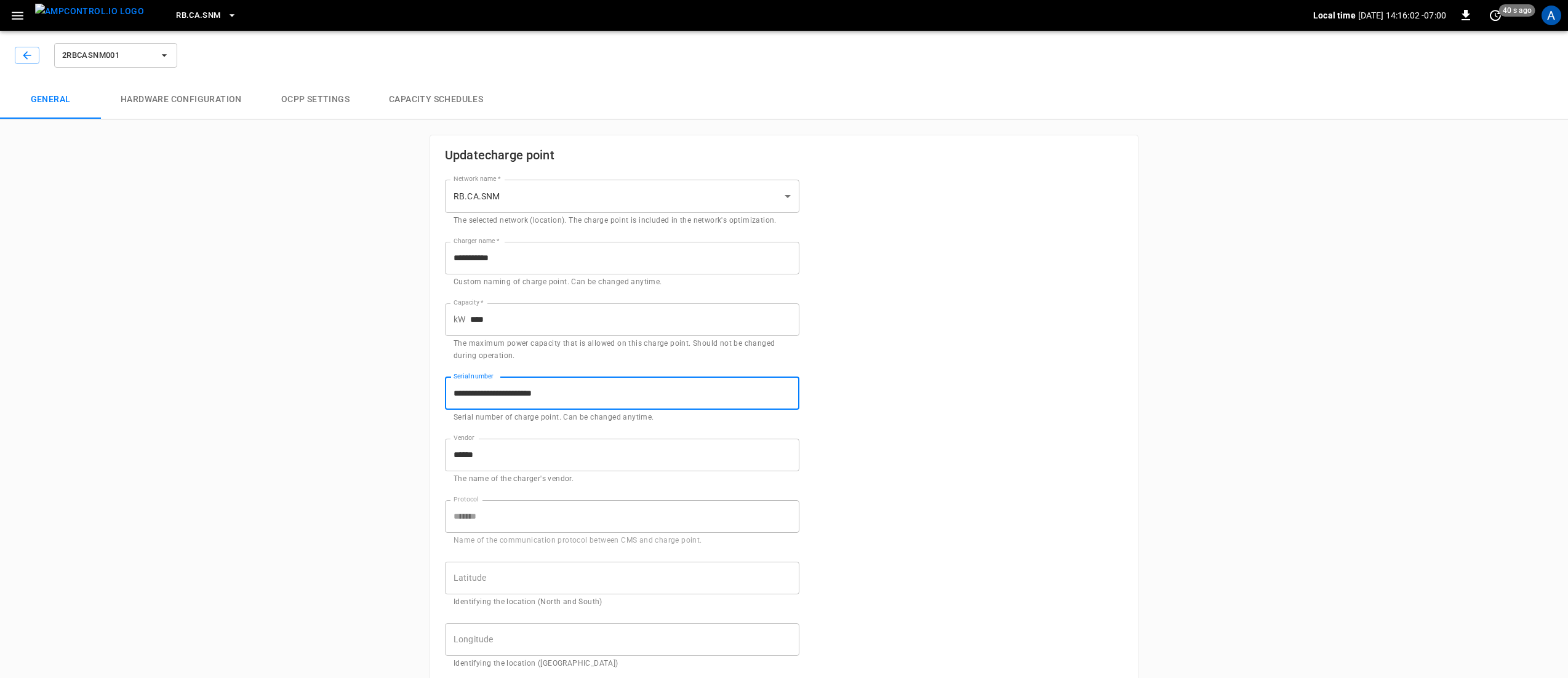
click at [415, 400] on div "**********" at bounding box center [784, 628] width 738 height 1017
click at [391, 393] on div "**********" at bounding box center [784, 582] width 1568 height 1111
drag, startPoint x: 601, startPoint y: 390, endPoint x: 404, endPoint y: 398, distance: 197.2
click at [404, 398] on div "**********" at bounding box center [784, 582] width 1568 height 1111
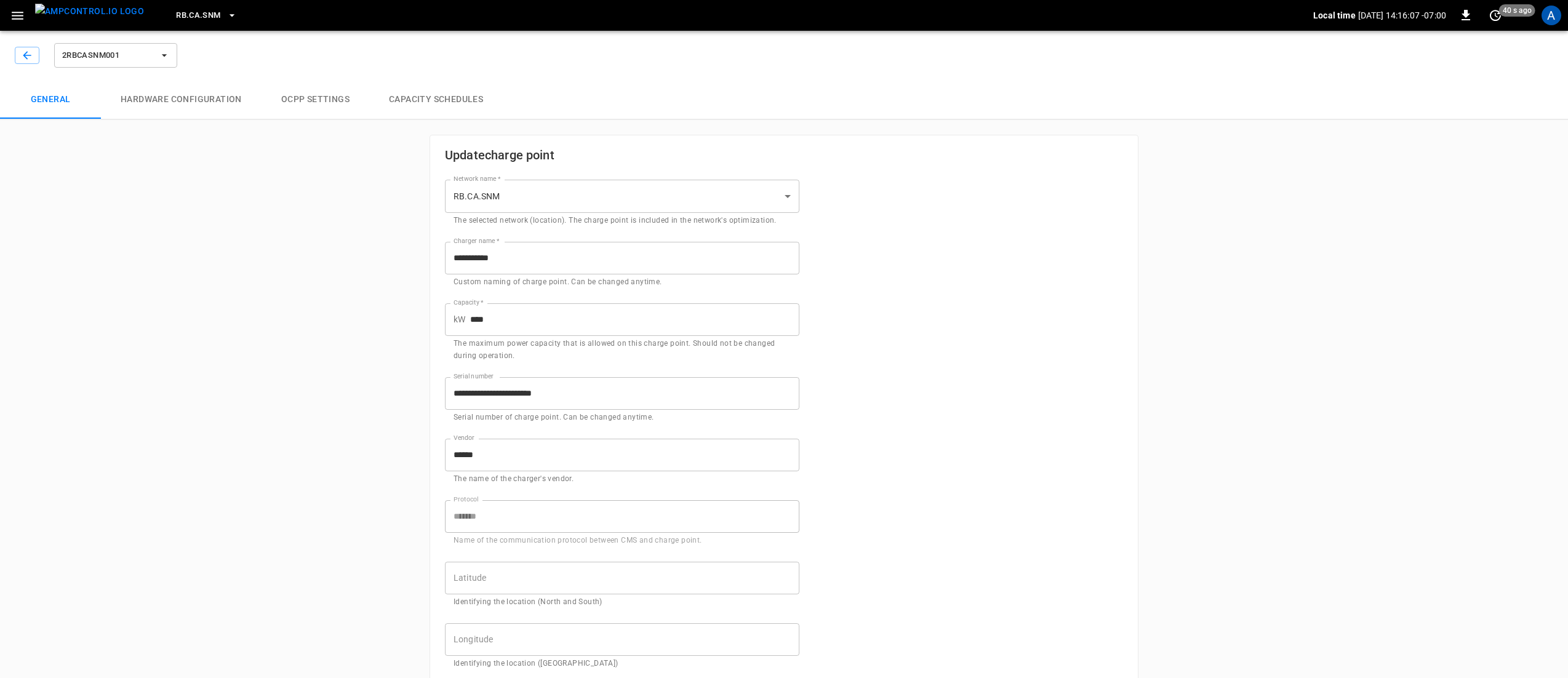
click at [326, 367] on div "**********" at bounding box center [784, 582] width 1568 height 1111
click at [678, 201] on body "**********" at bounding box center [784, 569] width 1568 height 1137
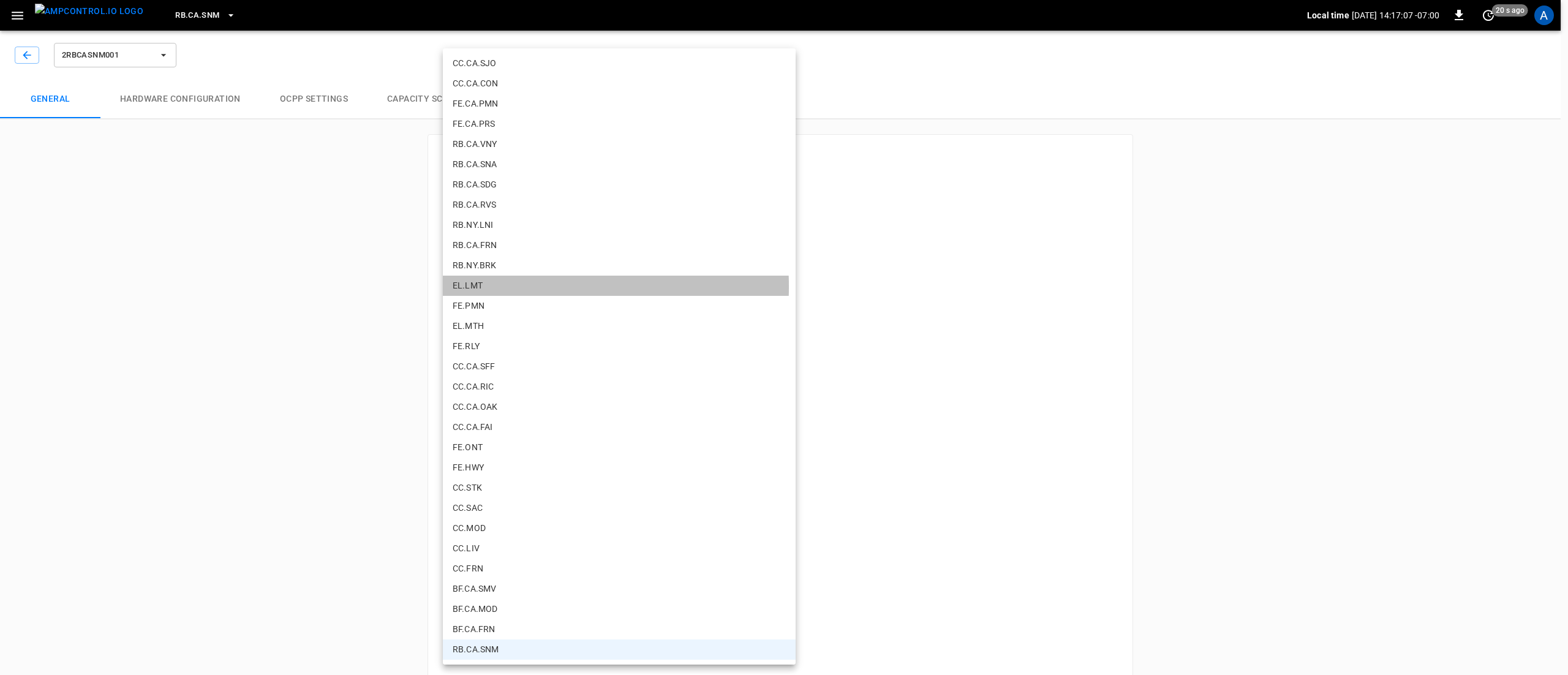
click at [496, 287] on li "EL.LMT" at bounding box center [619, 285] width 353 height 21
type input "**********"
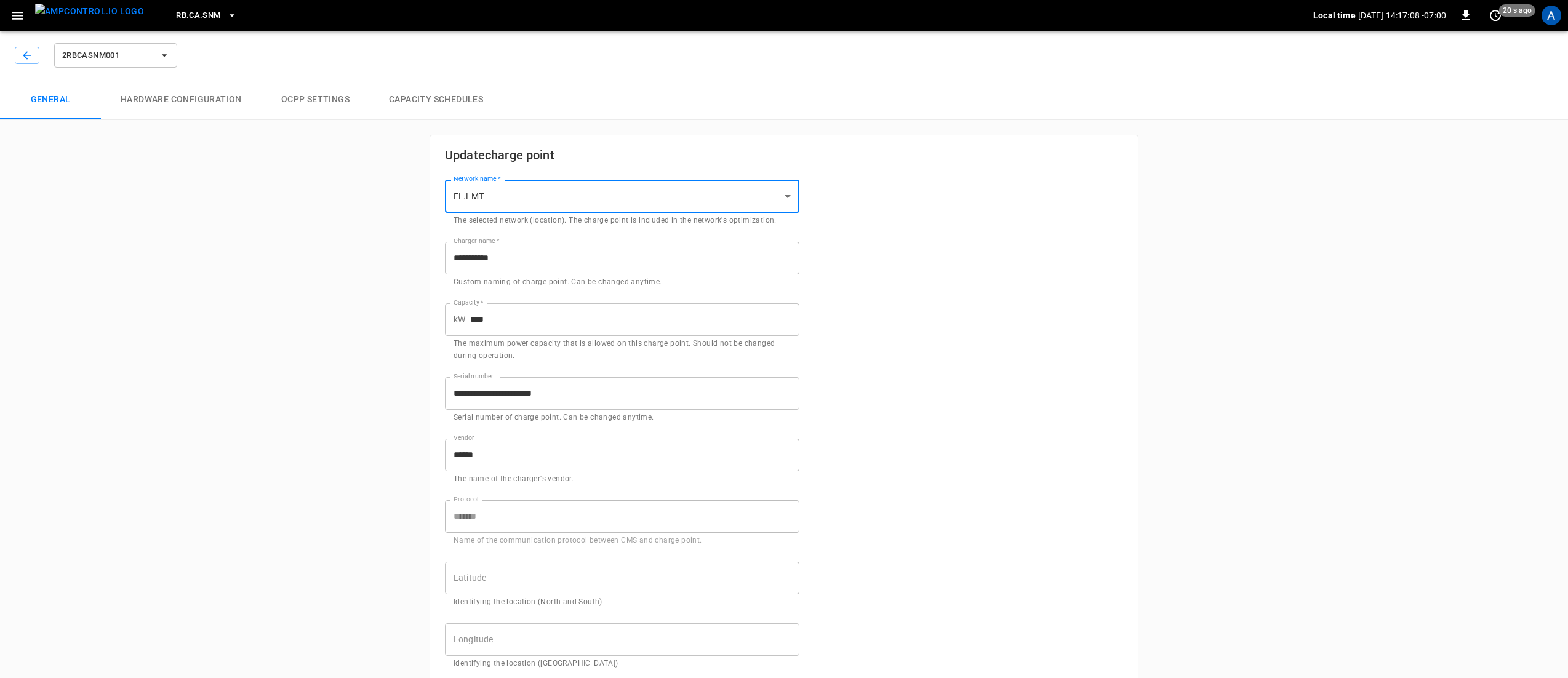
click at [894, 274] on div "**********" at bounding box center [784, 607] width 708 height 944
click at [557, 258] on input "**********" at bounding box center [622, 258] width 354 height 32
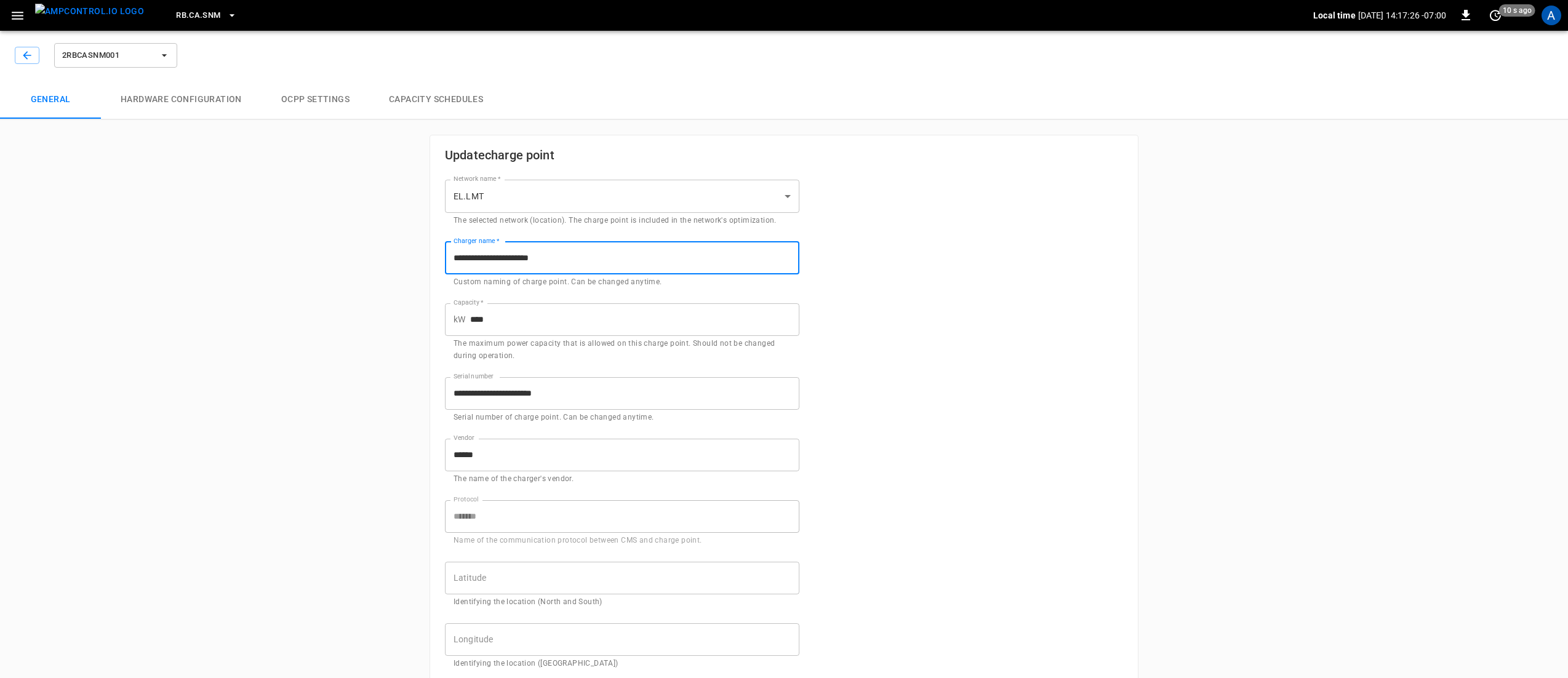
type input "**********"
click at [910, 285] on div "**********" at bounding box center [784, 607] width 708 height 944
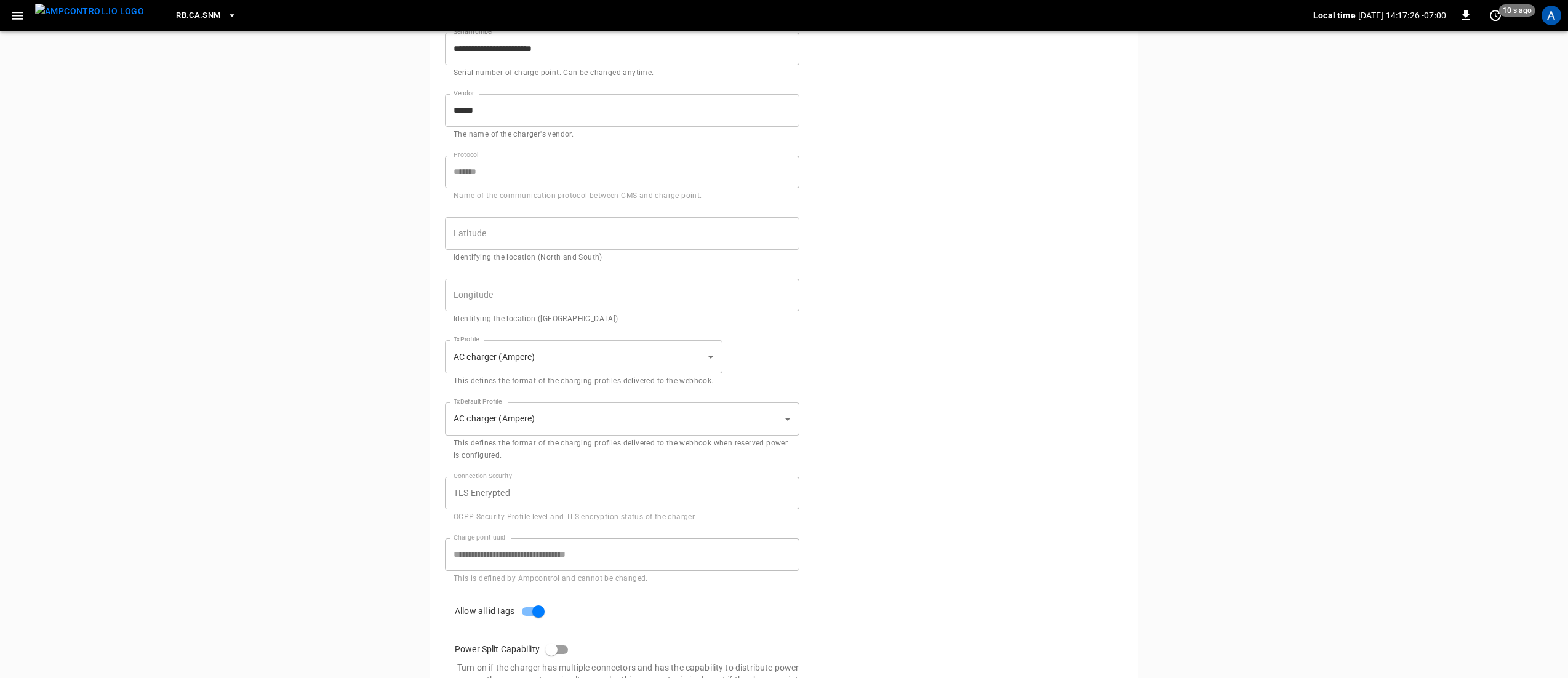
scroll to position [461, 0]
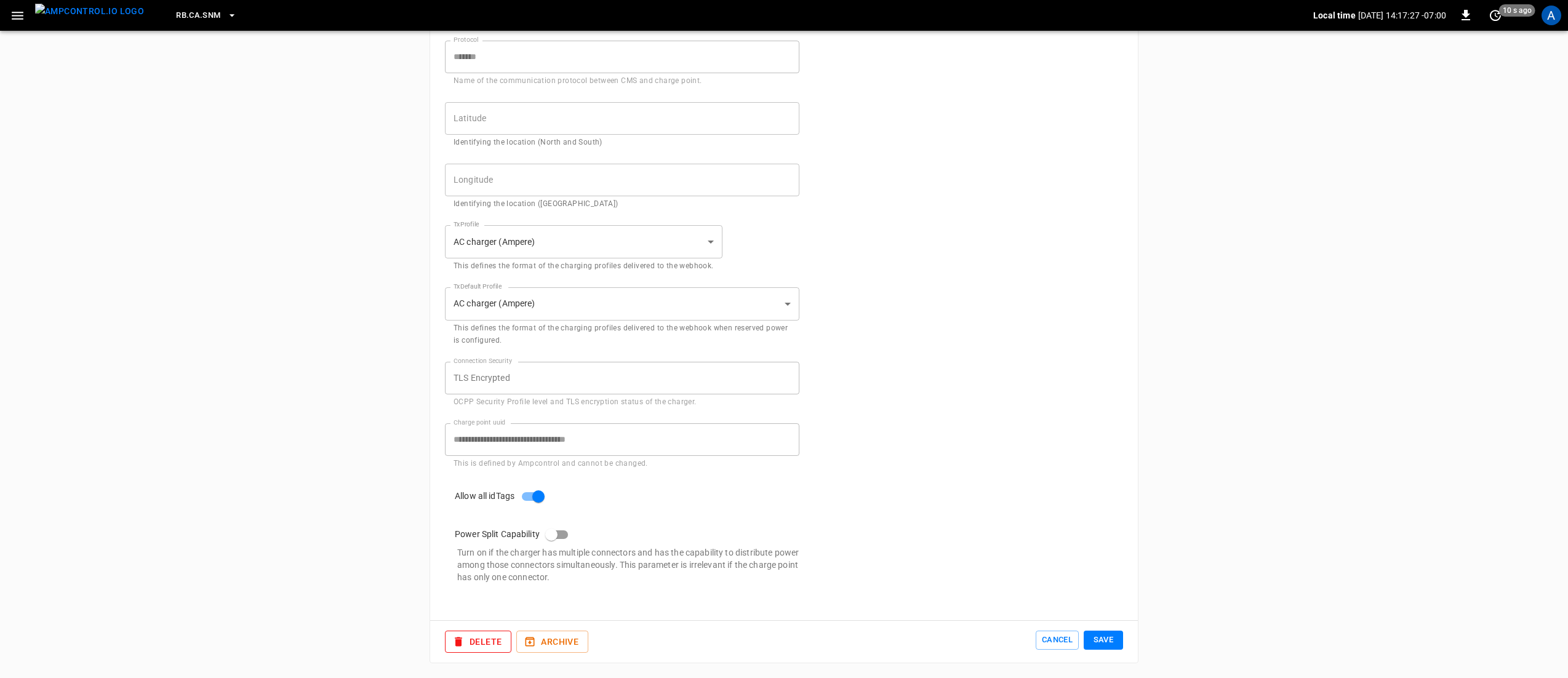
click at [1108, 641] on button "Save" at bounding box center [1103, 640] width 39 height 19
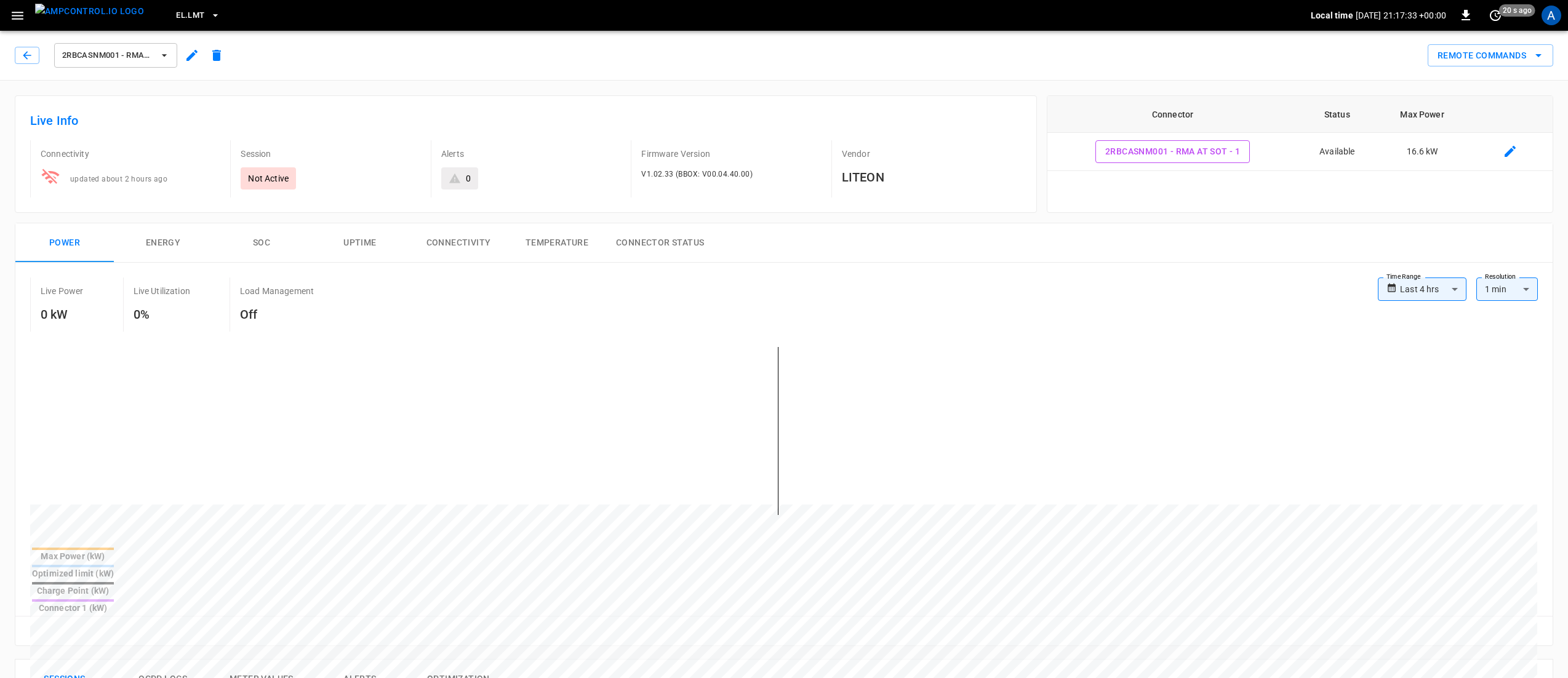
click at [142, 61] on span "2RBCASNM001 - RMA at [GEOGRAPHIC_DATA]" at bounding box center [107, 56] width 91 height 14
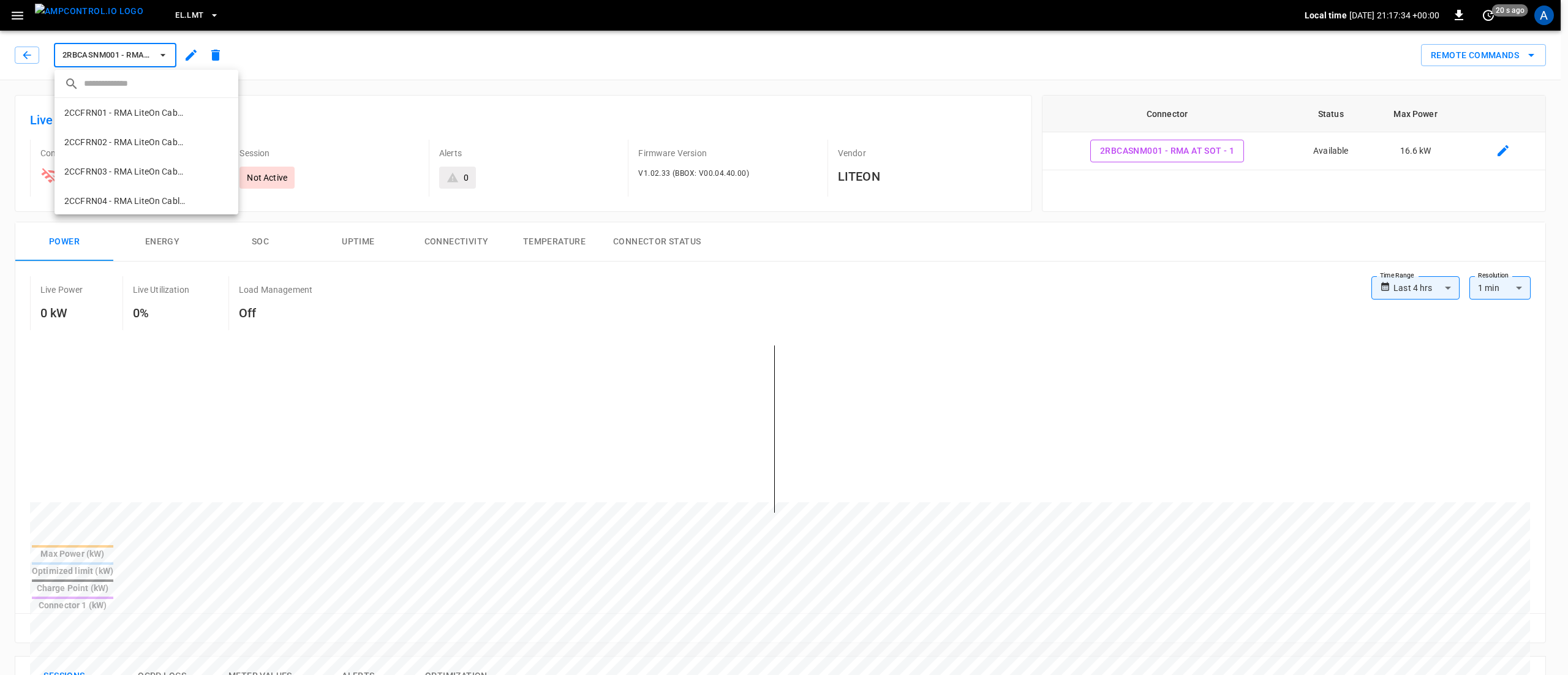
scroll to position [235, 0]
click at [386, 73] on div at bounding box center [784, 338] width 1568 height 675
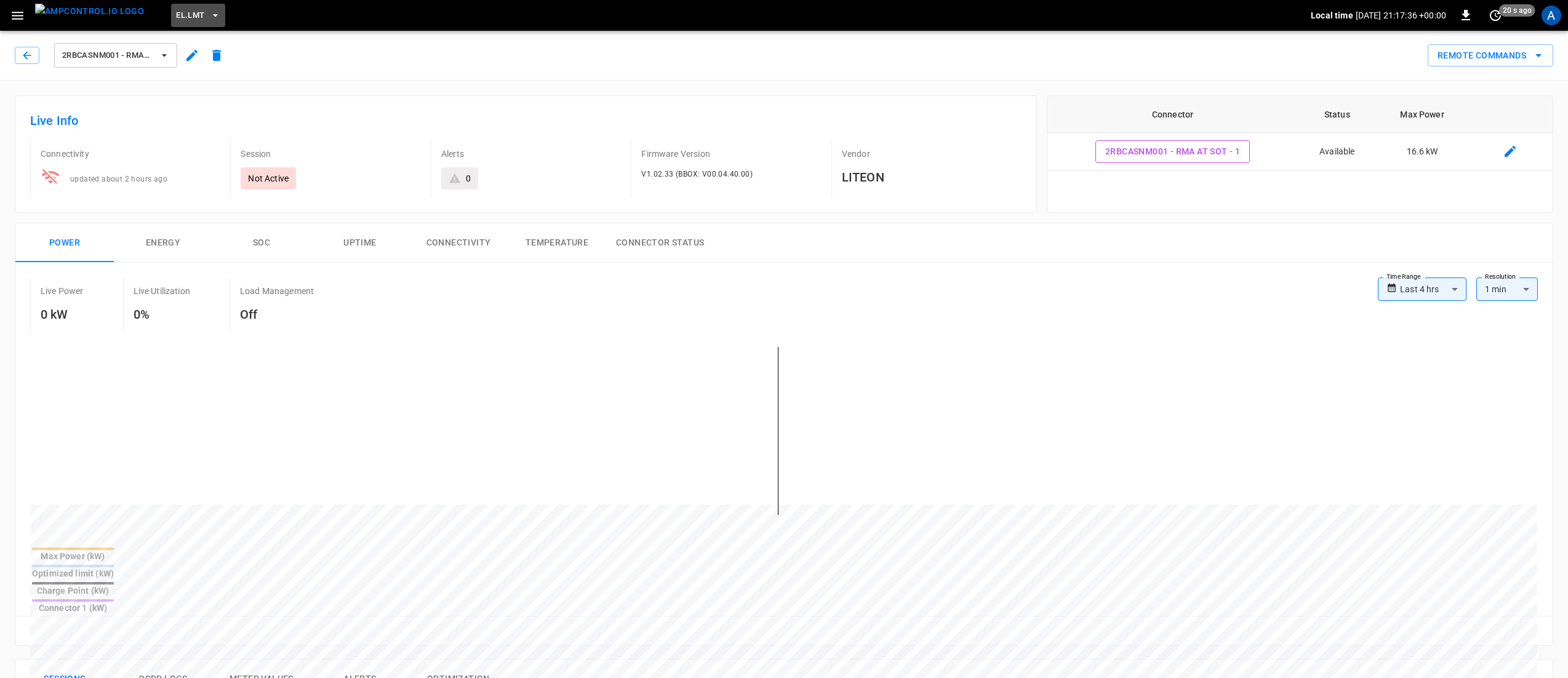
click at [184, 14] on button "EL.LMT" at bounding box center [198, 15] width 54 height 24
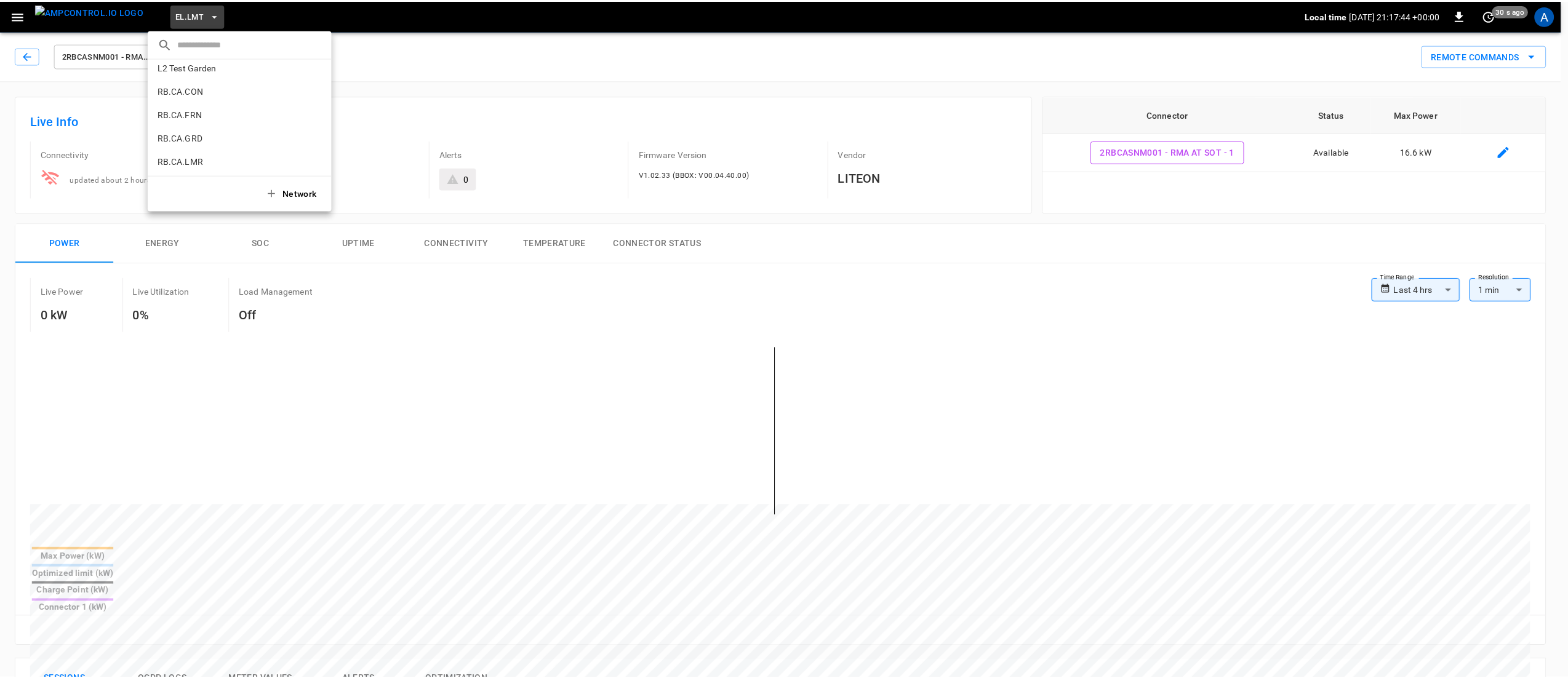
scroll to position [738, 0]
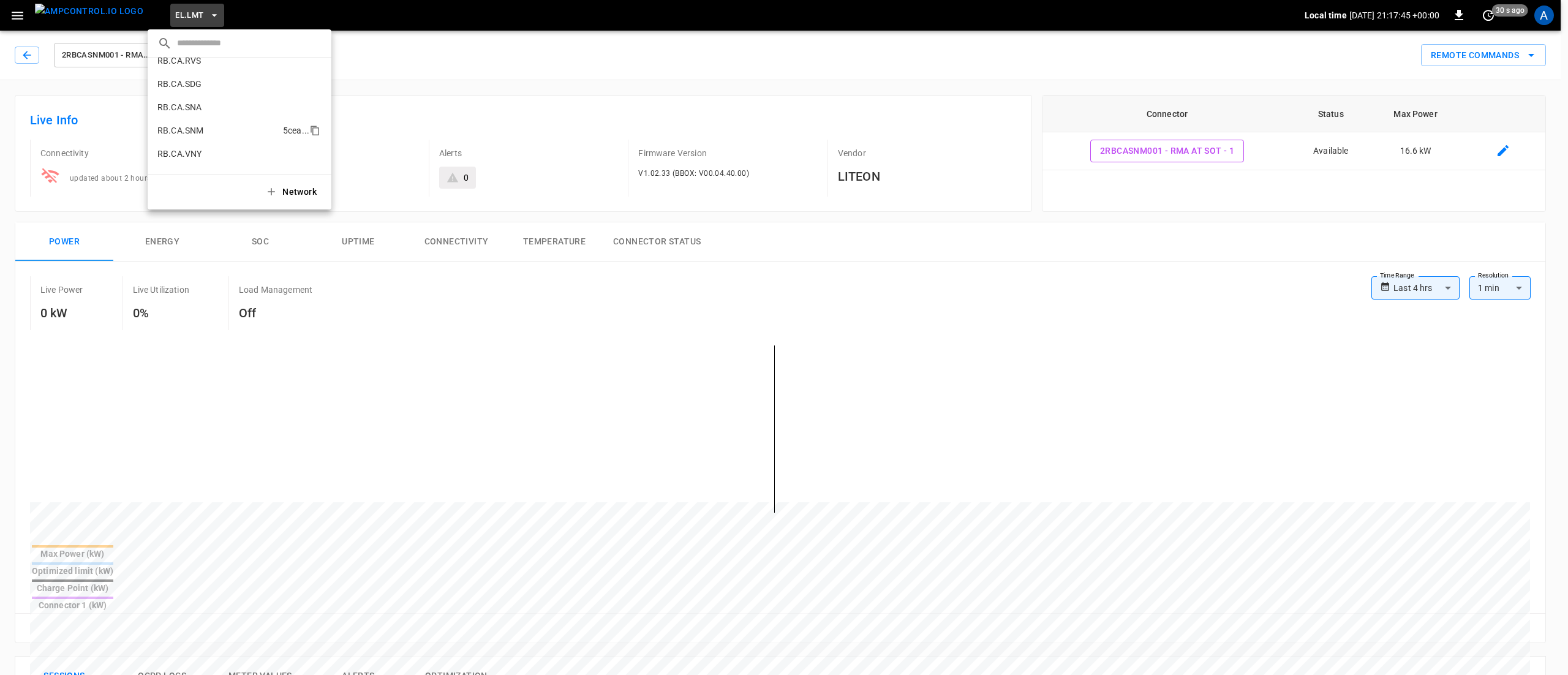
click at [209, 132] on li "RB.CA.SNM 5cea ..." at bounding box center [240, 131] width 184 height 23
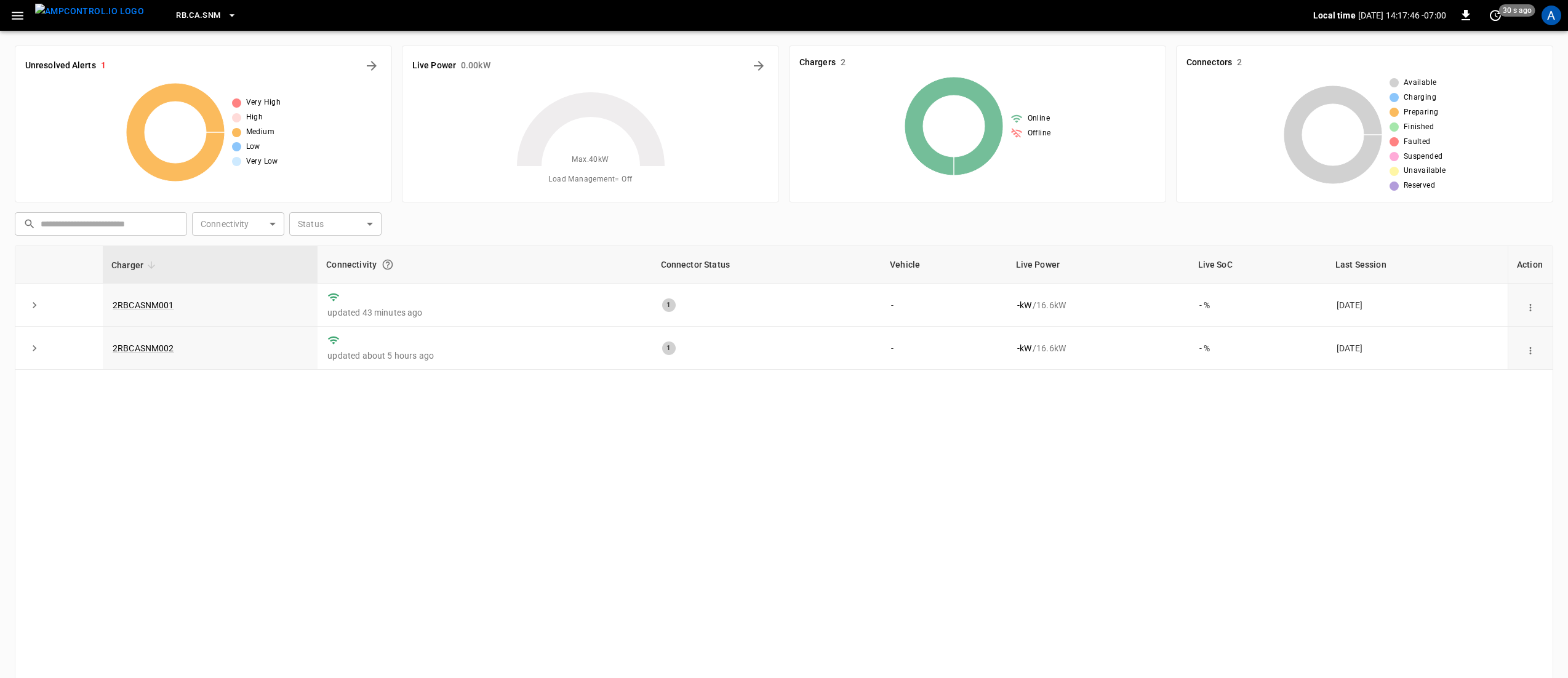
click at [389, 487] on div "Charger Connectivity Connector Status Vehicle Live Power Live SoC Last Session …" at bounding box center [784, 483] width 1538 height 474
click at [1099, 534] on div "Charger Connectivity Connector Status Vehicle Live Power Live SoC Last Session …" at bounding box center [784, 483] width 1538 height 474
click at [804, 510] on div "Charger Connectivity Connector Status Vehicle Live Power Live SoC Last Session …" at bounding box center [784, 483] width 1538 height 474
click at [171, 4] on button "RB.CA.SNM" at bounding box center [206, 15] width 70 height 24
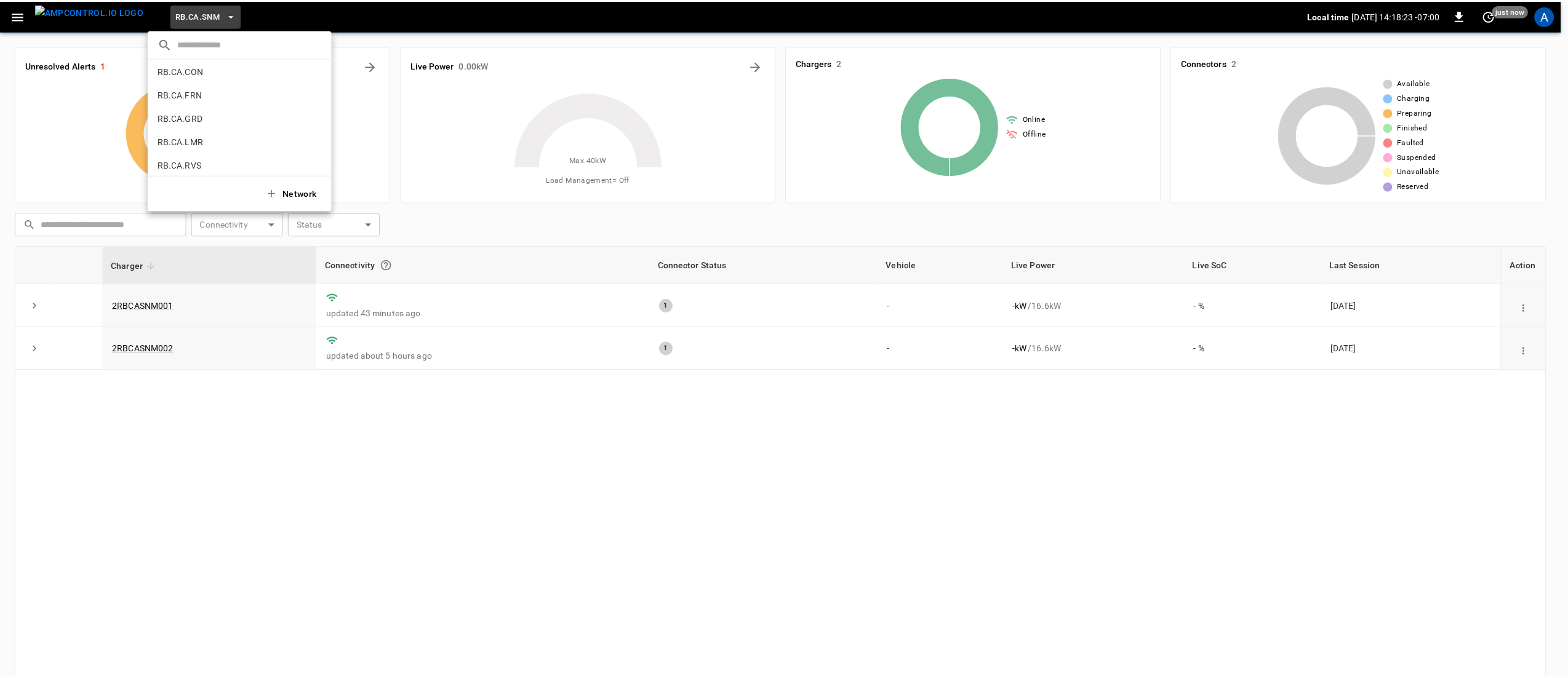
scroll to position [668, 0]
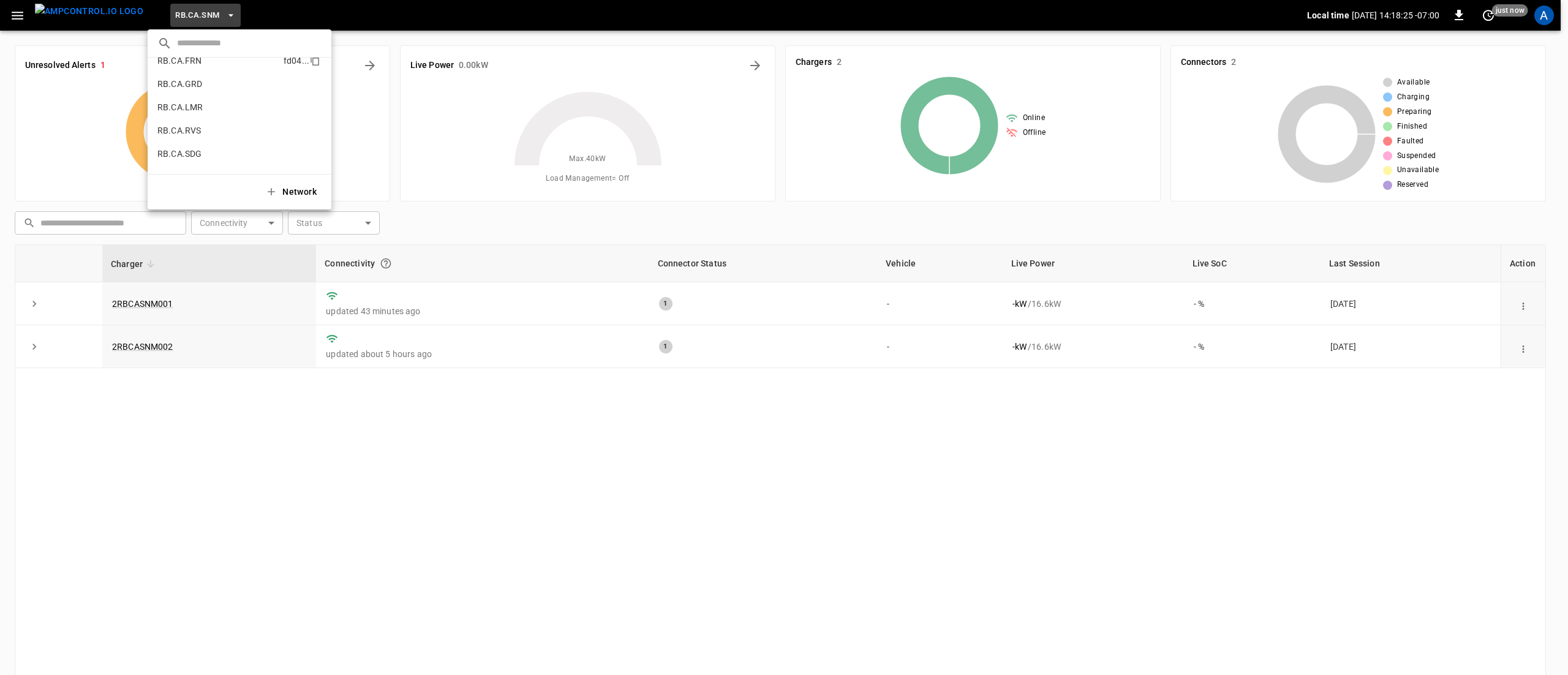
click at [218, 62] on li "RB.CA.FRN fd04 ..." at bounding box center [240, 61] width 184 height 23
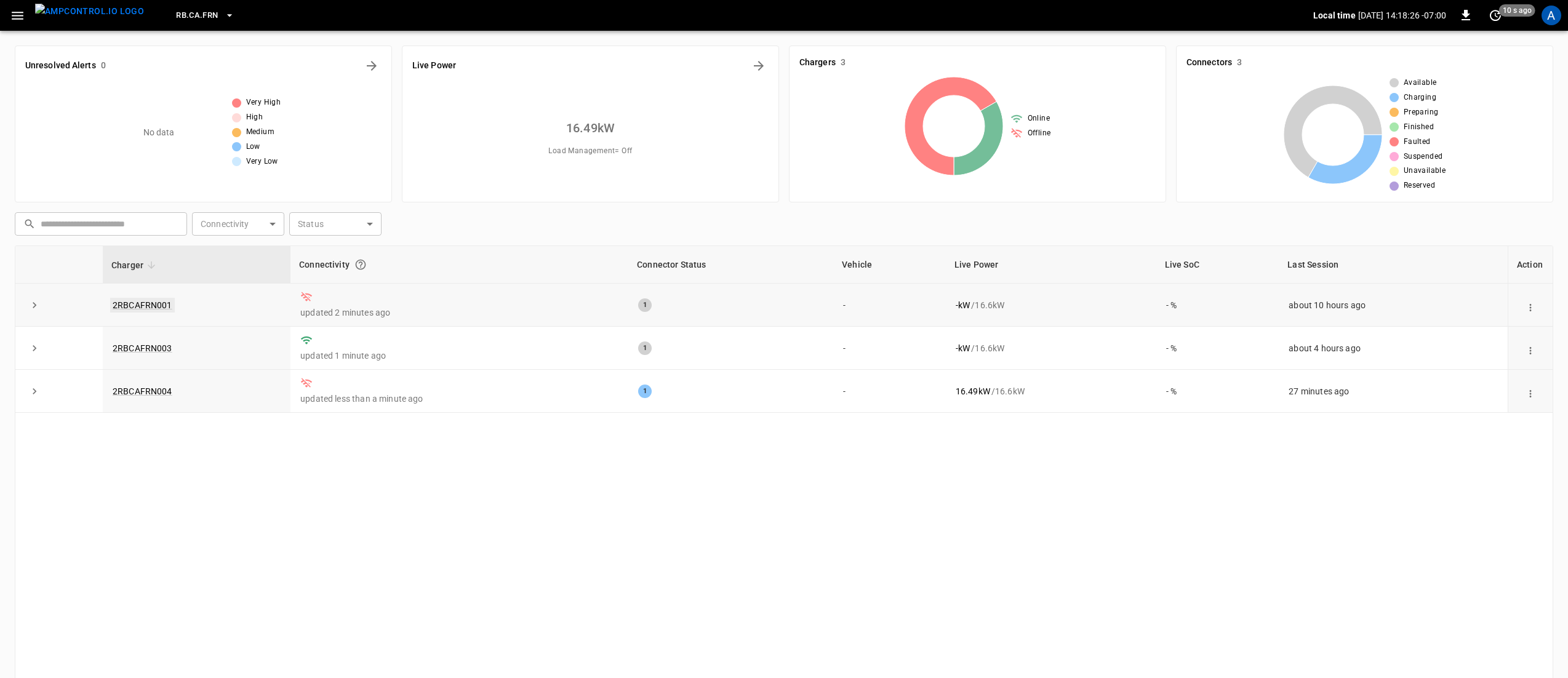
click at [155, 305] on link "2RBCAFRN001" at bounding box center [142, 305] width 65 height 14
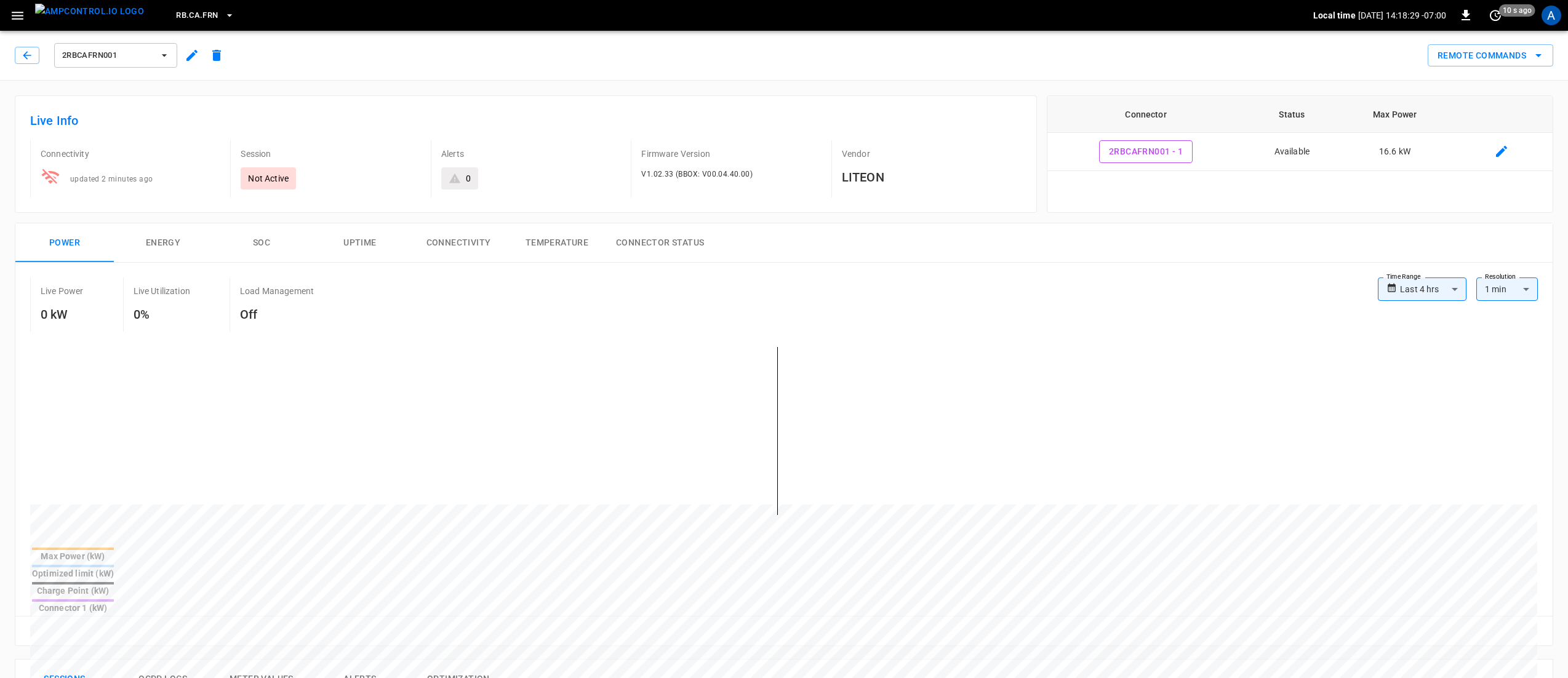
click at [100, 61] on span "2RBCAFRN001" at bounding box center [107, 56] width 91 height 14
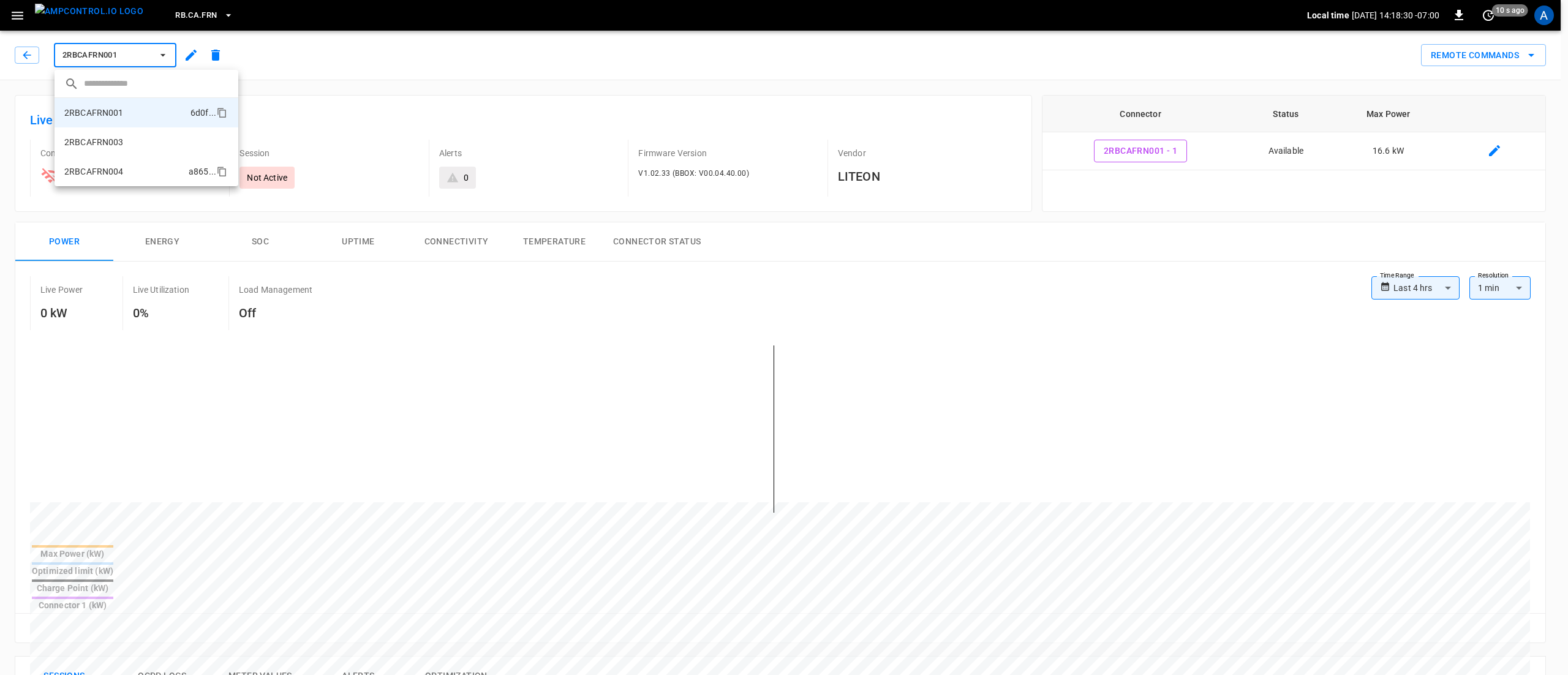
click at [109, 175] on p "2RBCAFRN004" at bounding box center [94, 172] width 60 height 12
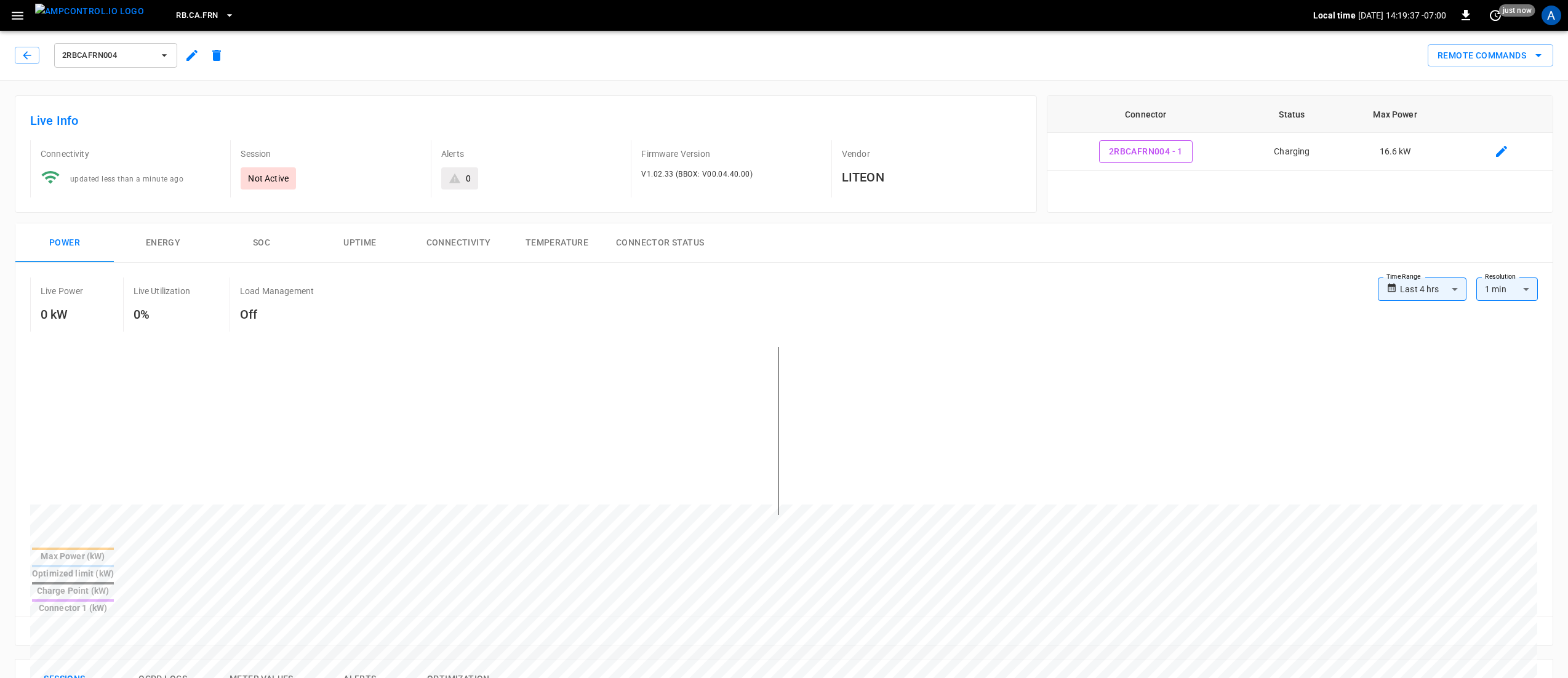
click at [122, 54] on span "2RBCAFRN004" at bounding box center [107, 56] width 91 height 14
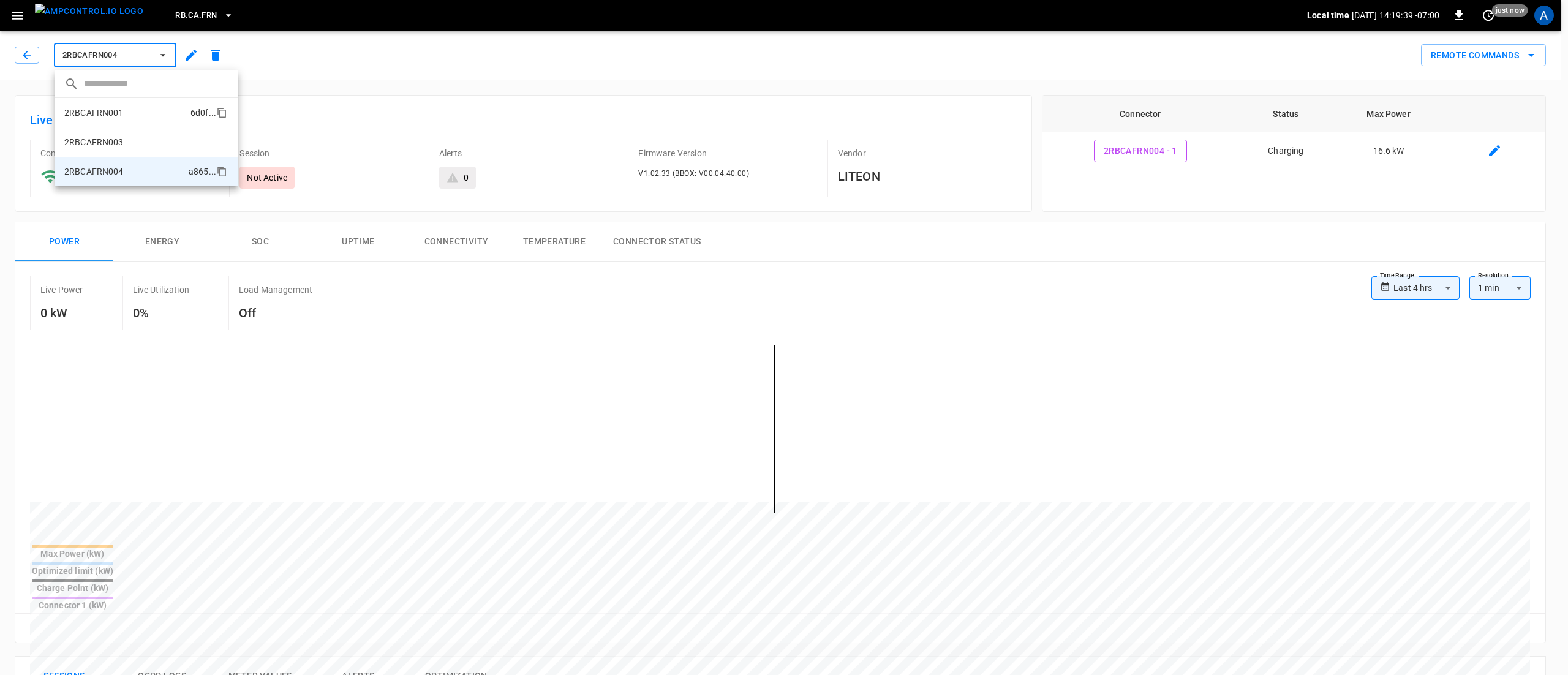
click at [133, 110] on li "2RBCAFRN001 6d0f ..." at bounding box center [147, 112] width 184 height 29
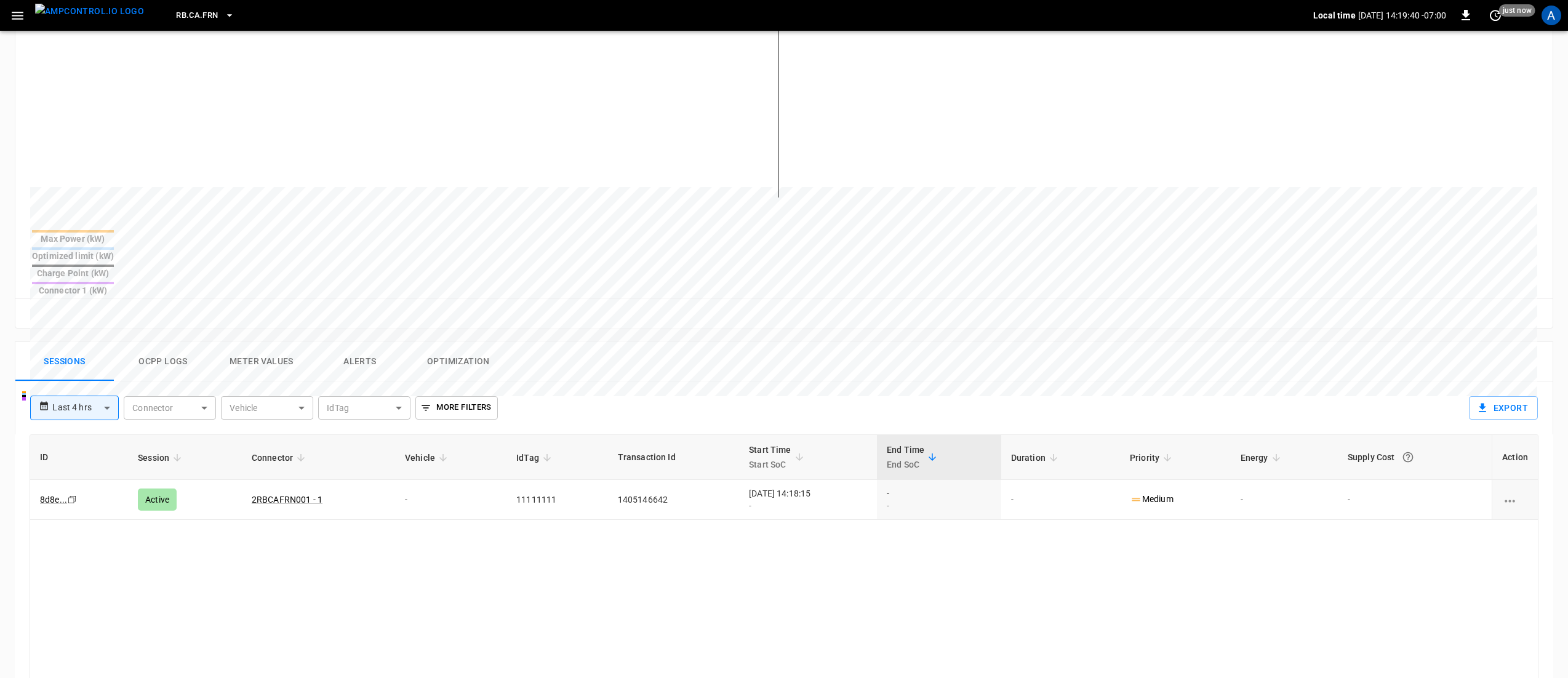
scroll to position [369, 0]
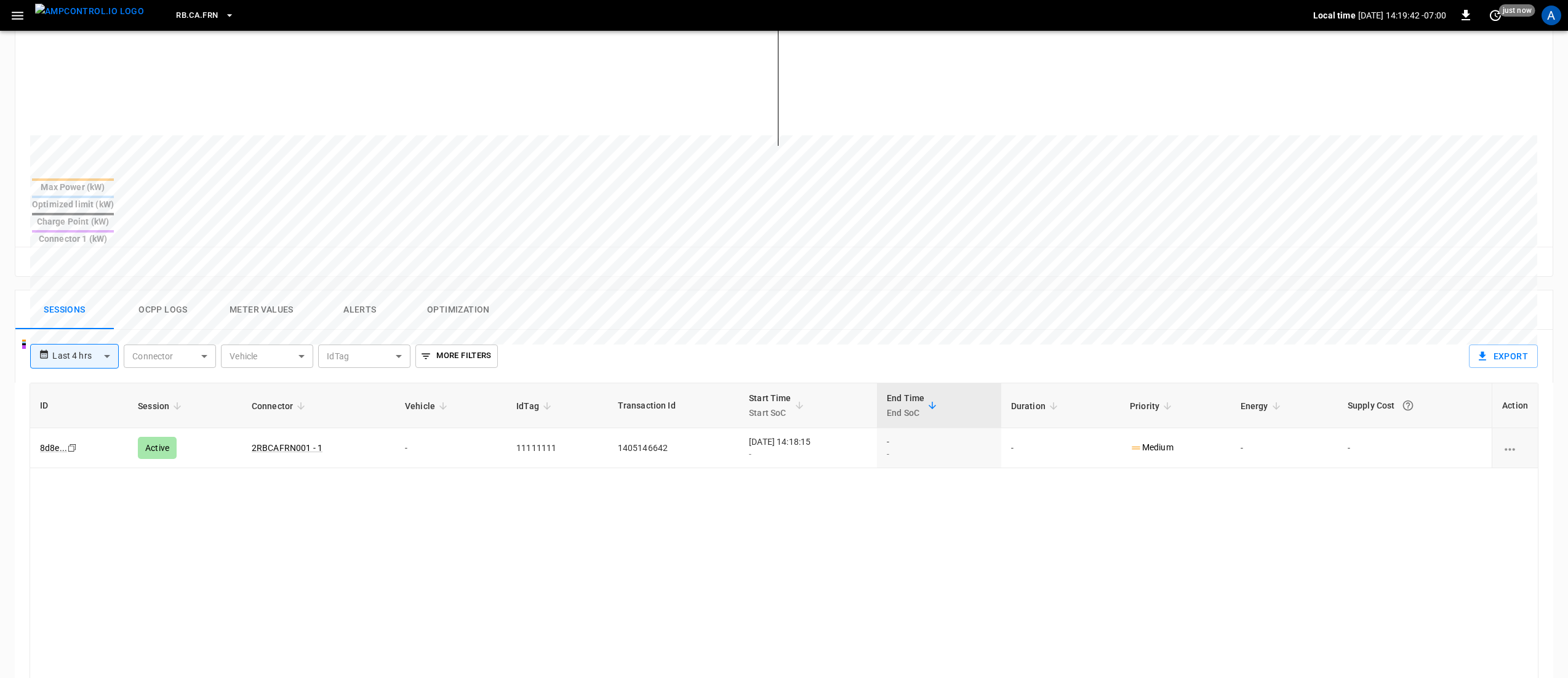
click at [782, 501] on div "ID Session Connector Vehicle IdTag Transaction Id Start Time Start SoC End Time…" at bounding box center [784, 620] width 1509 height 474
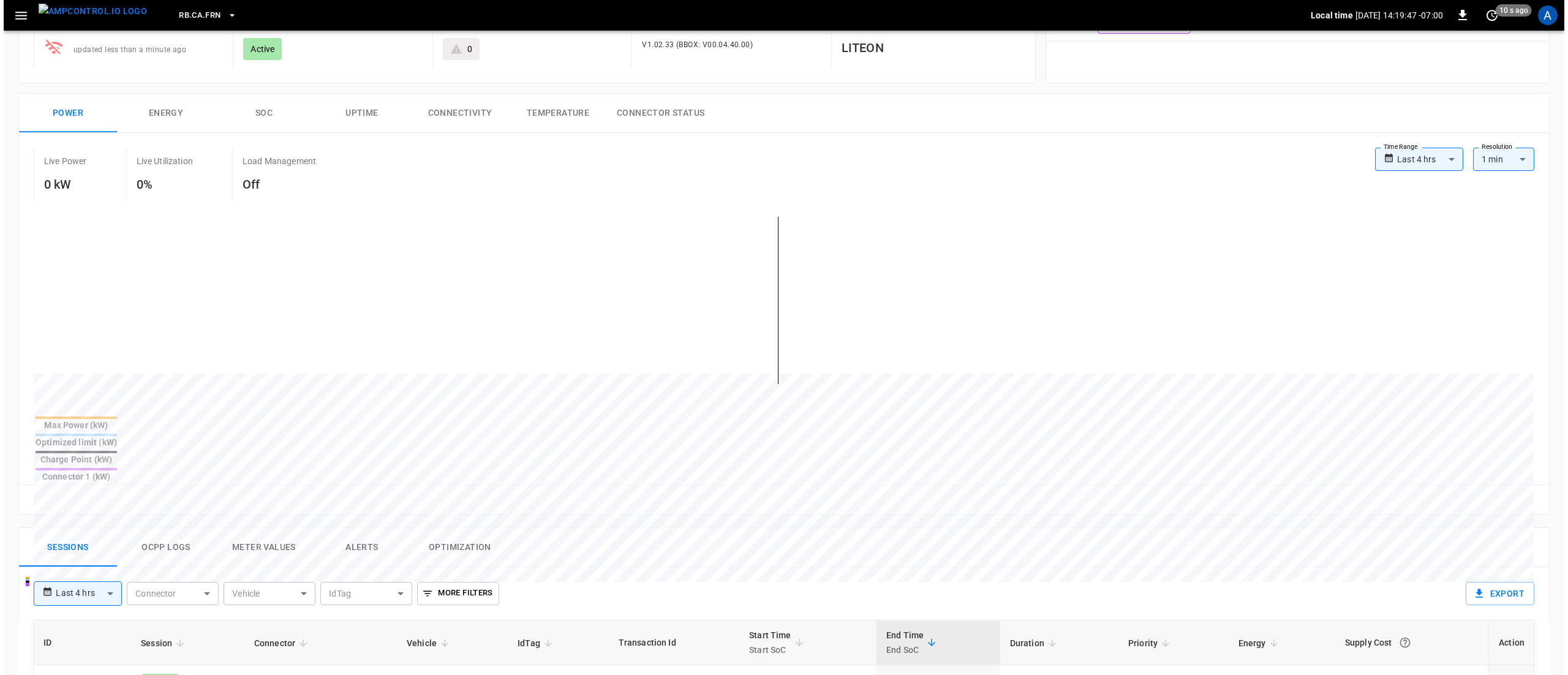
scroll to position [245, 0]
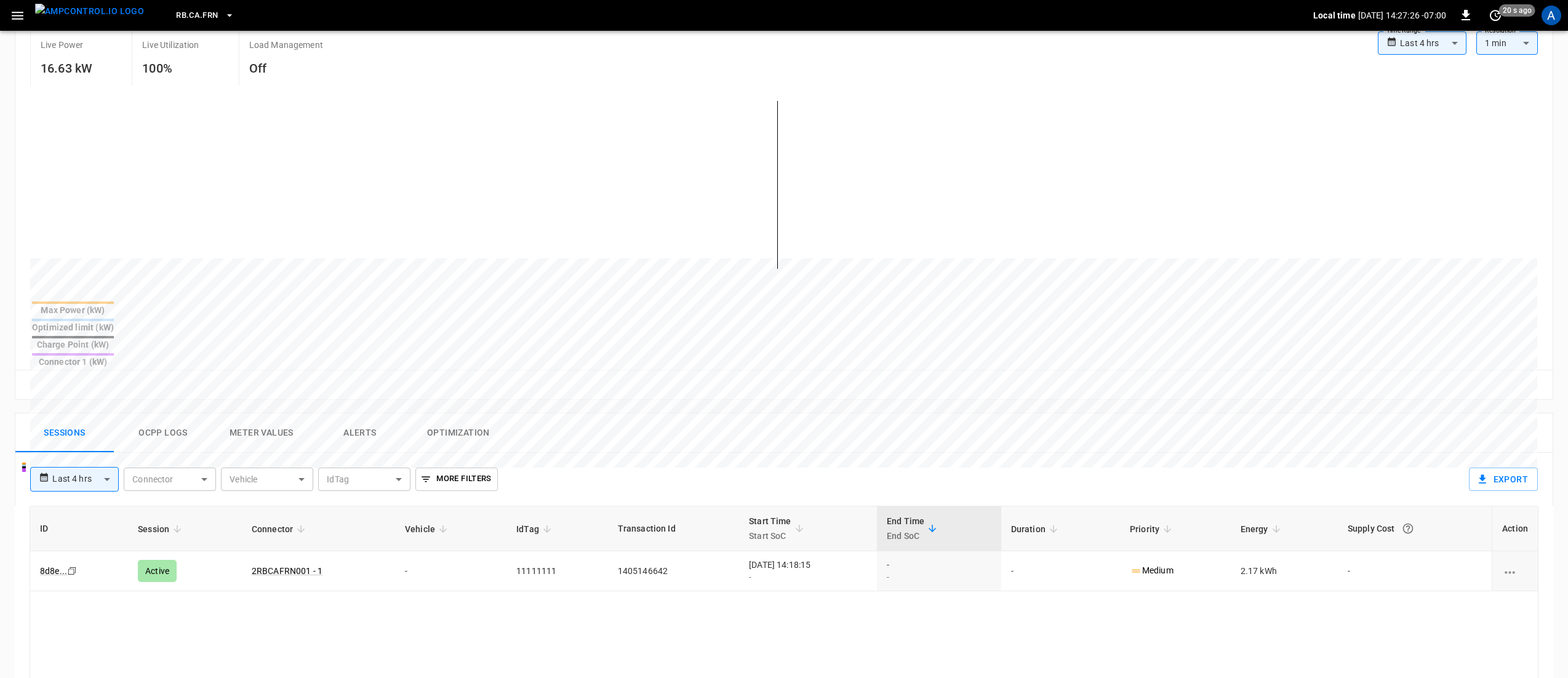
click at [186, 19] on span "RB.CA.FRN" at bounding box center [197, 16] width 42 height 14
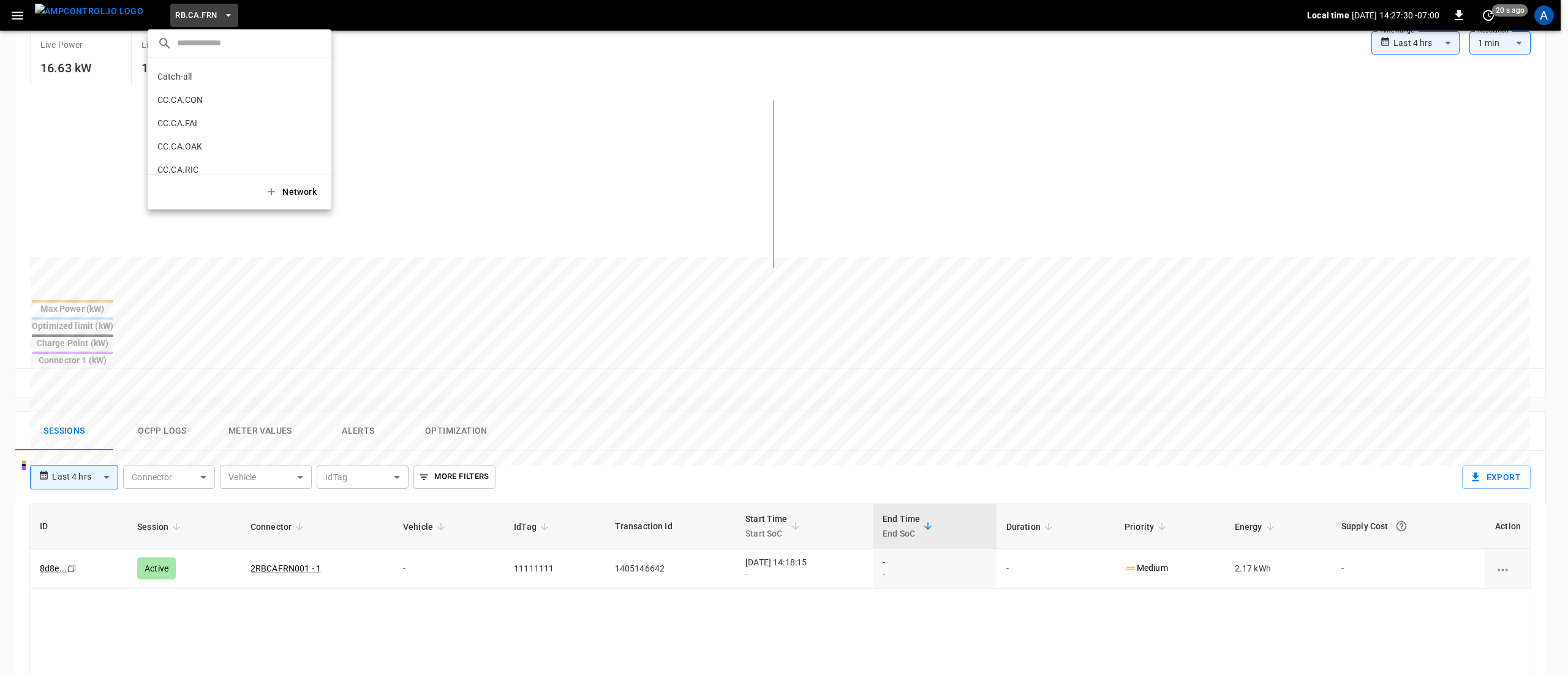
scroll to position [36, 0]
click at [194, 127] on li "Catch-all 5aaa ..." at bounding box center [240, 131] width 184 height 23
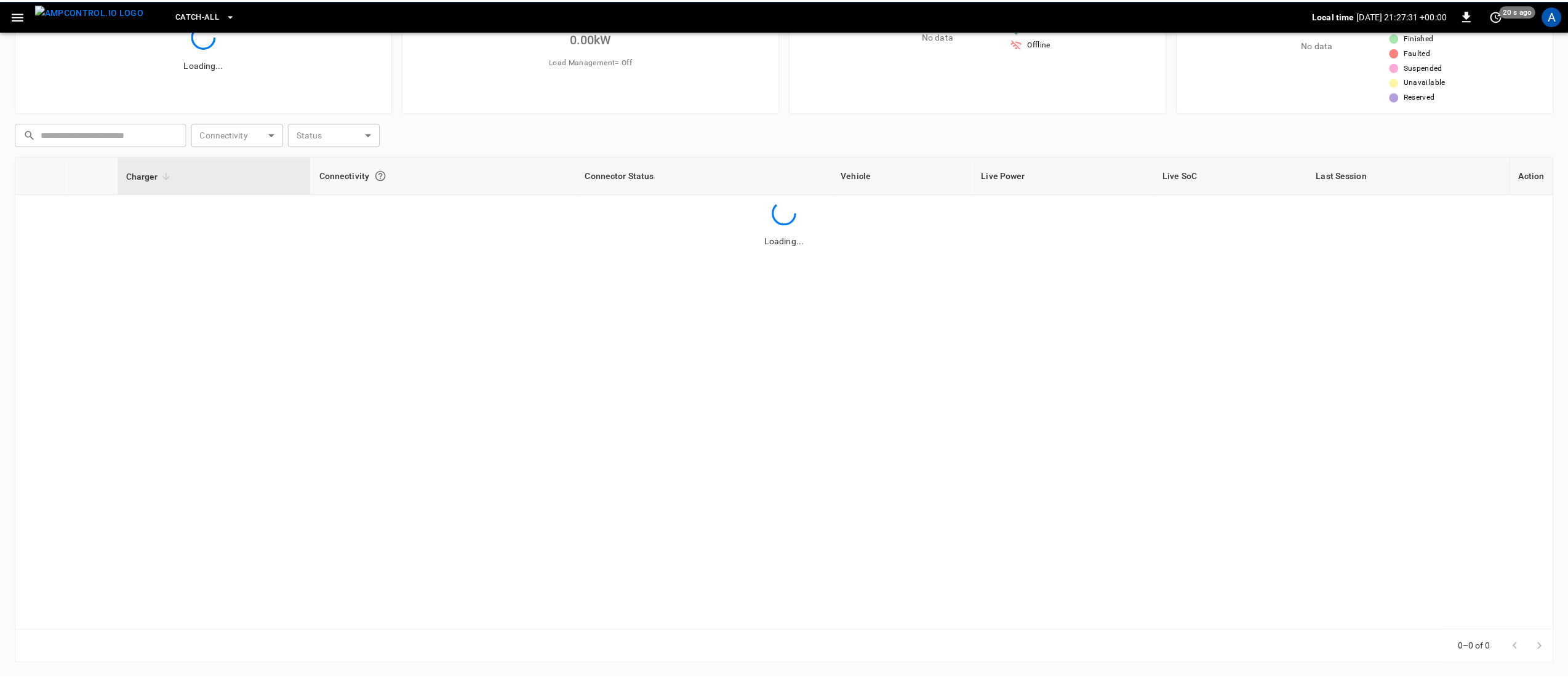
scroll to position [90, 0]
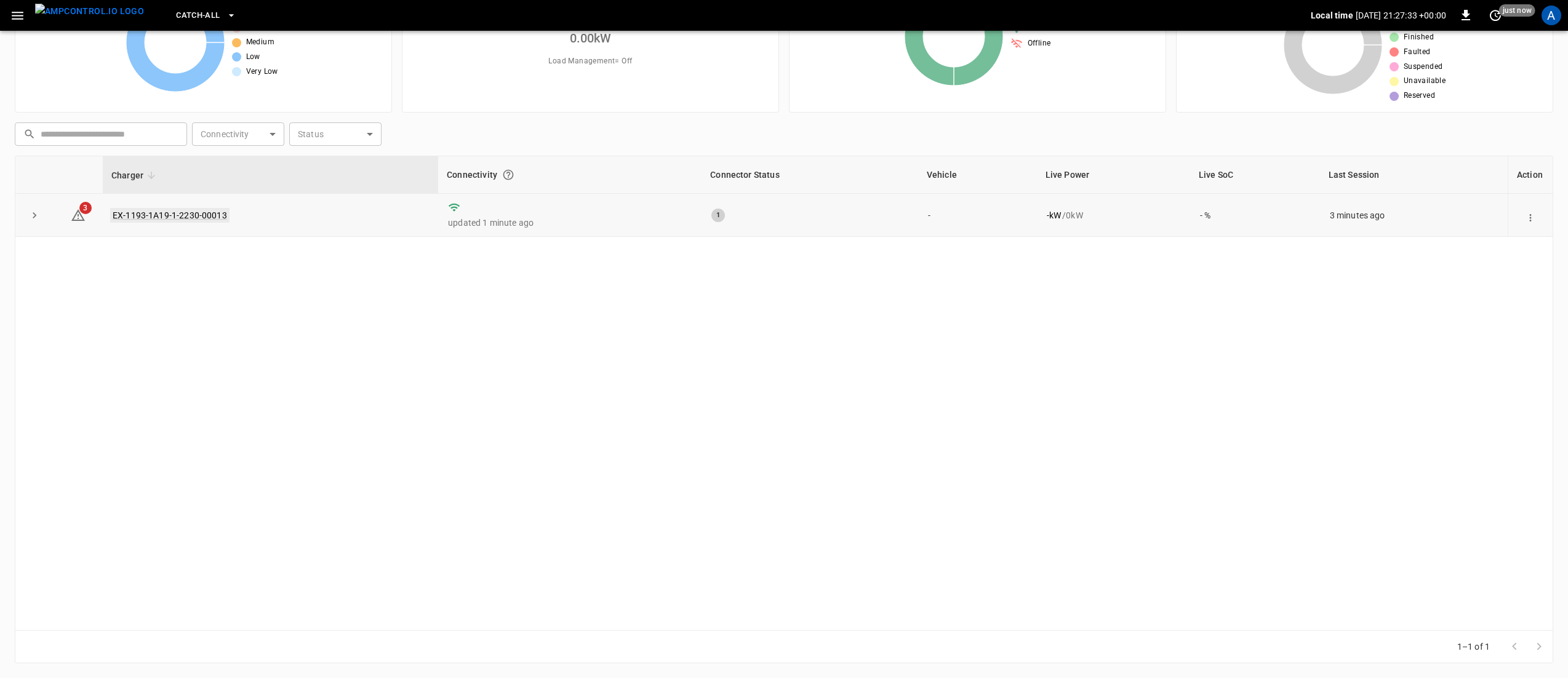
click at [182, 215] on link "EX-1193-1A19-1-2230-00013" at bounding box center [170, 215] width 120 height 14
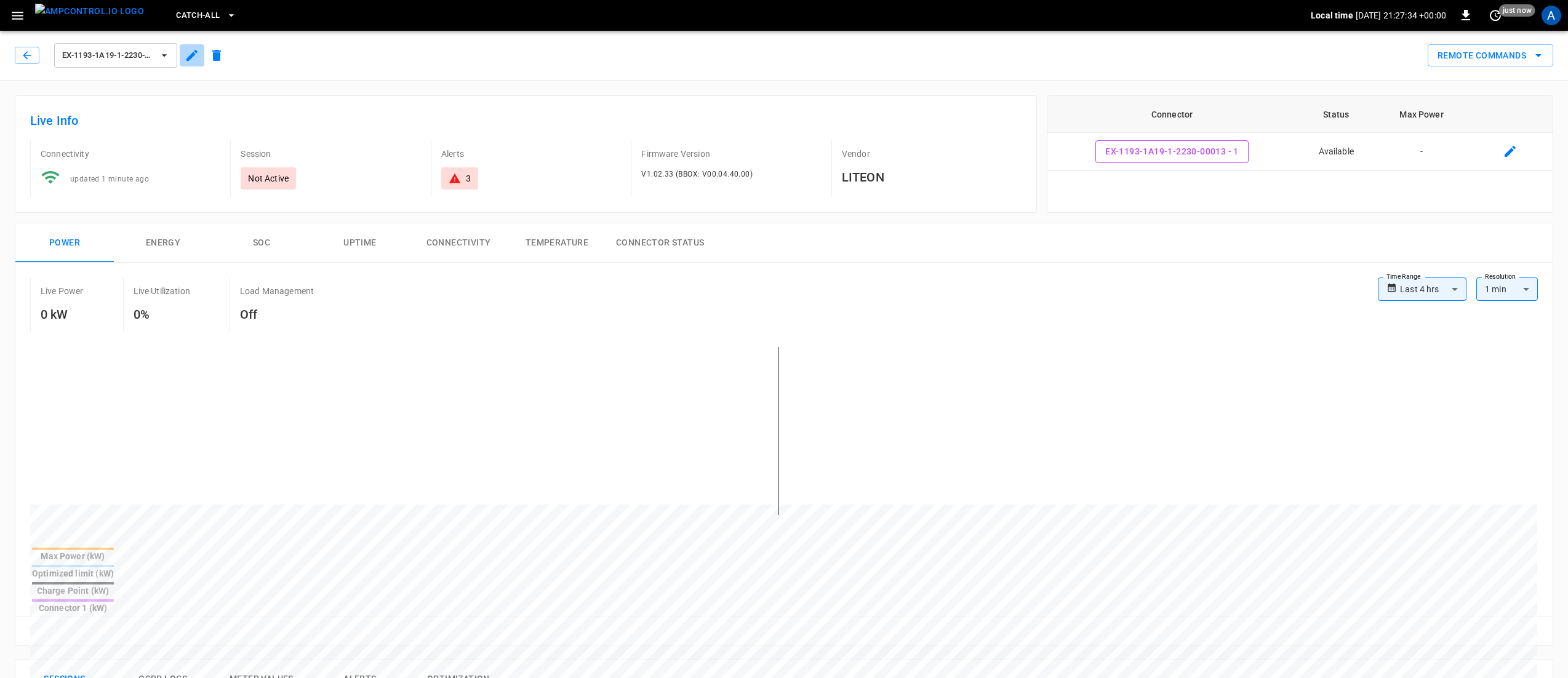
click at [195, 56] on icon "button" at bounding box center [191, 55] width 14 height 14
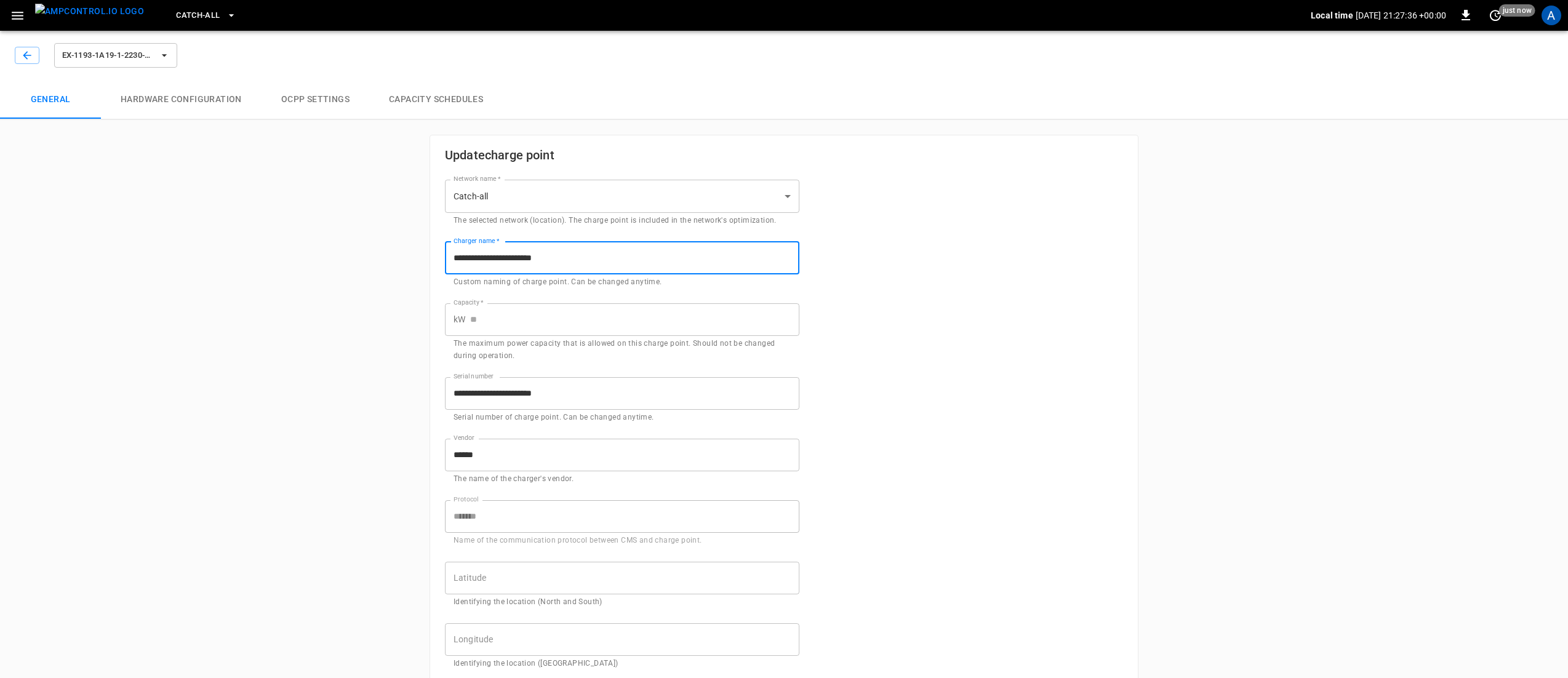
drag, startPoint x: 599, startPoint y: 265, endPoint x: 376, endPoint y: 250, distance: 223.5
click at [373, 253] on div "**********" at bounding box center [784, 582] width 1568 height 1111
click at [495, 201] on body "**********" at bounding box center [784, 569] width 1568 height 1137
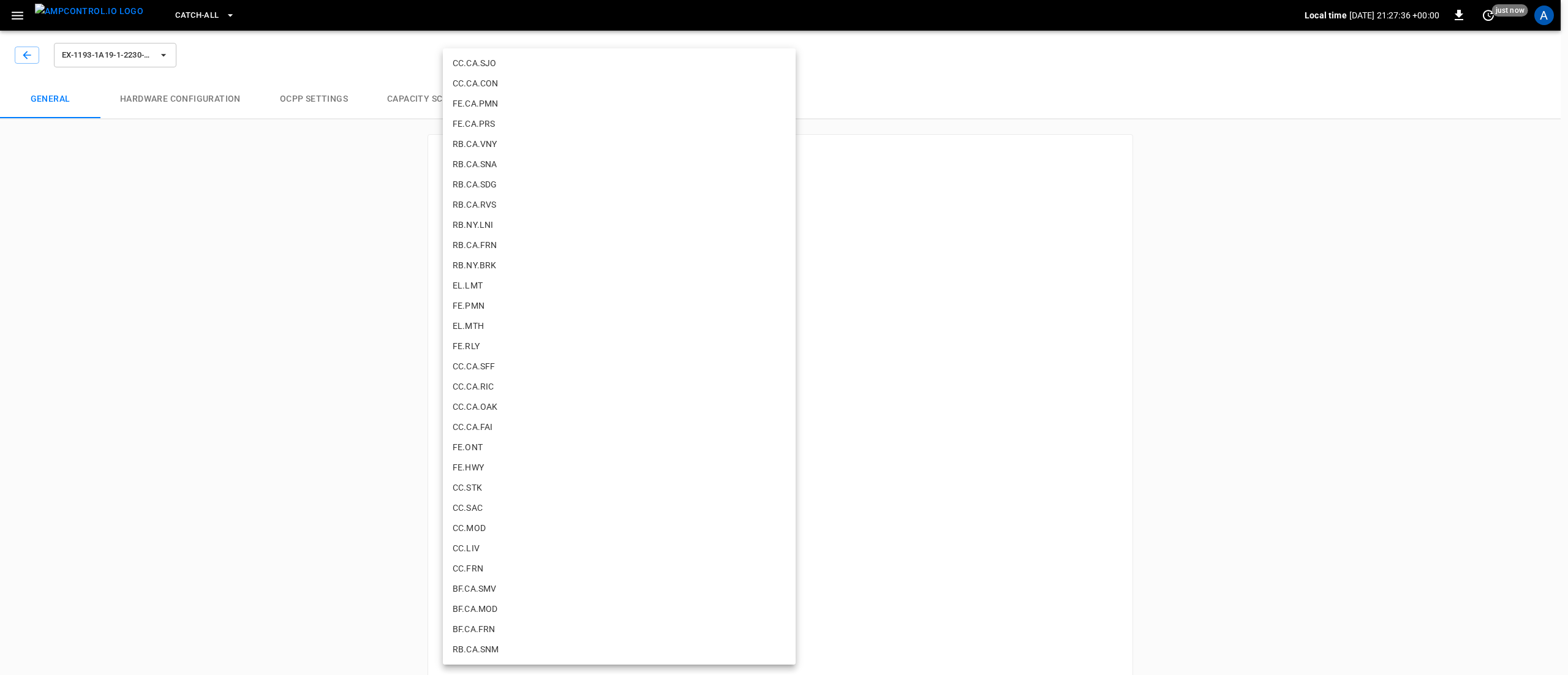
scroll to position [201, 0]
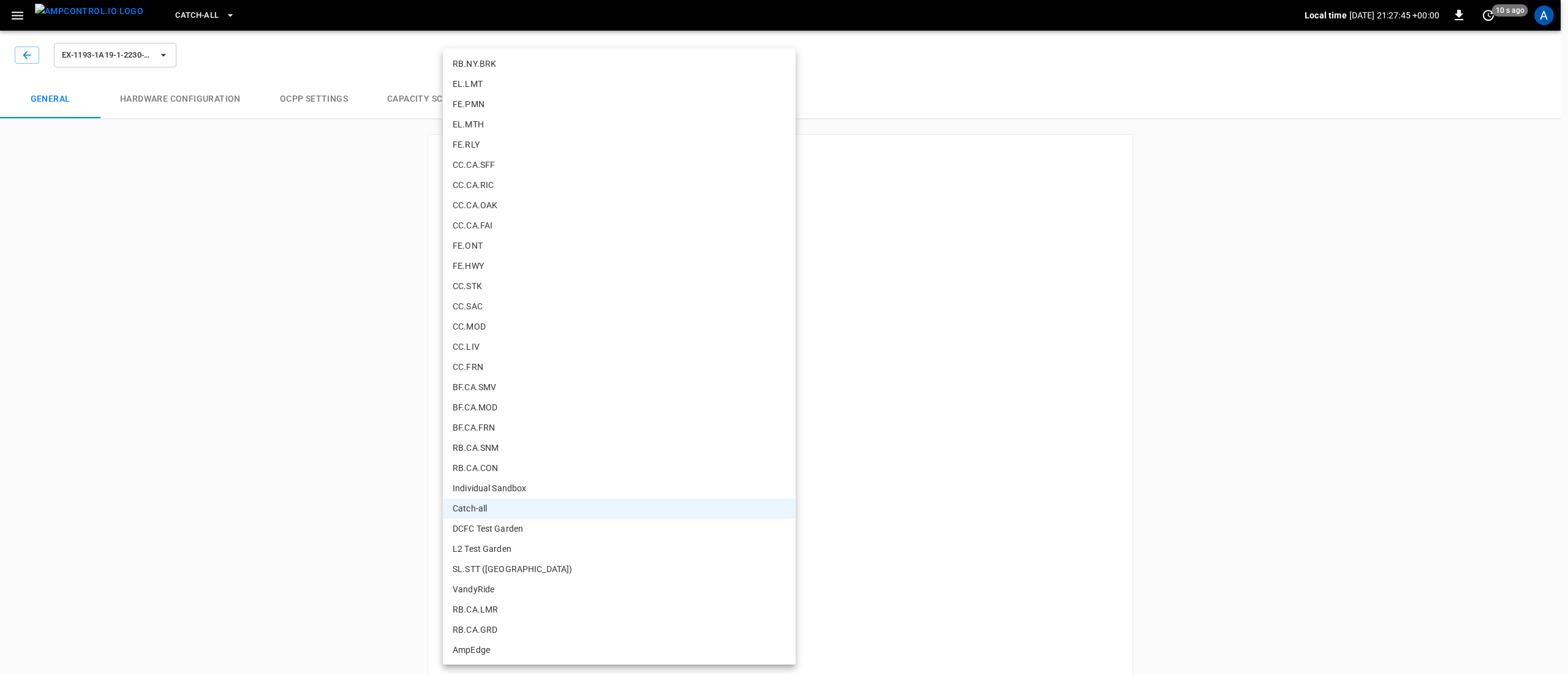
drag, startPoint x: 498, startPoint y: 423, endPoint x: 508, endPoint y: 500, distance: 77.6
click at [508, 500] on ul "CC.CA.SJO CC.CA.CON FE.CA.PMN FE.CA.PRS RB.CA.VNY RB.CA.SNA RB.CA.SDG RB.CA.RVS…" at bounding box center [619, 255] width 353 height 818
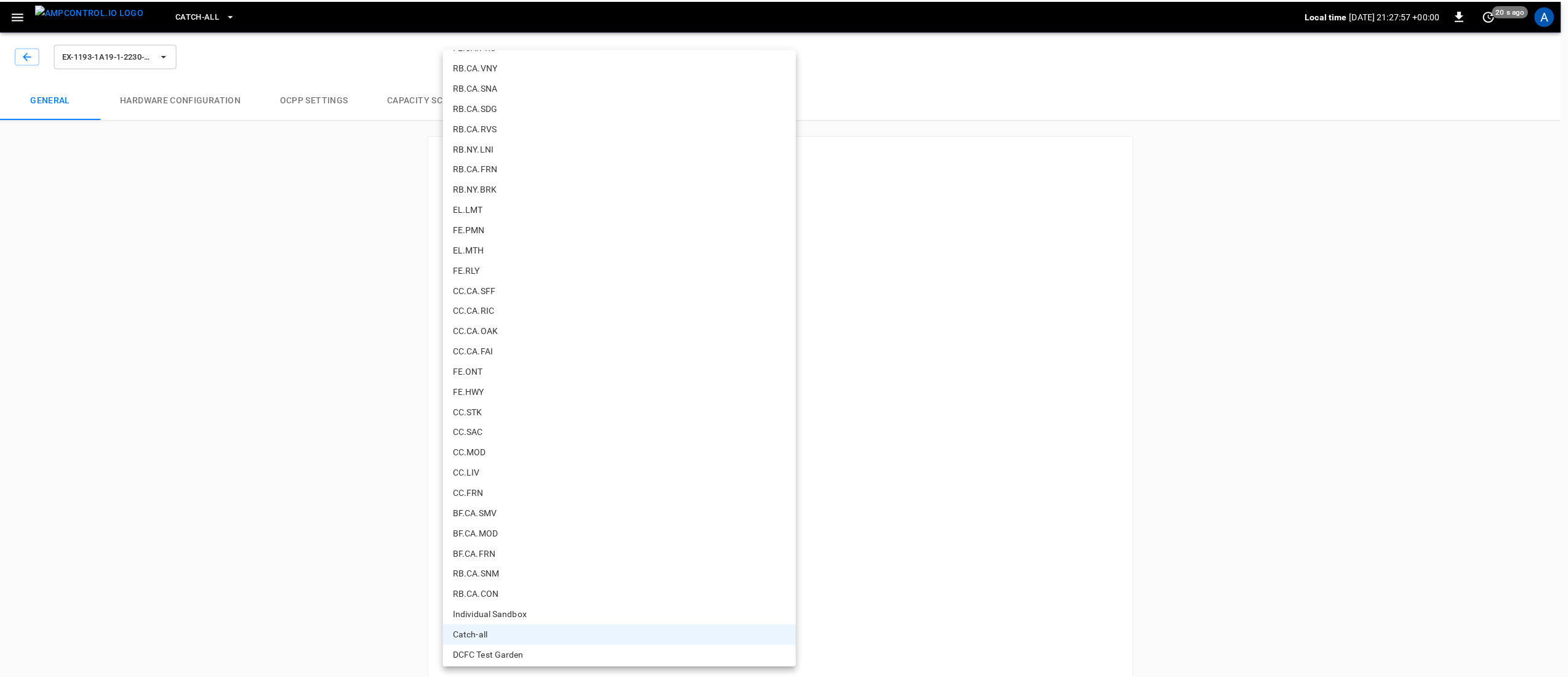
scroll to position [0, 0]
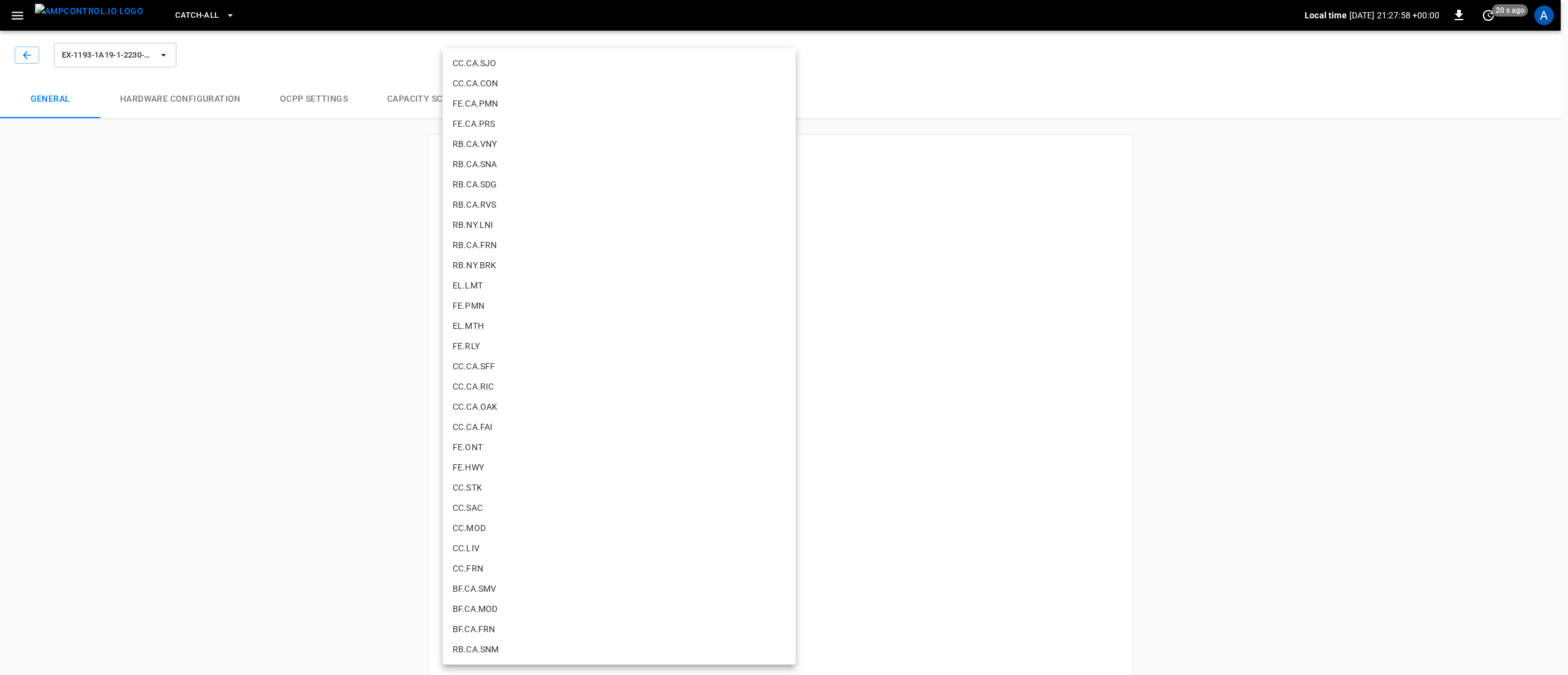
click at [506, 240] on li "RB.CA.FRN" at bounding box center [619, 245] width 353 height 21
type input "**********"
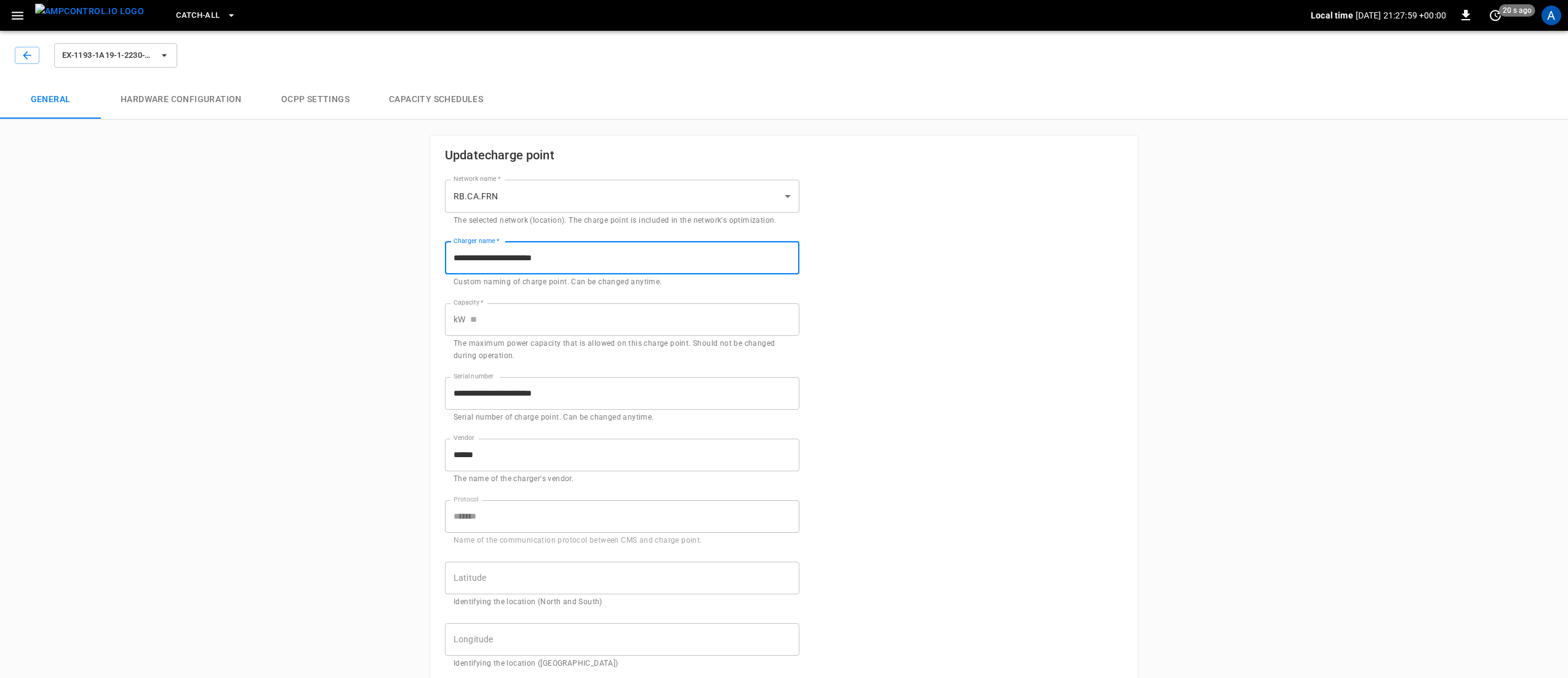
click at [584, 248] on input "**********" at bounding box center [622, 258] width 354 height 32
click at [564, 318] on input "Capacity   *" at bounding box center [634, 319] width 330 height 32
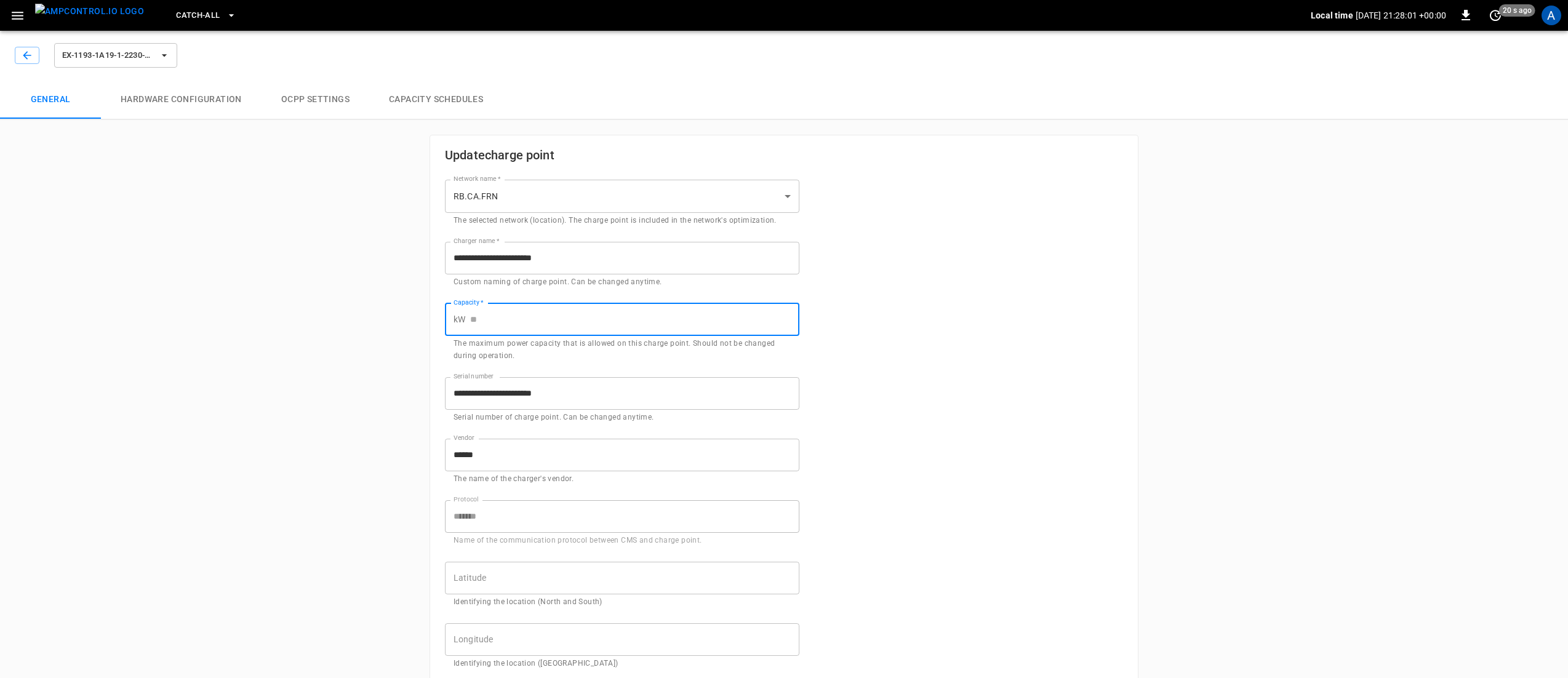
type input "****"
click at [938, 446] on div "**********" at bounding box center [784, 607] width 708 height 944
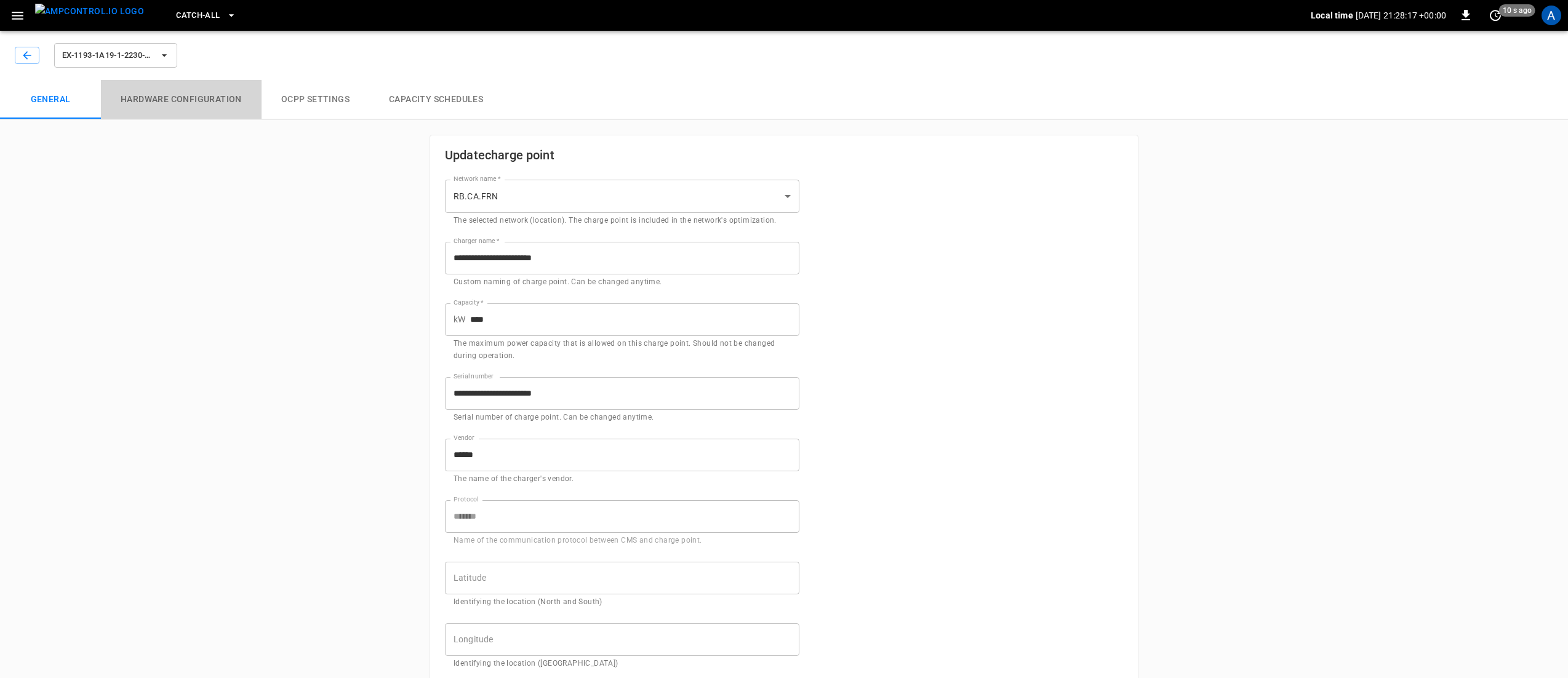
click at [184, 90] on button "Hardware configuration" at bounding box center [181, 99] width 160 height 39
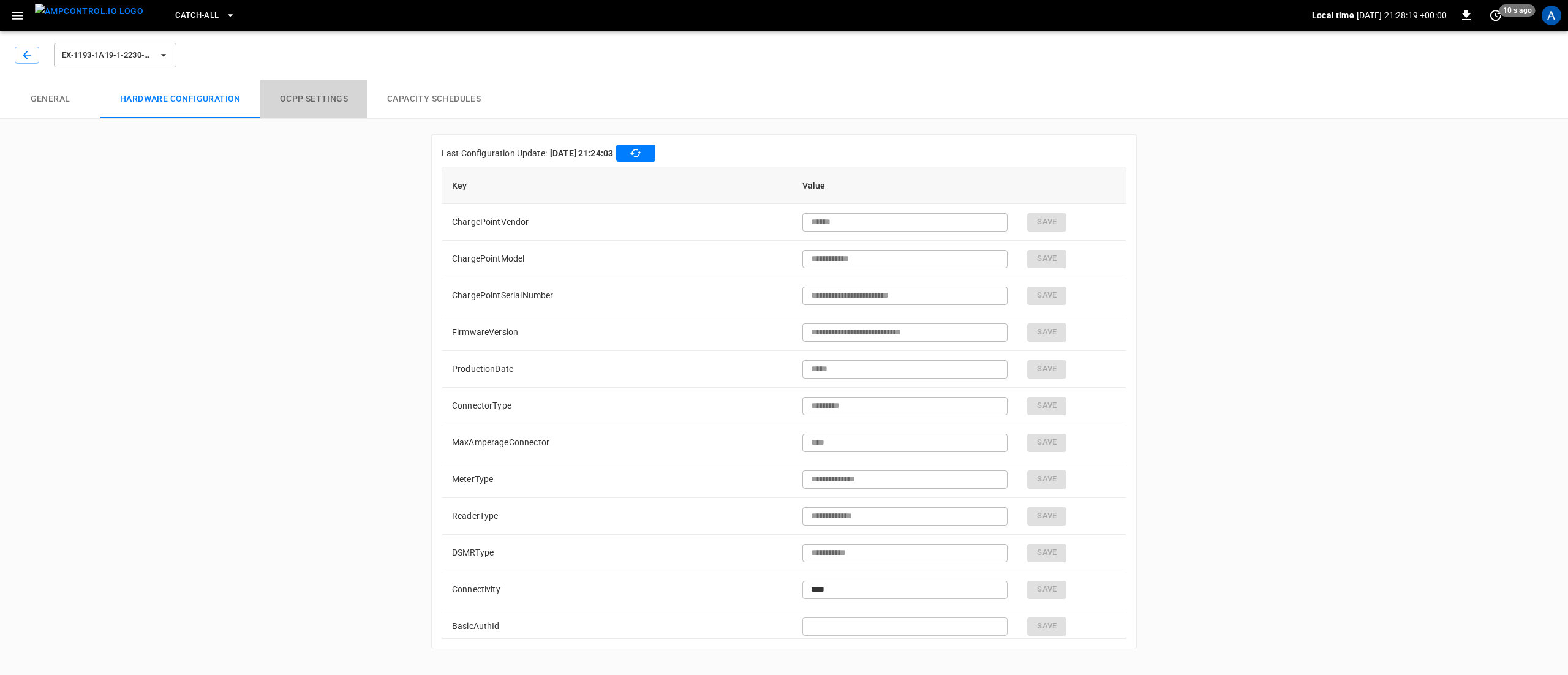
click at [284, 99] on button "OCPP settings" at bounding box center [314, 99] width 108 height 39
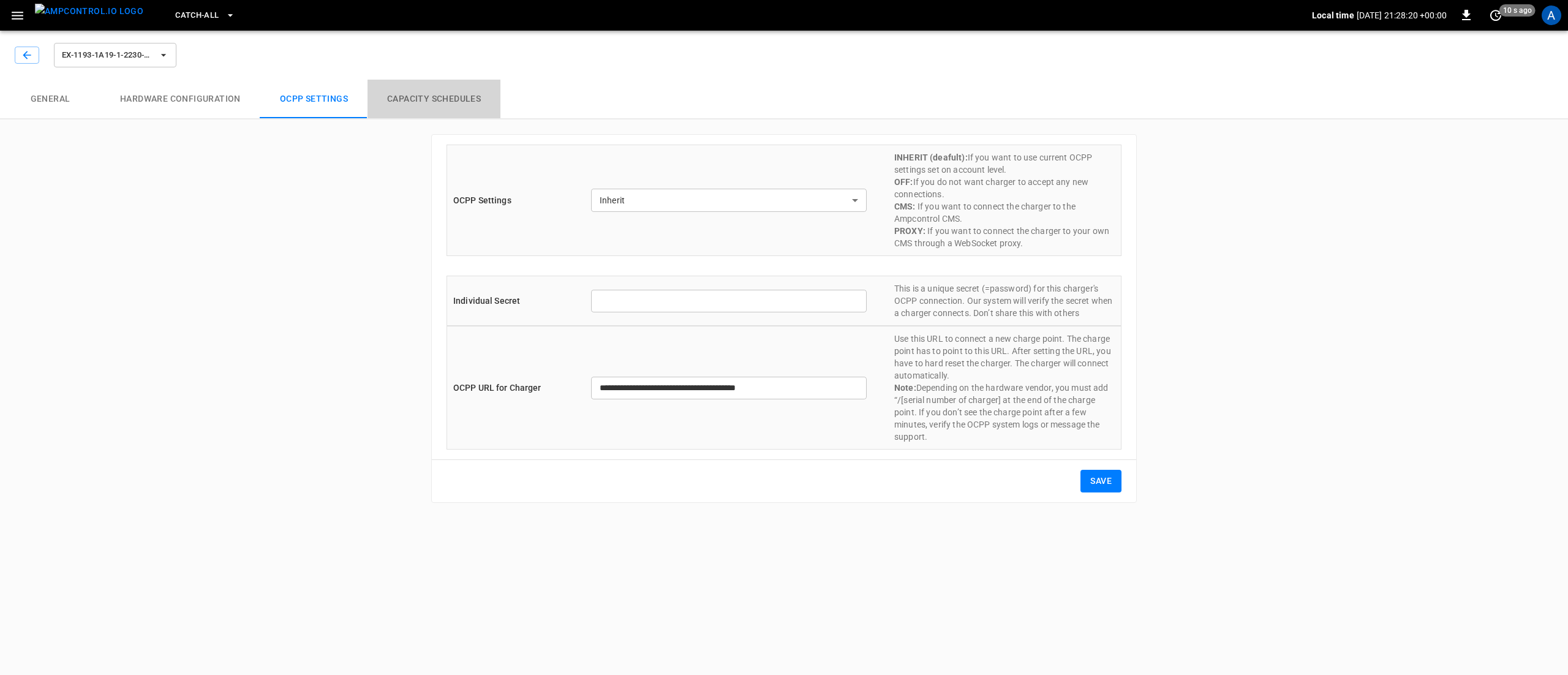
click at [429, 101] on button "Capacity Schedules" at bounding box center [434, 99] width 133 height 39
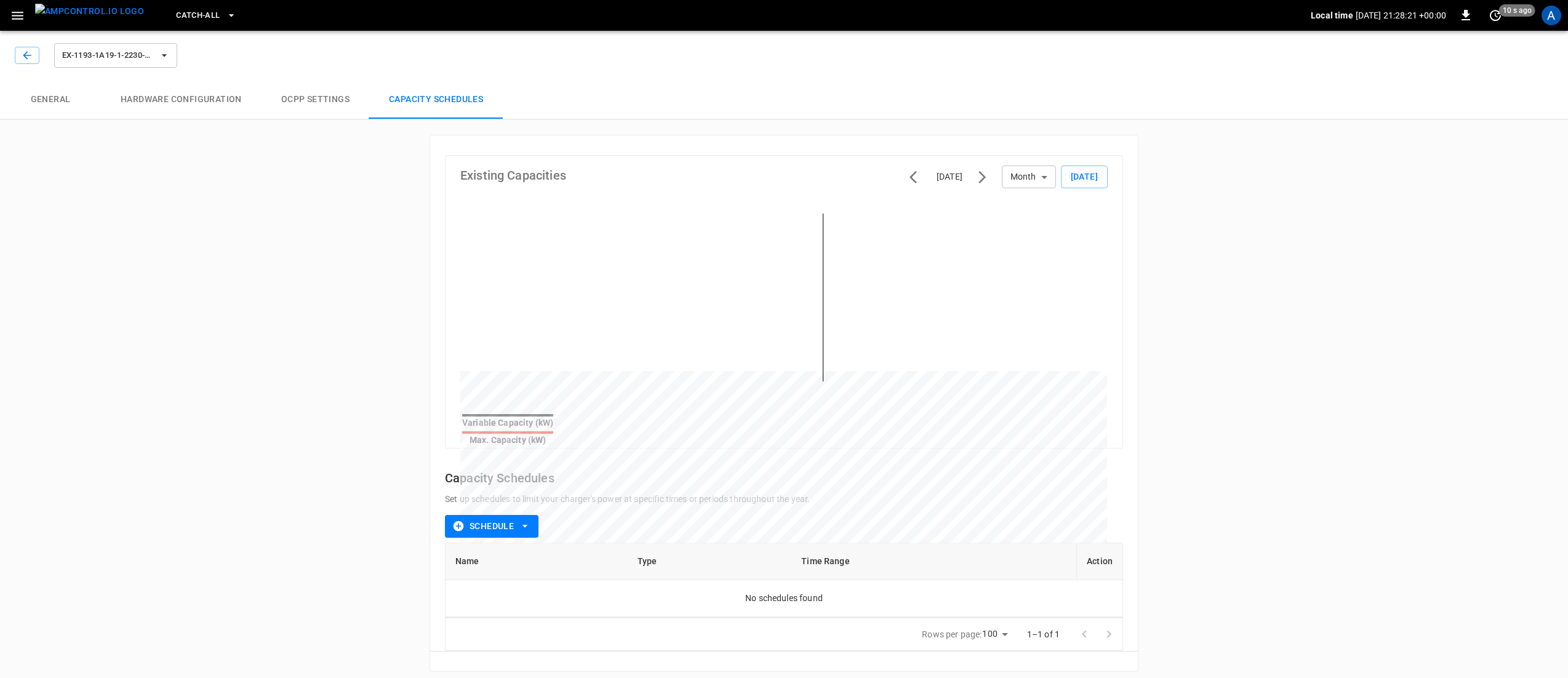
click at [64, 96] on button "General" at bounding box center [50, 99] width 101 height 39
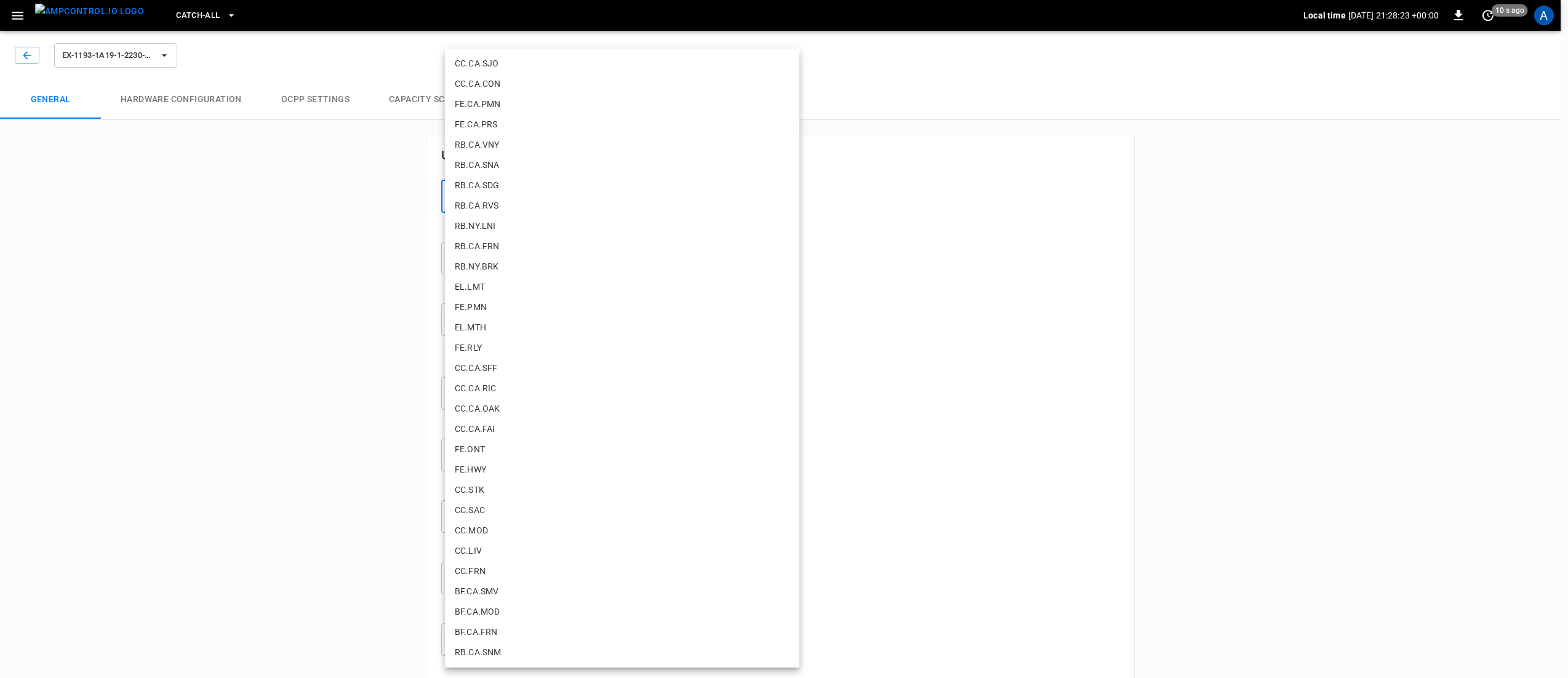
click at [716, 195] on body "**********" at bounding box center [784, 569] width 1568 height 1137
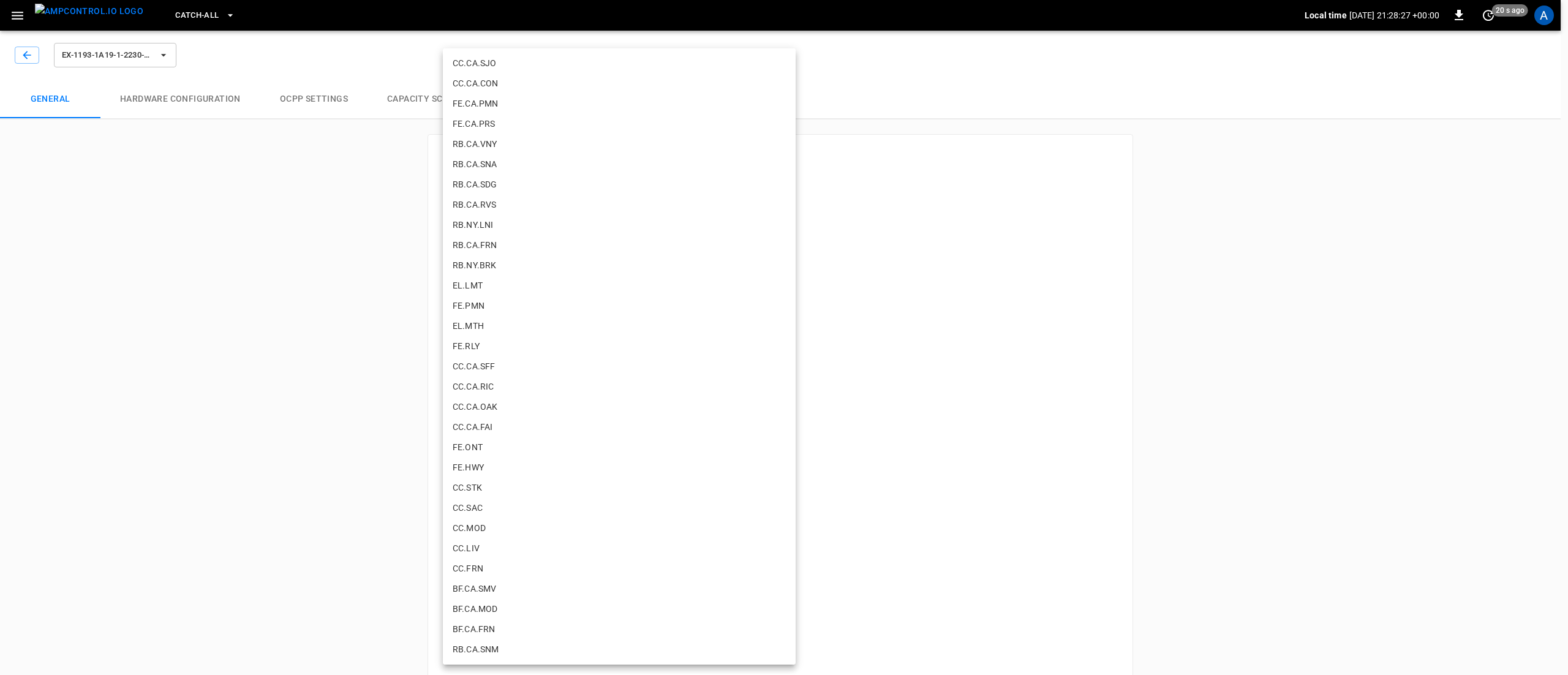
click at [502, 240] on li "RB.CA.FRN" at bounding box center [619, 245] width 353 height 21
type input "**********"
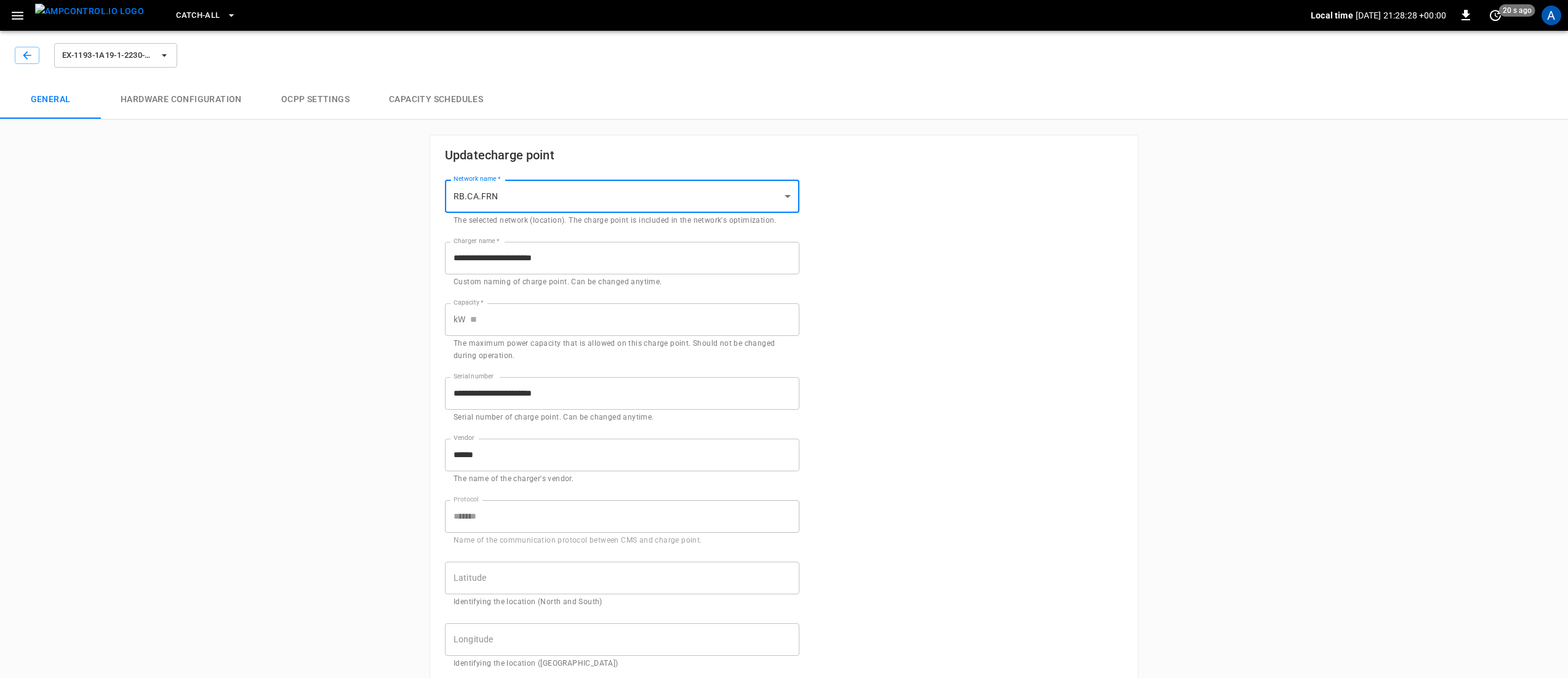
click at [958, 292] on div "**********" at bounding box center [784, 607] width 708 height 944
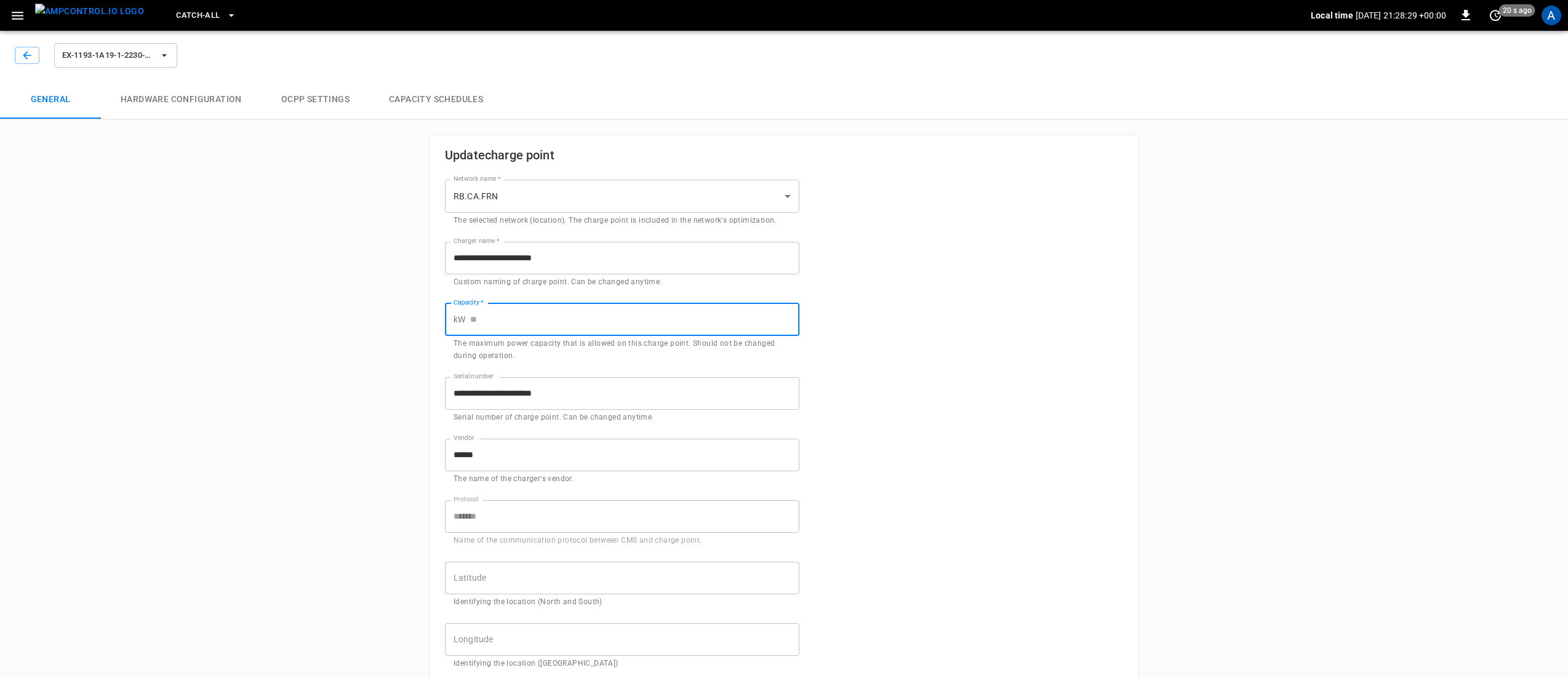
click at [655, 314] on input "Capacity   *" at bounding box center [634, 319] width 330 height 32
type input "****"
click at [930, 360] on div "**********" at bounding box center [784, 607] width 708 height 944
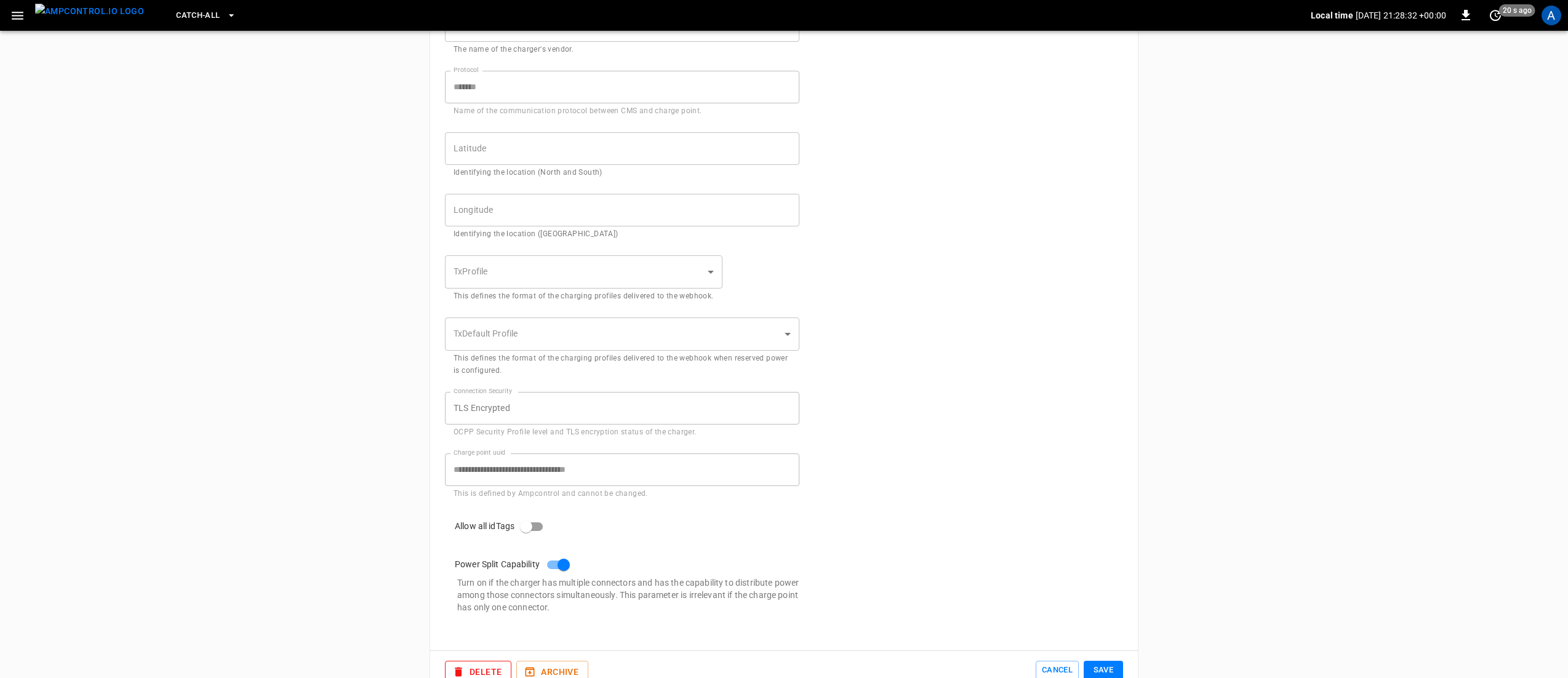
scroll to position [461, 0]
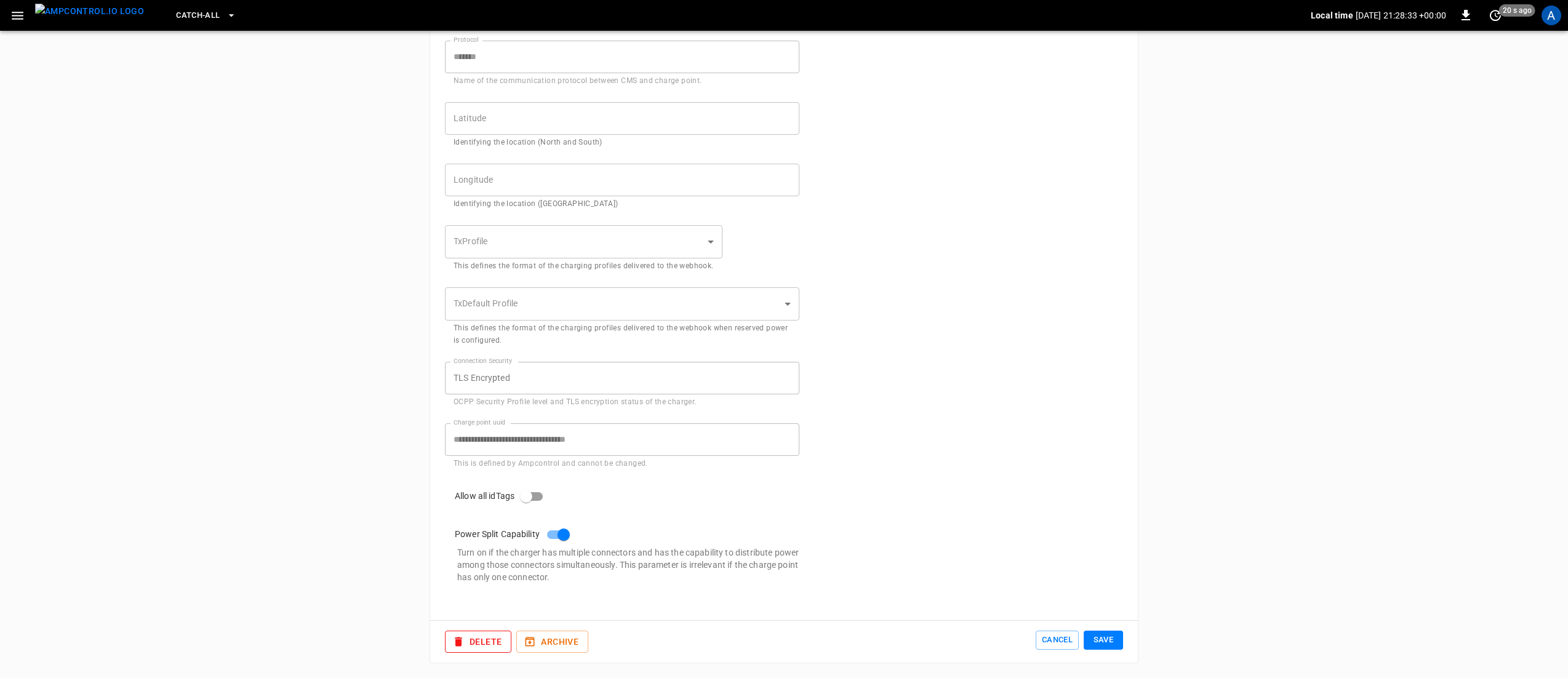
click at [563, 289] on body "**********" at bounding box center [784, 109] width 1568 height 1137
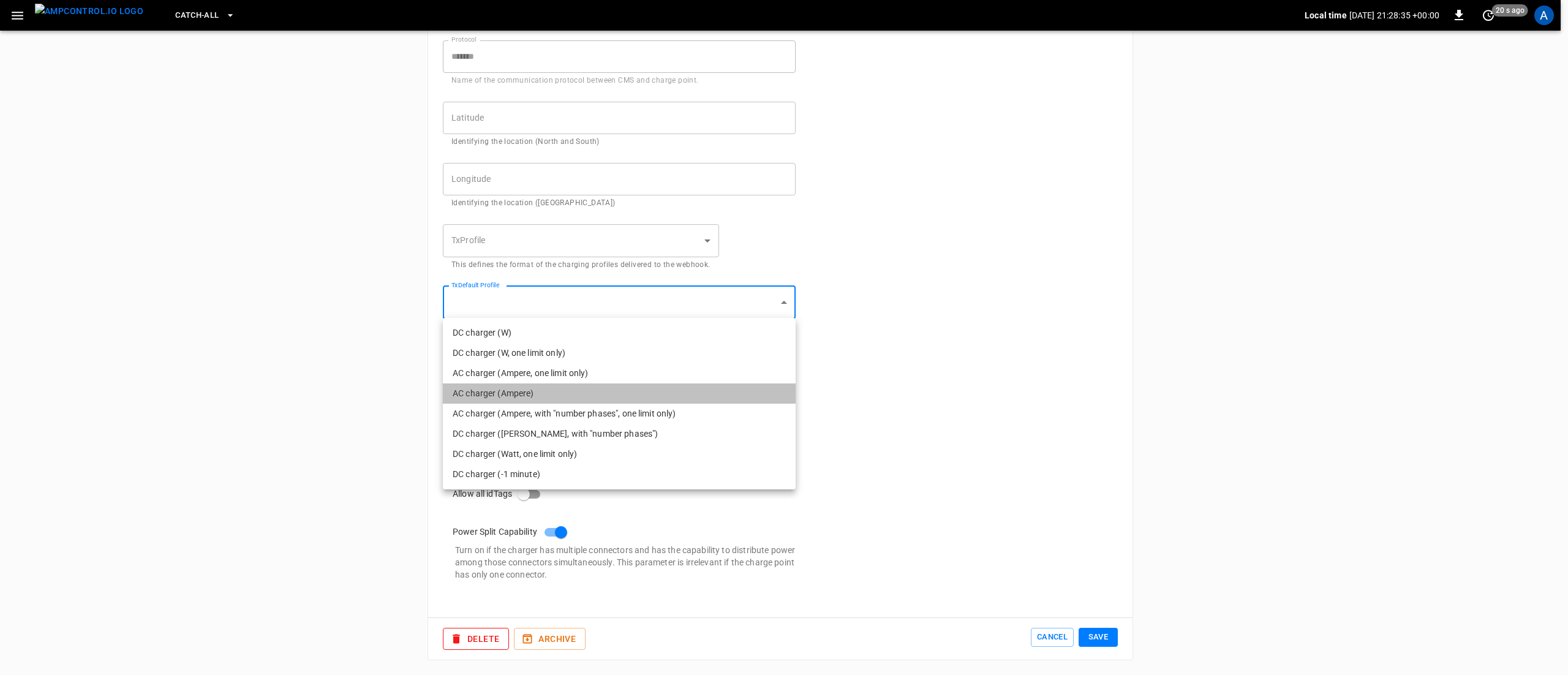
click at [518, 393] on li "AC charger (Ampere)" at bounding box center [619, 394] width 353 height 21
type input "**********"
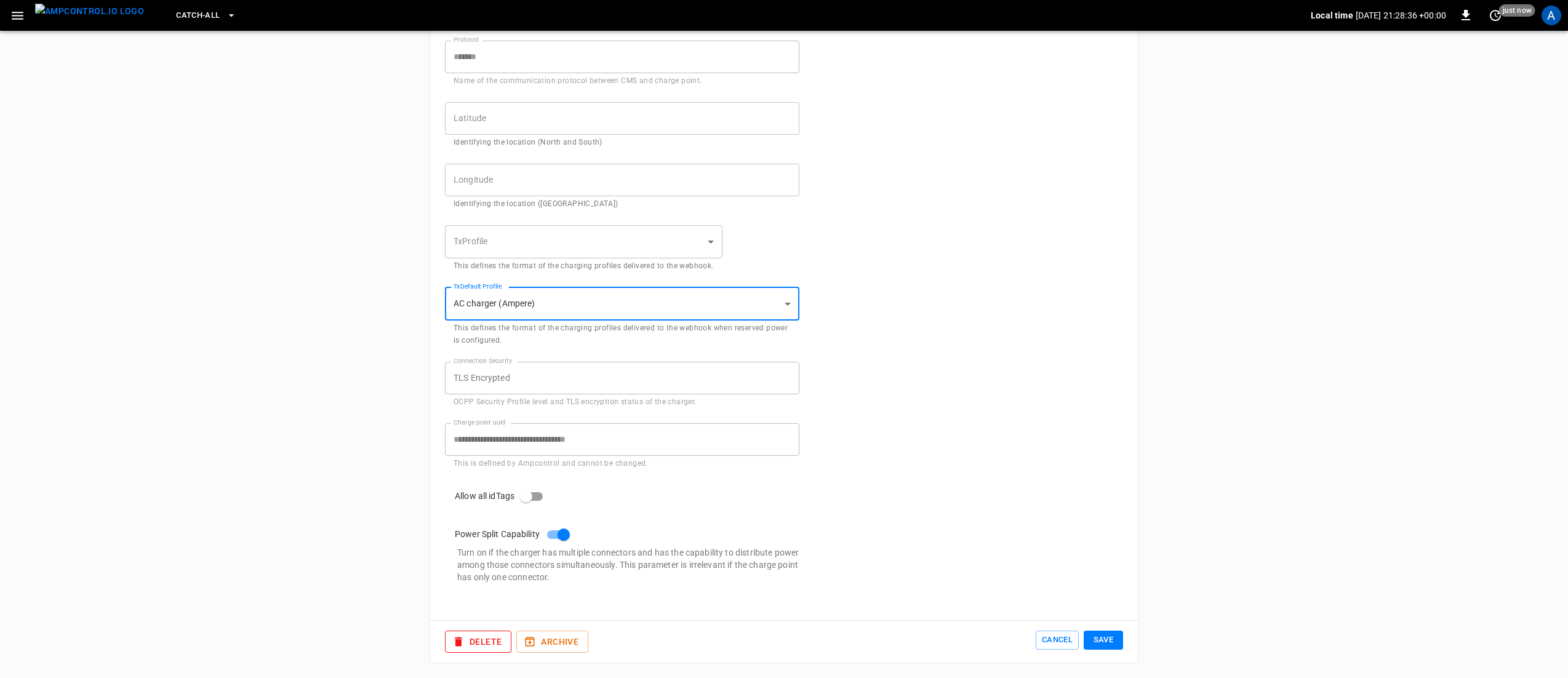
click at [510, 236] on body "**********" at bounding box center [784, 109] width 1568 height 1137
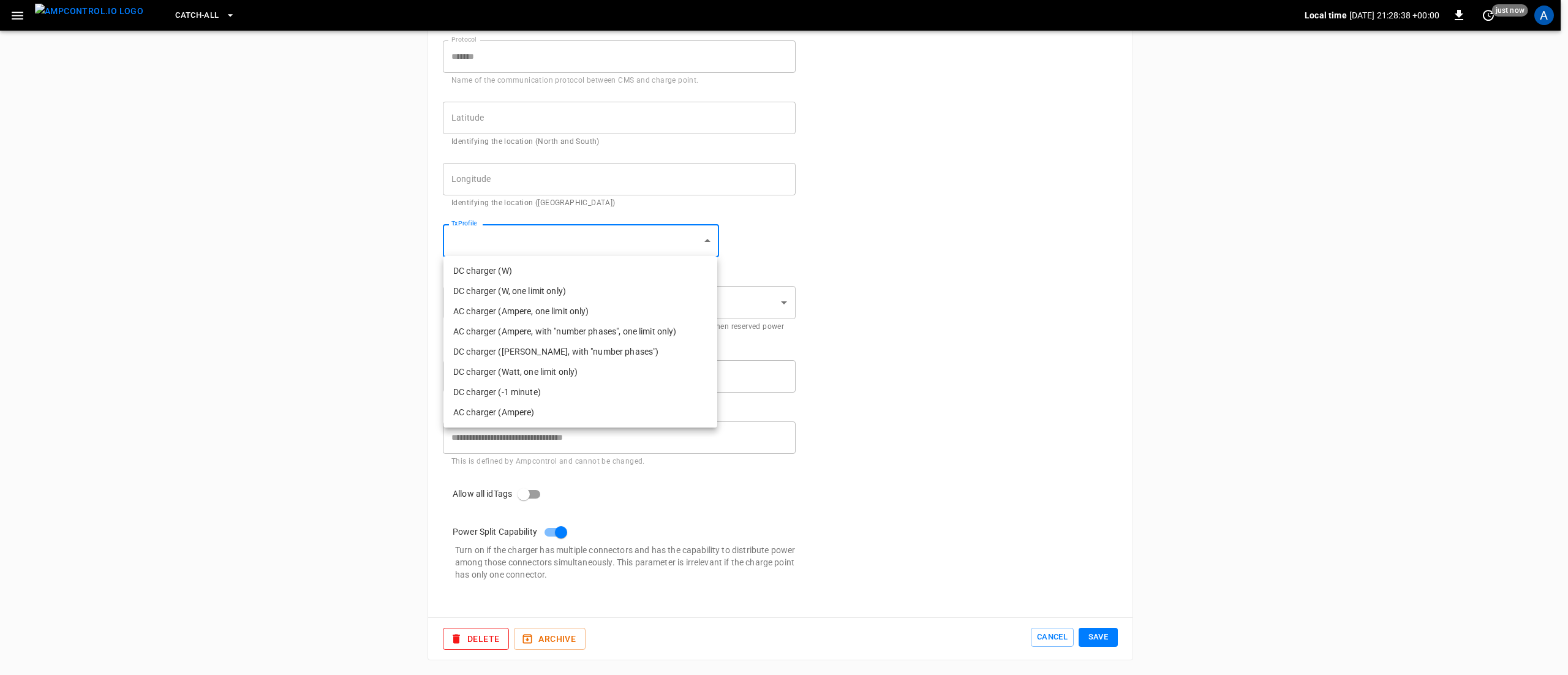
click at [544, 409] on li "AC charger (Ampere)" at bounding box center [581, 413] width 274 height 21
type input "**********"
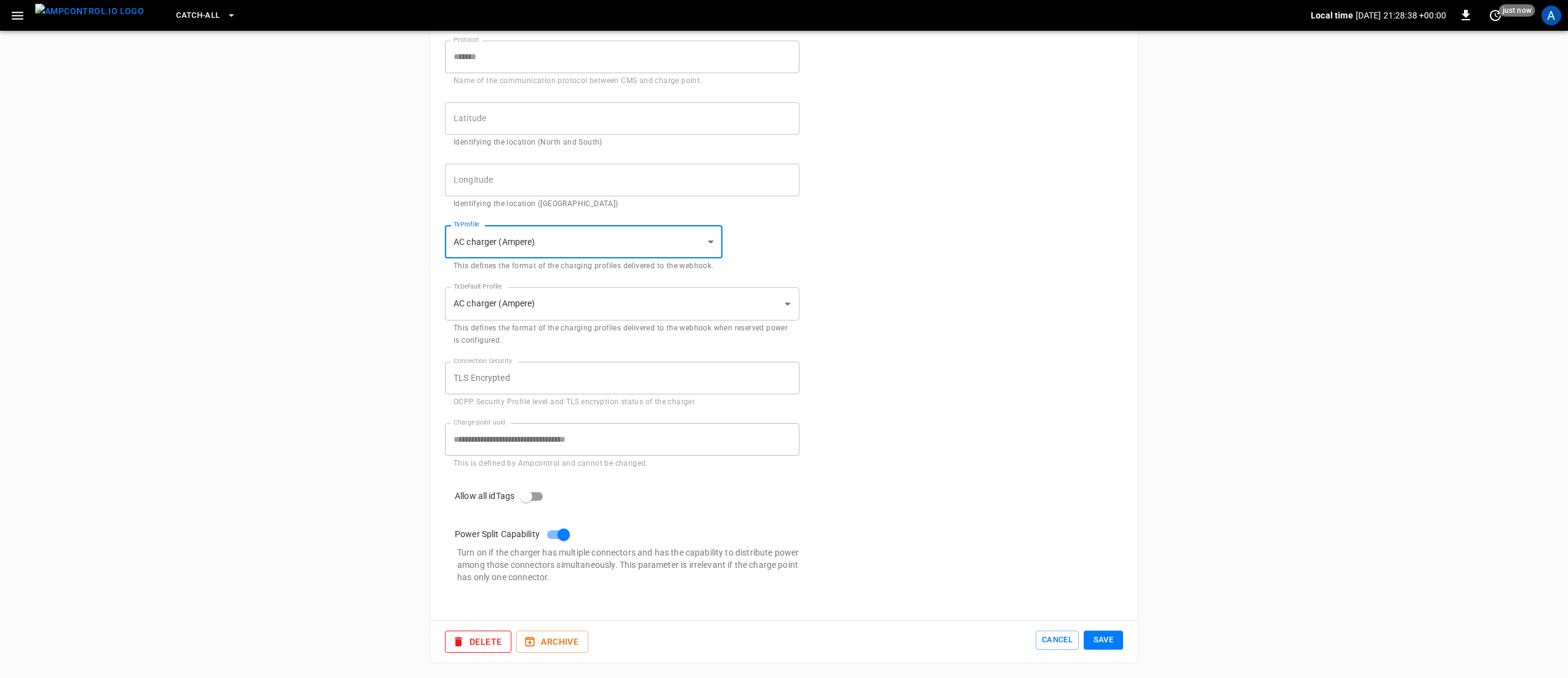
click at [1005, 318] on div "**********" at bounding box center [784, 148] width 708 height 944
click at [1104, 635] on button "Save" at bounding box center [1103, 640] width 39 height 19
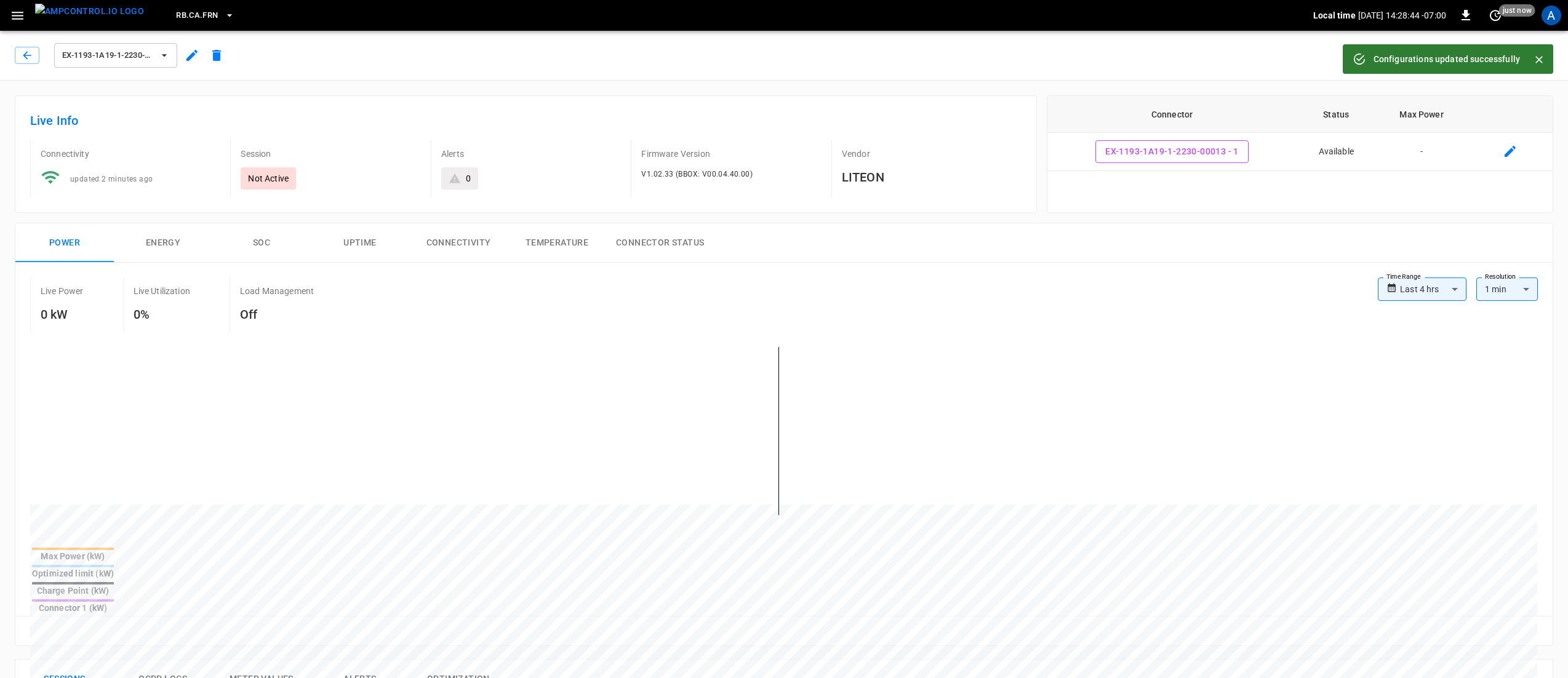
click at [162, 55] on icon "button" at bounding box center [164, 56] width 12 height 12
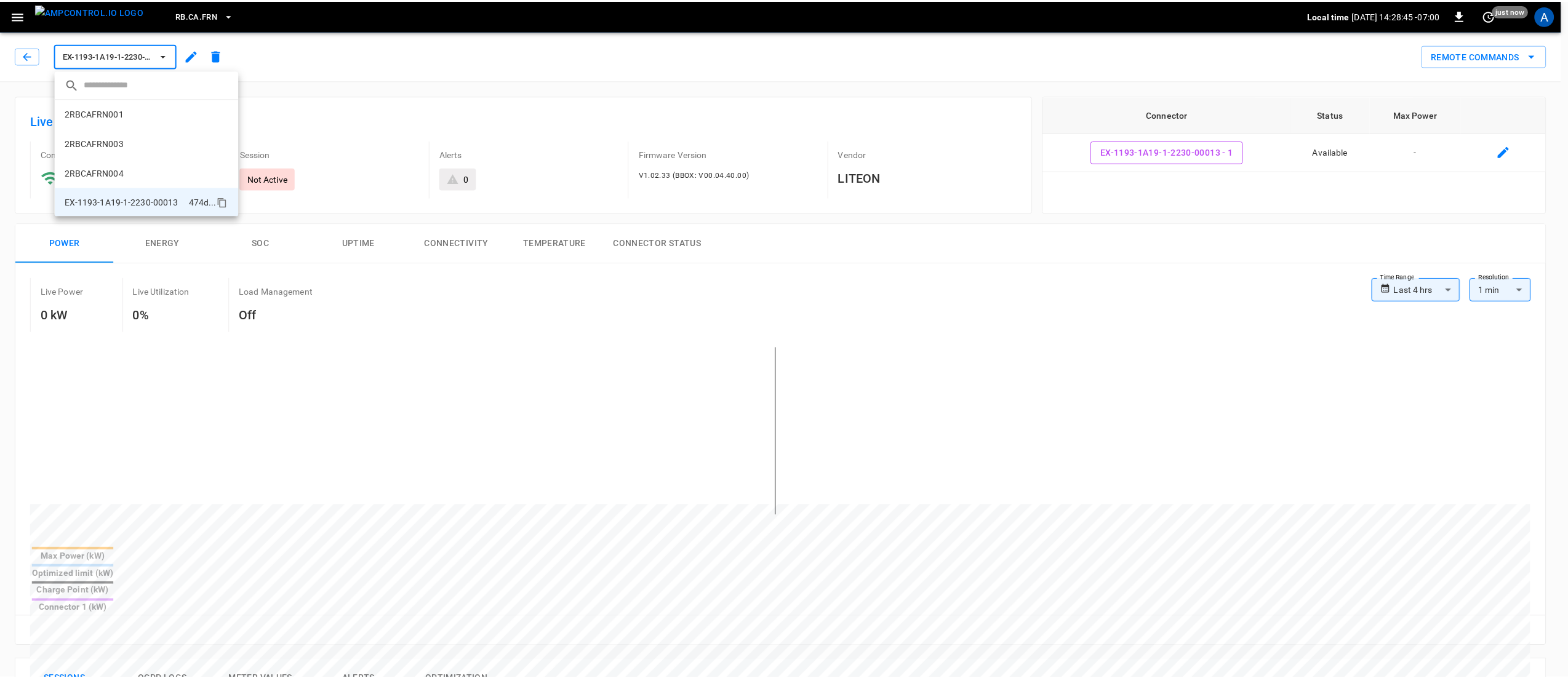
scroll to position [1, 0]
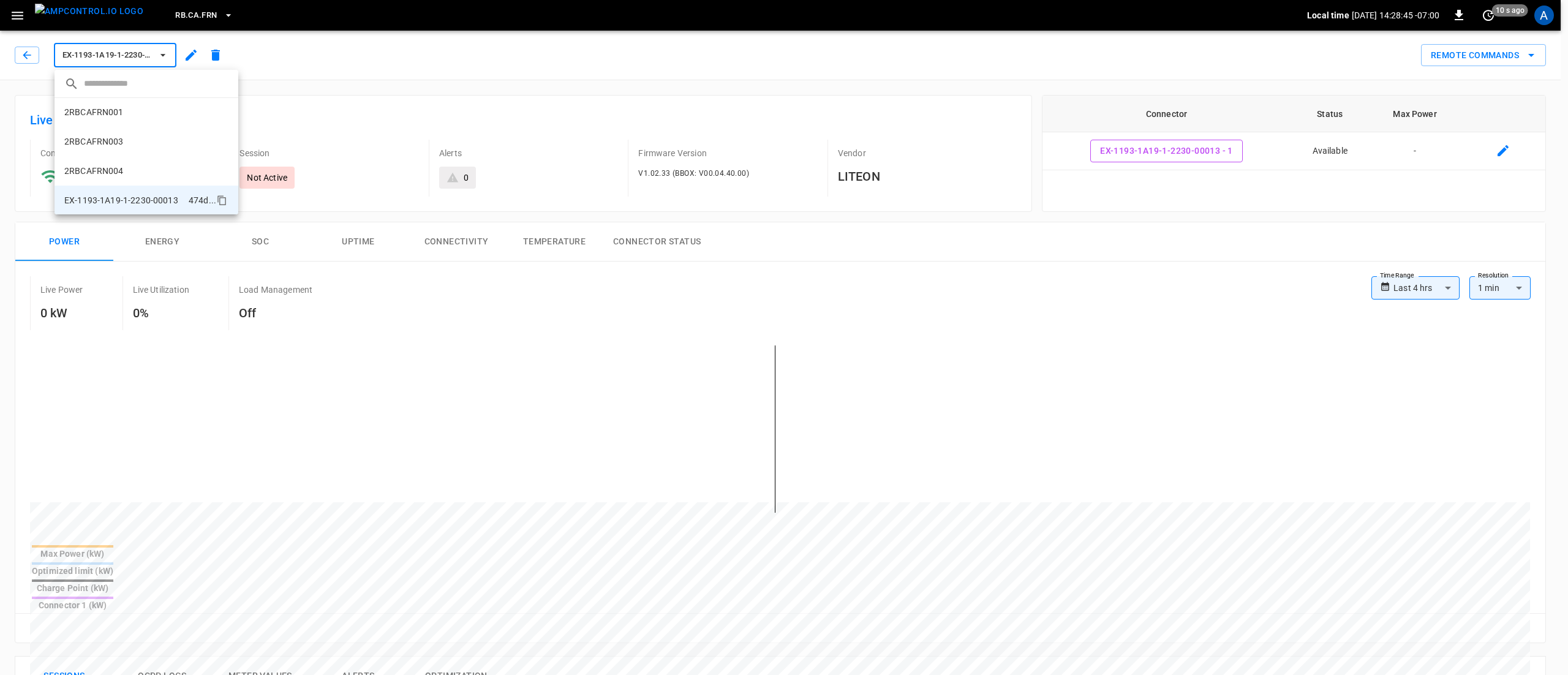
click at [194, 58] on div at bounding box center [784, 338] width 1568 height 675
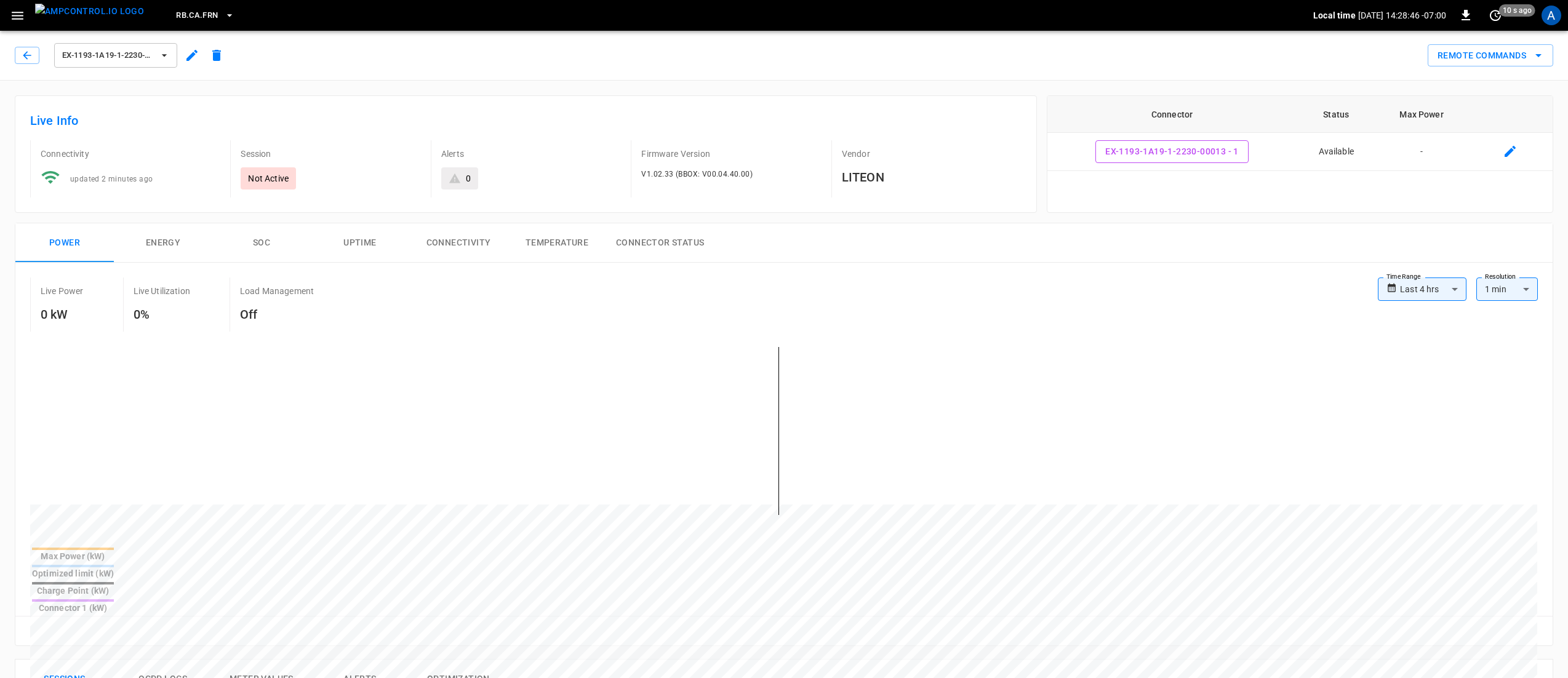
click at [193, 56] on icon "button" at bounding box center [192, 55] width 11 height 11
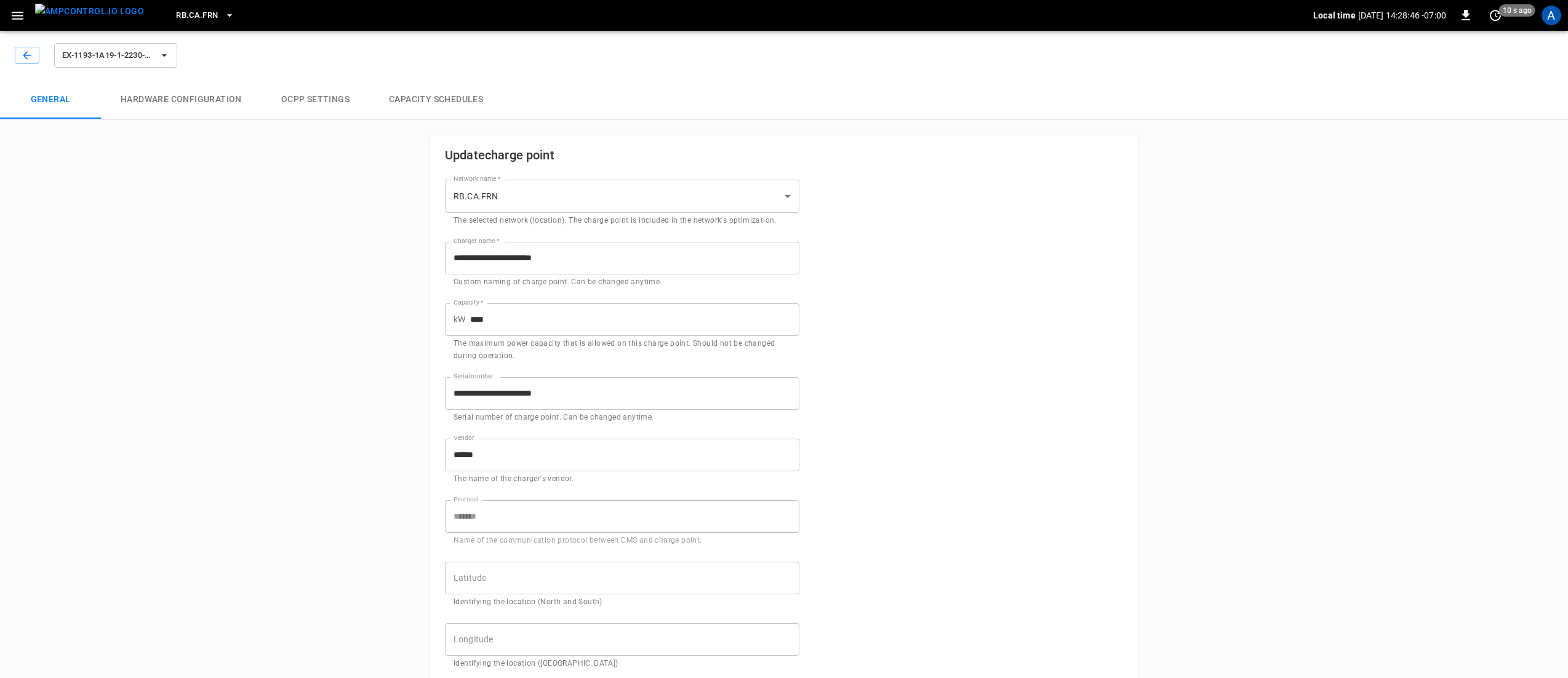
type input "**********"
drag, startPoint x: 591, startPoint y: 252, endPoint x: 359, endPoint y: 246, distance: 232.1
click at [359, 248] on div "**********" at bounding box center [784, 582] width 1568 height 1111
type input "*"
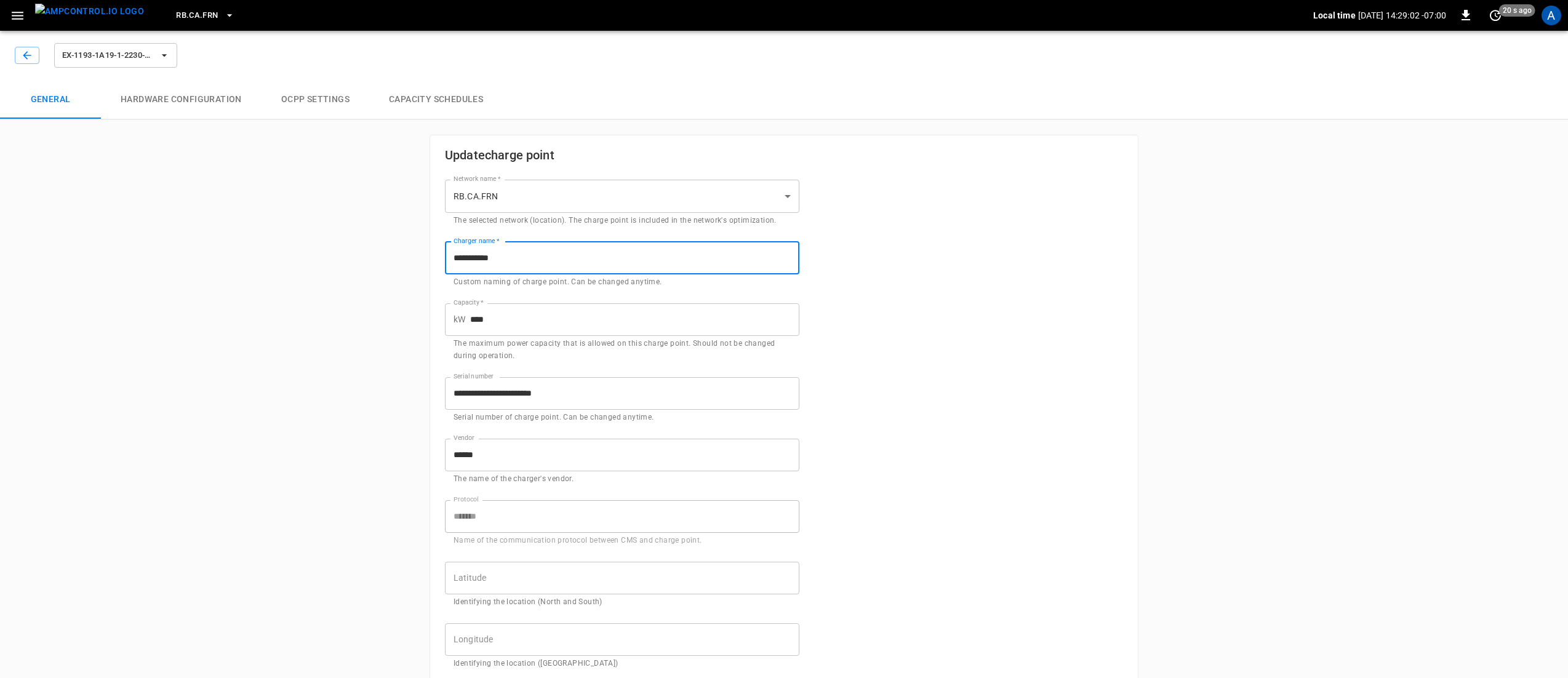
type input "**********"
click at [936, 307] on div "**********" at bounding box center [784, 607] width 708 height 944
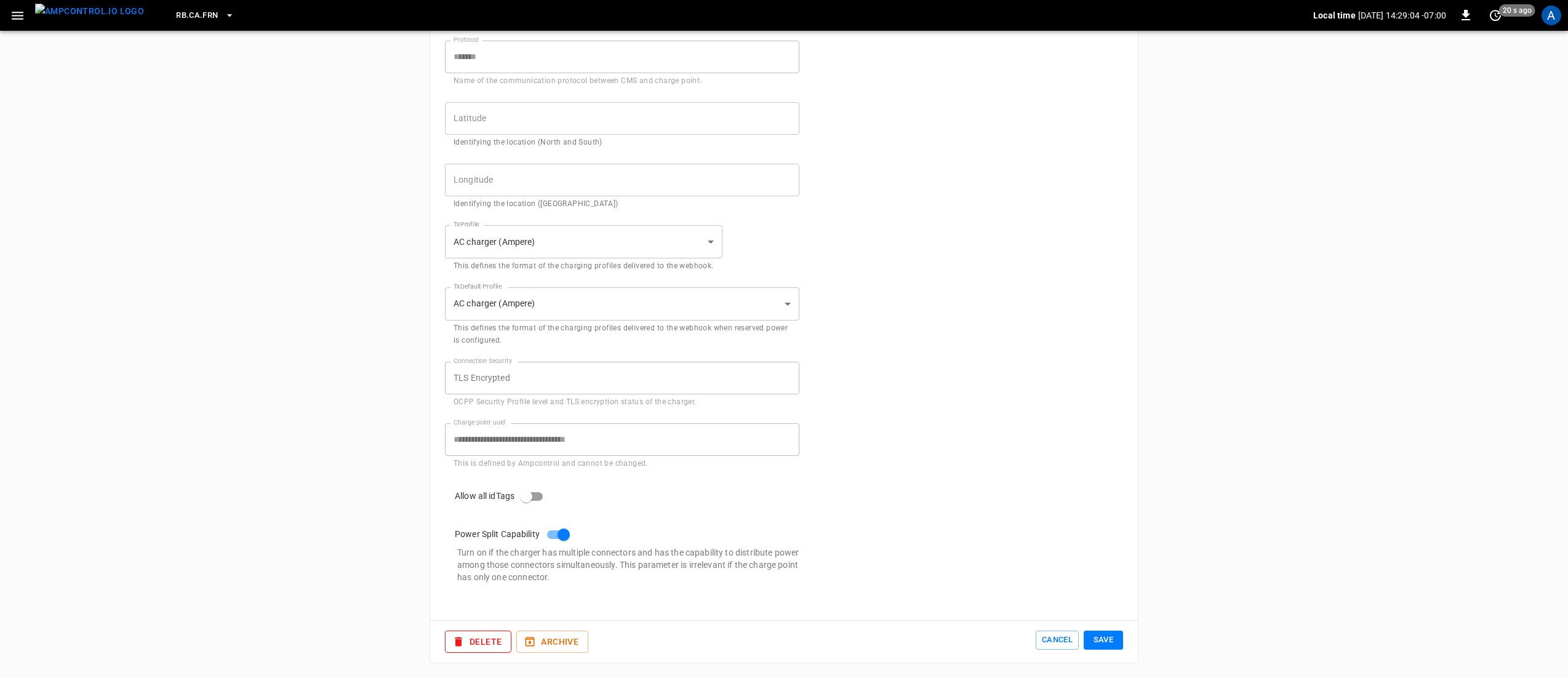
scroll to position [461, 0]
click at [1100, 639] on button "Save" at bounding box center [1103, 640] width 39 height 19
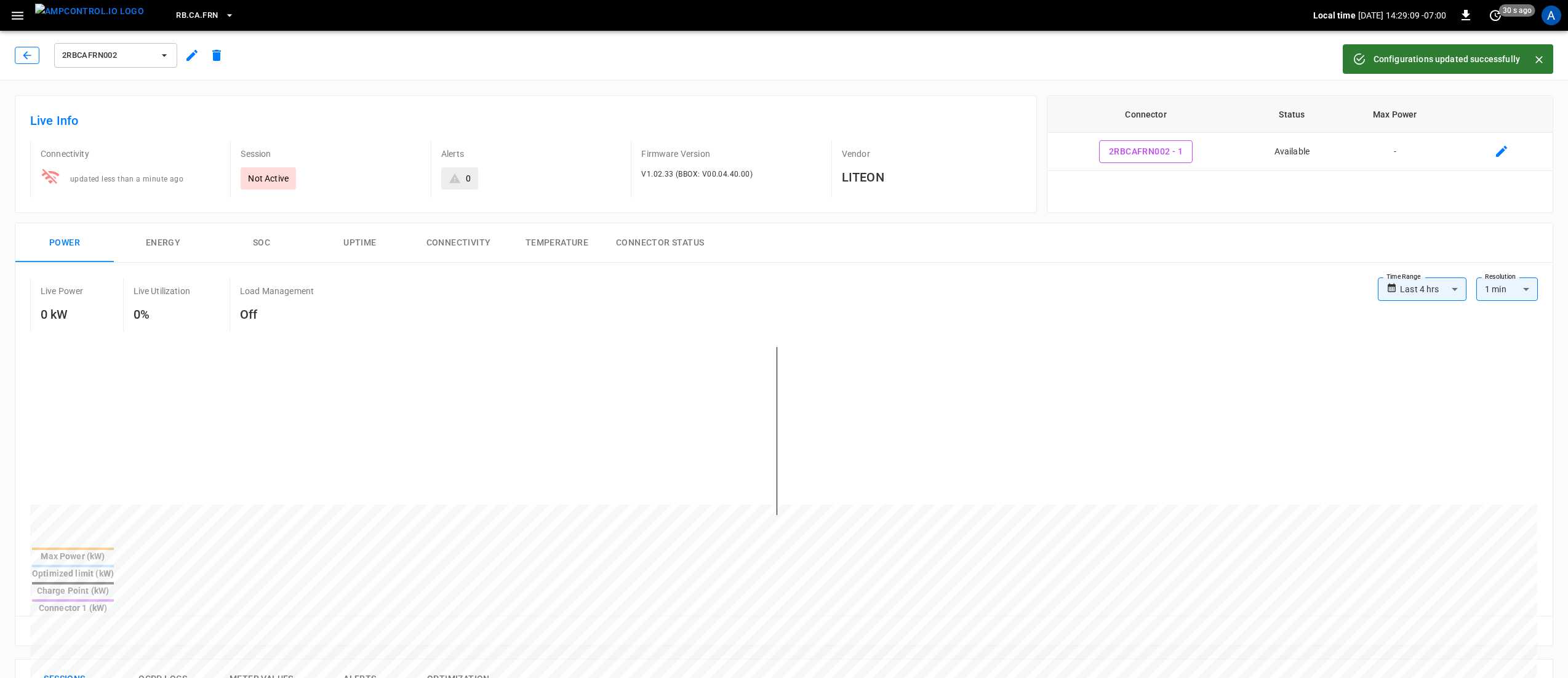
click at [32, 56] on icon "button" at bounding box center [27, 56] width 12 height 12
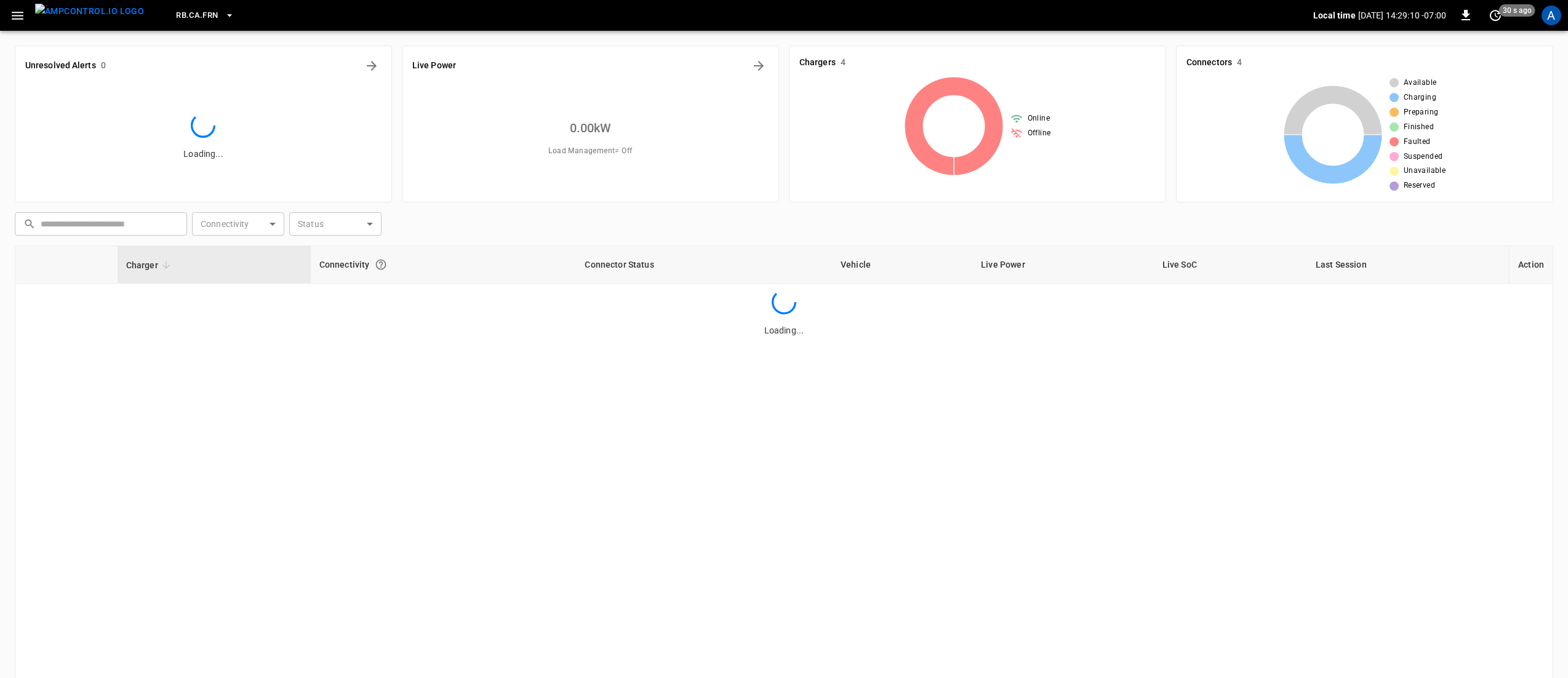
scroll to position [90, 0]
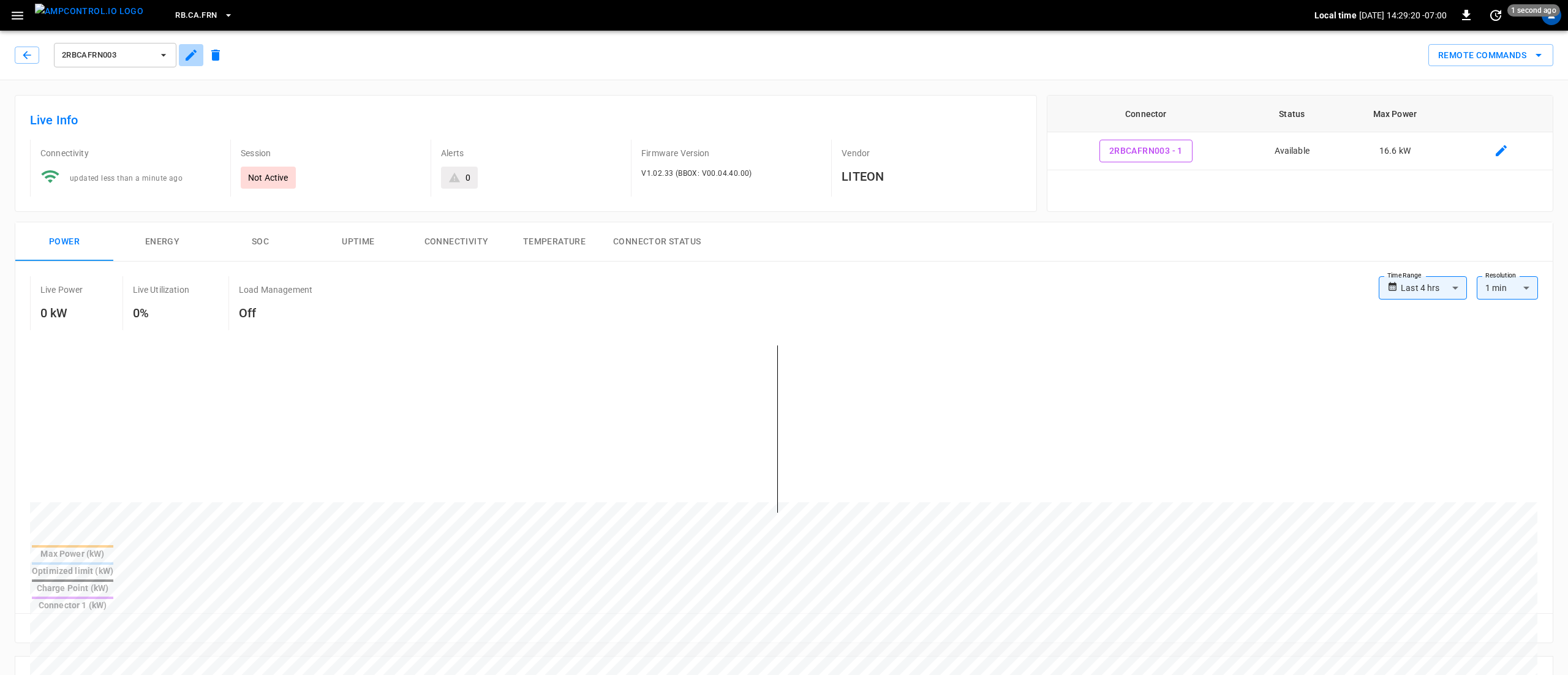
click at [189, 59] on icon "button" at bounding box center [191, 55] width 11 height 11
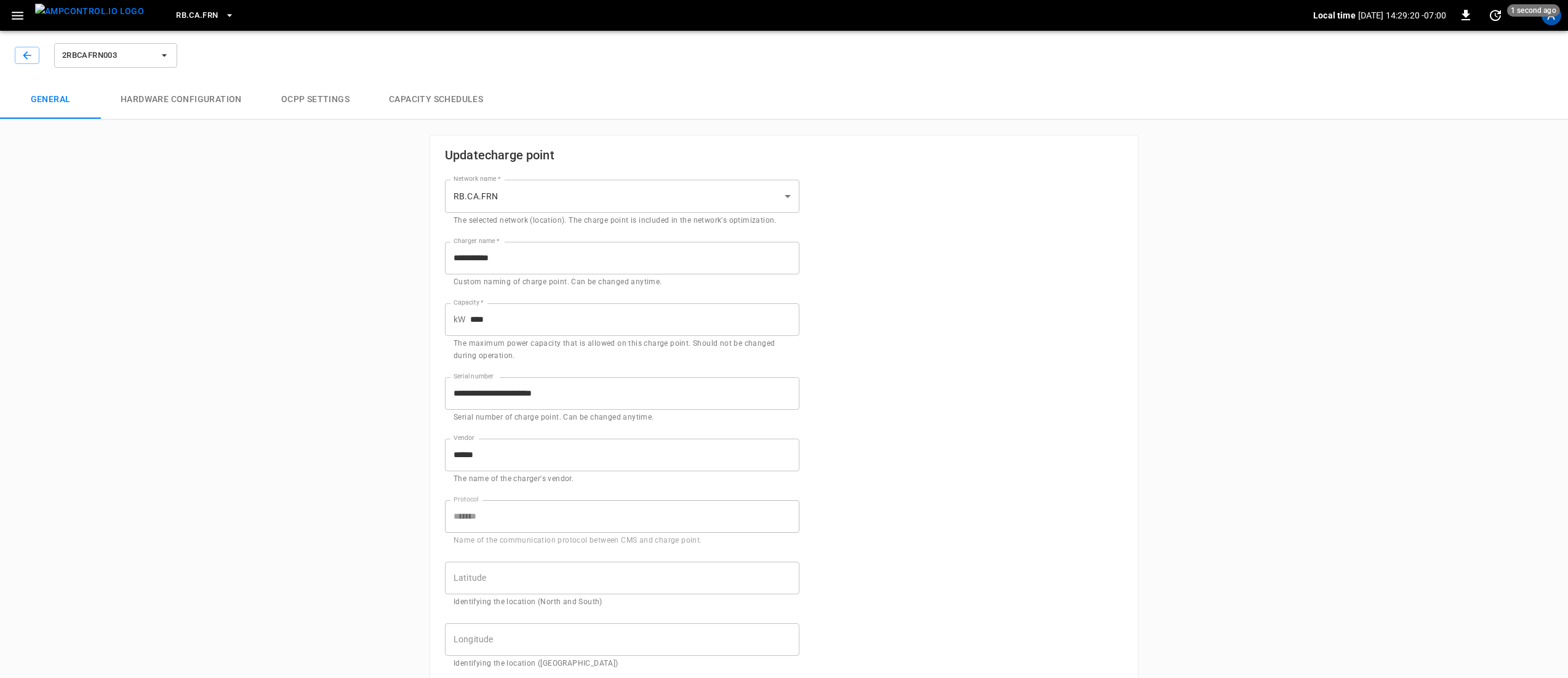
type input "**********"
click at [37, 50] on button "button" at bounding box center [27, 55] width 25 height 17
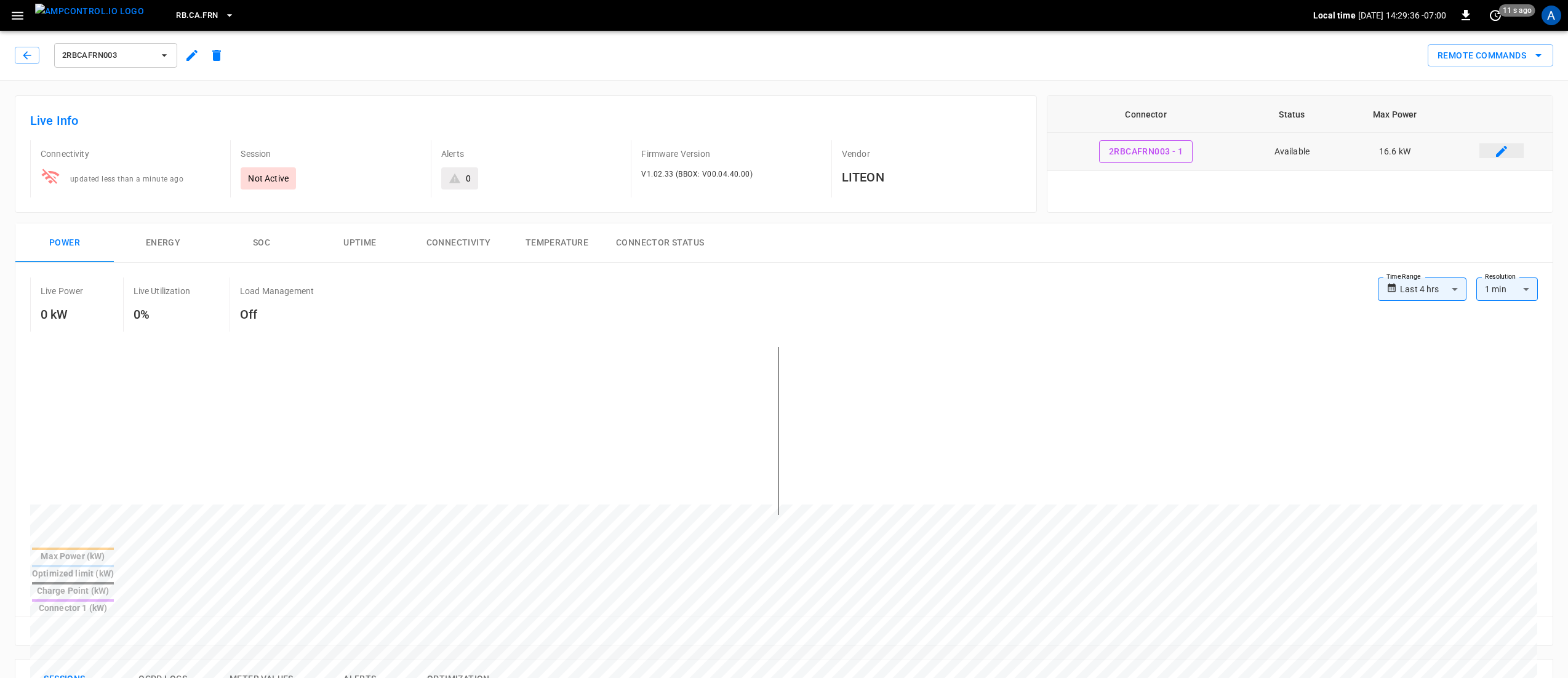
click at [787, 152] on icon "connector table" at bounding box center [1501, 151] width 14 height 14
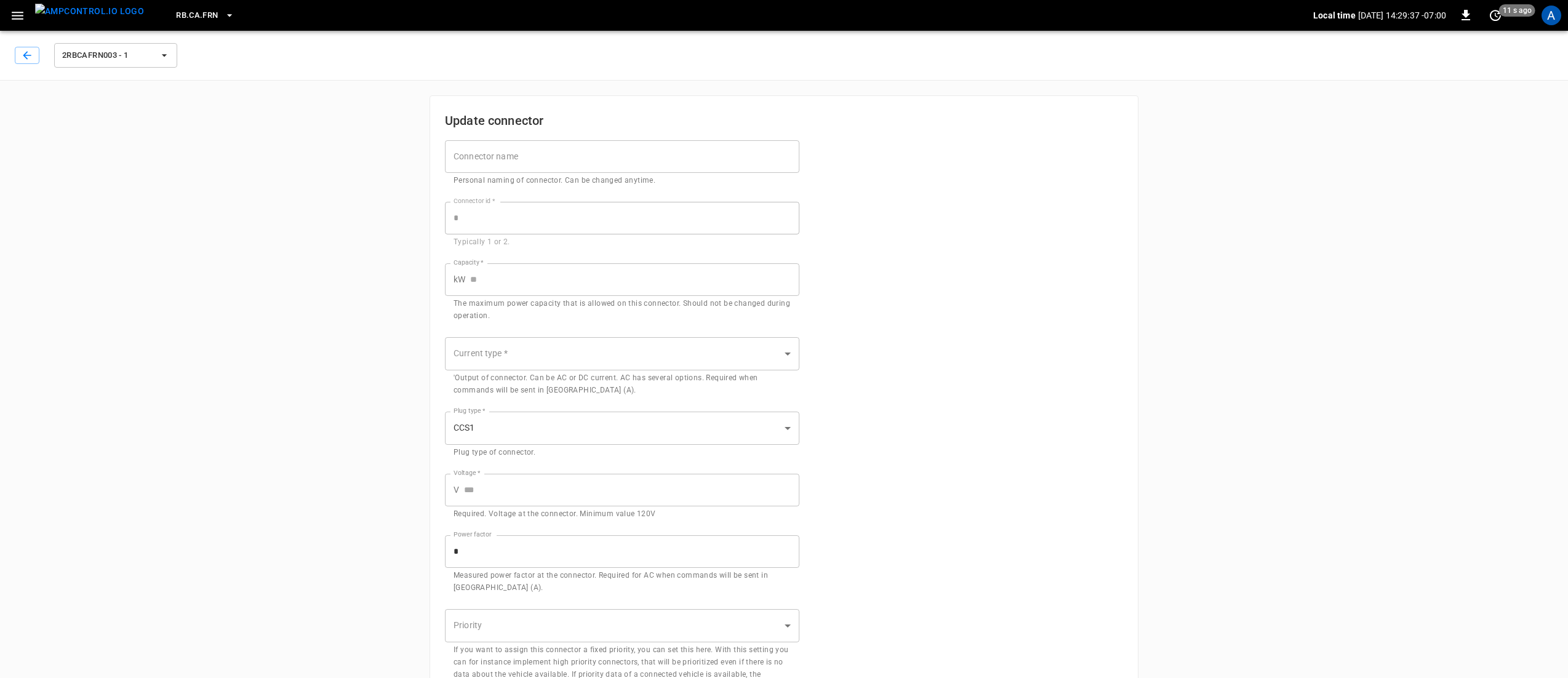
type input "****"
type input "*********"
type input "******"
type input "***"
type input "*"
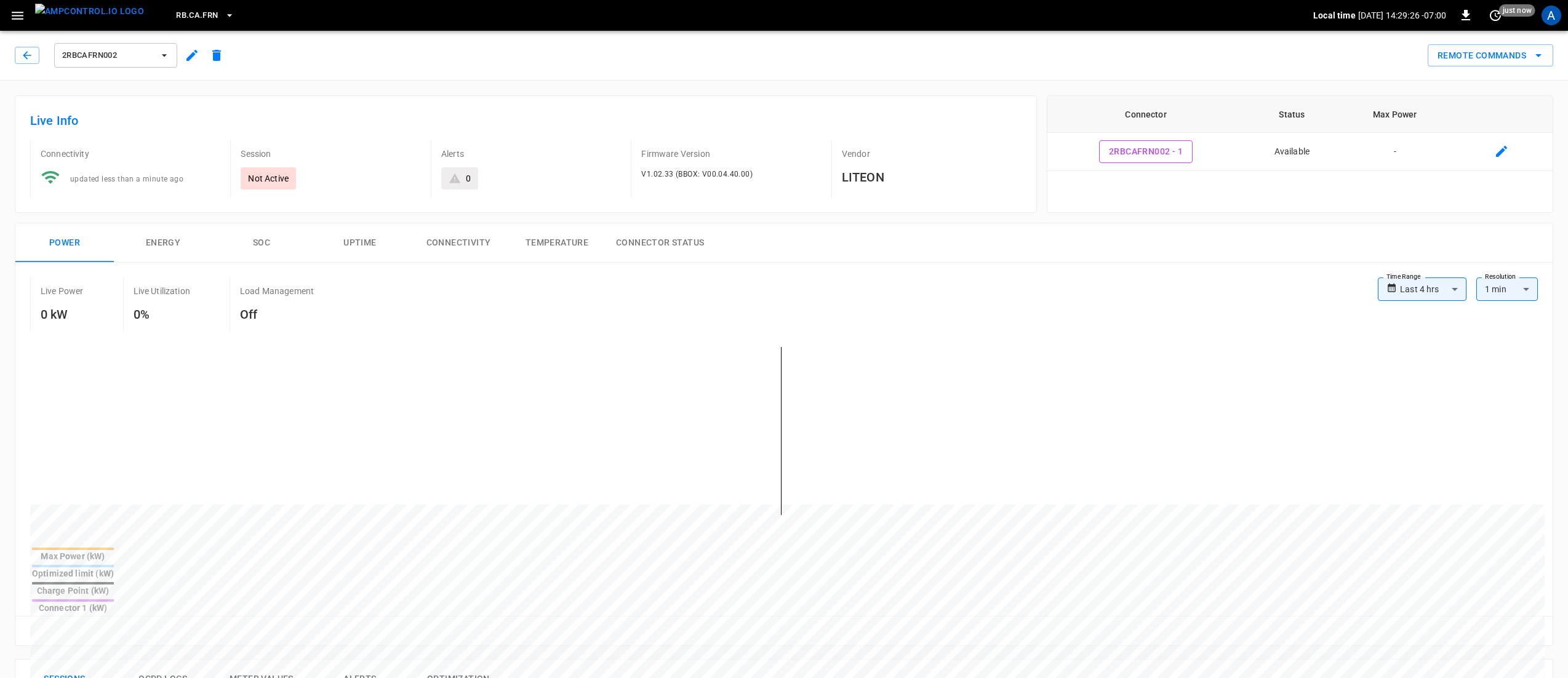
click at [185, 54] on icon "button" at bounding box center [191, 55] width 14 height 14
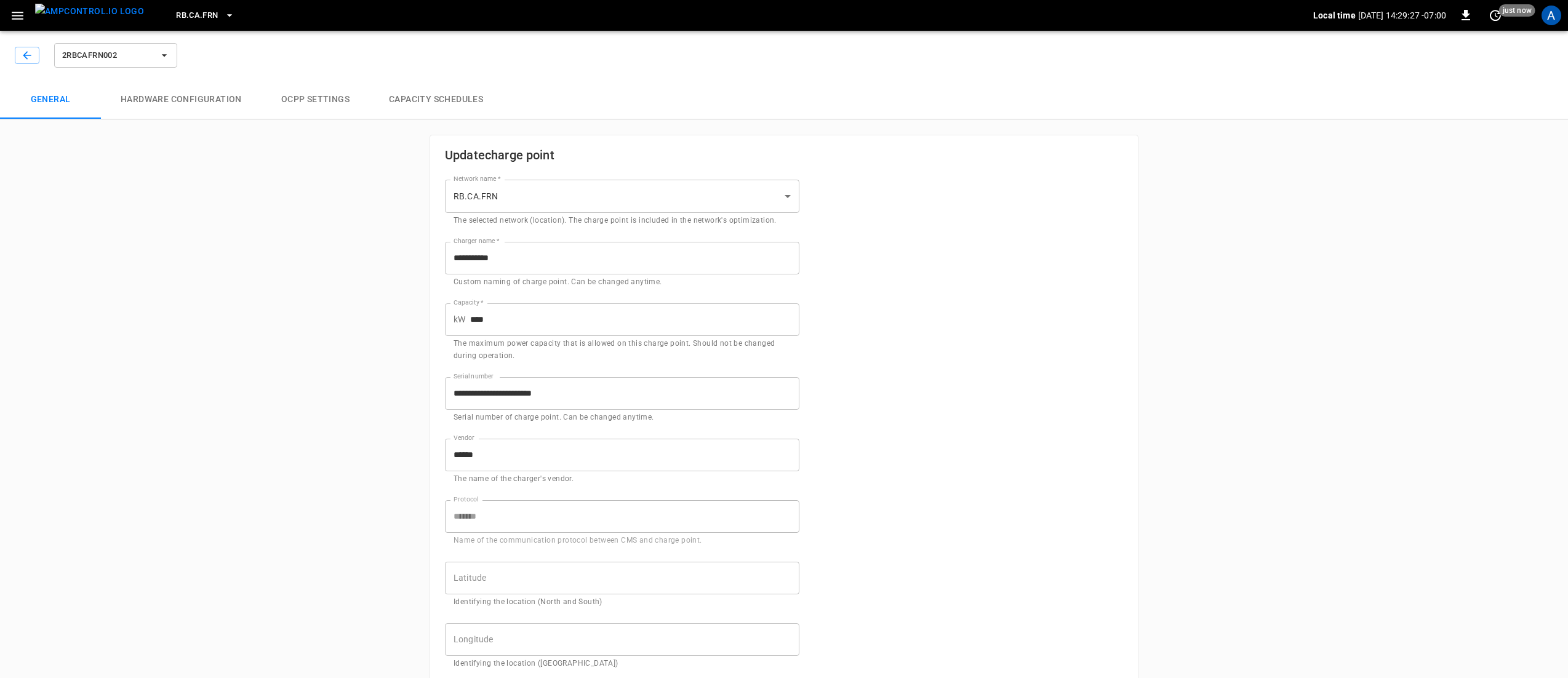
type input "**********"
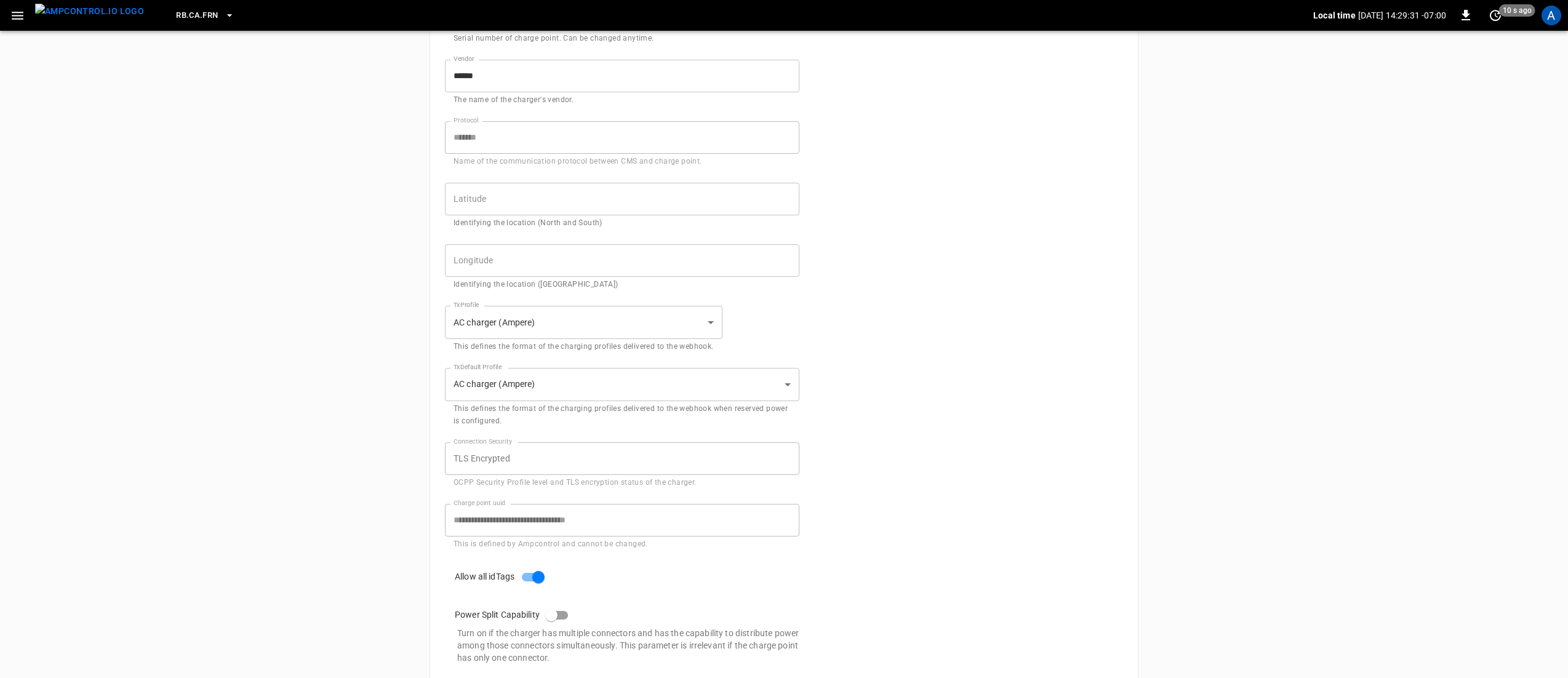
scroll to position [461, 0]
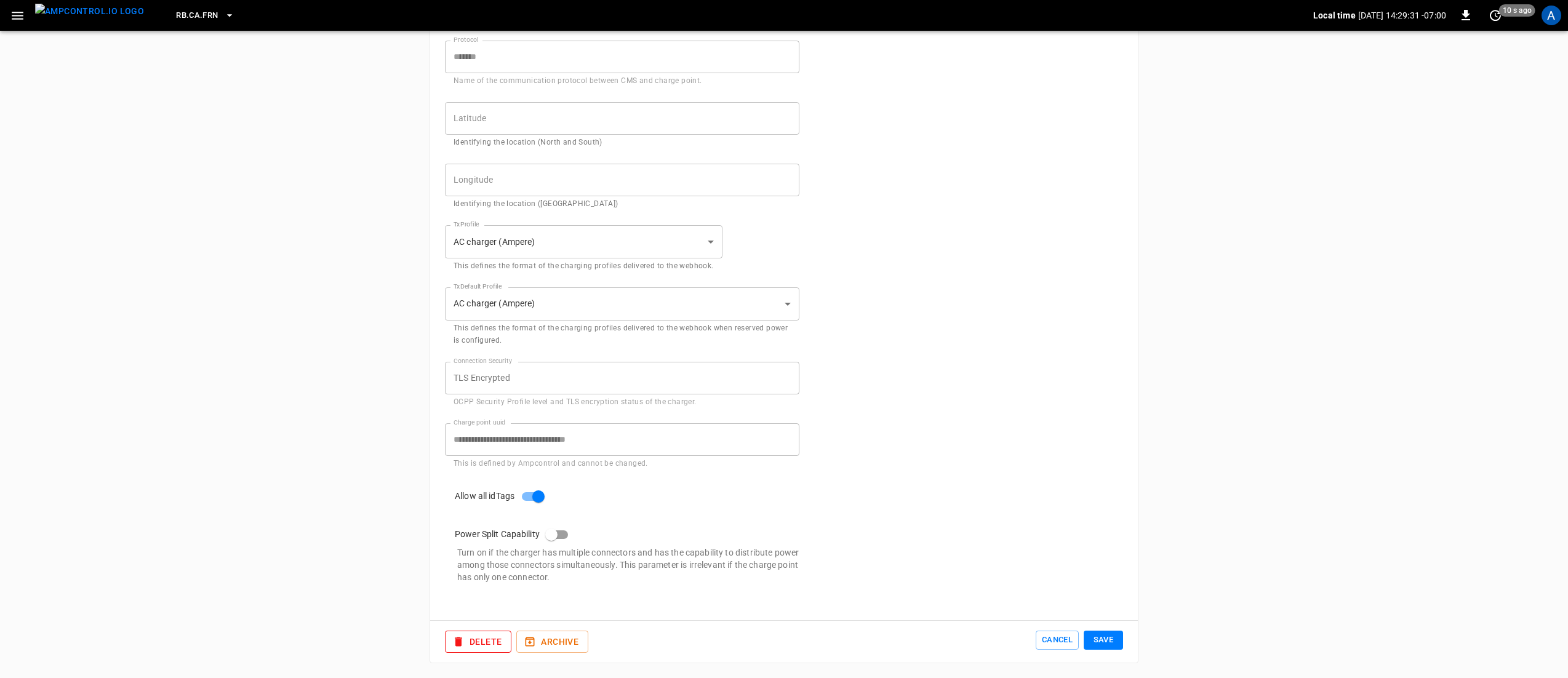
click at [1108, 632] on button "Save" at bounding box center [1103, 640] width 39 height 19
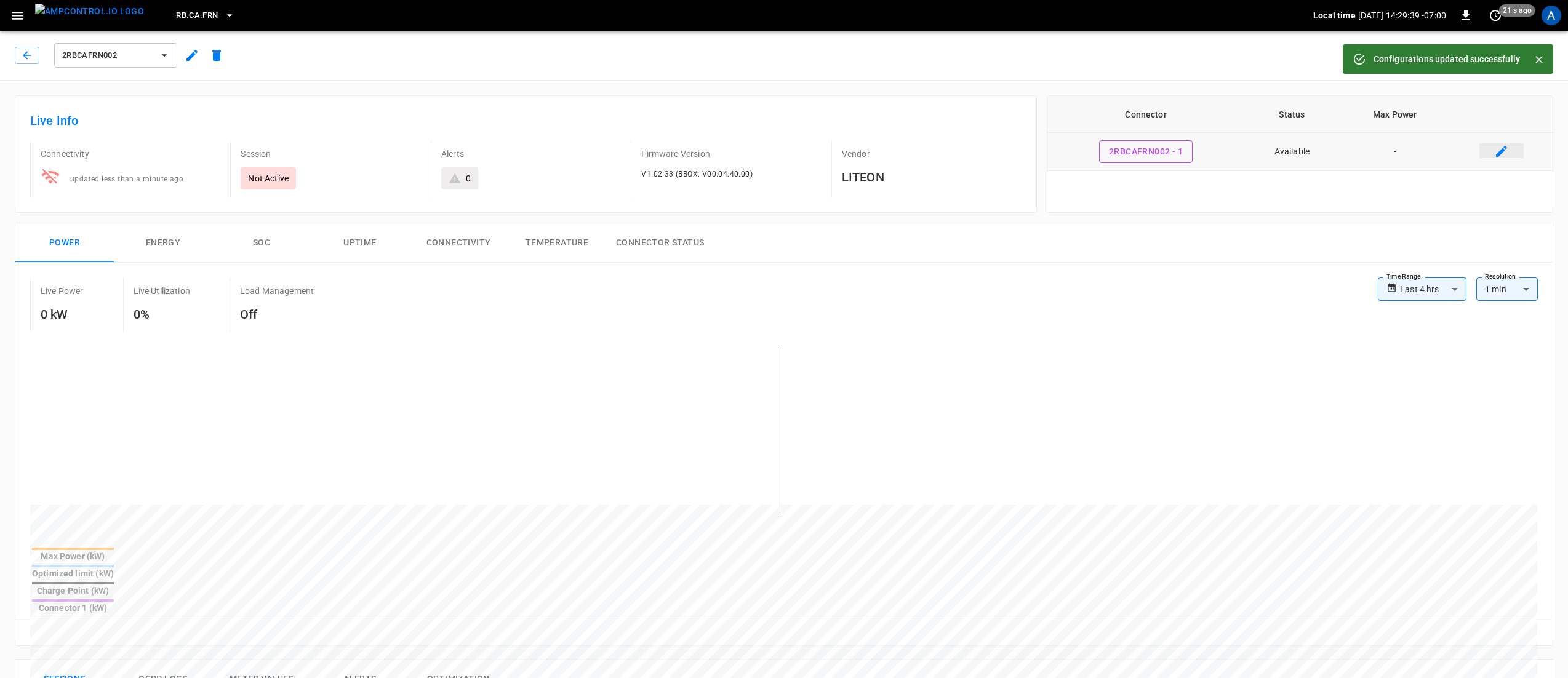
click at [1498, 160] on button "connector table" at bounding box center [1501, 151] width 39 height 22
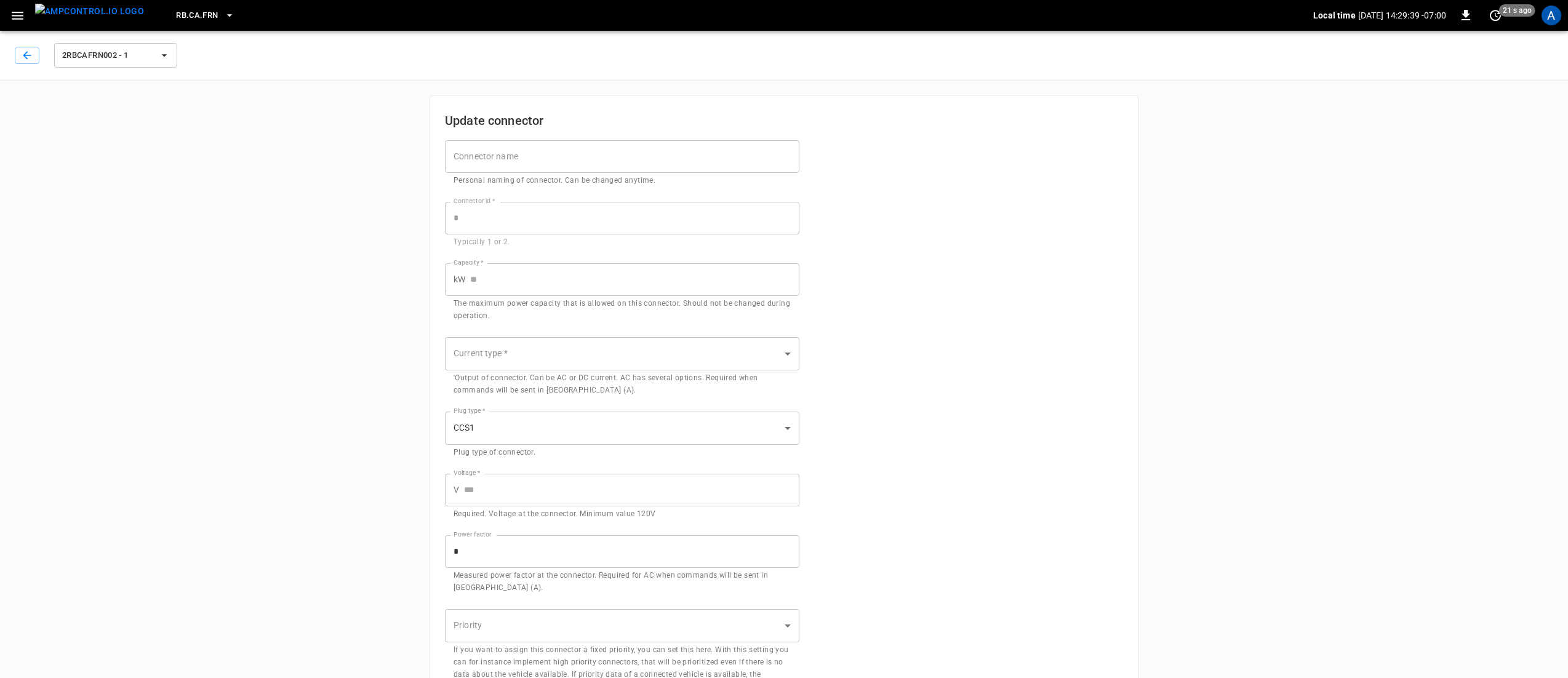
type input "**"
type input "***"
type input "*"
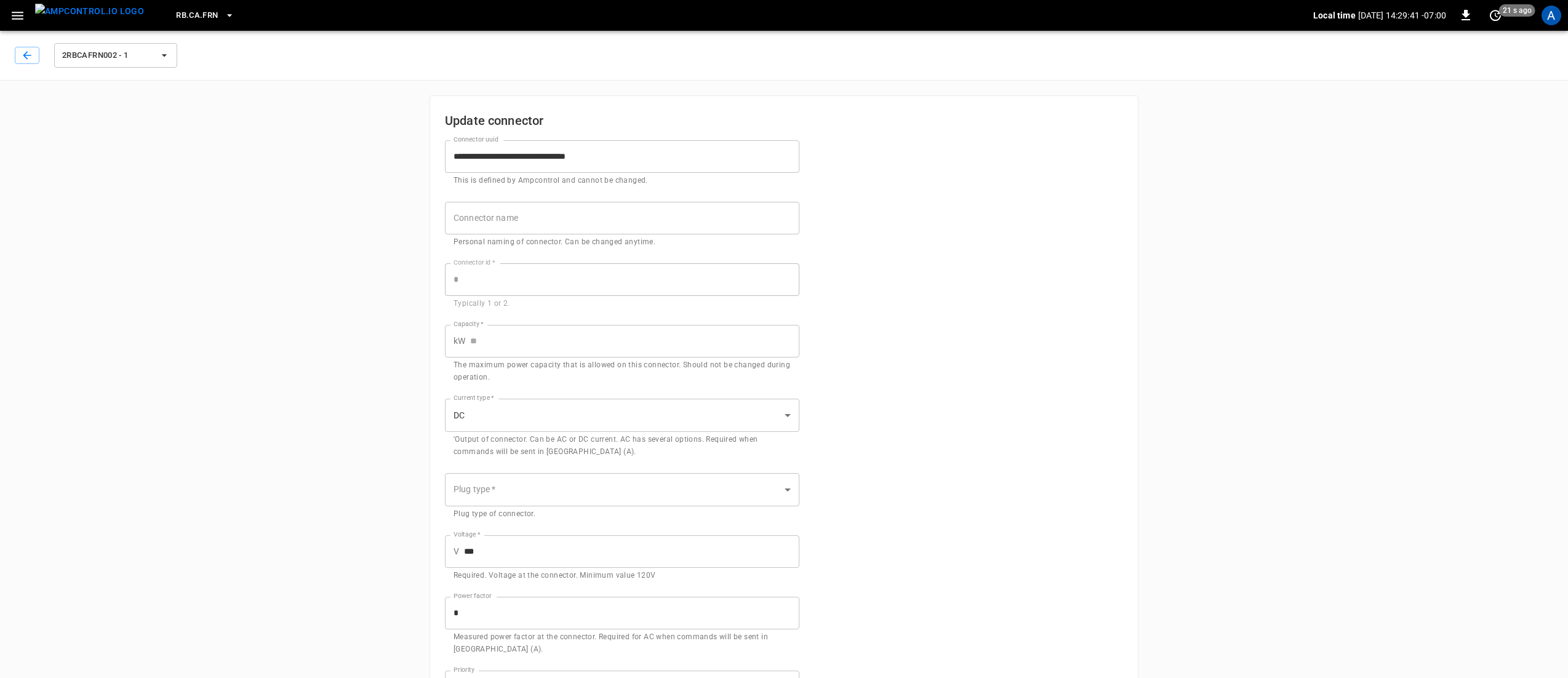
click at [522, 336] on input "Capacity   *" at bounding box center [634, 340] width 330 height 32
type input "****"
click at [658, 420] on body "**********" at bounding box center [784, 413] width 1568 height 827
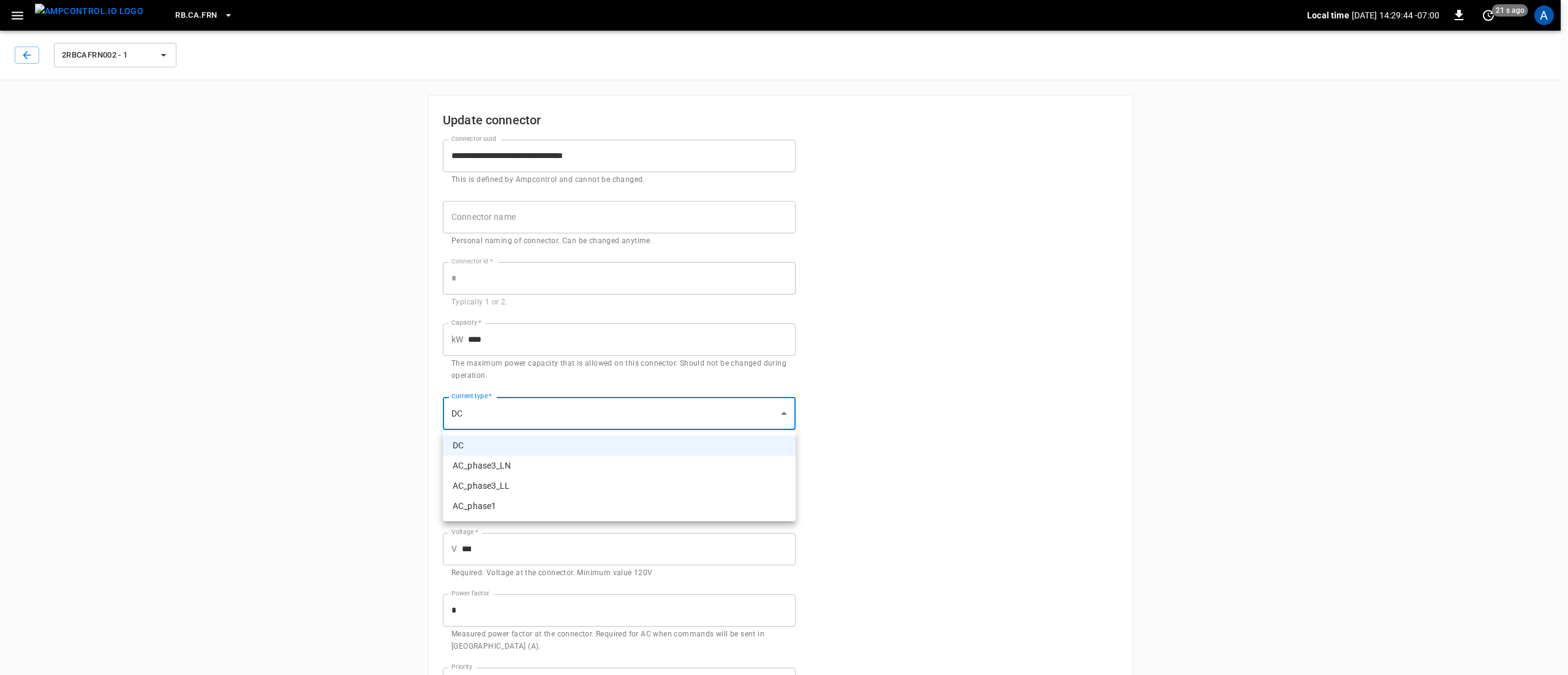
click at [545, 508] on li "AC_phase1" at bounding box center [619, 506] width 353 height 21
type input "*********"
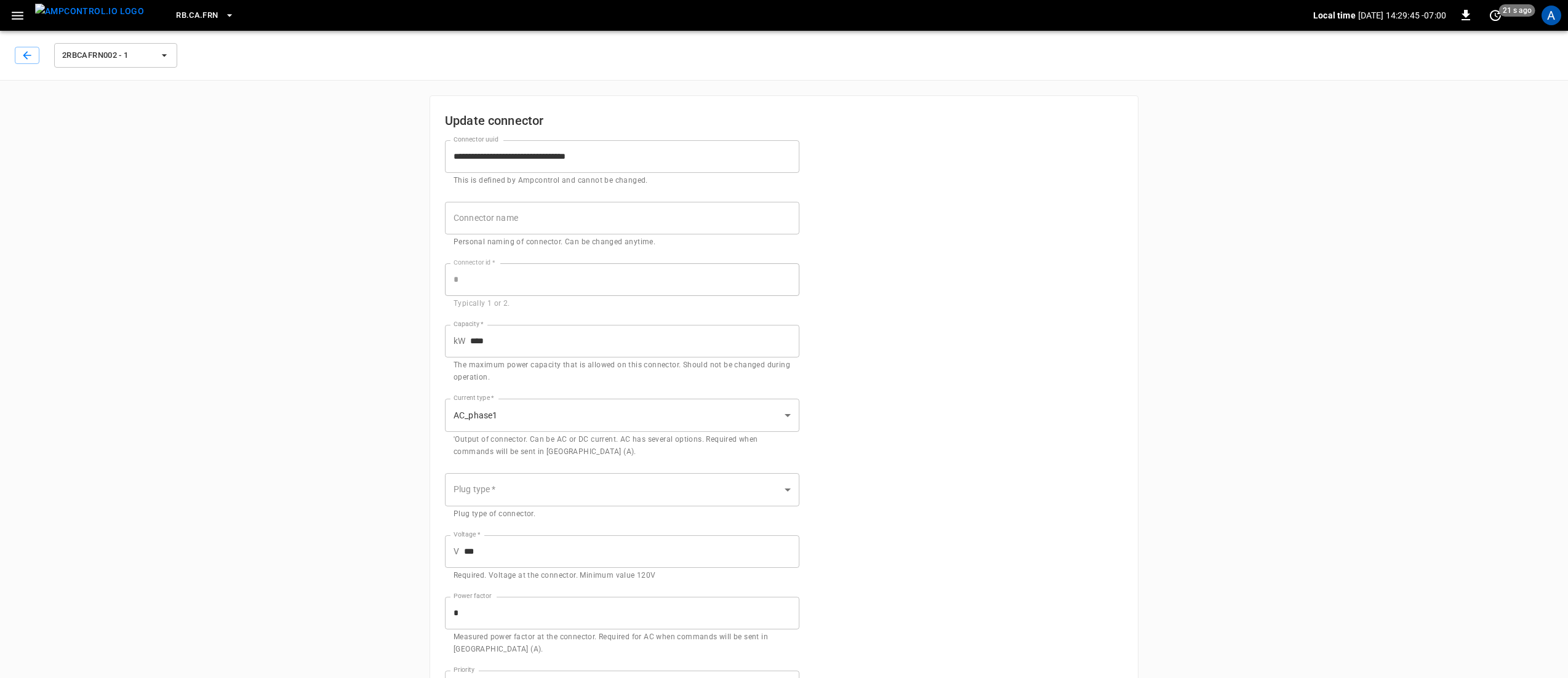
click at [963, 490] on form "**********" at bounding box center [784, 439] width 678 height 628
click at [563, 498] on body "**********" at bounding box center [784, 413] width 1568 height 827
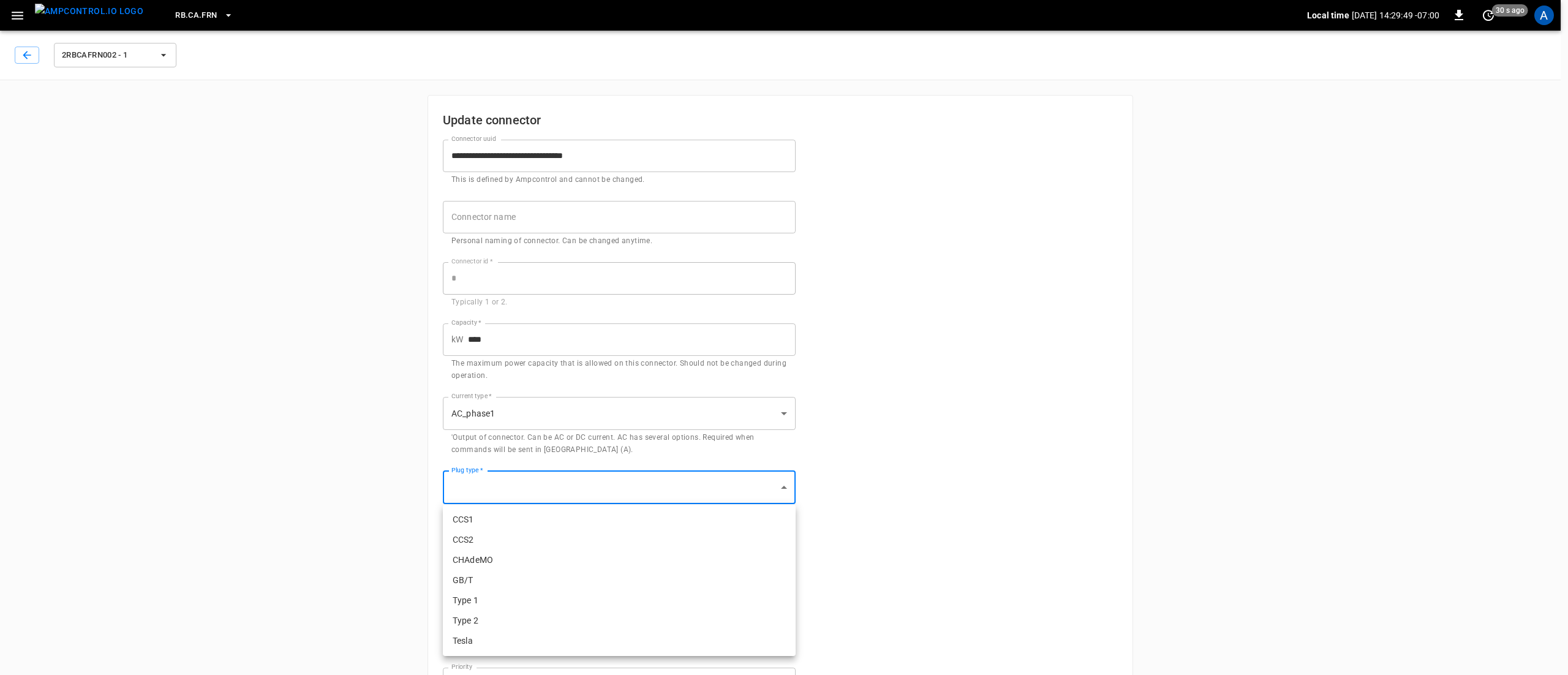
click at [483, 595] on li "Type 1" at bounding box center [619, 600] width 353 height 21
type input "******"
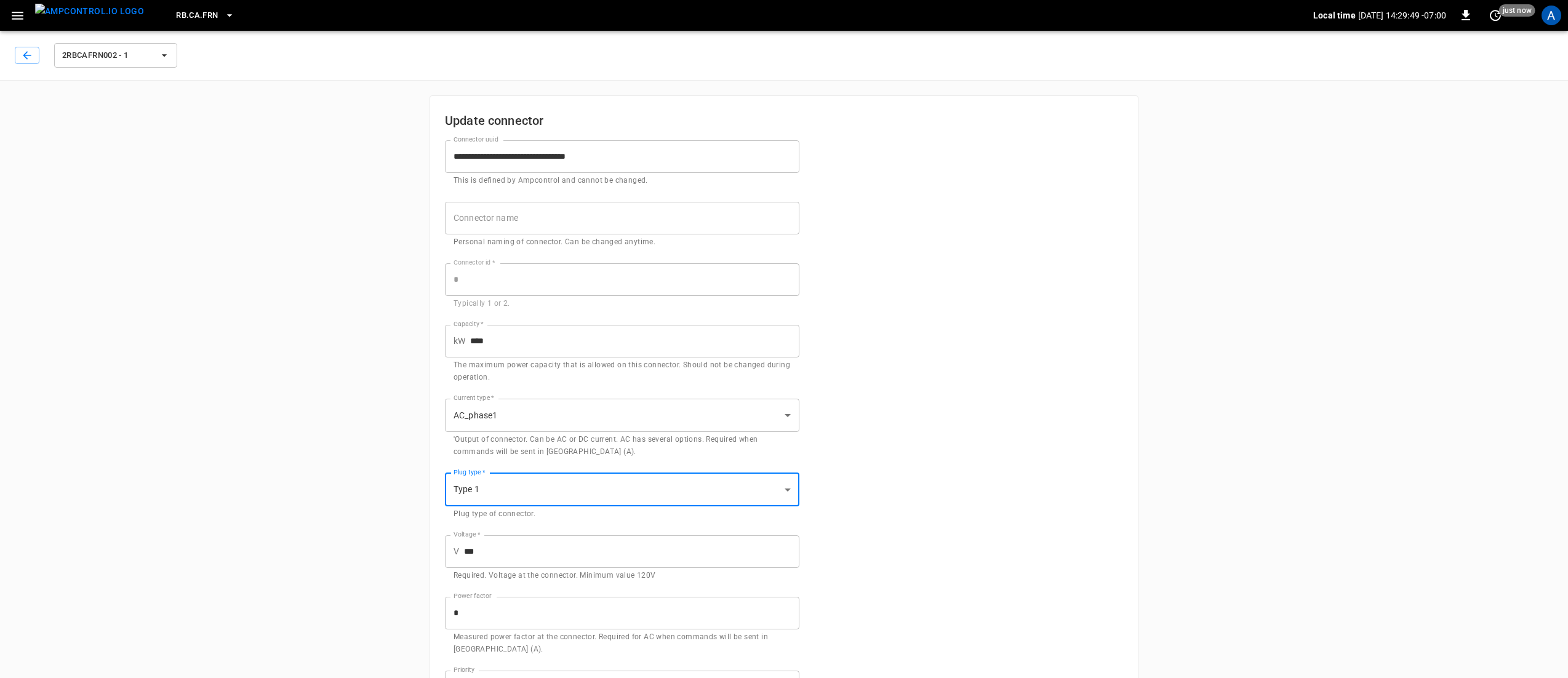
click at [511, 551] on input "***" at bounding box center [631, 551] width 335 height 32
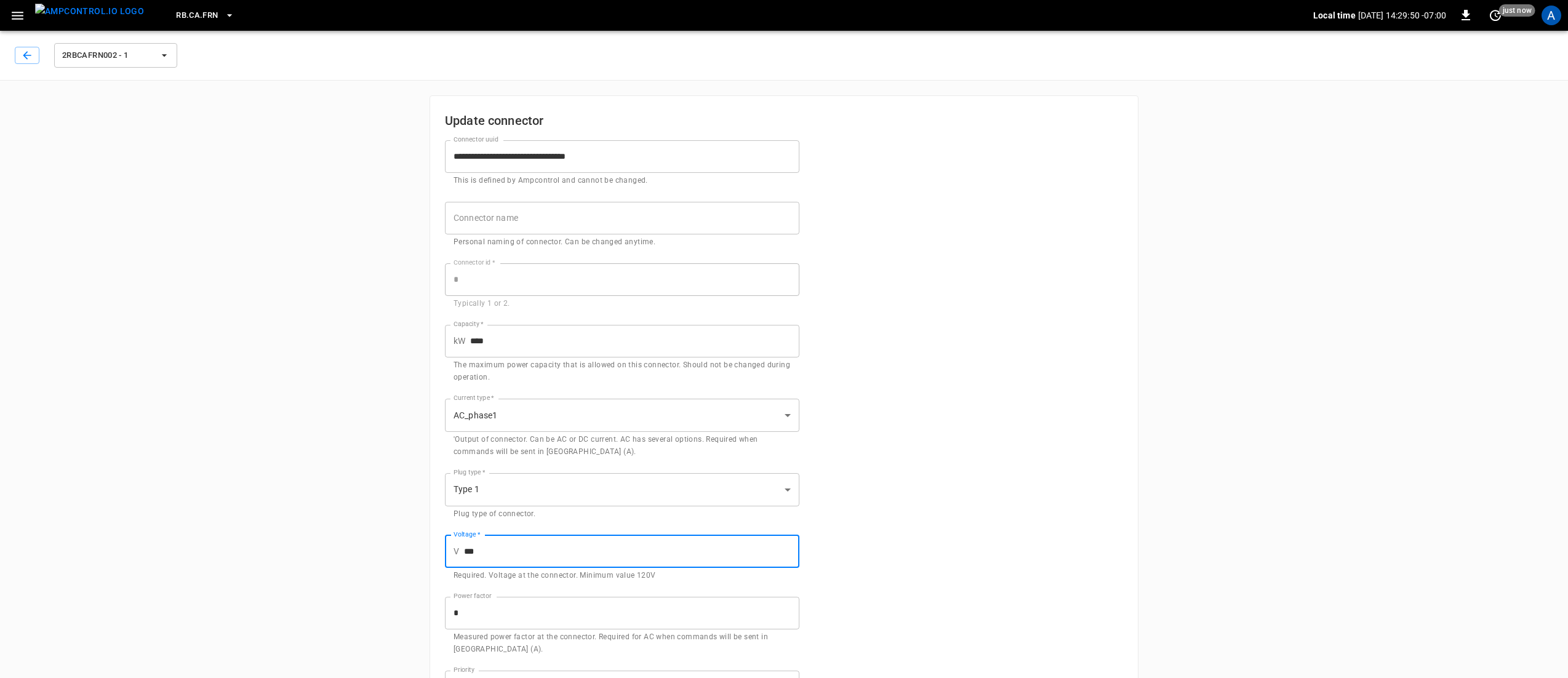
drag, startPoint x: 511, startPoint y: 551, endPoint x: 469, endPoint y: 548, distance: 42.1
click at [470, 548] on input "***" at bounding box center [631, 551] width 335 height 32
type input "***"
click at [1146, 521] on div "**********" at bounding box center [784, 454] width 738 height 747
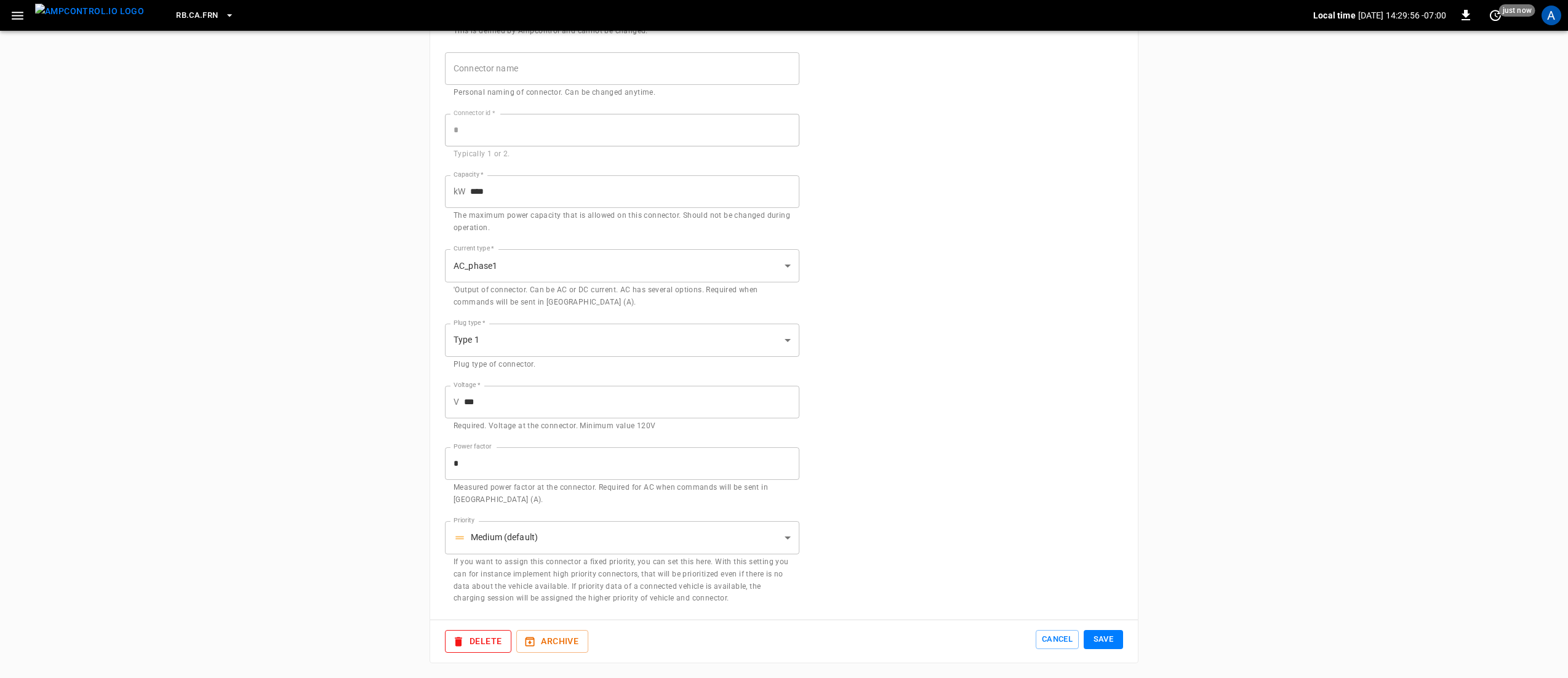
click at [1106, 644] on button "Save" at bounding box center [1103, 639] width 39 height 19
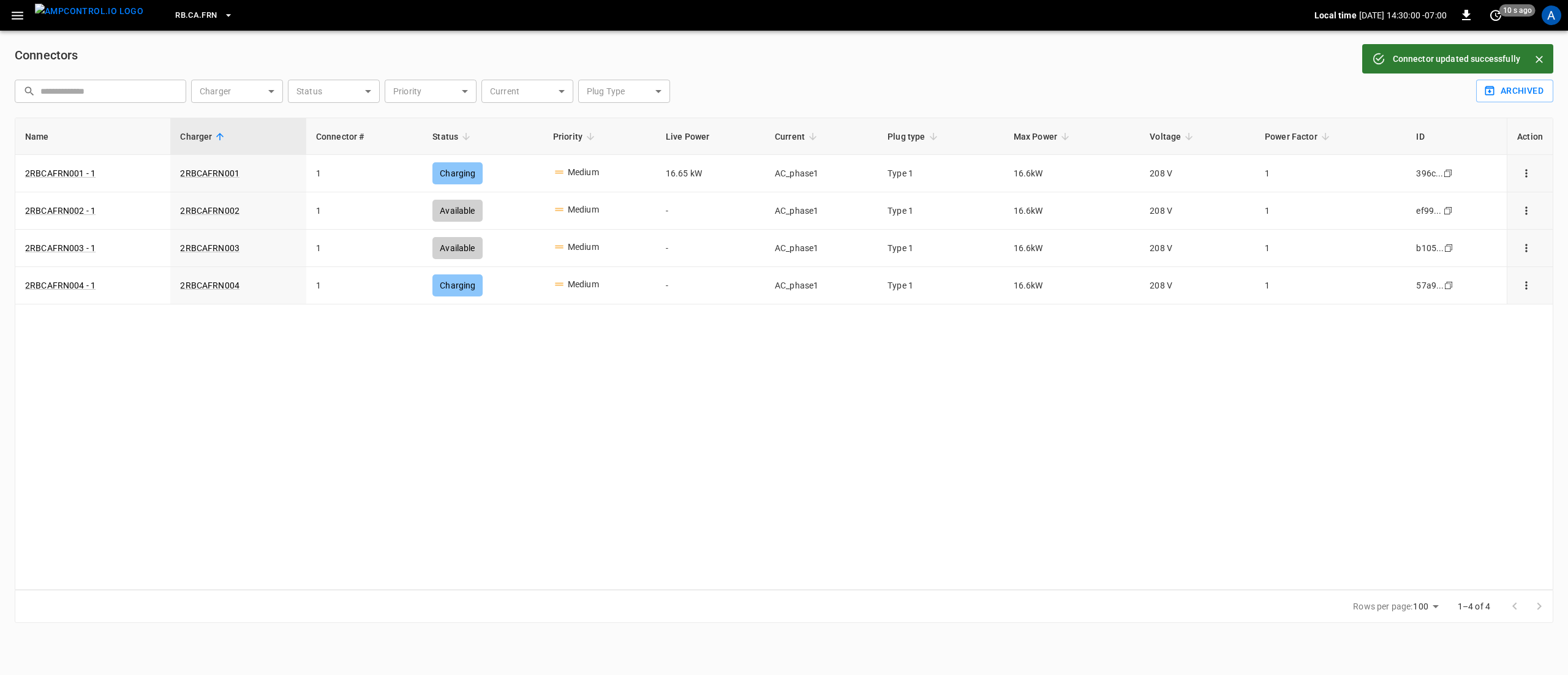
drag, startPoint x: 520, startPoint y: 450, endPoint x: 388, endPoint y: 398, distance: 141.9
click at [520, 450] on div "Name Charger Connector # Status Priority Live Power Current Plug type Max Power…" at bounding box center [783, 354] width 1539 height 472
click at [464, 432] on div "Name Charger Connector # Status Priority Live Power Current Plug type Max Power…" at bounding box center [783, 354] width 1539 height 472
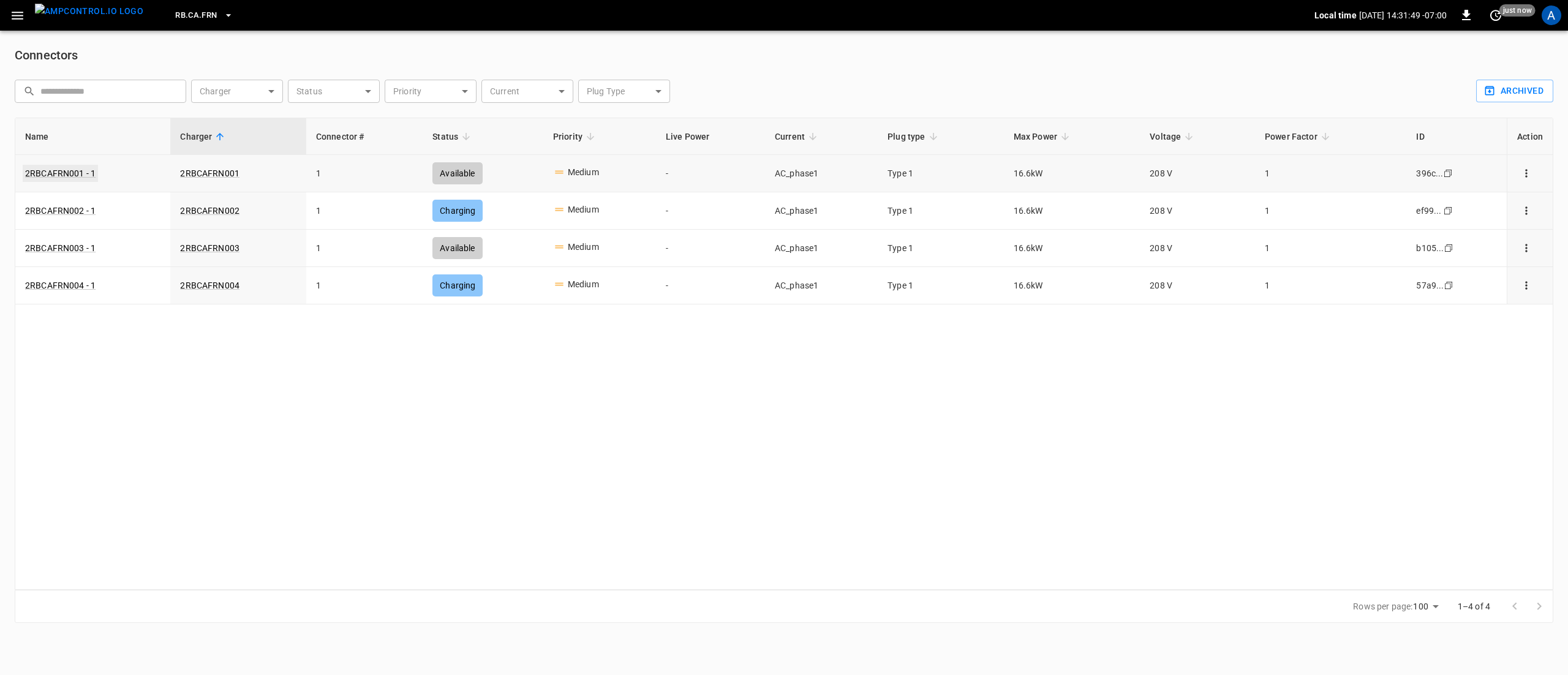
click at [72, 171] on link "2RBCAFRN001 - 1" at bounding box center [60, 173] width 75 height 17
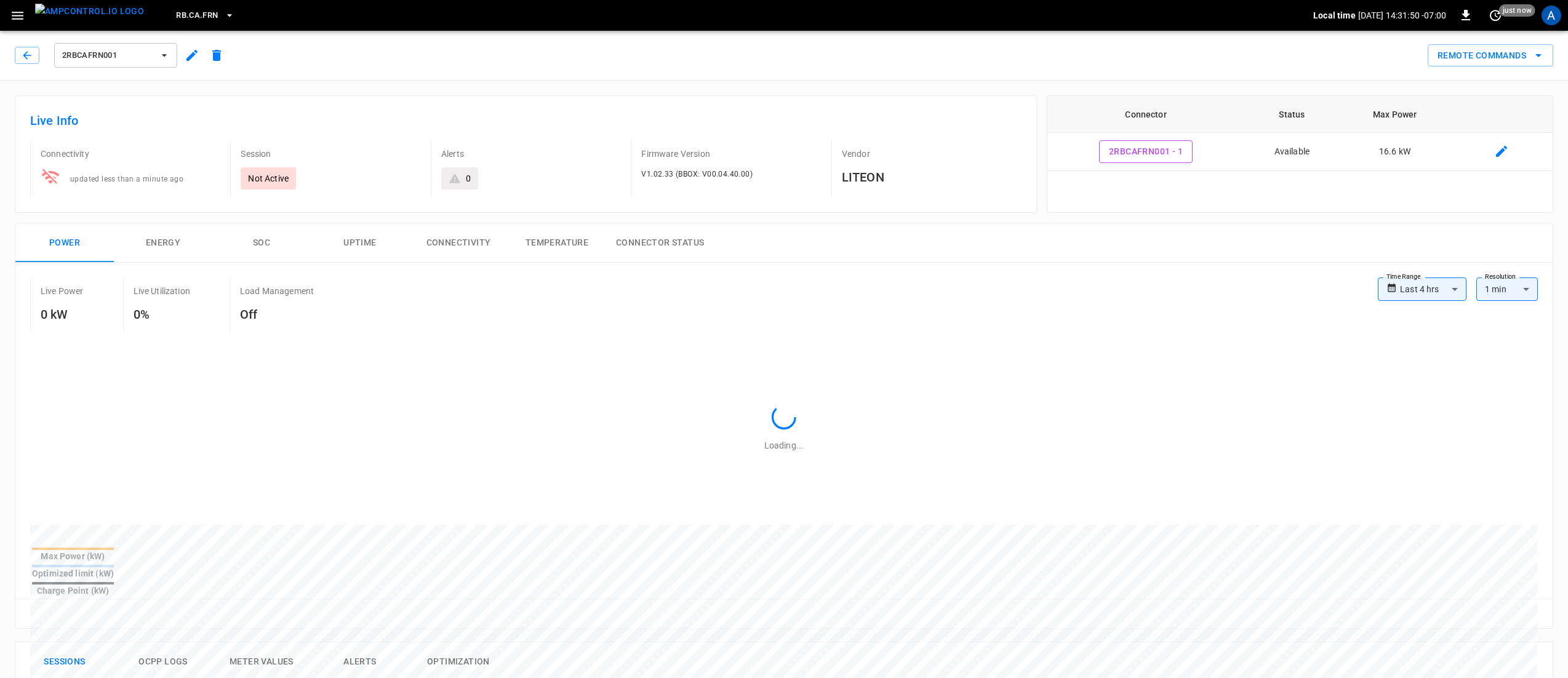
type input "**********"
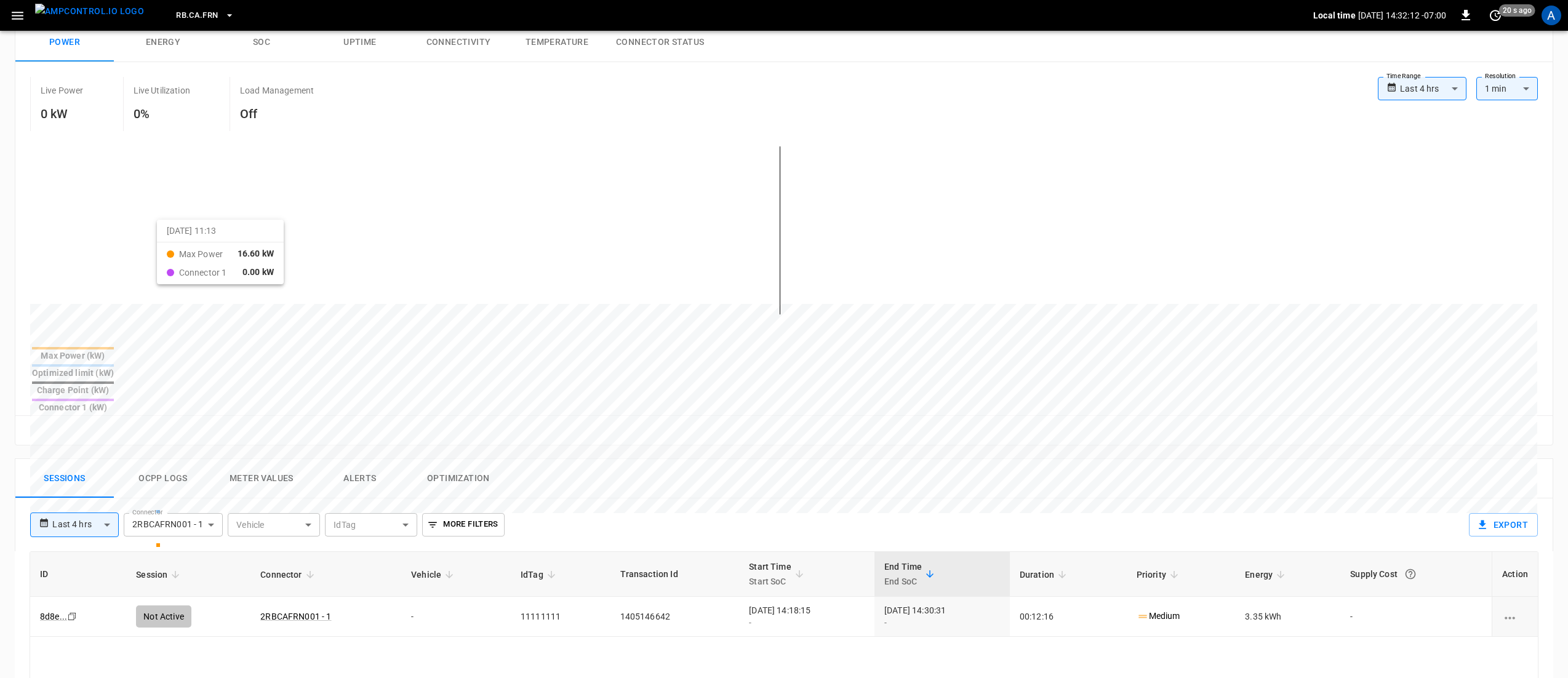
scroll to position [310, 0]
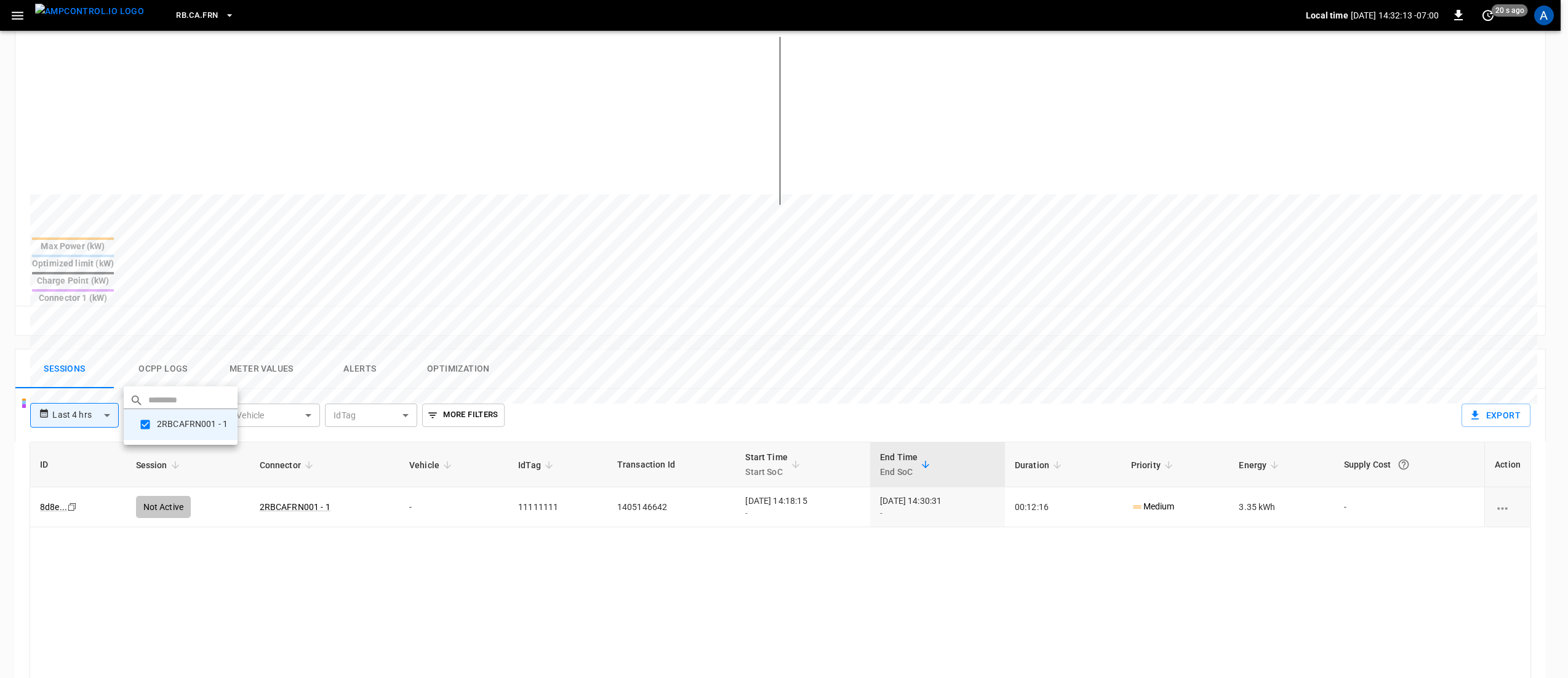
click at [184, 376] on body "**********" at bounding box center [784, 327] width 1568 height 1273
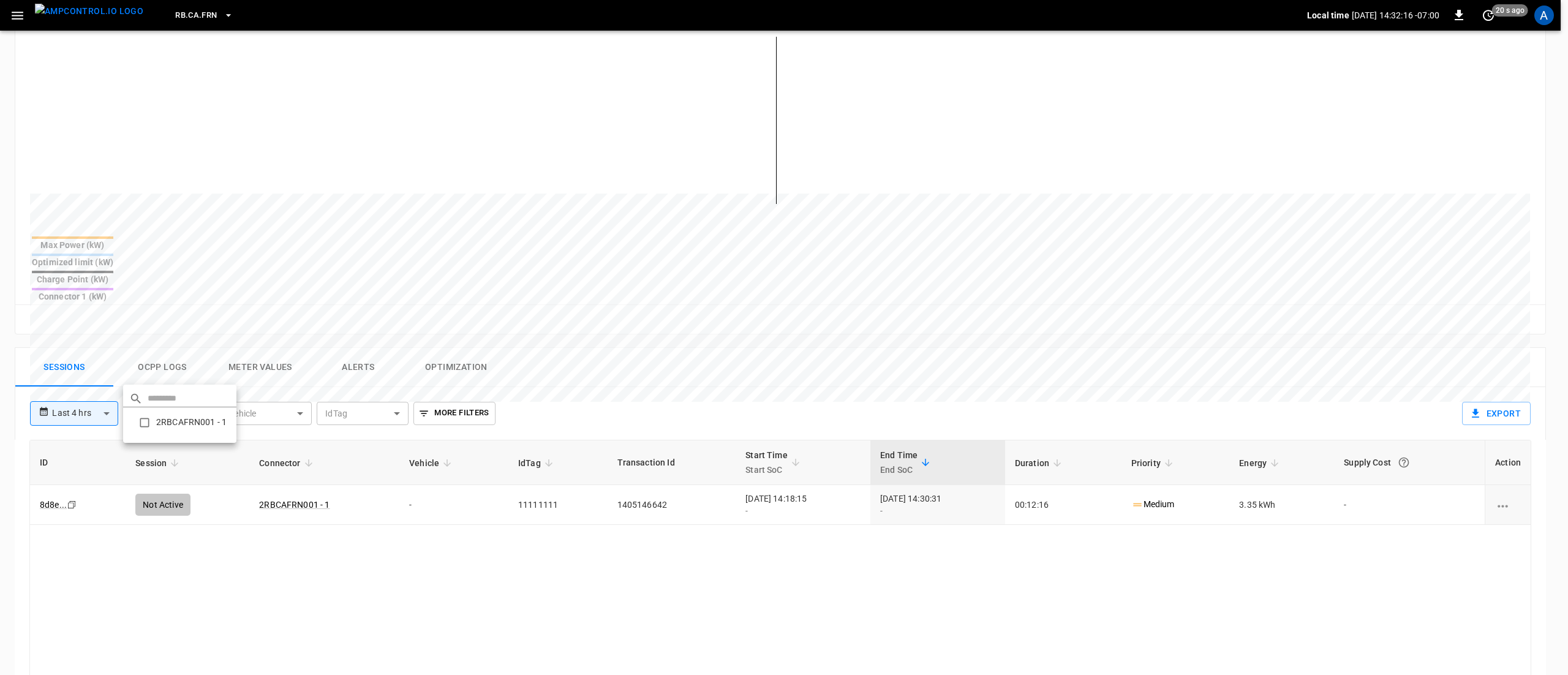
click at [748, 324] on div at bounding box center [784, 338] width 1568 height 675
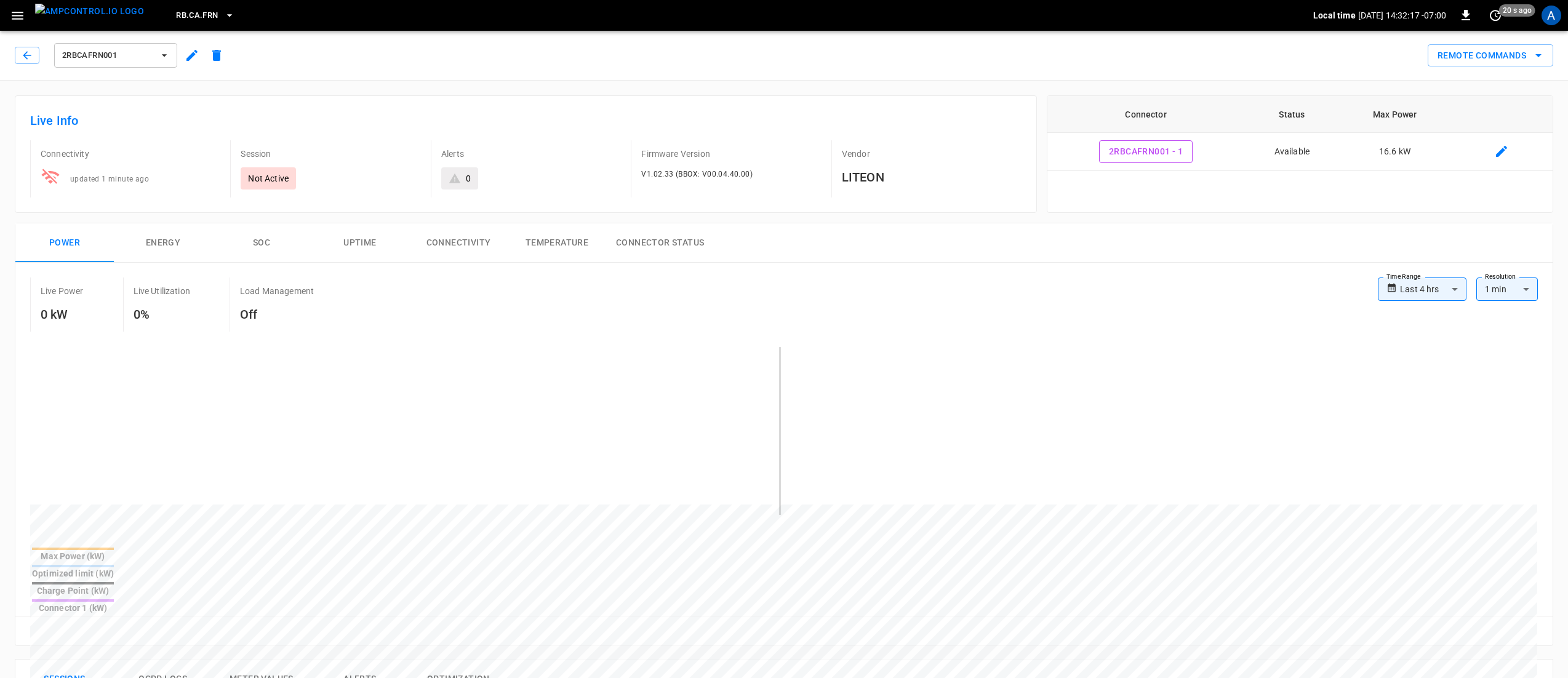
click at [136, 51] on span "2RBCAFRN001" at bounding box center [107, 56] width 91 height 14
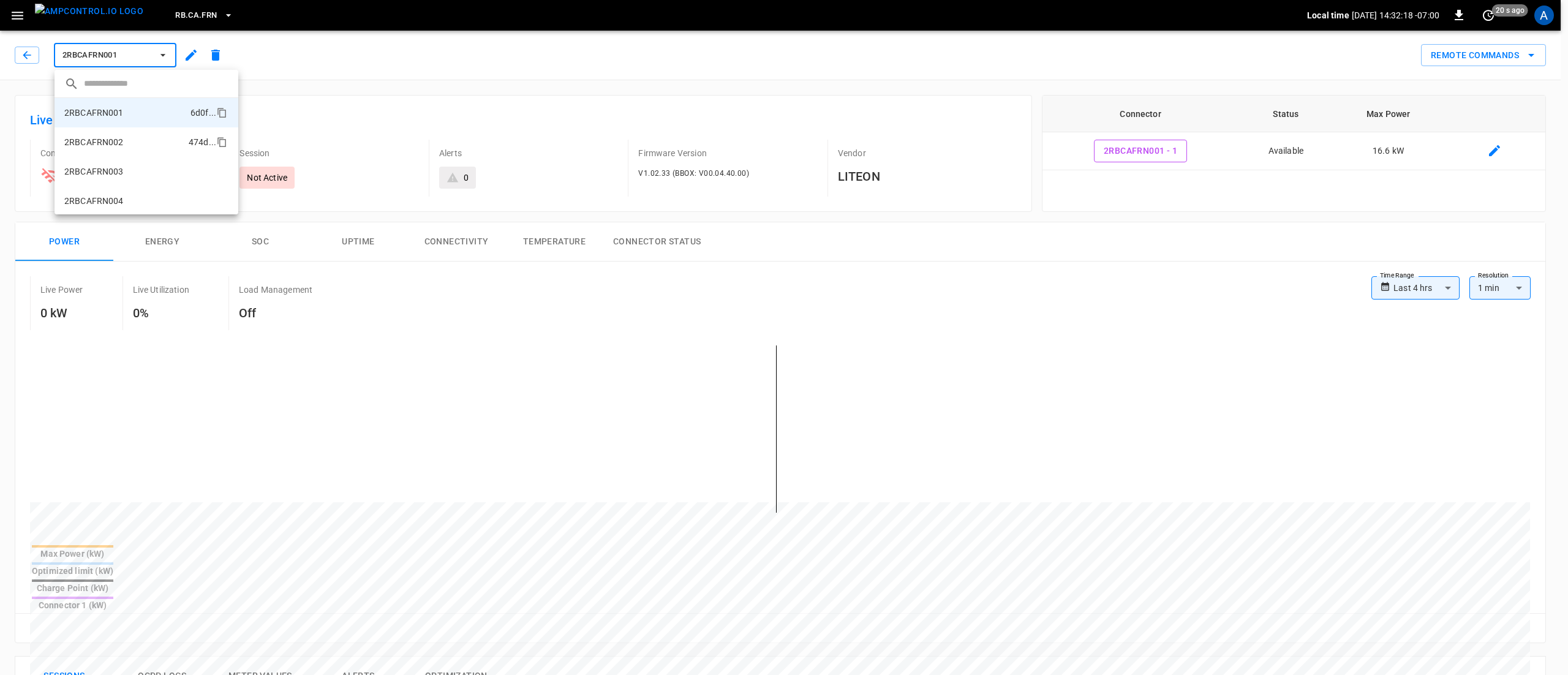
click at [127, 133] on li "2RBCAFRN002 474d ..." at bounding box center [147, 142] width 184 height 29
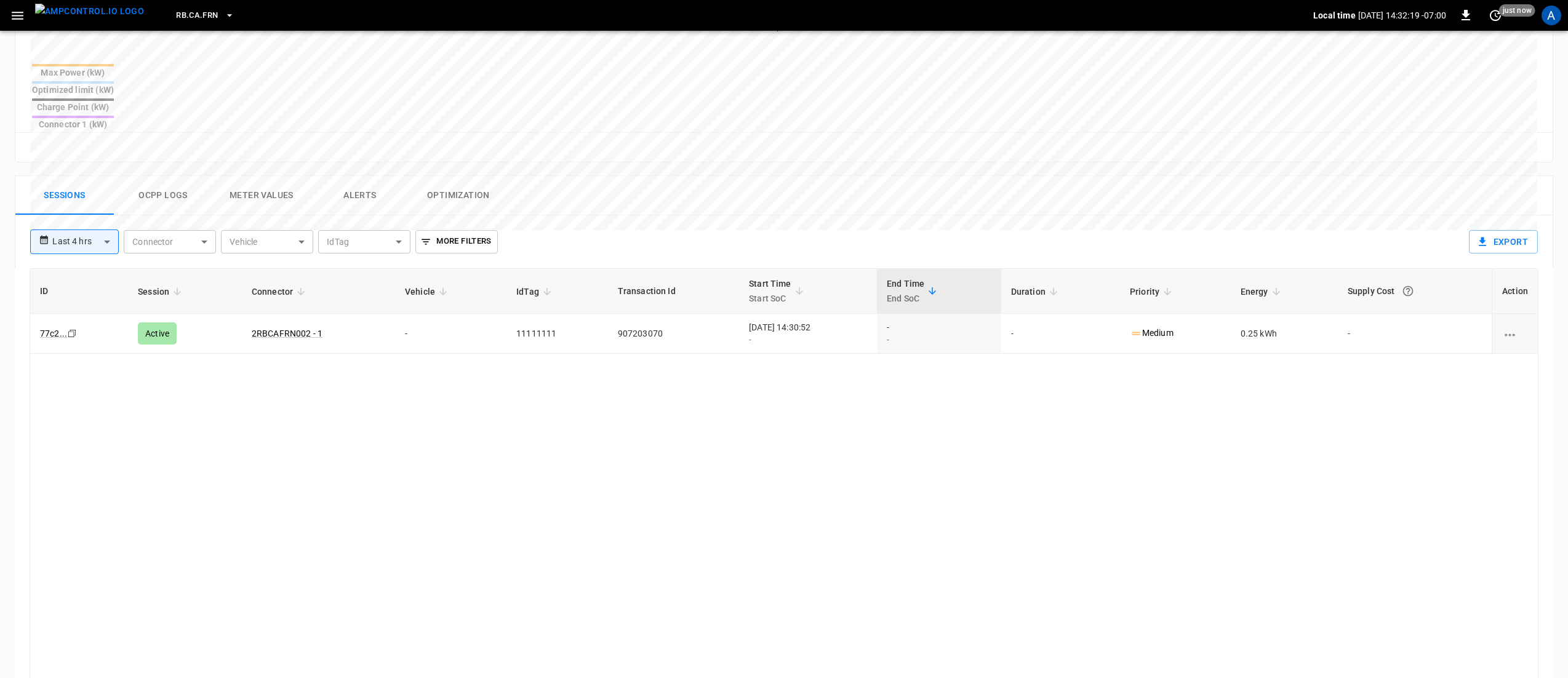
scroll to position [369, 0]
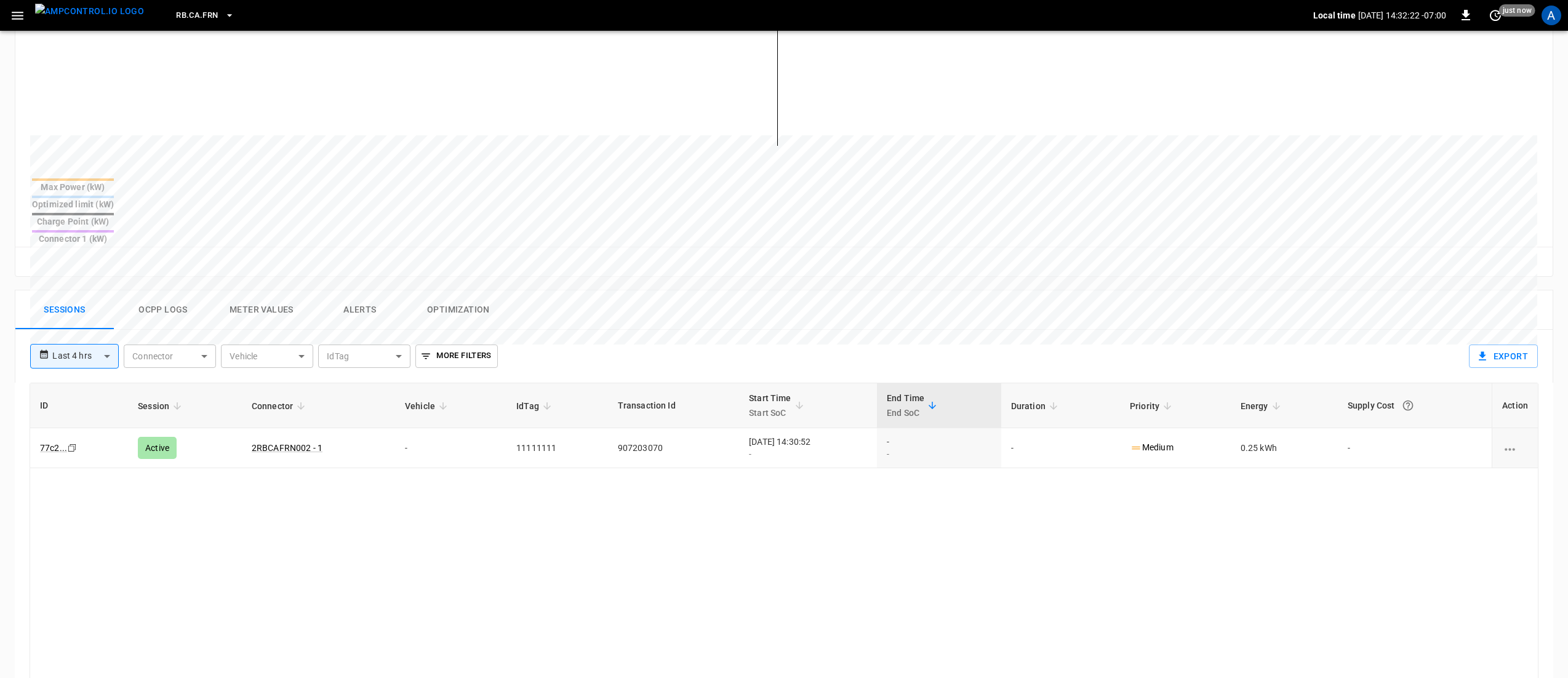
click at [1010, 514] on div "ID Session Connector Vehicle IdTag Transaction Id Start Time Start SoC End Time…" at bounding box center [784, 620] width 1509 height 474
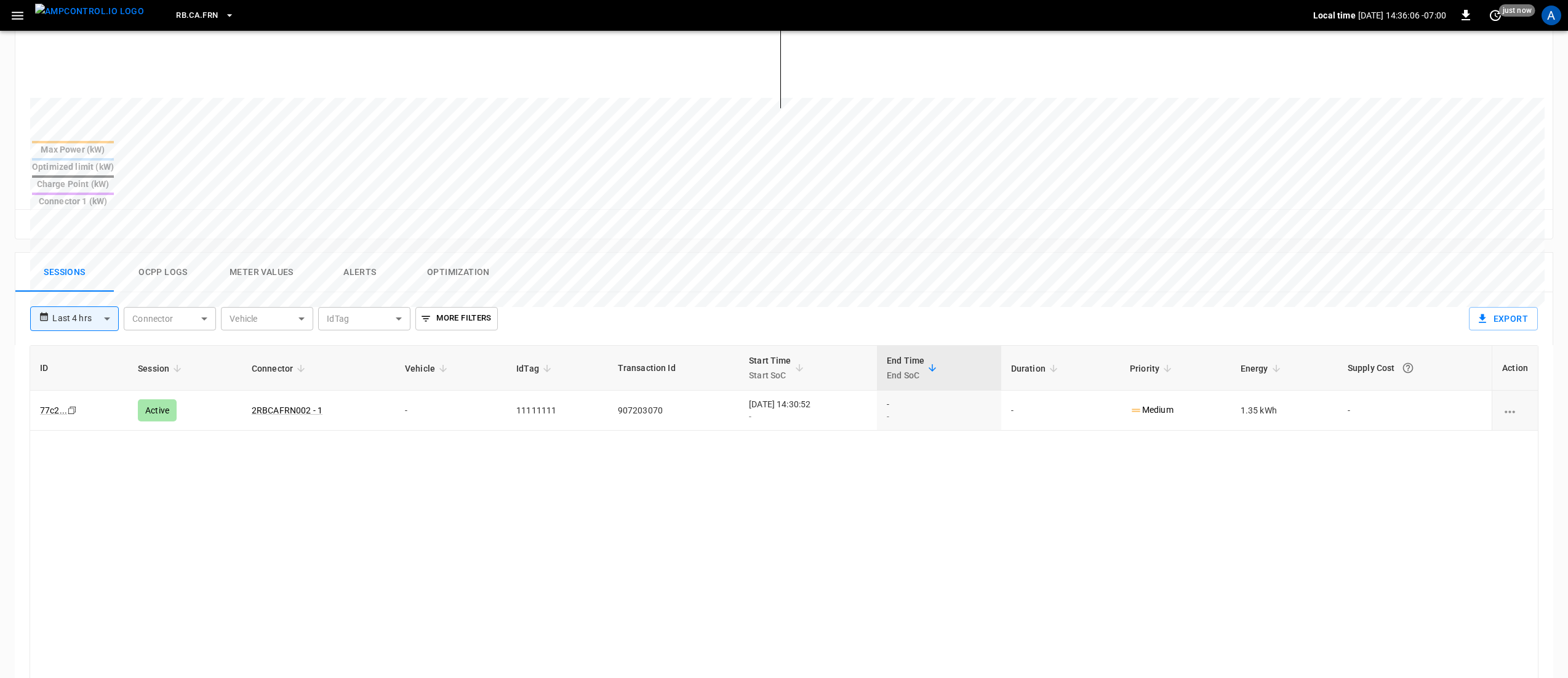
scroll to position [369, 0]
